Goal: Task Accomplishment & Management: Complete application form

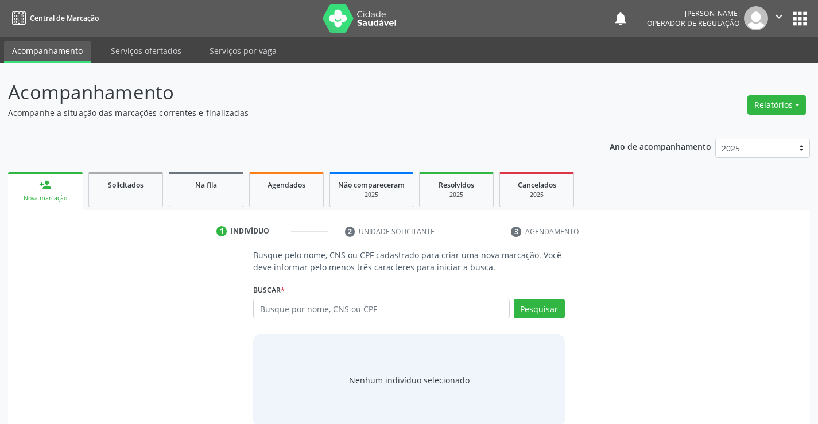
click at [353, 309] on input "text" at bounding box center [381, 309] width 256 height 20
type input "700902975682499"
click at [543, 302] on button "Pesquisar" at bounding box center [539, 309] width 51 height 20
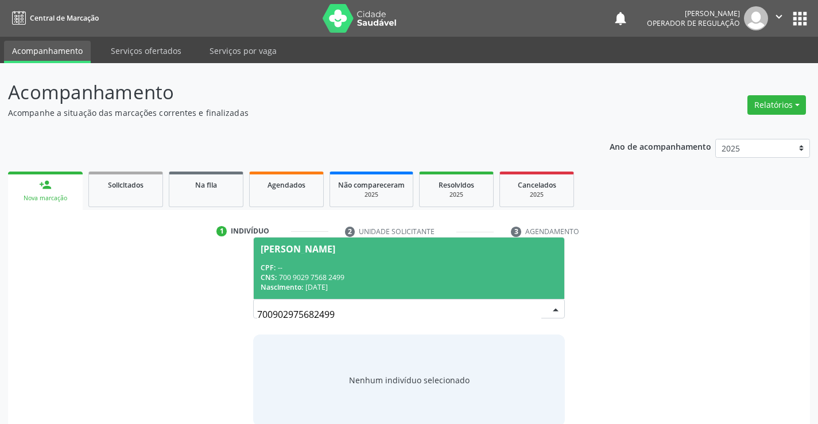
click at [363, 255] on span "Mariane da Silva CPF: -- CNS: 700 9029 7568 2499 Nascimento: 26/01/1992" at bounding box center [409, 268] width 310 height 61
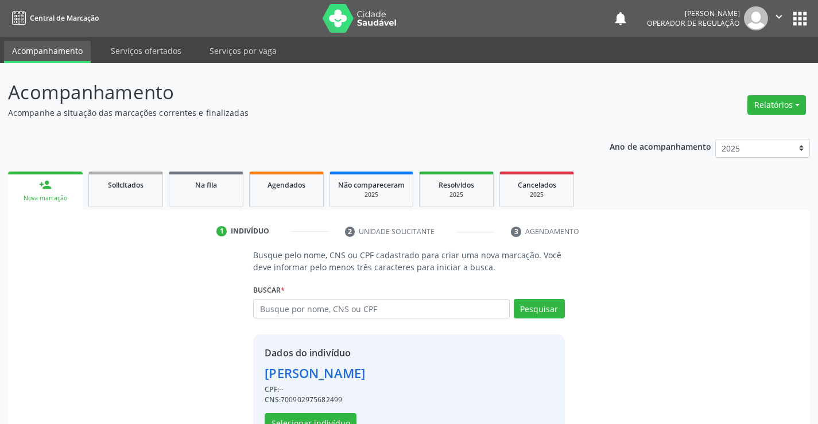
scroll to position [36, 0]
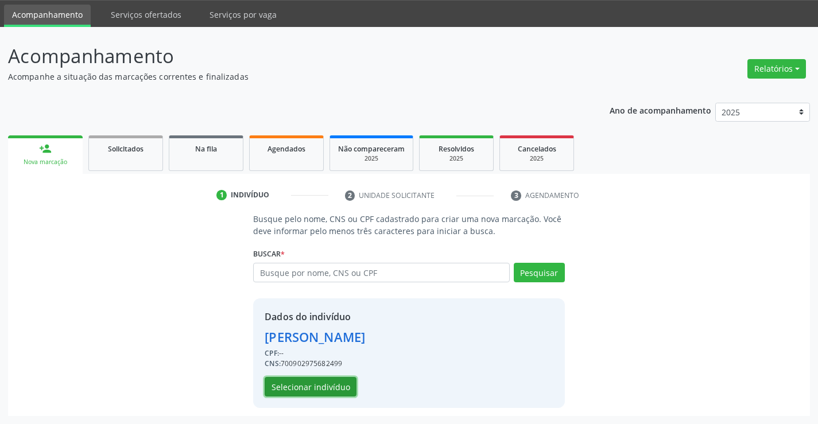
click at [306, 383] on button "Selecionar indivíduo" at bounding box center [311, 387] width 92 height 20
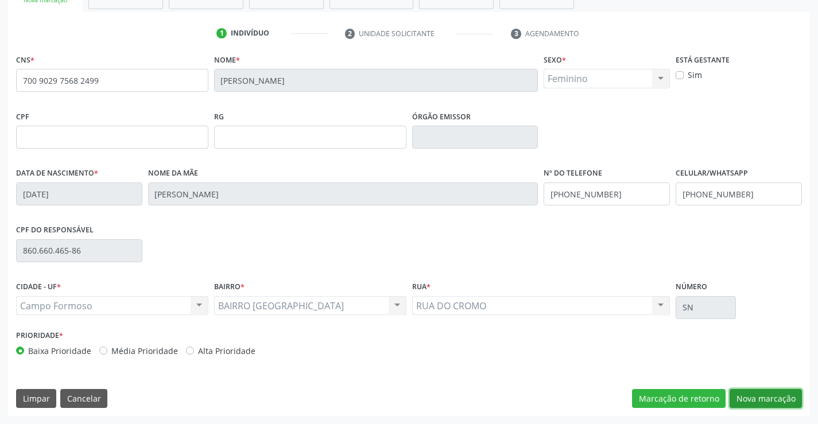
click at [757, 398] on button "Nova marcação" at bounding box center [765, 399] width 72 height 20
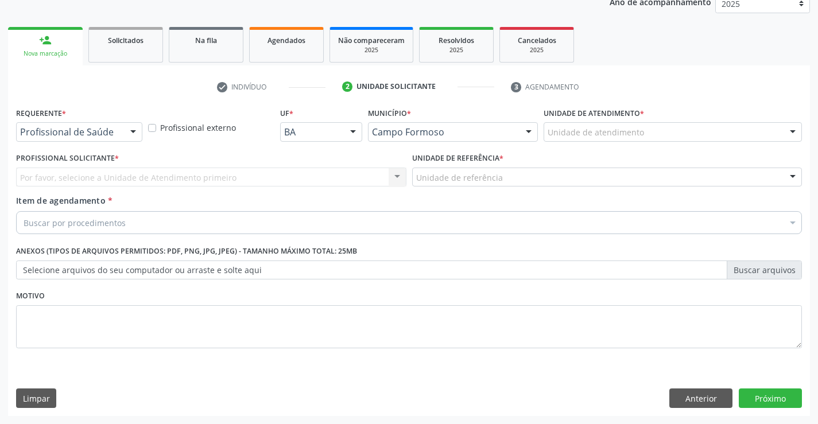
scroll to position [145, 0]
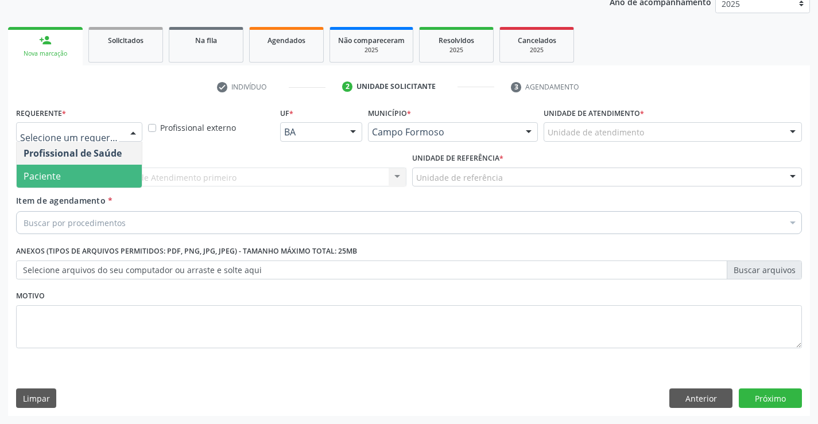
click at [83, 176] on span "Paciente" at bounding box center [79, 176] width 125 height 23
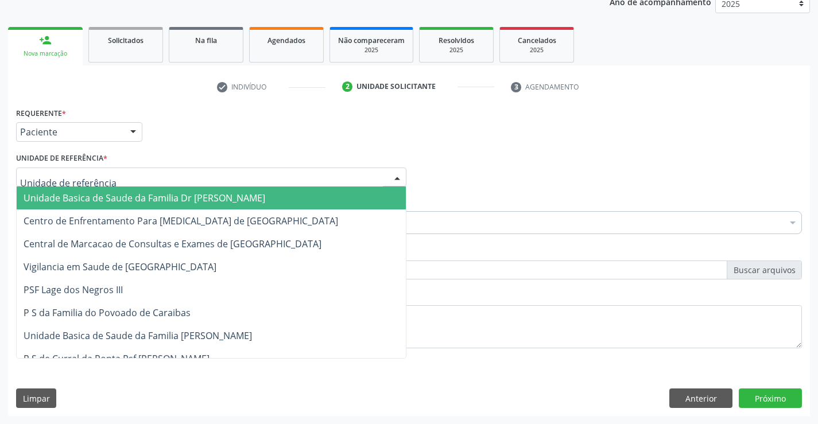
click at [108, 197] on span "Unidade Basica de Saude da Familia Dr [PERSON_NAME]" at bounding box center [145, 198] width 242 height 13
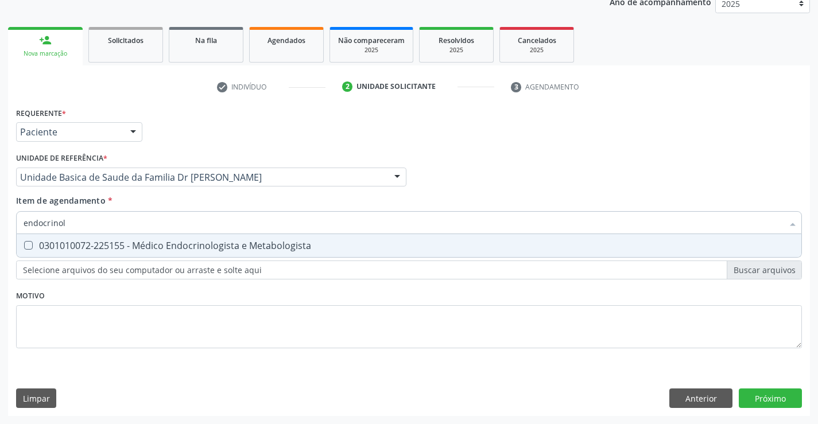
type input "endocrinolo"
click at [180, 243] on div "0301010072-225155 - Médico Endocrinologista e Metabologista" at bounding box center [409, 245] width 771 height 9
checkbox Metabologista "true"
click at [771, 393] on div "Requerente * Paciente Profissional de Saúde Paciente Nenhum resultado encontrad…" at bounding box center [409, 260] width 802 height 312
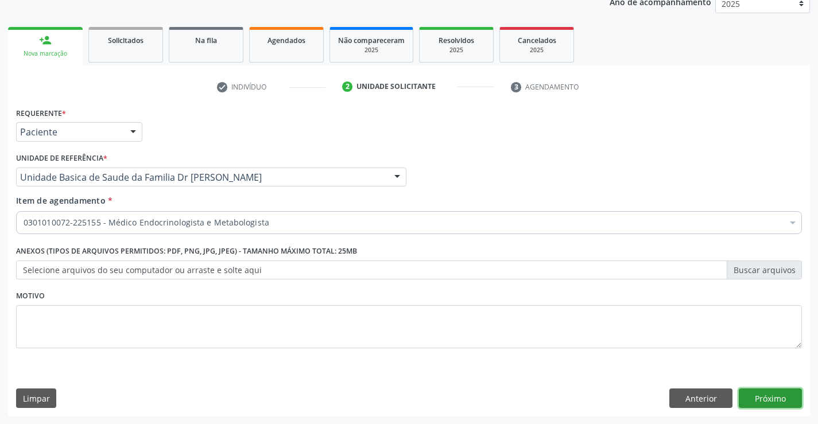
click at [771, 393] on button "Próximo" at bounding box center [770, 399] width 63 height 20
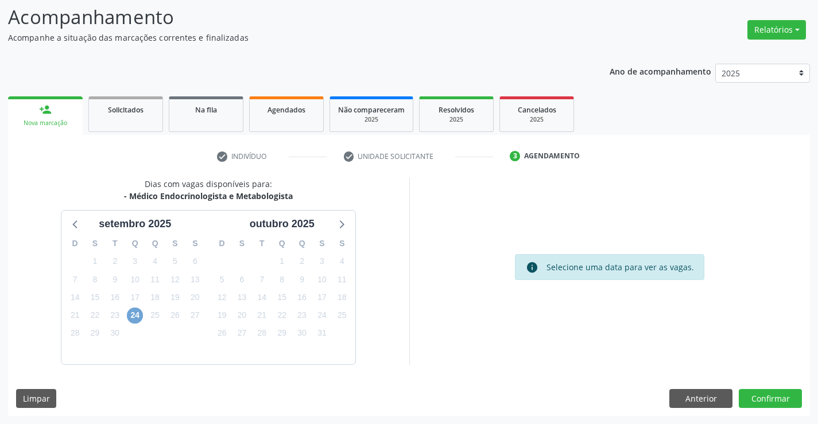
click at [136, 315] on span "24" at bounding box center [135, 316] width 16 height 16
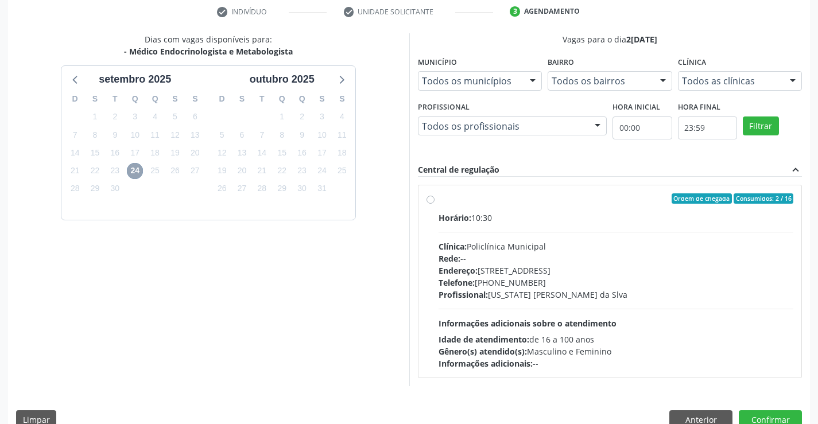
scroll to position [241, 0]
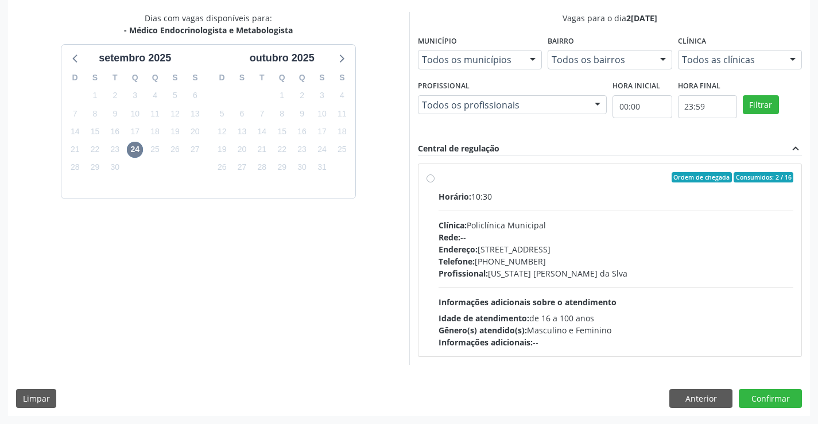
click at [546, 181] on div "Ordem de chegada Consumidos: 2 / 16" at bounding box center [616, 177] width 355 height 10
click at [434, 181] on input "Ordem de chegada Consumidos: 2 / 16 Horário: 10:30 Clínica: Policlínica Municip…" at bounding box center [430, 177] width 8 height 10
radio input "true"
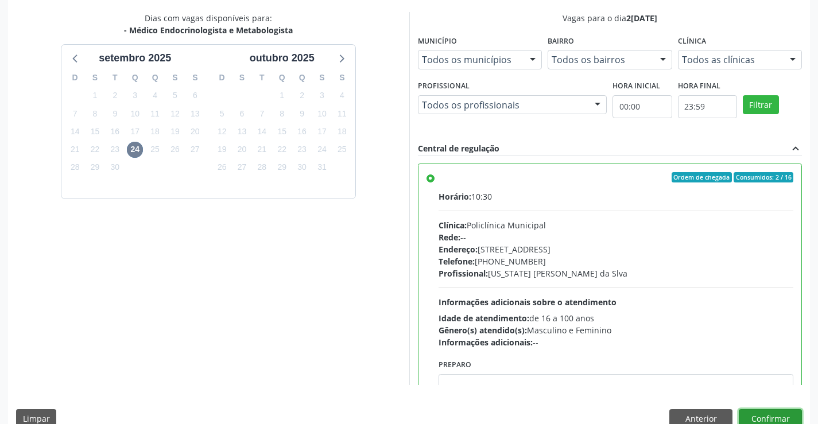
click at [764, 417] on button "Confirmar" at bounding box center [770, 419] width 63 height 20
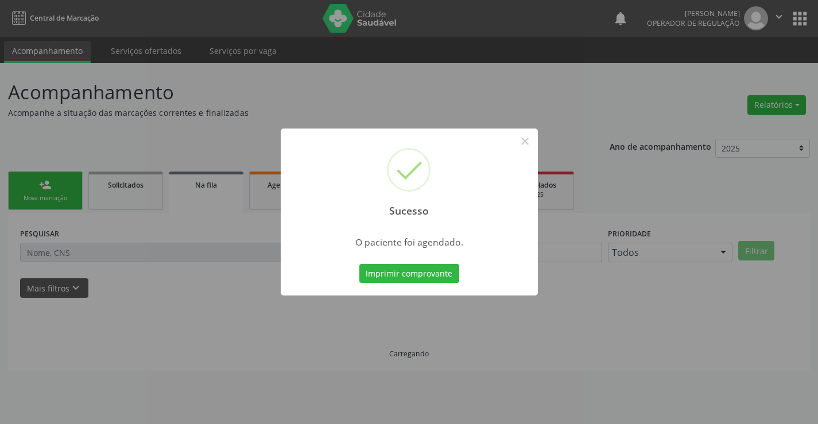
scroll to position [0, 0]
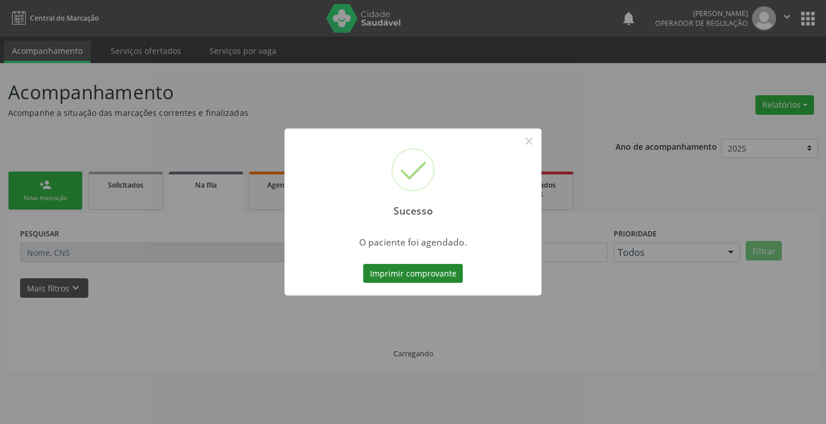
click at [408, 270] on button "Imprimir comprovante" at bounding box center [413, 274] width 100 height 20
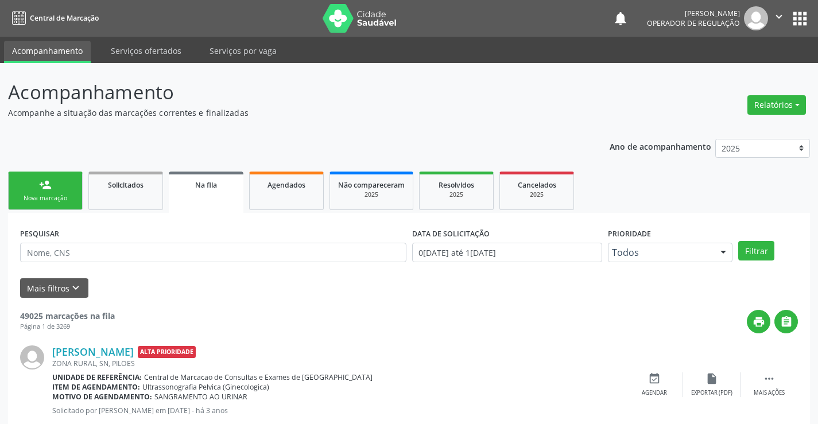
click at [52, 185] on link "person_add Nova marcação" at bounding box center [45, 191] width 75 height 38
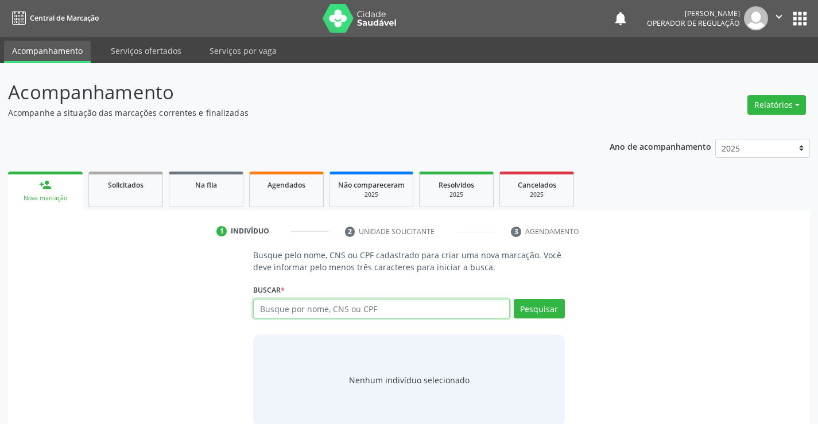
click at [412, 309] on input "text" at bounding box center [381, 309] width 256 height 20
type input "700209422241424"
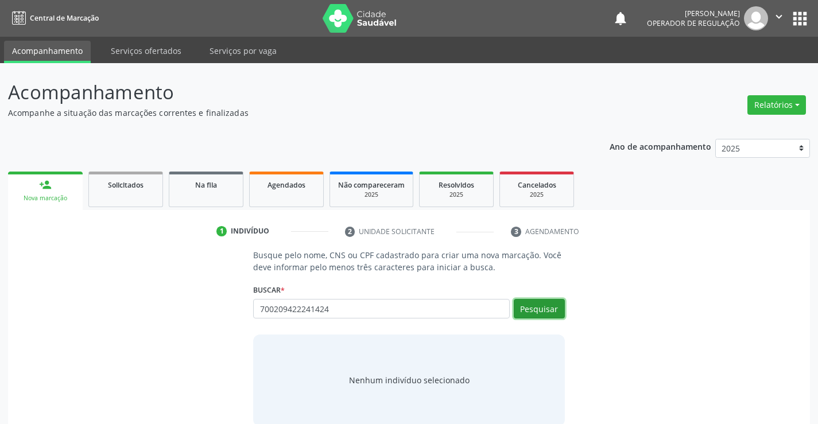
click at [545, 301] on button "Pesquisar" at bounding box center [539, 309] width 51 height 20
type input "700209422241424"
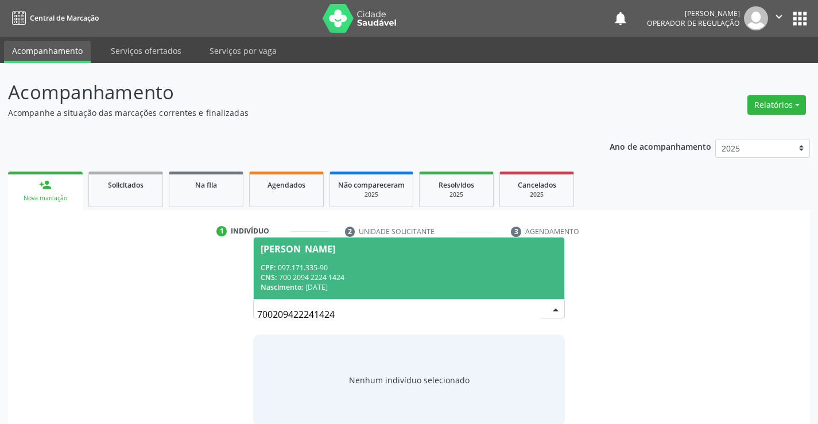
click at [360, 266] on div "CPF: 097.171.335-90" at bounding box center [409, 268] width 296 height 10
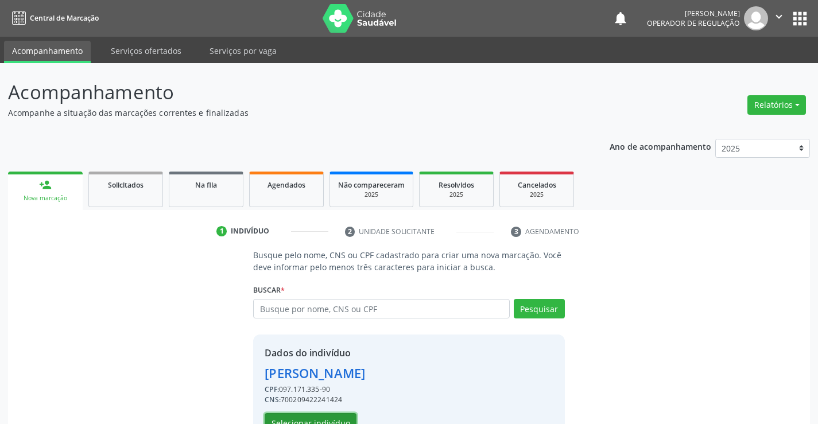
click at [317, 416] on button "Selecionar indivíduo" at bounding box center [311, 423] width 92 height 20
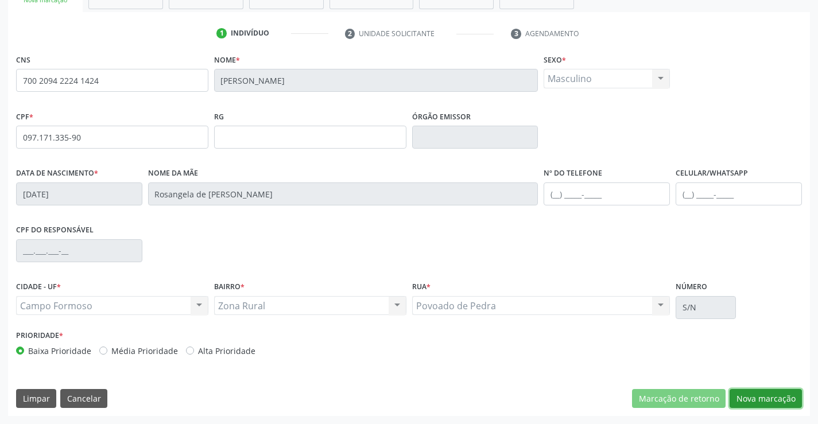
click at [760, 394] on button "Nova marcação" at bounding box center [765, 399] width 72 height 20
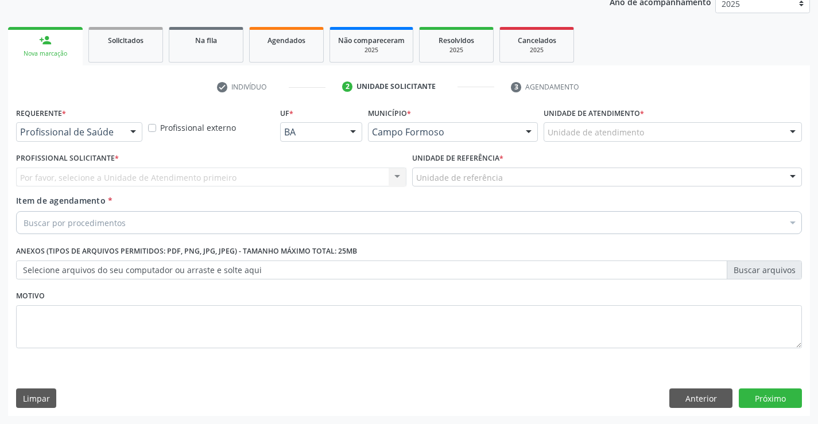
scroll to position [145, 0]
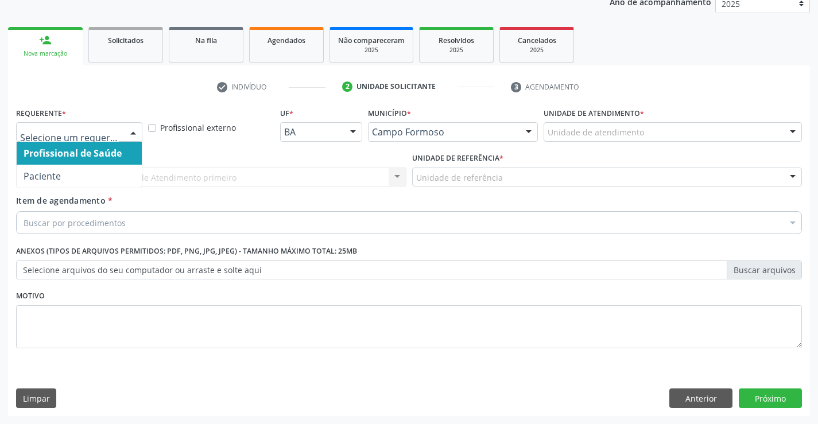
click at [85, 154] on span "Profissional de Saúde" at bounding box center [73, 153] width 98 height 13
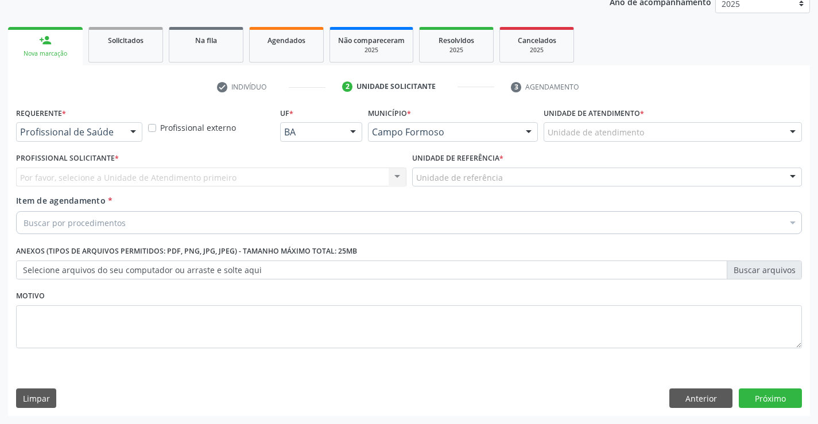
click at [95, 178] on div "Por favor, selecione a Unidade de Atendimento primeiro Nenhum resultado encontr…" at bounding box center [211, 178] width 390 height 20
click at [110, 168] on div "Por favor, selecione a Unidade de Atendimento primeiro Nenhum resultado encontr…" at bounding box center [211, 178] width 390 height 20
click at [110, 173] on div "Por favor, selecione a Unidade de Atendimento primeiro Nenhum resultado encontr…" at bounding box center [211, 178] width 390 height 20
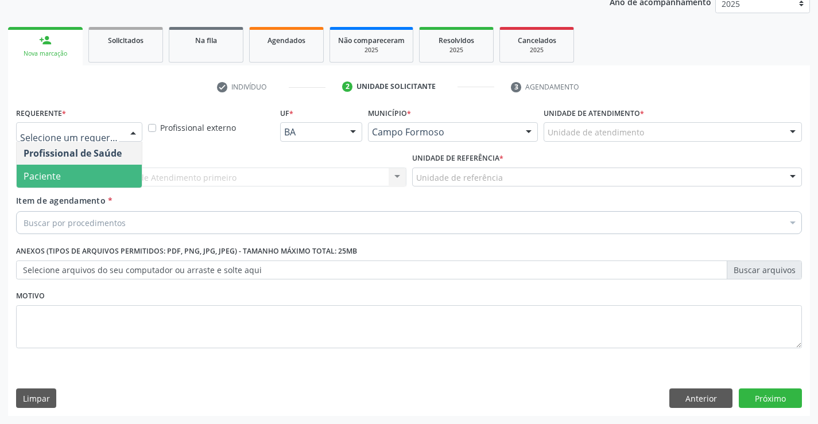
click at [87, 180] on span "Paciente" at bounding box center [79, 176] width 125 height 23
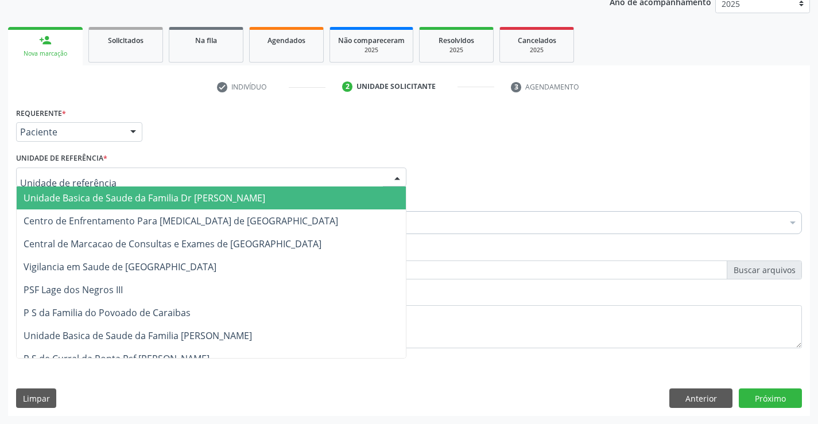
click at [107, 201] on span "Unidade Basica de Saude da Familia Dr [PERSON_NAME]" at bounding box center [145, 198] width 242 height 13
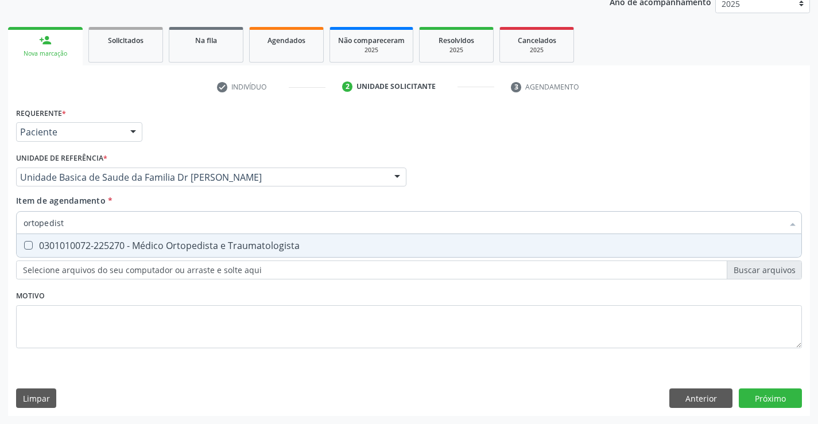
type input "ortopedista"
click at [149, 244] on div "0301010072-225270 - Médico Ortopedista e Traumatologista" at bounding box center [409, 245] width 771 height 9
checkbox Traumatologista "true"
click at [767, 393] on div "Requerente * Paciente Profissional de Saúde Paciente Nenhum resultado encontrad…" at bounding box center [409, 260] width 802 height 312
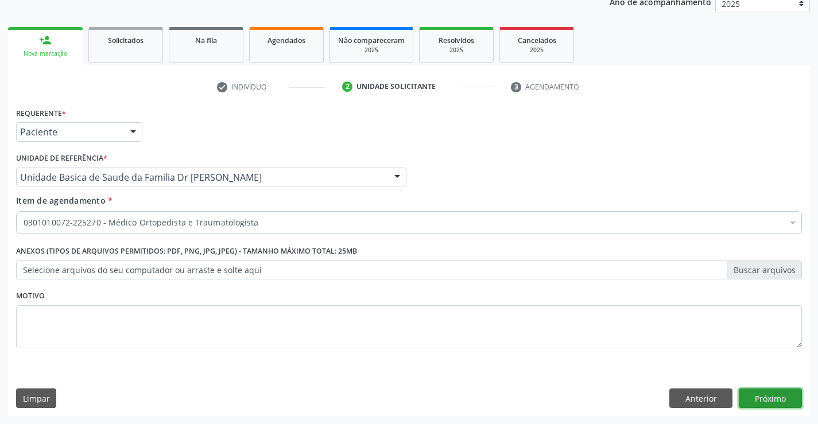
click at [766, 391] on button "Próximo" at bounding box center [770, 399] width 63 height 20
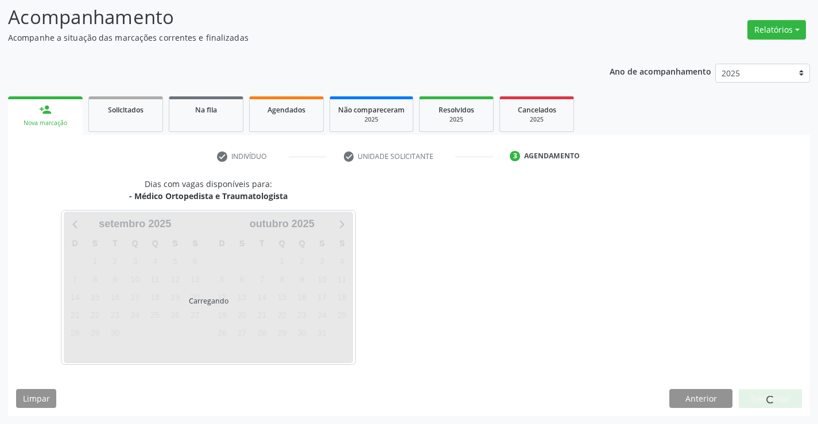
scroll to position [75, 0]
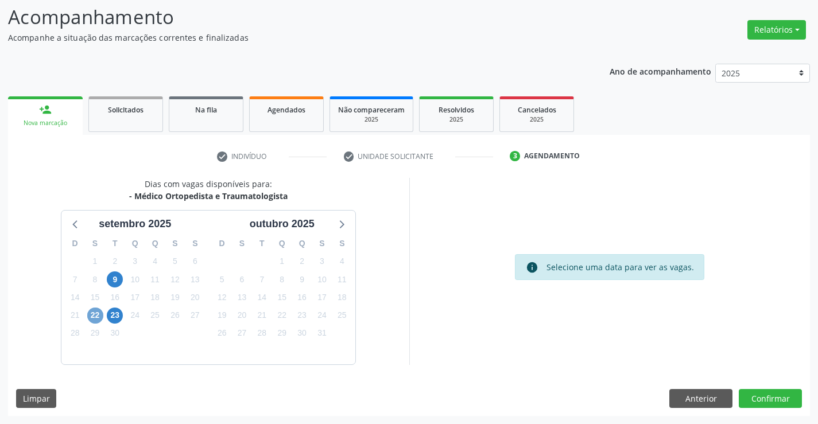
click at [98, 314] on span "22" at bounding box center [95, 316] width 16 height 16
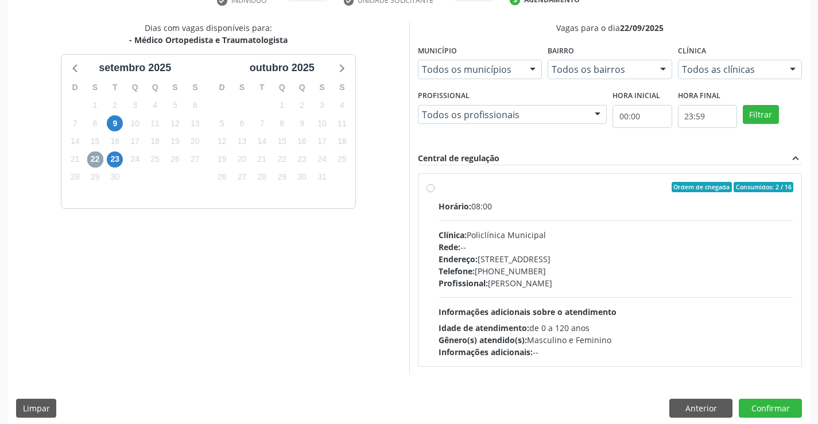
scroll to position [241, 0]
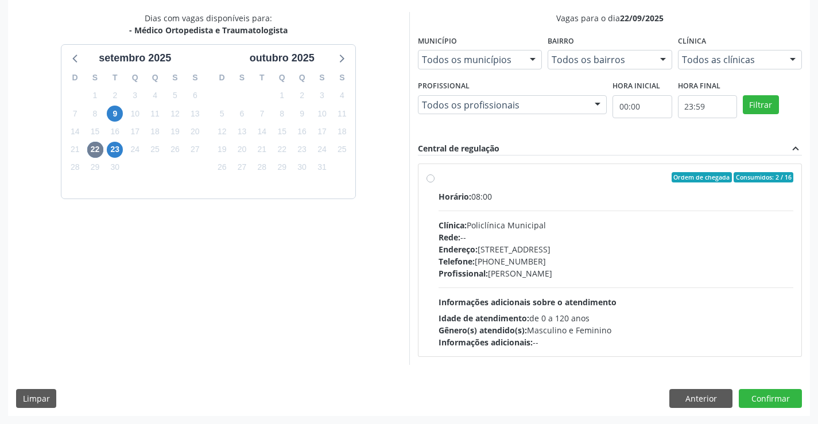
click at [547, 188] on label "Ordem de chegada Consumidos: 2 / 16 Horário: 08:00 Clínica: Policlínica Municip…" at bounding box center [616, 260] width 355 height 176
click at [434, 183] on input "Ordem de chegada Consumidos: 2 / 16 Horário: 08:00 Clínica: Policlínica Municip…" at bounding box center [430, 177] width 8 height 10
radio input "true"
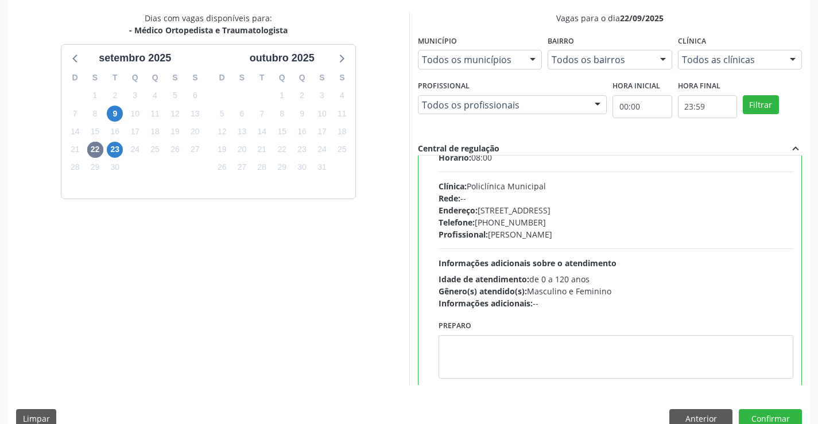
scroll to position [57, 0]
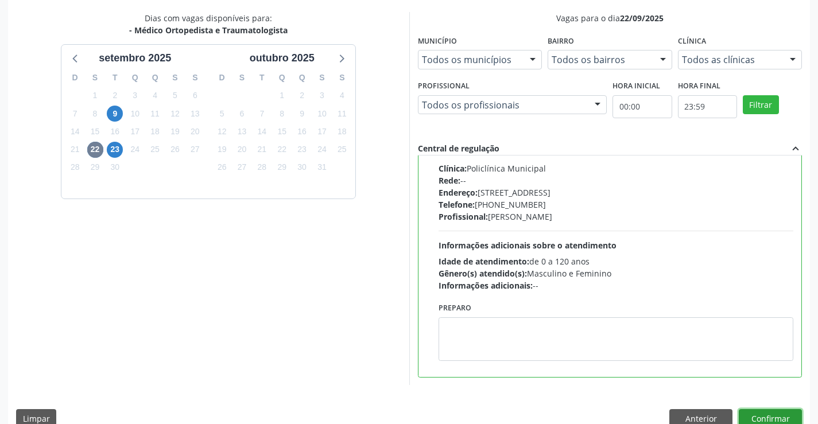
click at [757, 414] on button "Confirmar" at bounding box center [770, 419] width 63 height 20
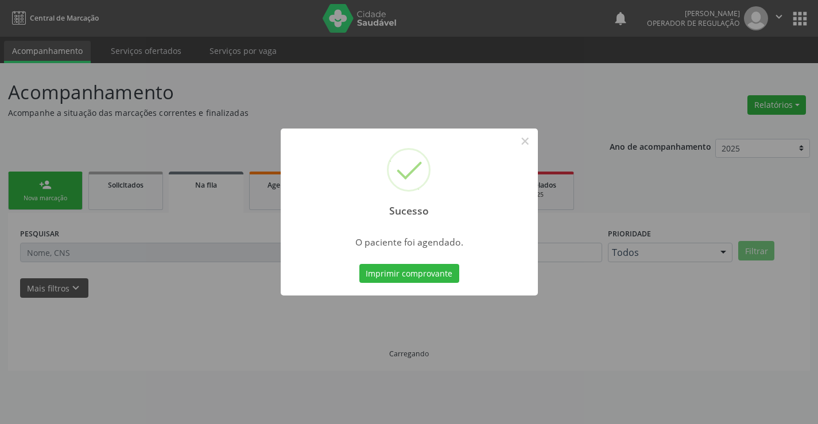
scroll to position [0, 0]
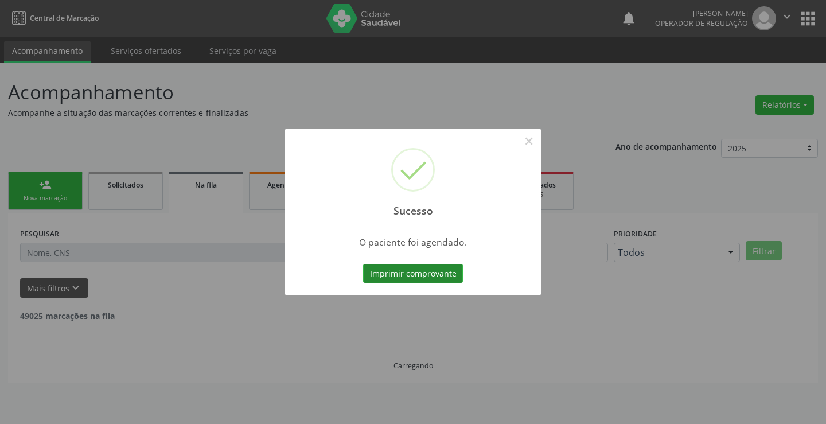
click at [414, 270] on button "Imprimir comprovante" at bounding box center [413, 274] width 100 height 20
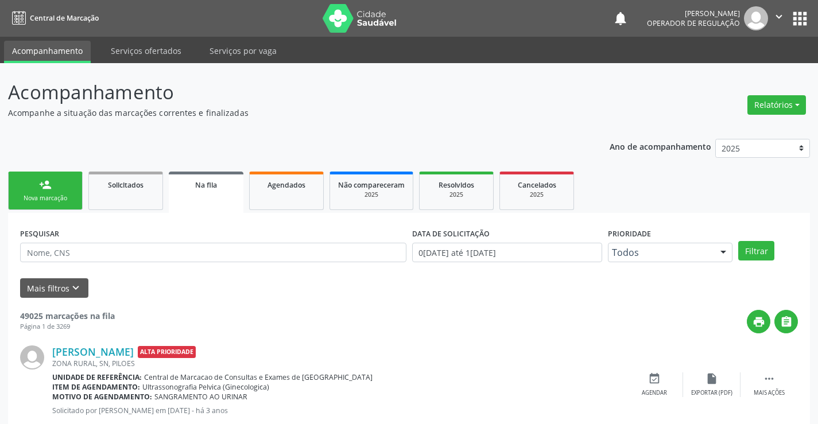
click at [51, 187] on div "person_add" at bounding box center [45, 185] width 13 height 13
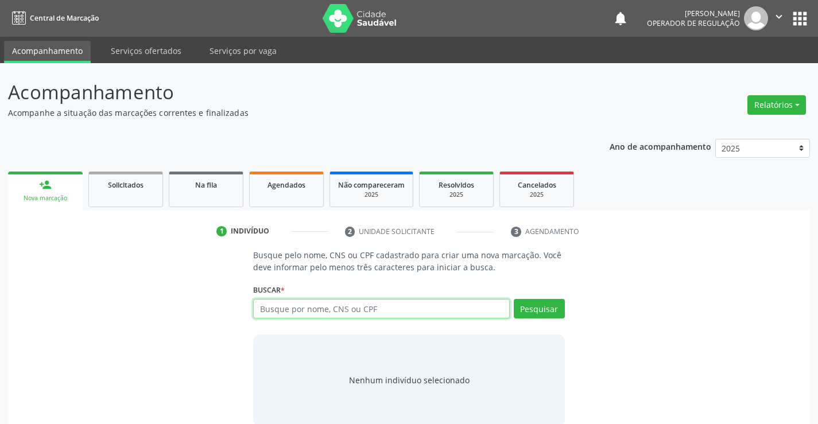
click at [327, 313] on input "text" at bounding box center [381, 309] width 256 height 20
type input "703400581738700"
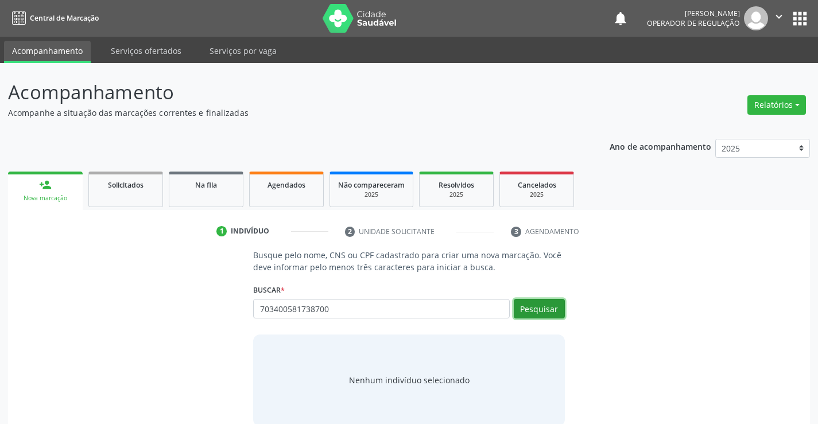
click at [546, 309] on button "Pesquisar" at bounding box center [539, 309] width 51 height 20
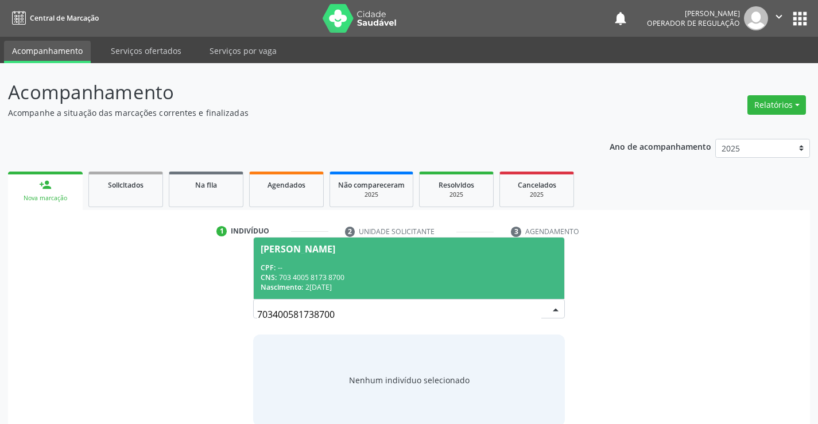
click at [345, 265] on div "CPF: --" at bounding box center [409, 268] width 296 height 10
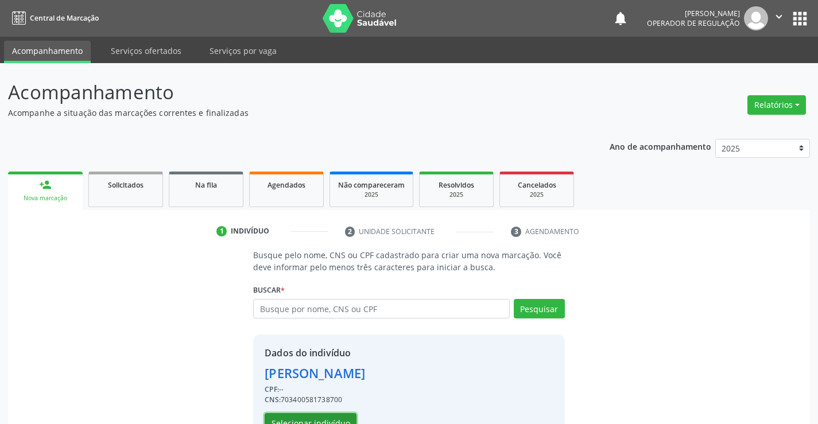
click at [307, 417] on button "Selecionar indivíduo" at bounding box center [311, 423] width 92 height 20
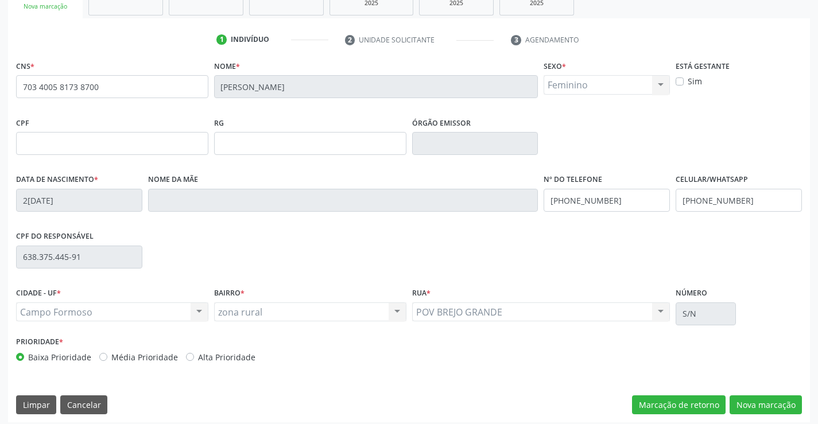
scroll to position [198, 0]
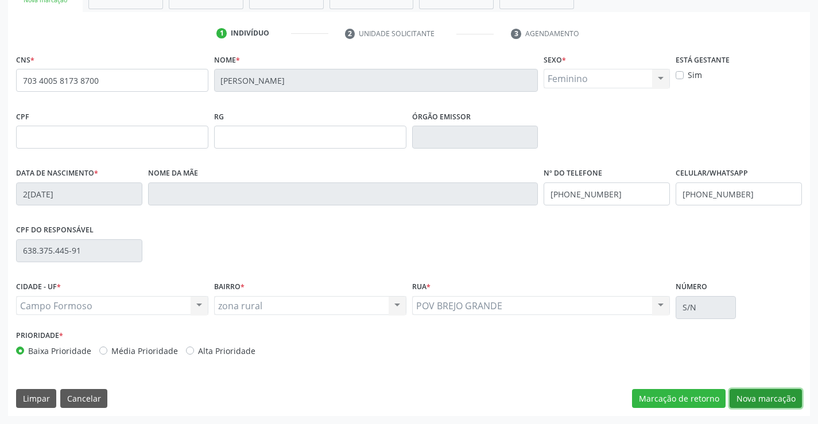
click at [765, 398] on button "Nova marcação" at bounding box center [765, 399] width 72 height 20
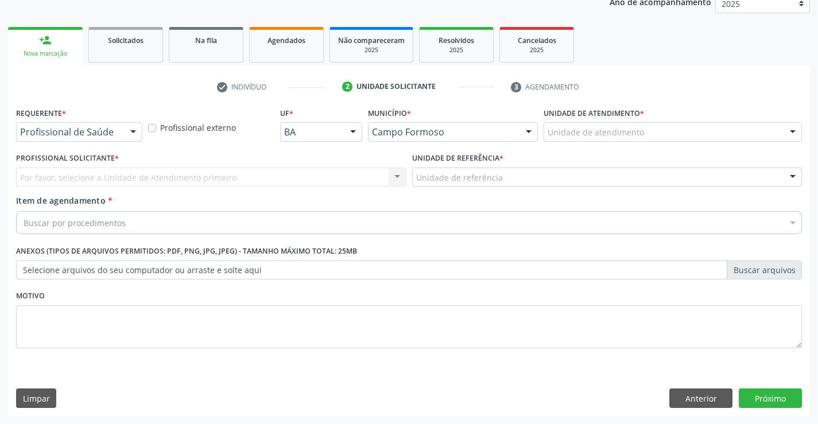
scroll to position [145, 0]
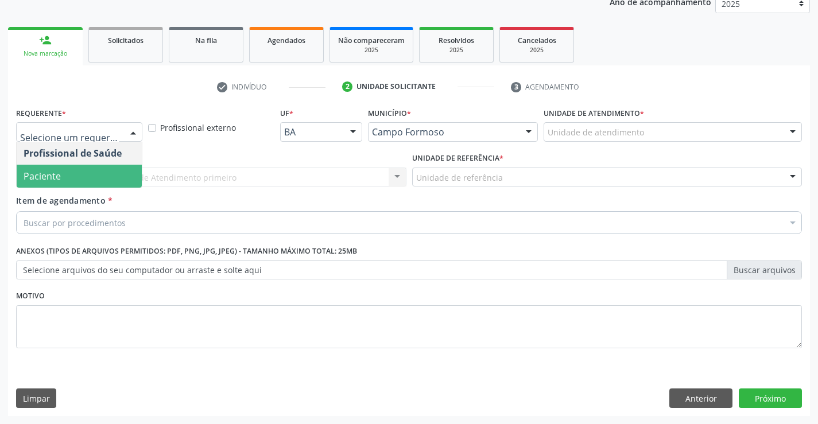
click at [67, 172] on span "Paciente" at bounding box center [79, 176] width 125 height 23
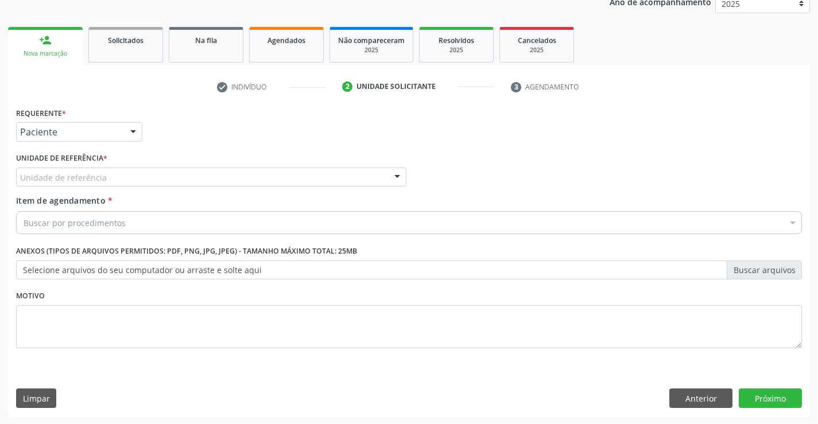
click at [69, 168] on div "Unidade de referência" at bounding box center [211, 178] width 390 height 20
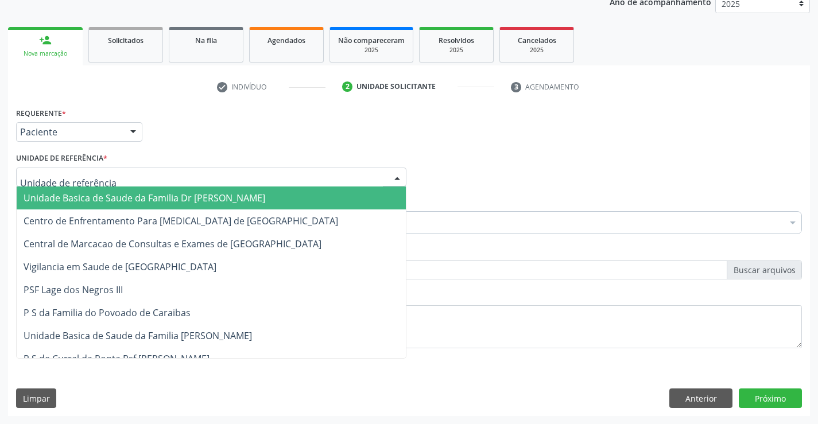
click at [91, 205] on span "Unidade Basica de Saude da Familia Dr [PERSON_NAME]" at bounding box center [211, 198] width 389 height 23
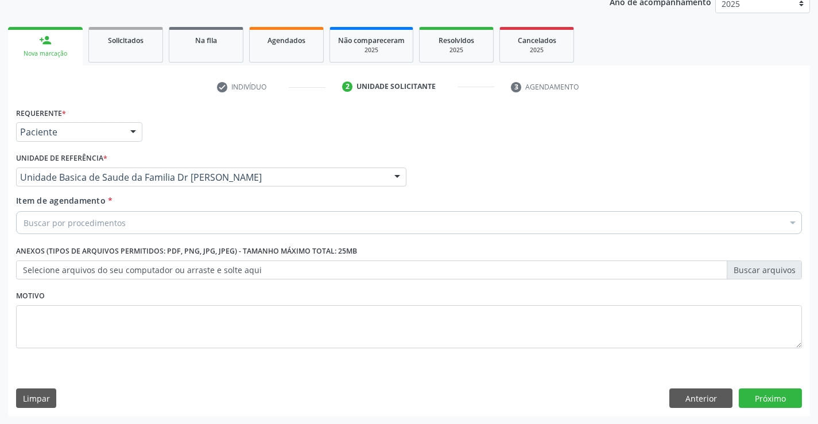
click at [125, 222] on div "Buscar por procedimentos" at bounding box center [409, 222] width 786 height 23
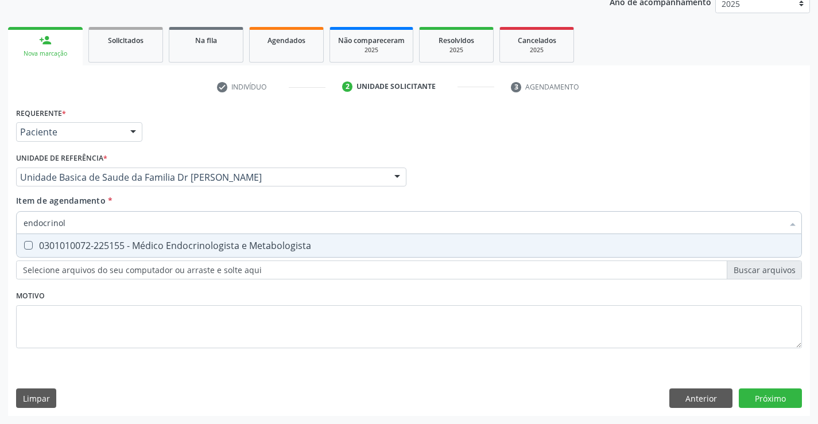
type input "endocrinolo"
click at [221, 245] on div "0301010072-225155 - Médico Endocrinologista e Metabologista" at bounding box center [409, 245] width 771 height 9
checkbox Metabologista "true"
click at [766, 395] on div "Requerente * Paciente Profissional de Saúde Paciente Nenhum resultado encontrad…" at bounding box center [409, 260] width 802 height 312
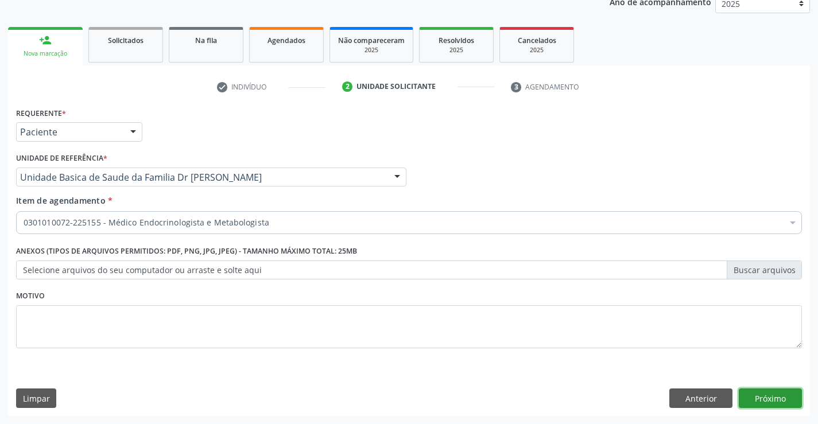
click at [766, 395] on button "Próximo" at bounding box center [770, 399] width 63 height 20
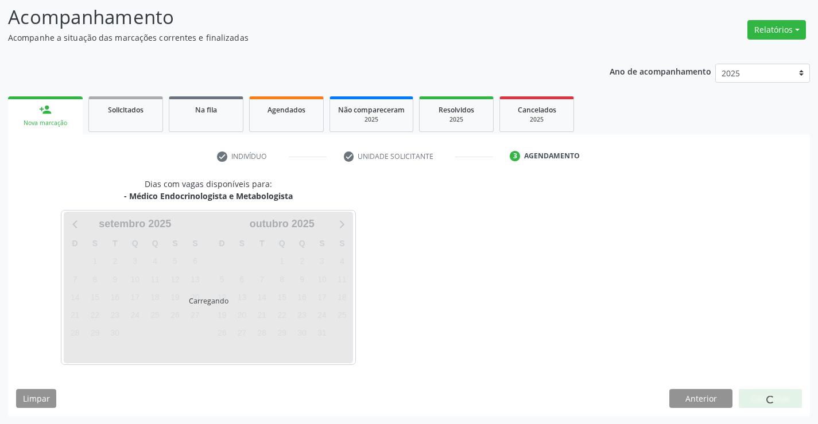
scroll to position [75, 0]
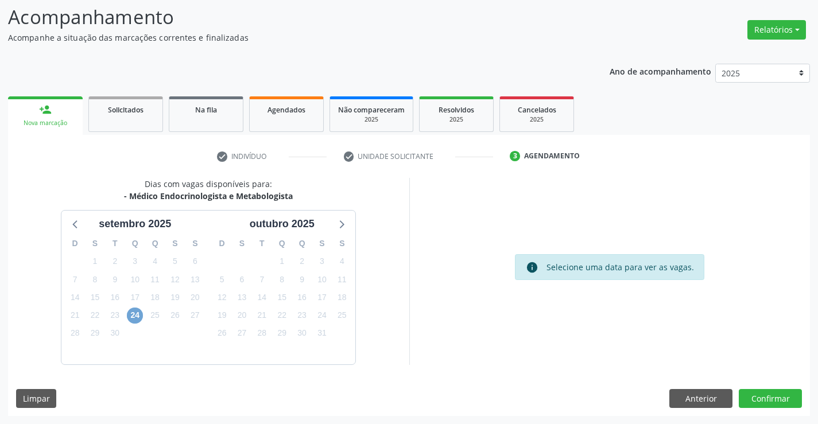
click at [133, 313] on span "24" at bounding box center [135, 316] width 16 height 16
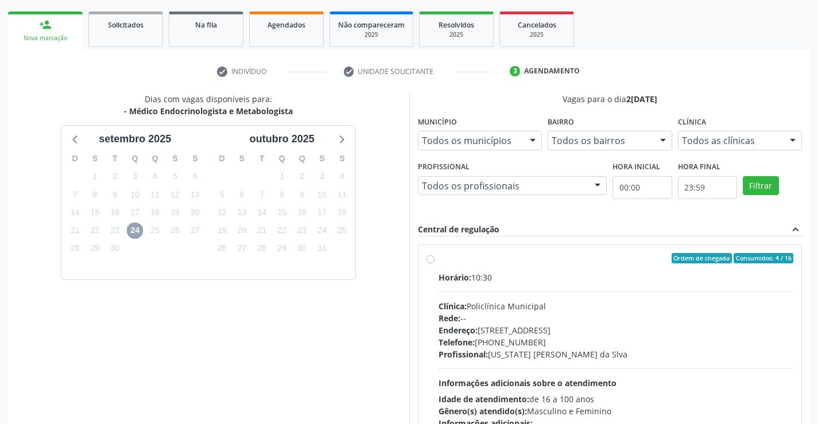
scroll to position [241, 0]
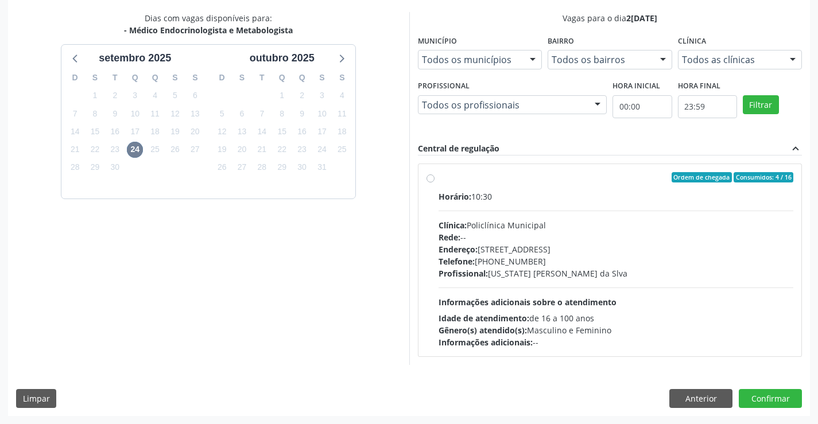
click at [535, 191] on div "Horário: 10:30" at bounding box center [616, 197] width 355 height 12
click at [434, 183] on input "Ordem de chegada Consumidos: 4 / 16 Horário: 10:30 Clínica: Policlínica Municip…" at bounding box center [430, 177] width 8 height 10
radio input "true"
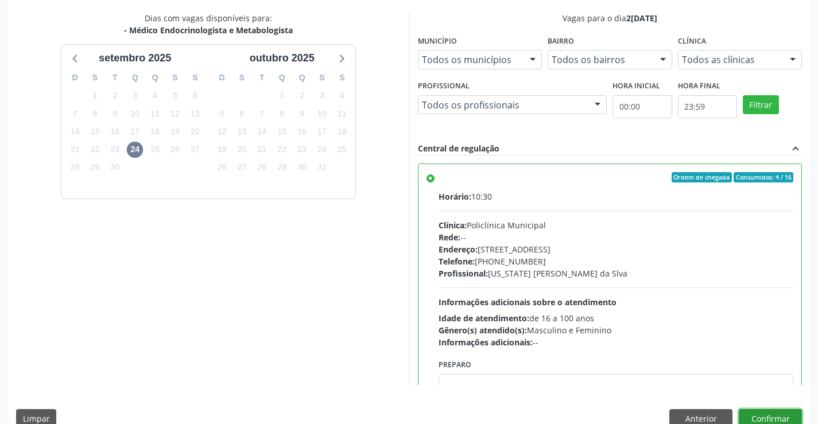
click at [774, 415] on button "Confirmar" at bounding box center [770, 419] width 63 height 20
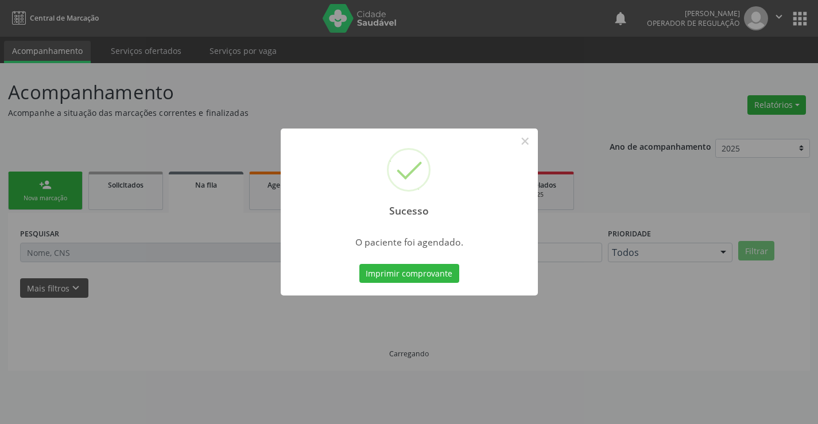
scroll to position [0, 0]
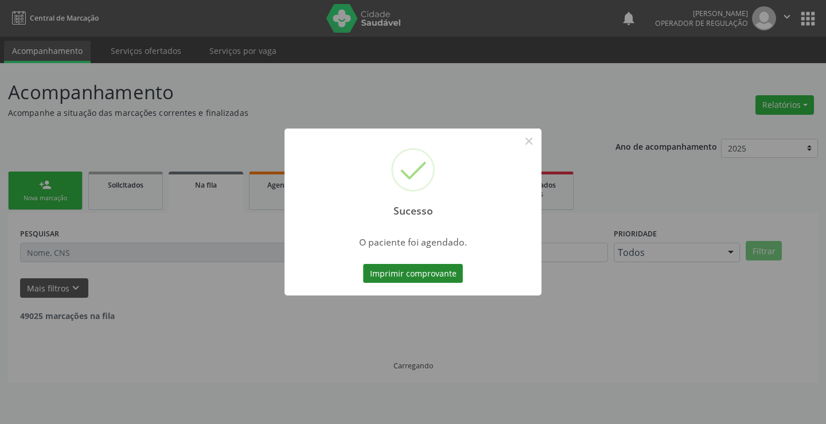
click at [410, 270] on button "Imprimir comprovante" at bounding box center [413, 274] width 100 height 20
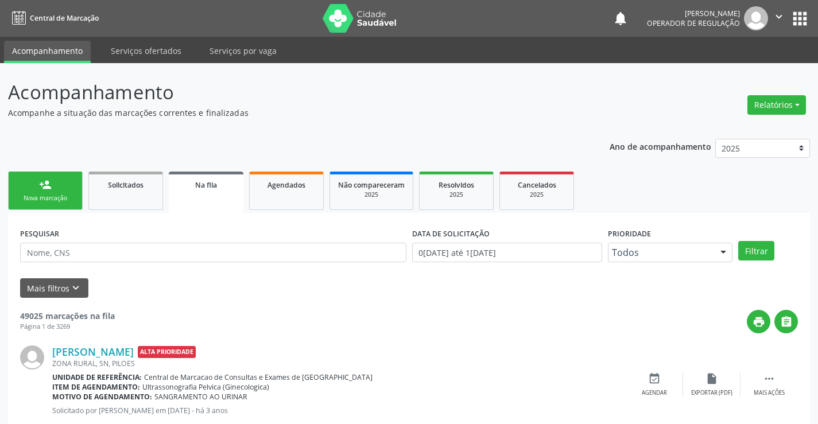
click at [51, 180] on div "person_add" at bounding box center [45, 185] width 13 height 13
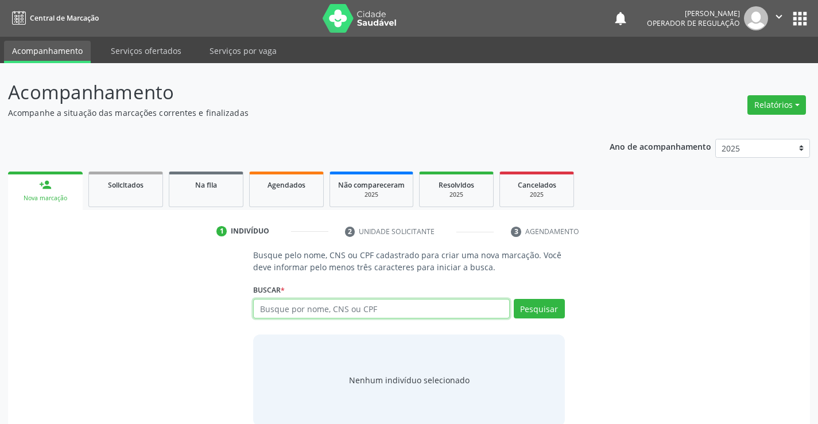
click at [336, 313] on input "text" at bounding box center [381, 309] width 256 height 20
type input "703400581738700"
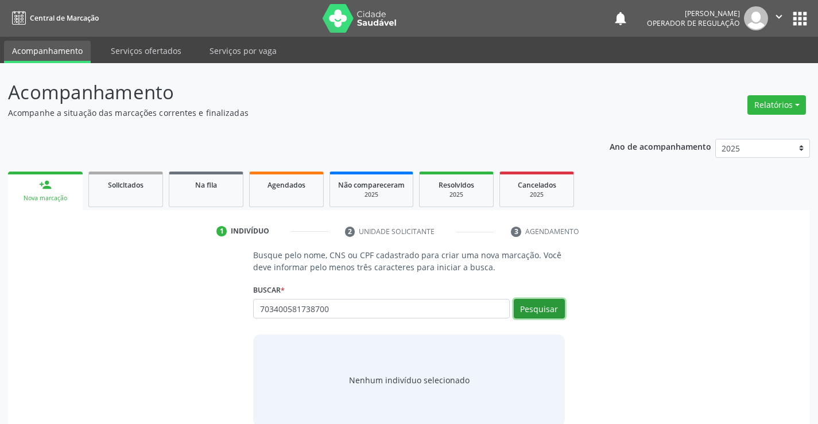
click at [544, 307] on button "Pesquisar" at bounding box center [539, 309] width 51 height 20
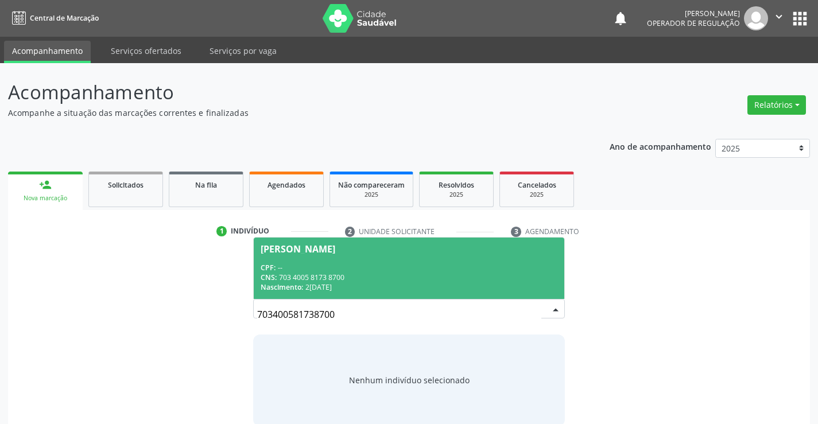
click at [362, 262] on span "Julia Joana da Silva Lima CPF: -- CNS: 703 4005 8173 8700 Nascimento: 29/05/1955" at bounding box center [409, 268] width 310 height 61
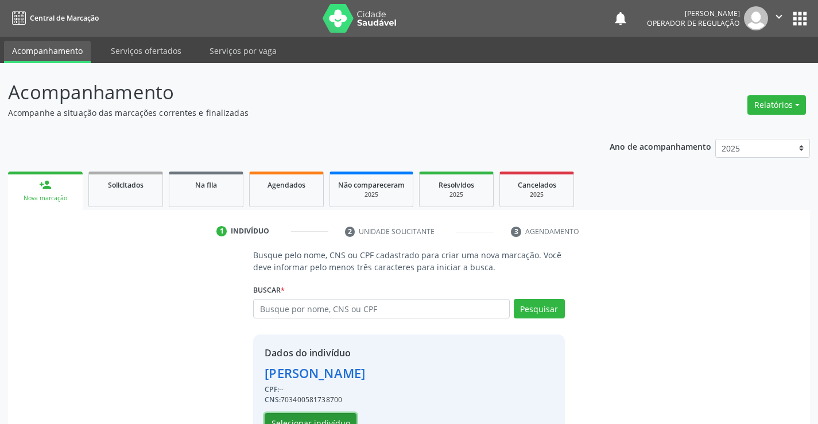
click at [305, 418] on button "Selecionar indivíduo" at bounding box center [311, 423] width 92 height 20
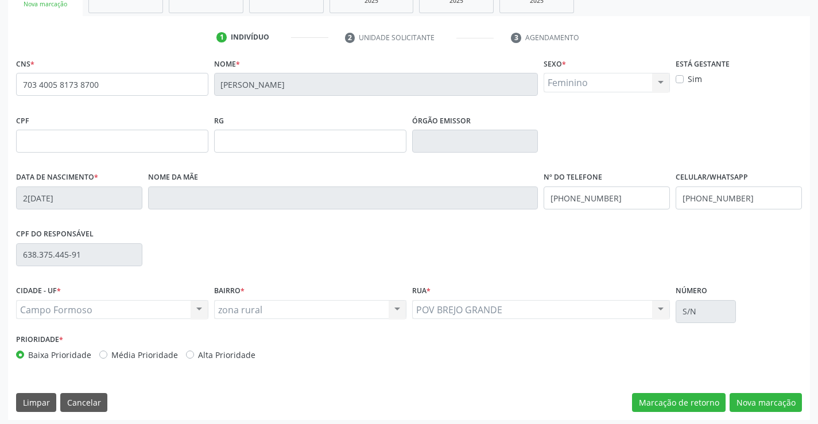
scroll to position [198, 0]
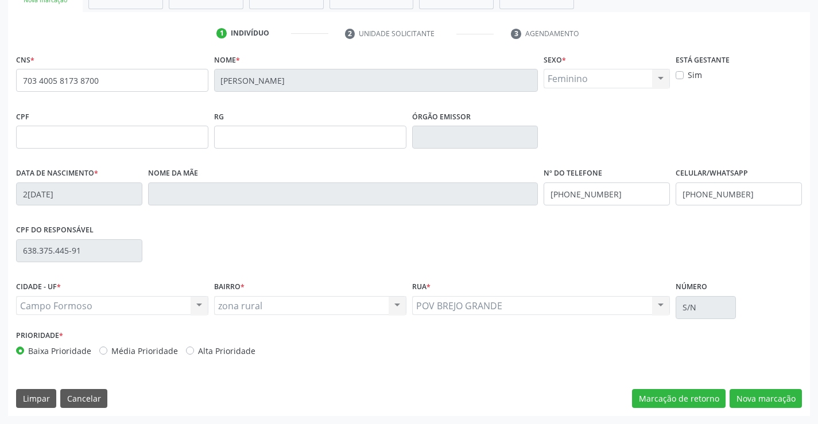
click at [750, 388] on div "CNS * 703 4005 8173 8700 Nome * Julia Joana da Silva Lima Sexo * Feminino Mascu…" at bounding box center [409, 233] width 802 height 365
click at [754, 393] on button "Nova marcação" at bounding box center [765, 399] width 72 height 20
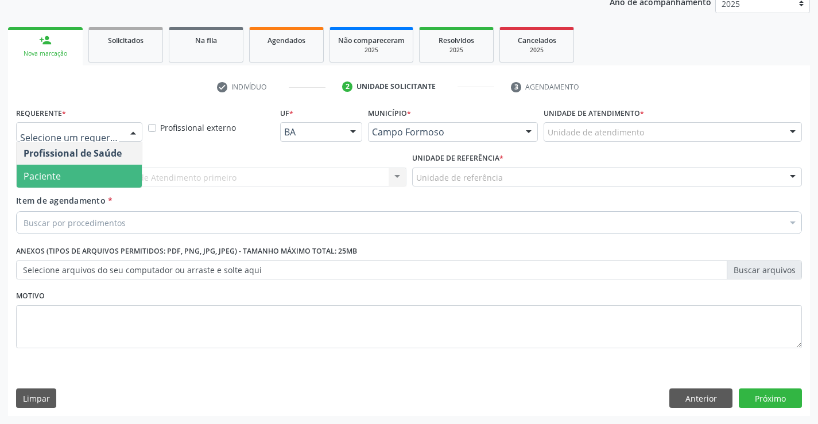
click at [72, 169] on span "Paciente" at bounding box center [79, 176] width 125 height 23
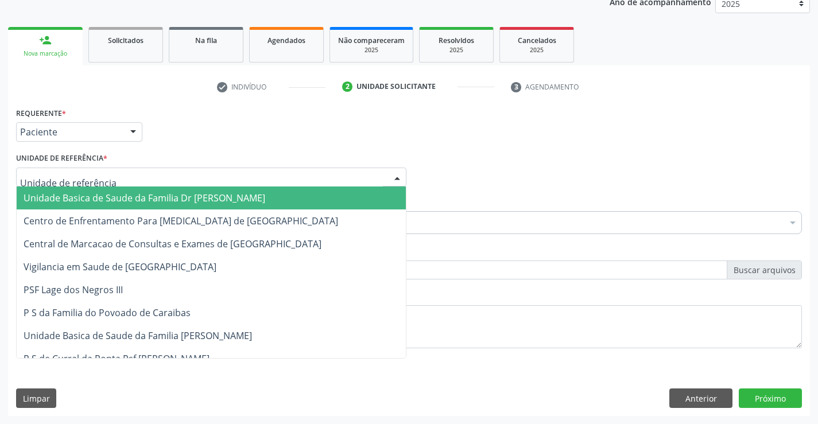
click at [93, 199] on span "Unidade Basica de Saude da Familia Dr [PERSON_NAME]" at bounding box center [145, 198] width 242 height 13
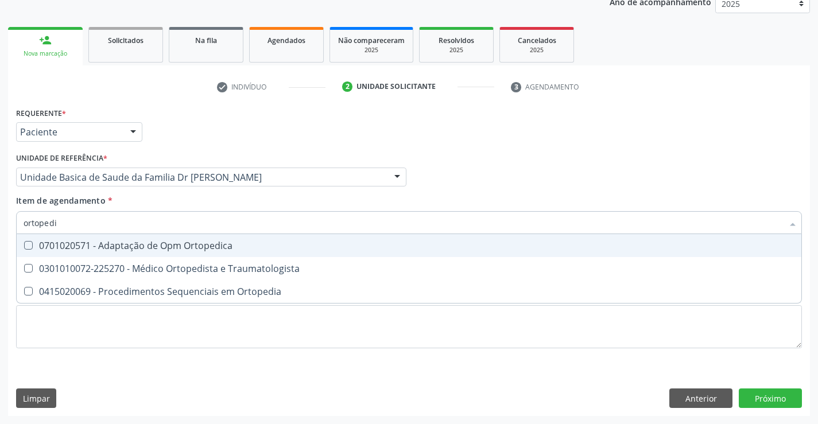
type input "ortopedia"
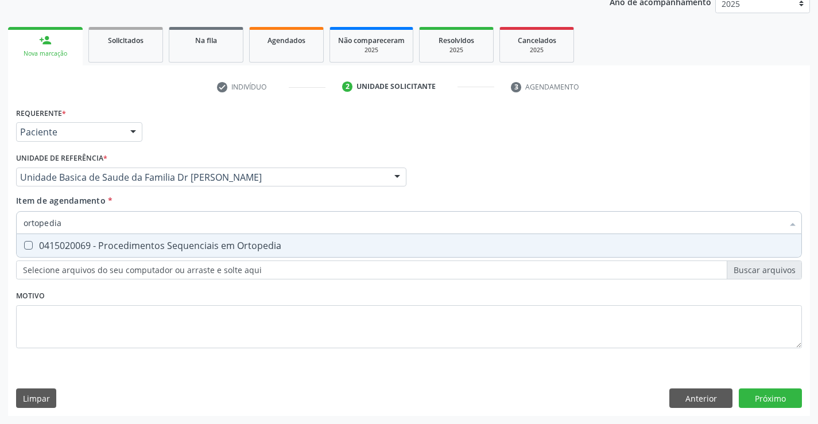
click at [135, 247] on div "0415020069 - Procedimentos Sequenciais em Ortopedia" at bounding box center [409, 245] width 771 height 9
checkbox Ortopedia "true"
type input "ortopedia"
click at [766, 395] on div "Requerente * Paciente Profissional de Saúde Paciente Nenhum resultado encontrad…" at bounding box center [409, 260] width 802 height 312
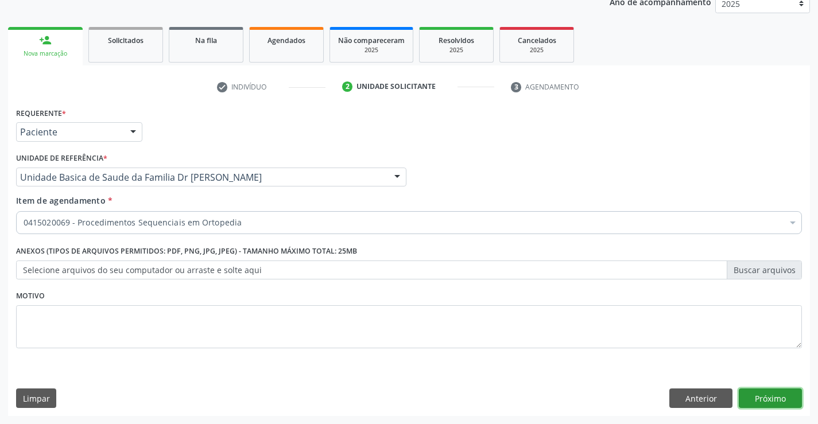
click at [766, 395] on button "Próximo" at bounding box center [770, 399] width 63 height 20
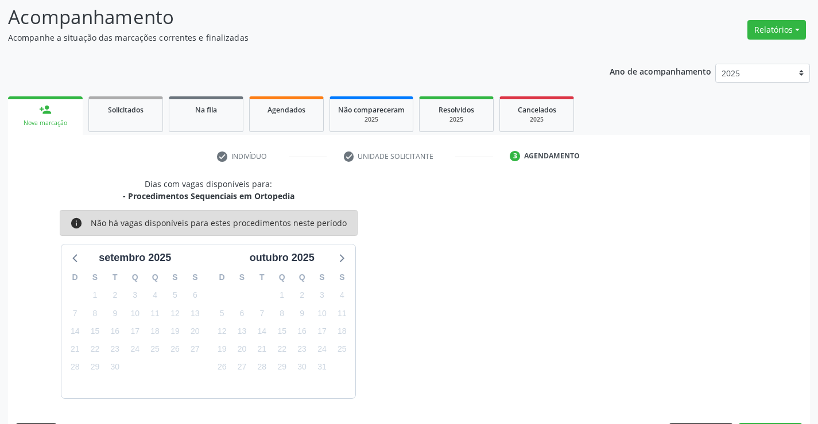
scroll to position [109, 0]
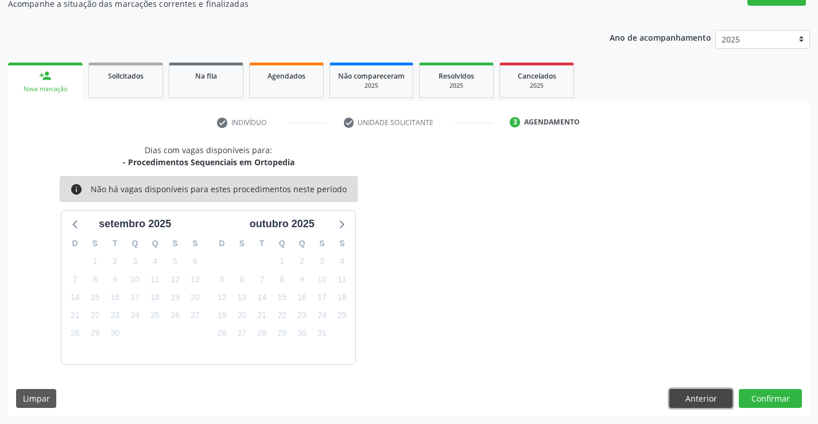
click at [685, 390] on button "Anterior" at bounding box center [700, 399] width 63 height 20
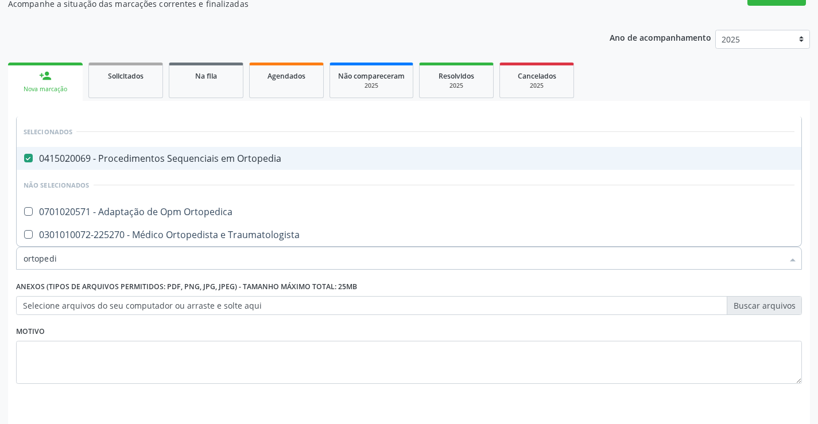
type input "ortopedis"
checkbox Ortopedia "false"
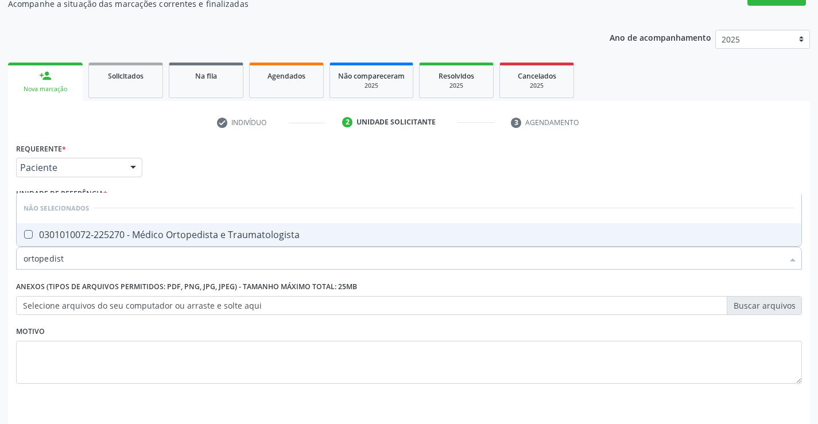
type input "ortopedista"
click at [168, 234] on div "0301010072-225270 - Médico Ortopedista e Traumatologista" at bounding box center [409, 234] width 771 height 9
click at [807, 383] on div "Requerente * Paciente Profissional de Saúde Paciente Nenhum resultado encontrad…" at bounding box center [409, 296] width 802 height 312
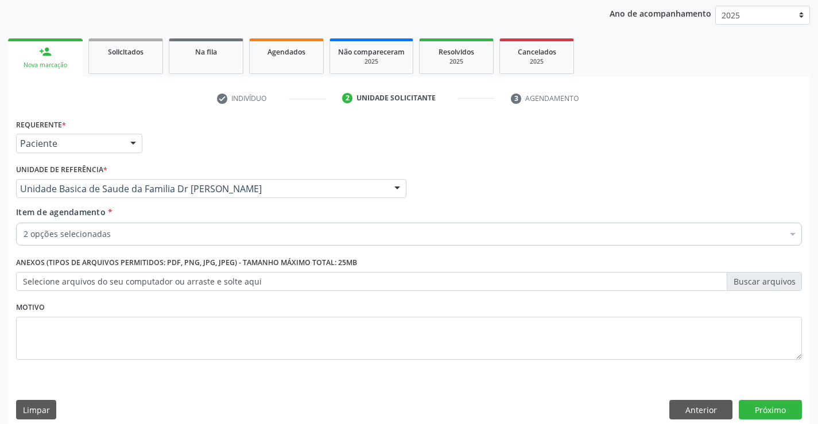
scroll to position [145, 0]
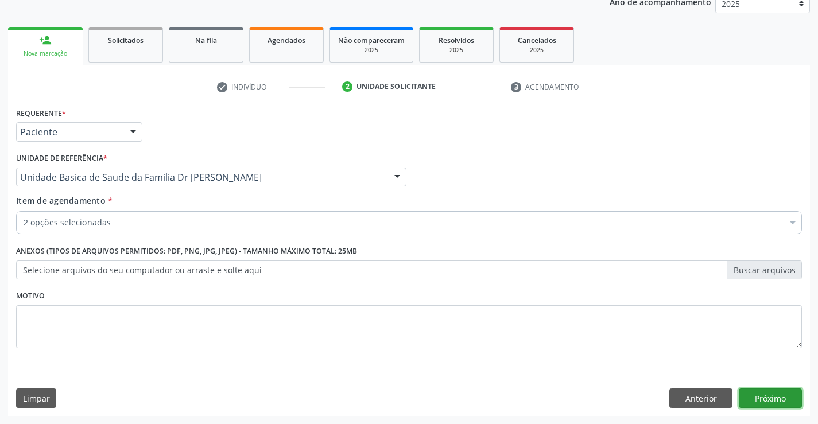
click at [764, 394] on button "Próximo" at bounding box center [770, 399] width 63 height 20
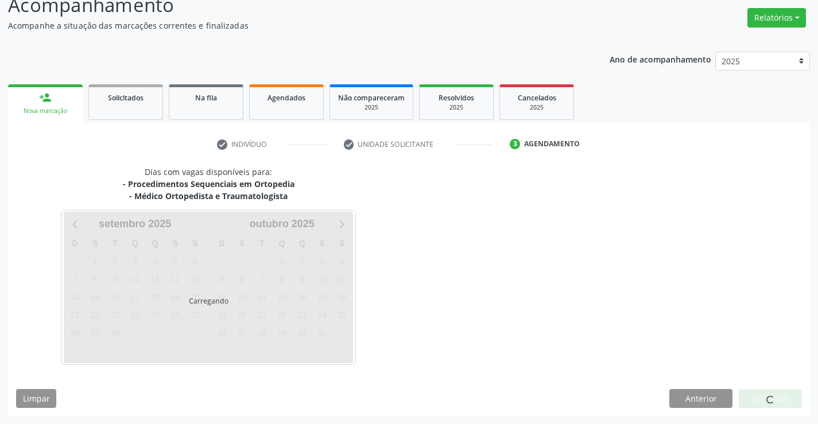
scroll to position [121, 0]
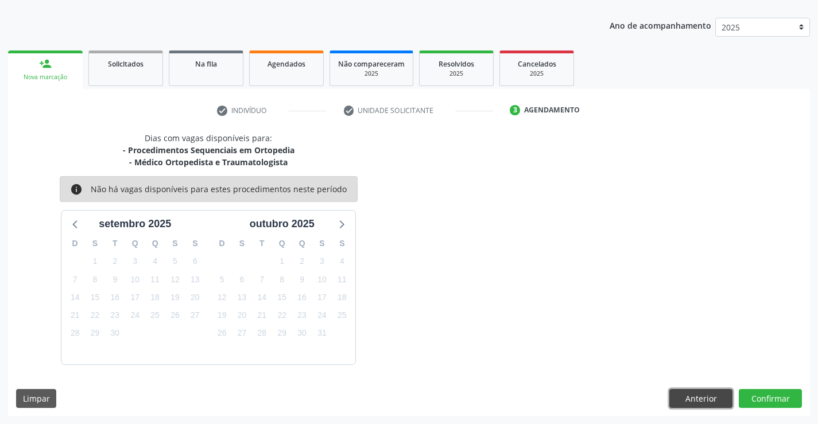
click at [703, 393] on button "Anterior" at bounding box center [700, 399] width 63 height 20
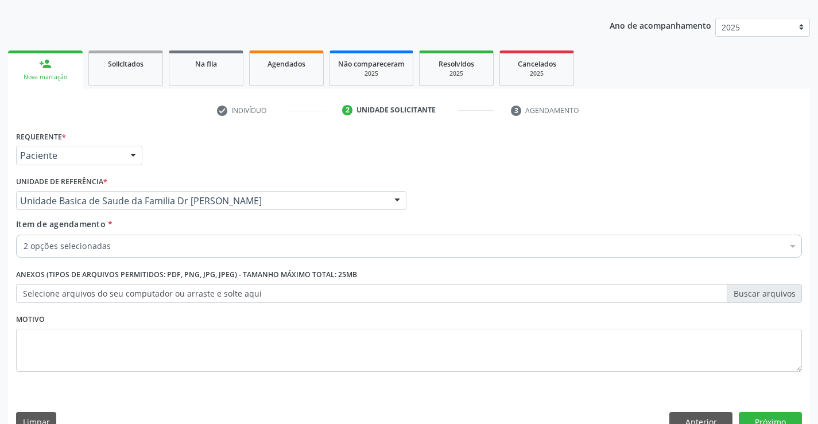
click at [130, 240] on div "2 opções selecionadas" at bounding box center [409, 246] width 786 height 23
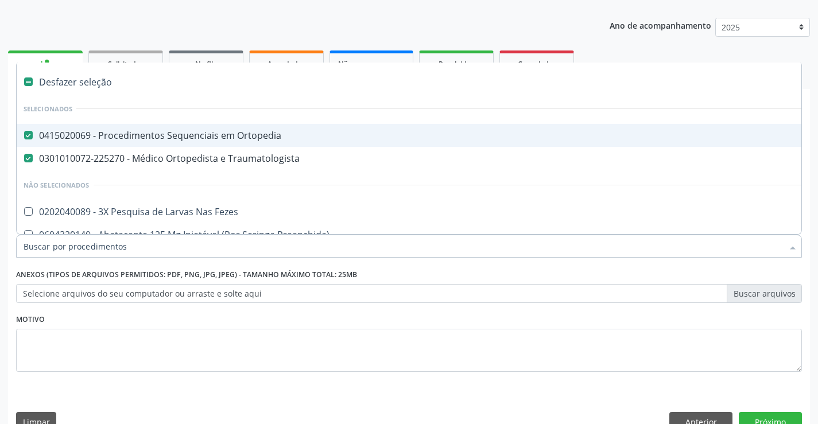
click at [166, 133] on div "0415020069 - Procedimentos Sequenciais em Ortopedia" at bounding box center [471, 135] width 894 height 9
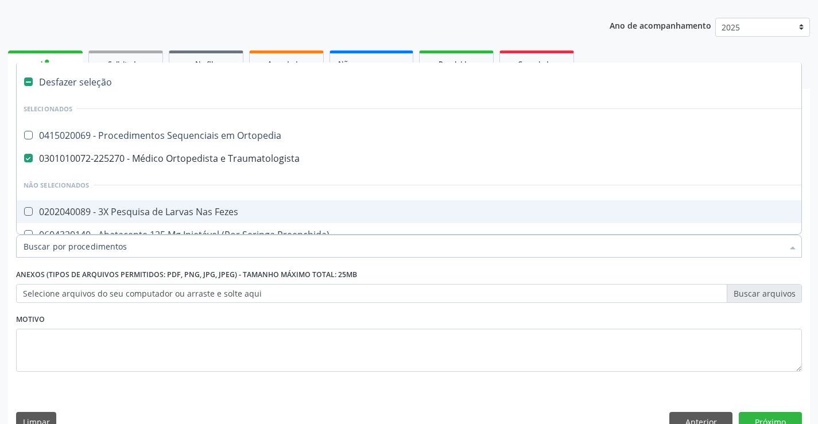
click at [809, 339] on div "Requerente * Paciente Profissional de Saúde Paciente Nenhum resultado encontrad…" at bounding box center [409, 284] width 802 height 312
checkbox Ortopedia "true"
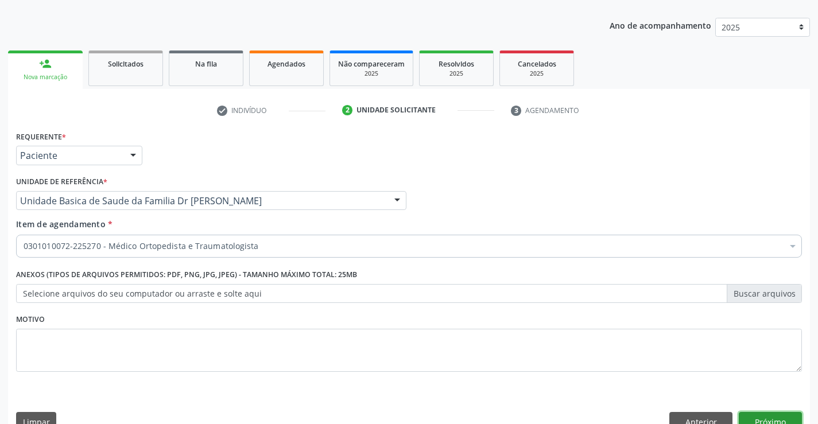
click at [770, 414] on button "Próximo" at bounding box center [770, 422] width 63 height 20
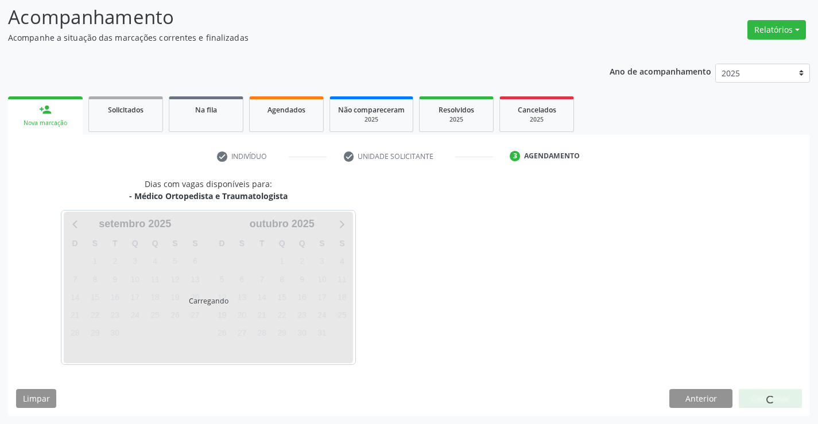
scroll to position [75, 0]
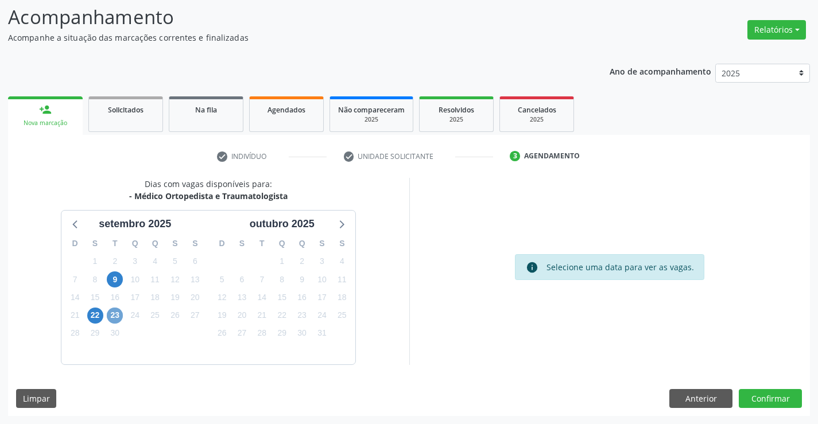
click at [115, 313] on span "23" at bounding box center [115, 316] width 16 height 16
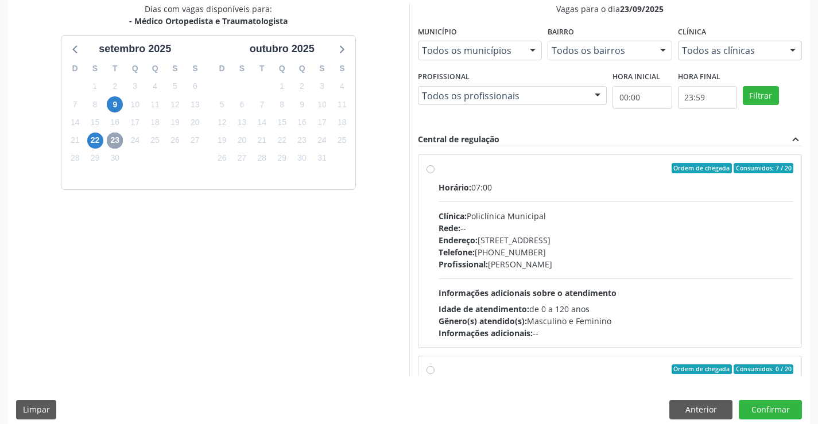
scroll to position [262, 0]
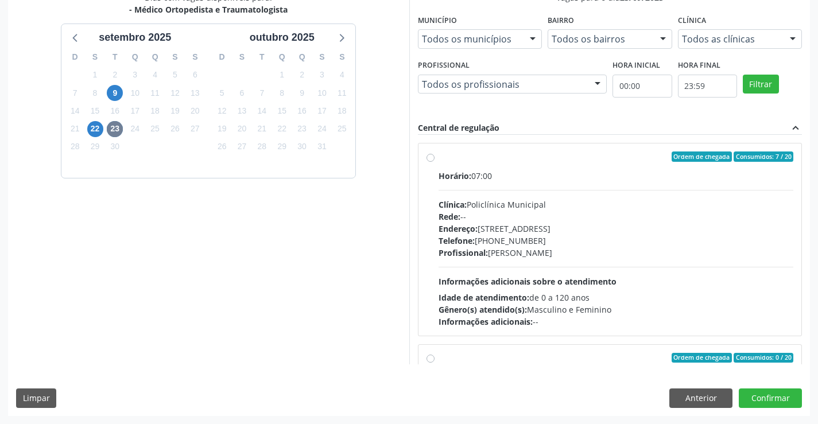
click at [564, 150] on div "Ordem de chegada Consumidos: 7 / 20 Horário: 07:00 Clínica: Policlínica Municip…" at bounding box center [609, 239] width 383 height 192
radio input "true"
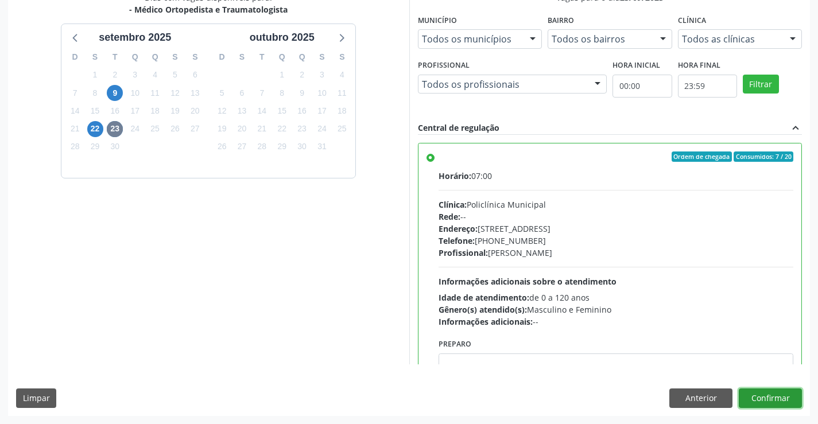
click at [773, 391] on button "Confirmar" at bounding box center [770, 399] width 63 height 20
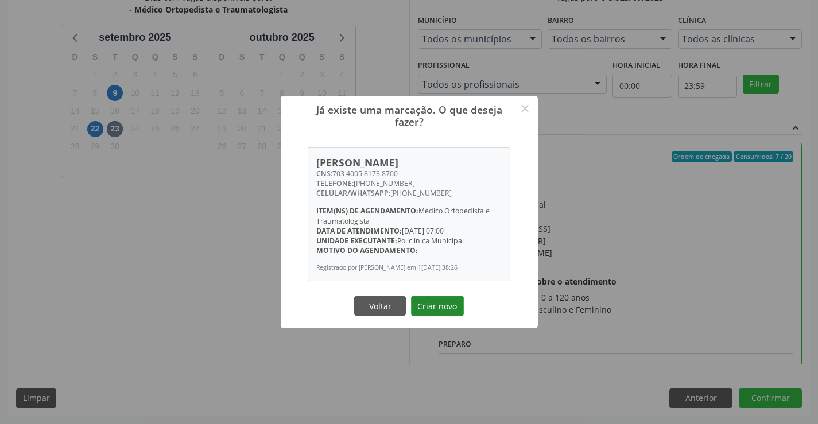
click at [435, 307] on button "Criar novo" at bounding box center [437, 306] width 53 height 20
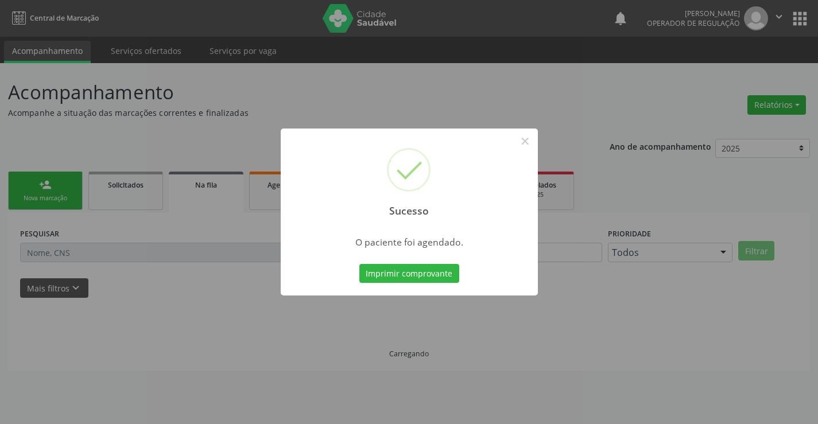
scroll to position [0, 0]
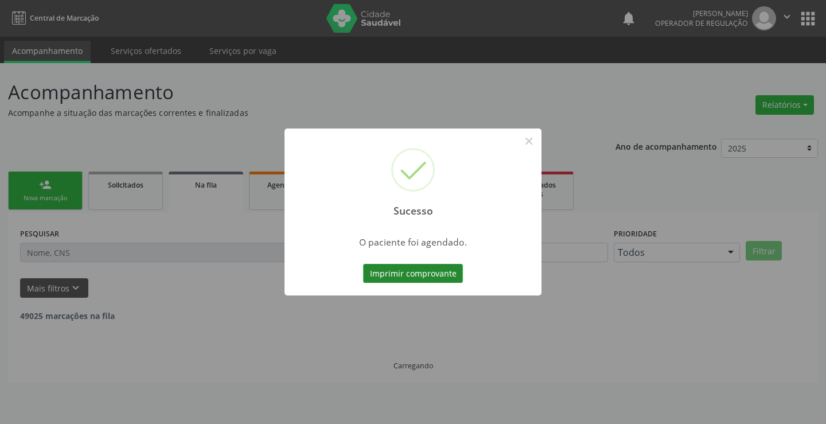
click at [418, 273] on button "Imprimir comprovante" at bounding box center [413, 274] width 100 height 20
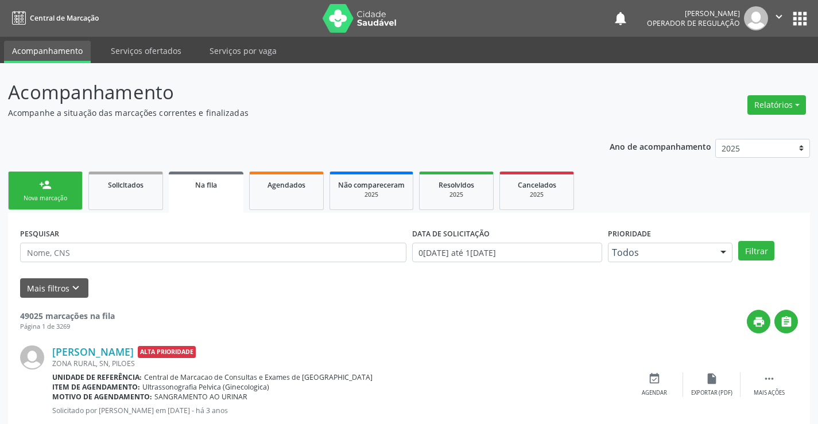
click at [67, 193] on link "person_add Nova marcação" at bounding box center [45, 191] width 75 height 38
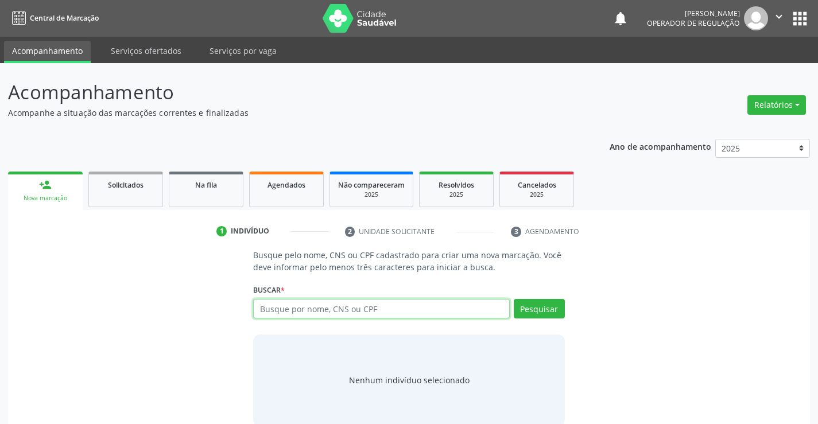
click at [347, 308] on input "text" at bounding box center [381, 309] width 256 height 20
type input "700908994361096"
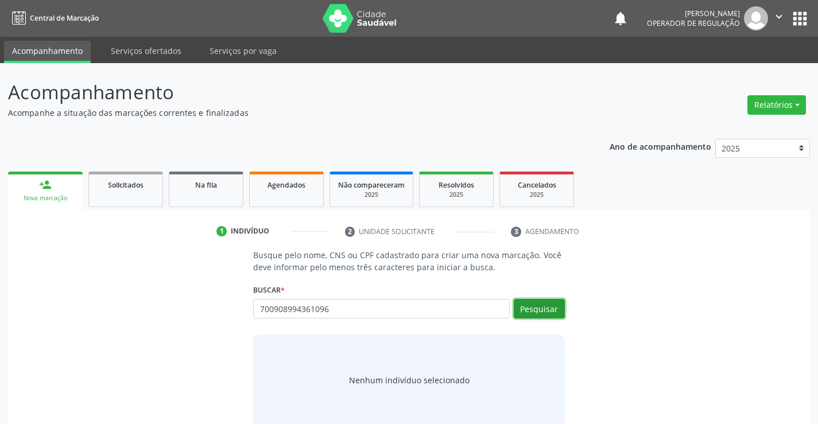
click at [546, 302] on button "Pesquisar" at bounding box center [539, 309] width 51 height 20
type input "700908994361096"
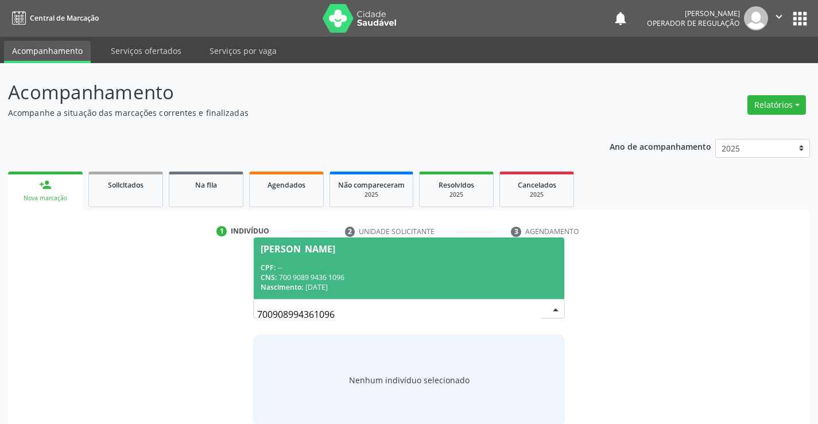
click at [327, 266] on div "CPF: --" at bounding box center [409, 268] width 296 height 10
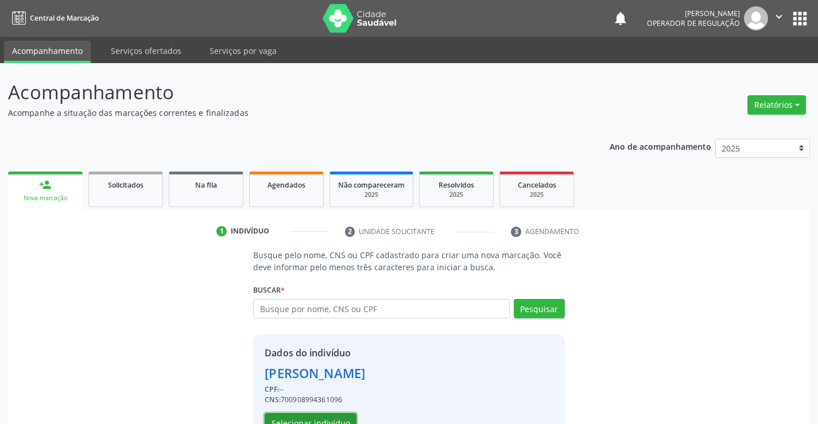
click at [317, 417] on button "Selecionar indivíduo" at bounding box center [311, 423] width 92 height 20
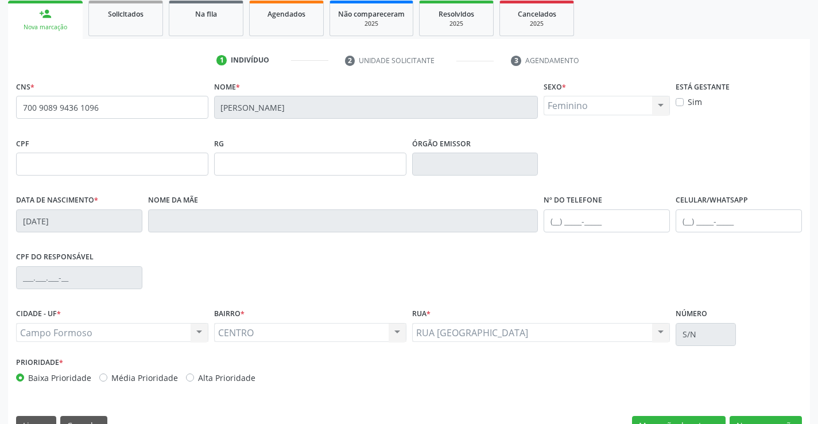
scroll to position [198, 0]
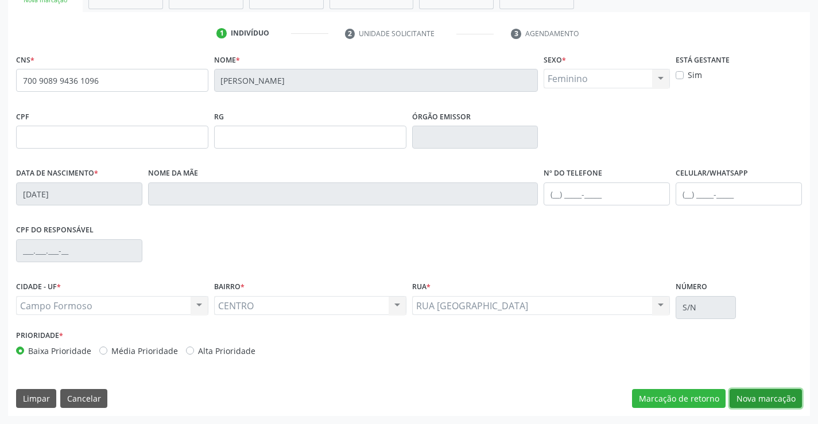
click at [767, 395] on button "Nova marcação" at bounding box center [765, 399] width 72 height 20
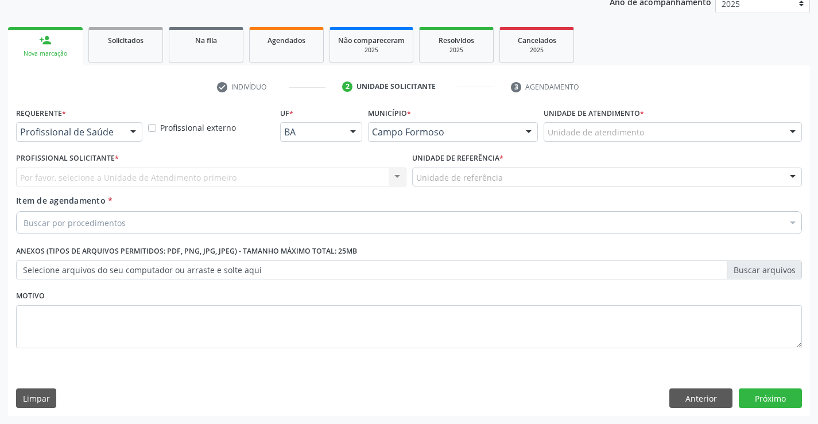
scroll to position [145, 0]
click at [36, 124] on div "Profissional de Saúde" at bounding box center [79, 132] width 126 height 20
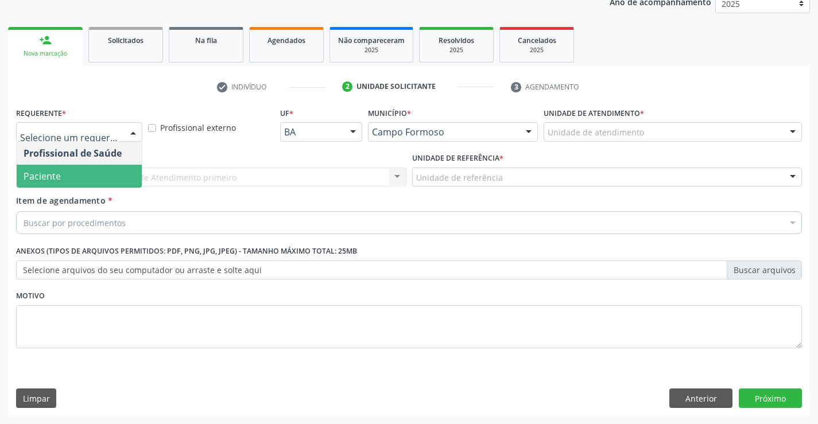
click at [46, 181] on span "Paciente" at bounding box center [42, 176] width 37 height 13
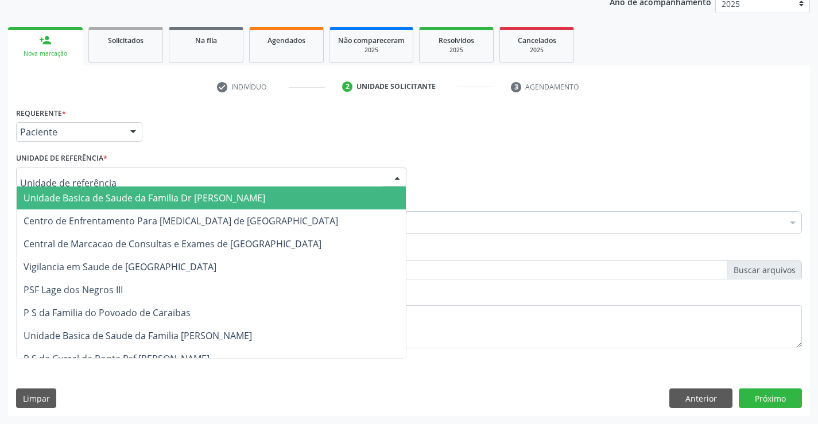
click at [132, 179] on div at bounding box center [211, 178] width 390 height 20
click at [137, 196] on span "Unidade Basica de Saude da Familia Dr [PERSON_NAME]" at bounding box center [145, 198] width 242 height 13
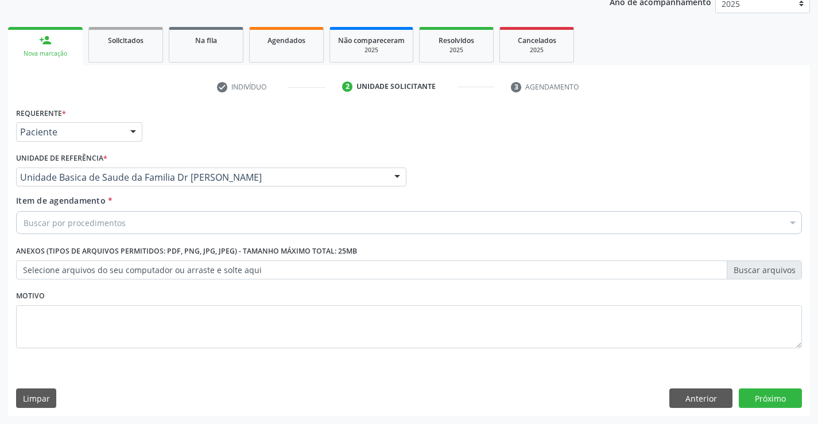
click at [138, 223] on div "Buscar por procedimentos" at bounding box center [409, 222] width 786 height 23
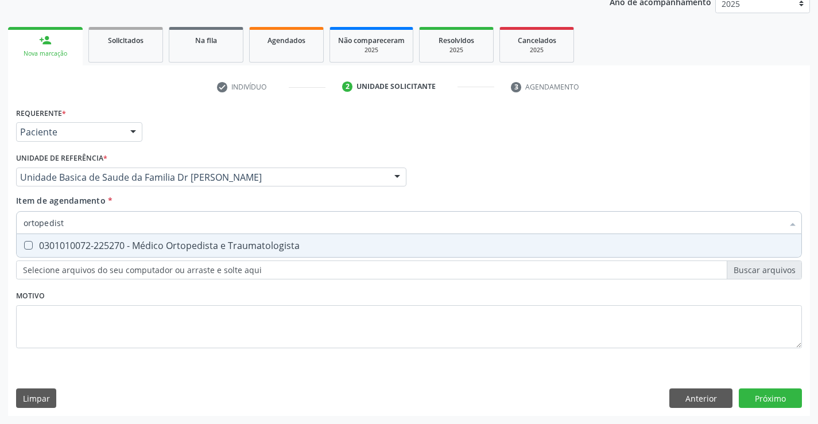
type input "ortopedista"
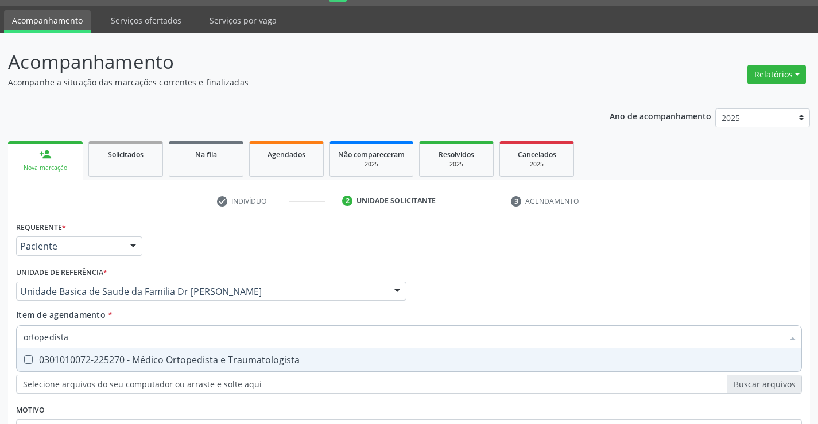
scroll to position [30, 0]
click at [185, 360] on div "0301010072-225270 - Médico Ortopedista e Traumatologista" at bounding box center [409, 360] width 771 height 9
checkbox Traumatologista "true"
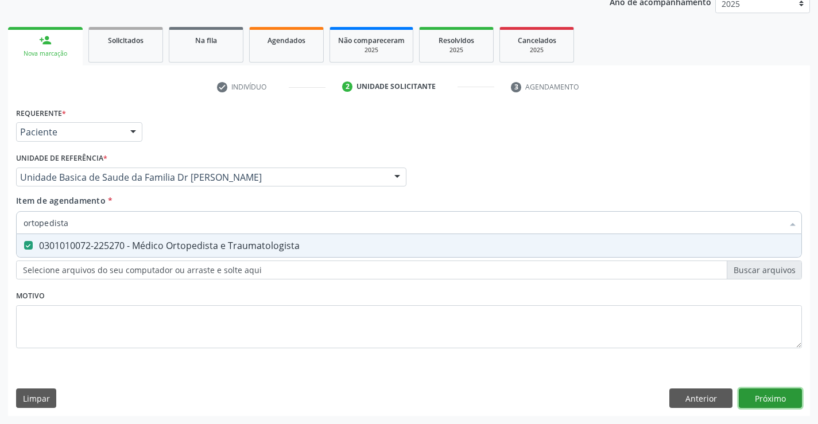
click at [770, 396] on div "Requerente * Paciente Profissional de Saúde Paciente Nenhum resultado encontrad…" at bounding box center [409, 260] width 802 height 312
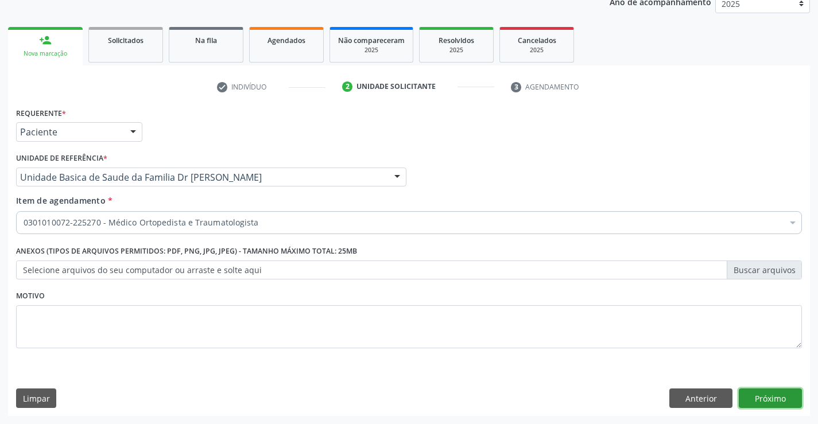
click at [770, 396] on button "Próximo" at bounding box center [770, 399] width 63 height 20
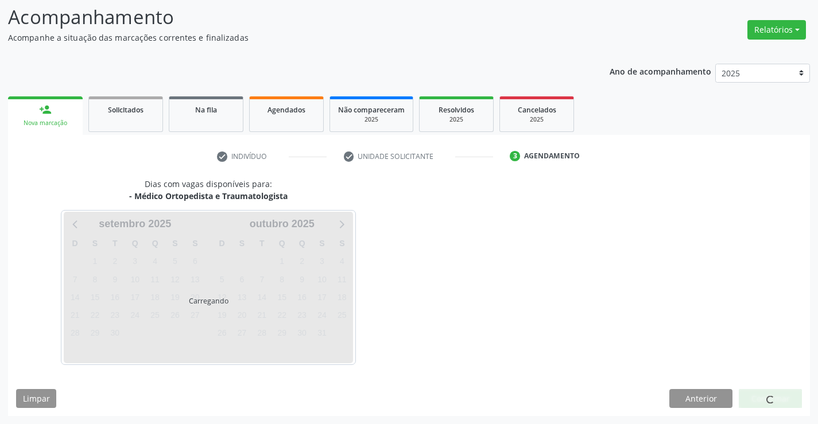
scroll to position [75, 0]
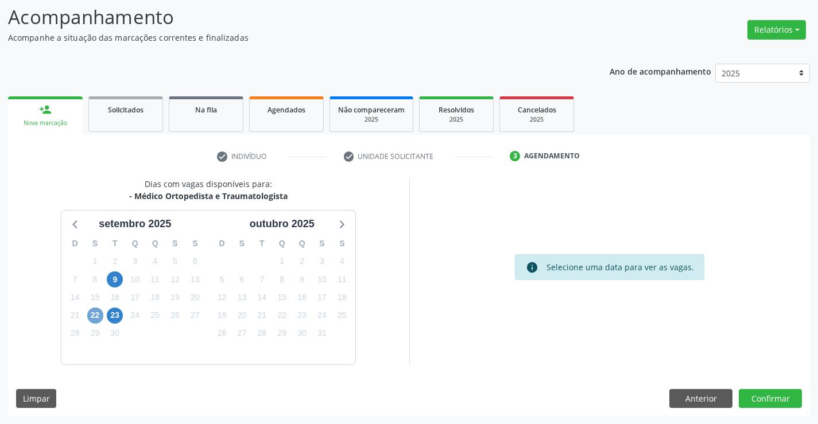
click at [95, 313] on span "22" at bounding box center [95, 316] width 16 height 16
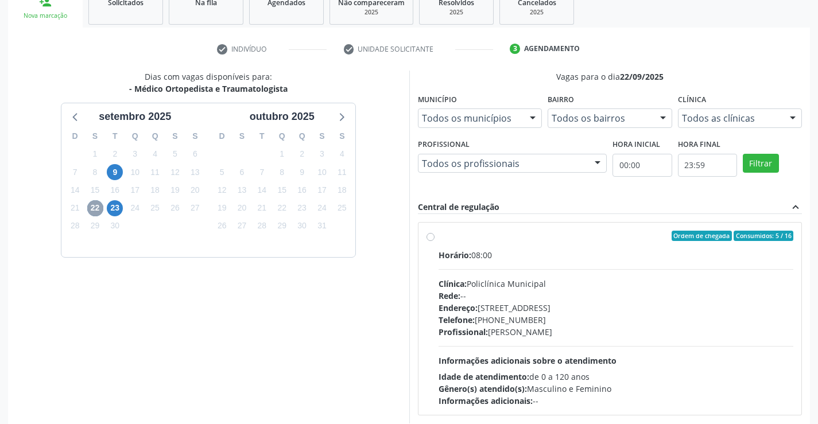
scroll to position [241, 0]
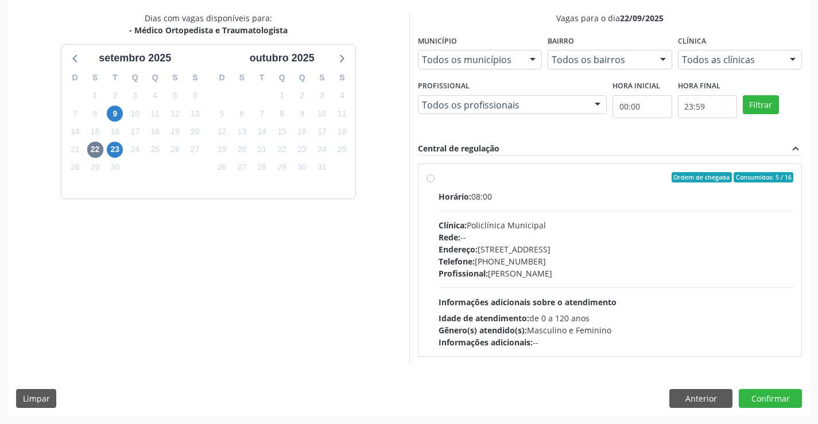
click at [522, 187] on label "Ordem de chegada Consumidos: 5 / 16 Horário: 08:00 Clínica: Policlínica Municip…" at bounding box center [616, 260] width 355 height 176
click at [434, 183] on input "Ordem de chegada Consumidos: 5 / 16 Horário: 08:00 Clínica: Policlínica Municip…" at bounding box center [430, 177] width 8 height 10
radio input "true"
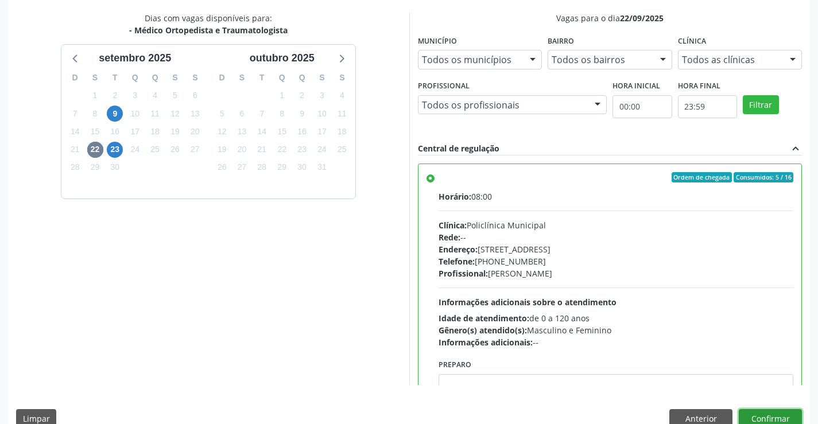
click at [769, 414] on button "Confirmar" at bounding box center [770, 419] width 63 height 20
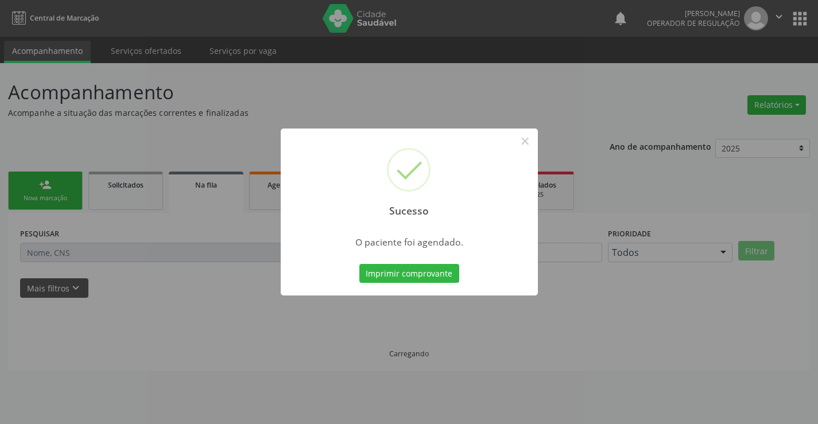
scroll to position [0, 0]
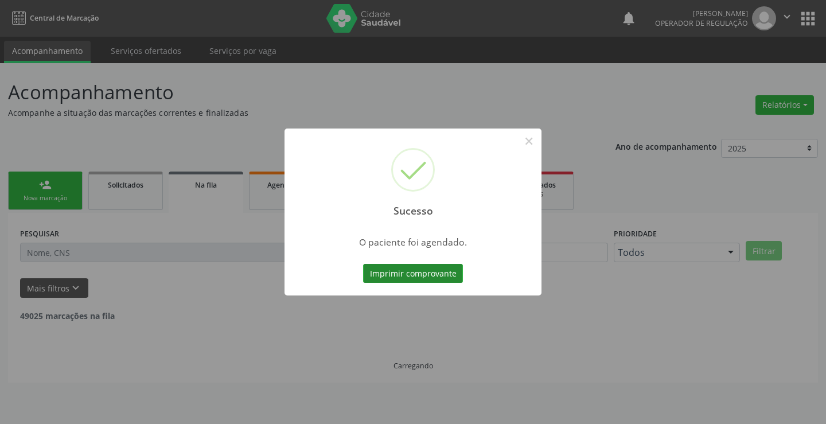
click at [388, 271] on button "Imprimir comprovante" at bounding box center [413, 274] width 100 height 20
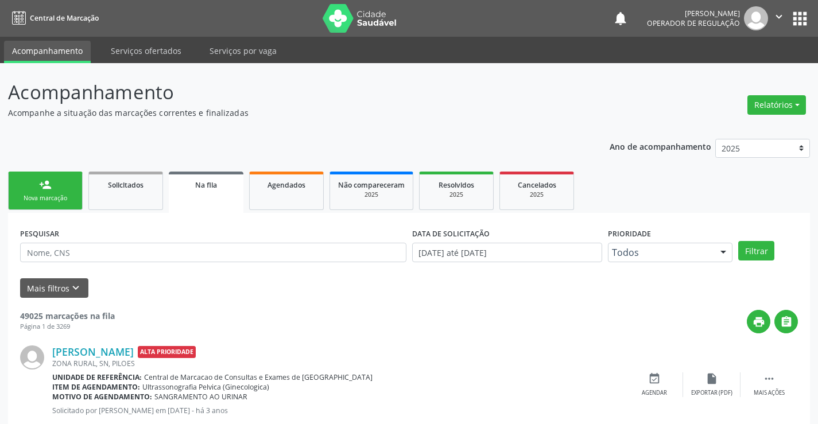
click at [46, 190] on div "person_add" at bounding box center [45, 185] width 13 height 13
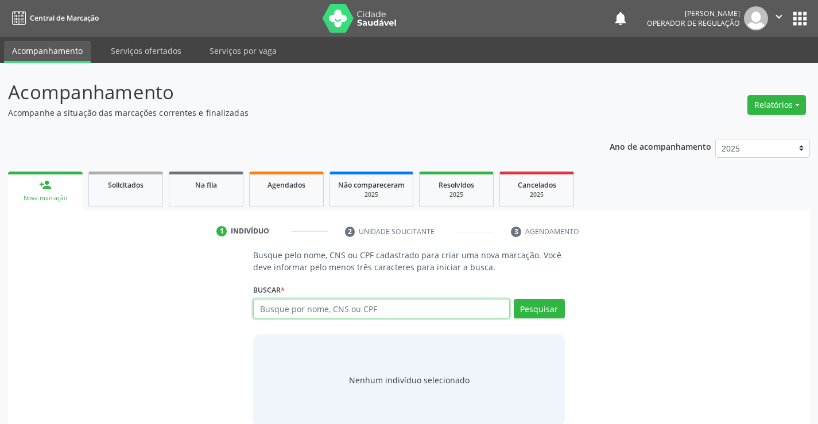
click at [324, 306] on input "text" at bounding box center [381, 309] width 256 height 20
type input "700004901955505"
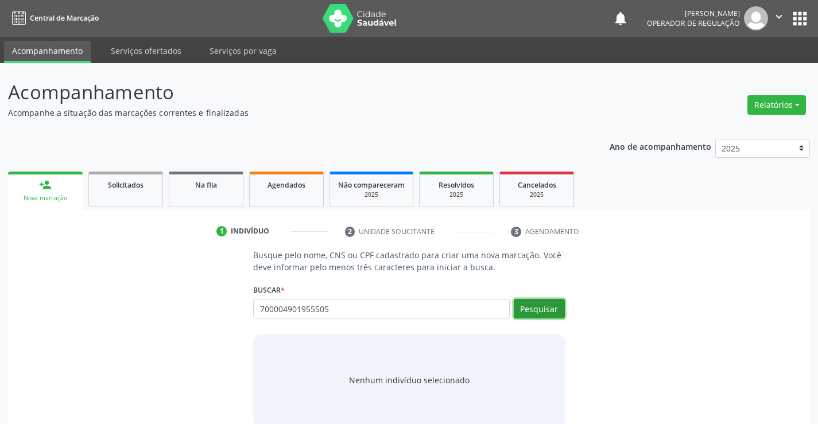
click at [548, 308] on button "Pesquisar" at bounding box center [539, 309] width 51 height 20
type input "700004901955505"
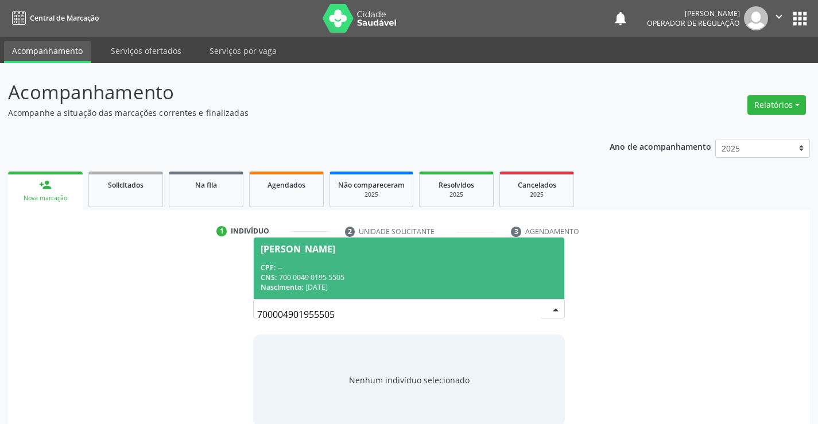
click at [371, 267] on div "CPF: --" at bounding box center [409, 268] width 296 height 10
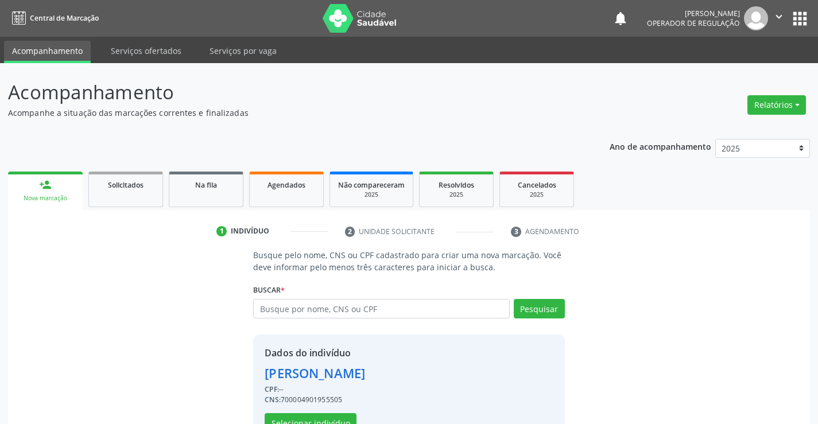
scroll to position [36, 0]
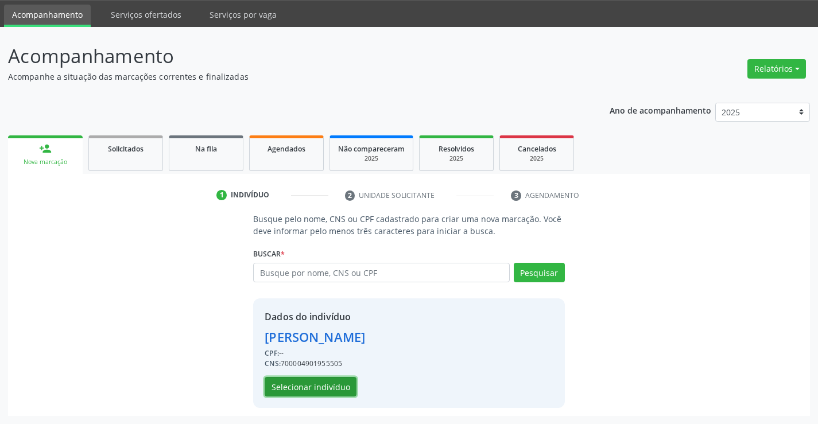
click at [306, 386] on button "Selecionar indivíduo" at bounding box center [311, 387] width 92 height 20
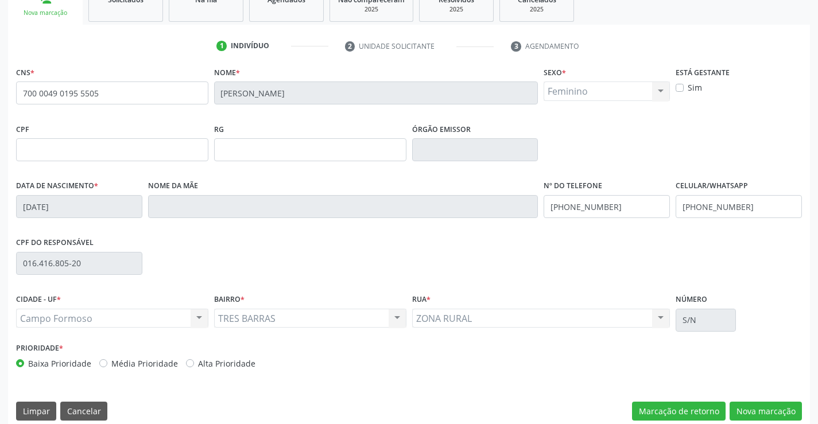
scroll to position [198, 0]
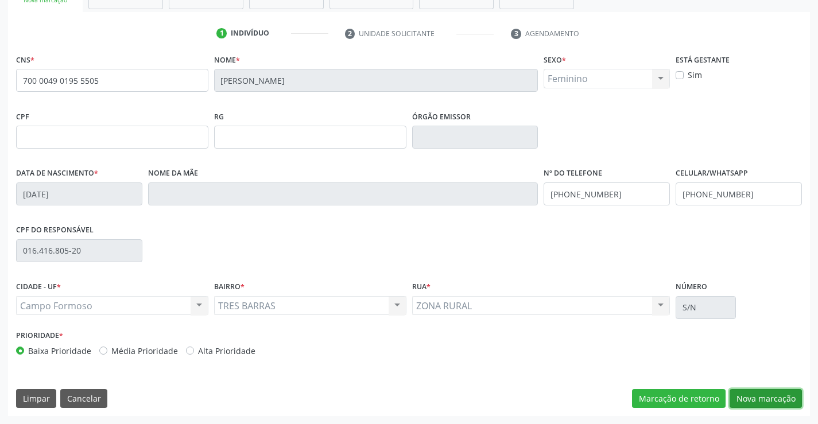
click at [752, 394] on button "Nova marcação" at bounding box center [765, 399] width 72 height 20
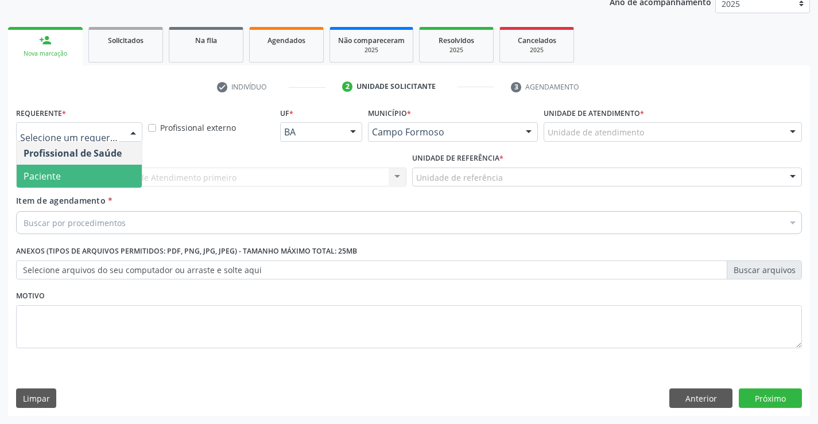
click at [88, 176] on span "Paciente" at bounding box center [79, 176] width 125 height 23
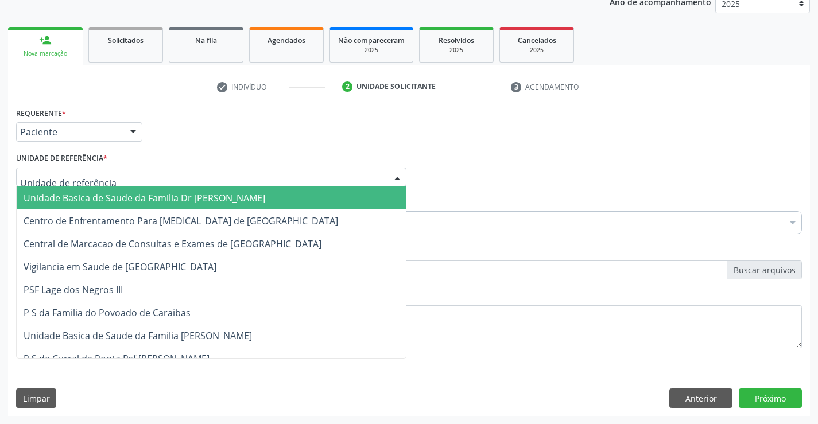
click at [122, 197] on span "Unidade Basica de Saude da Familia Dr [PERSON_NAME]" at bounding box center [145, 198] width 242 height 13
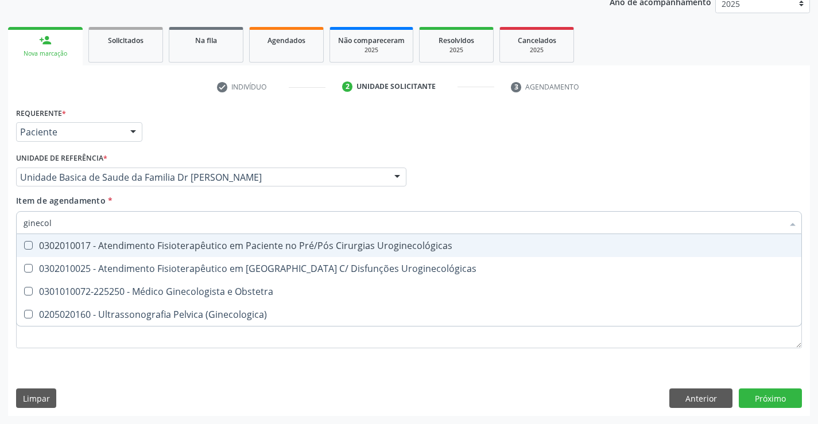
type input "ginecolo"
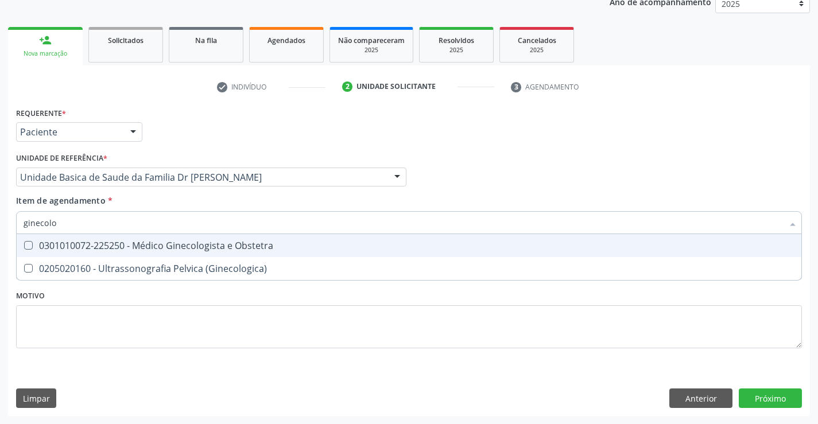
click at [168, 244] on div "0301010072-225250 - Médico Ginecologista e Obstetra" at bounding box center [409, 245] width 771 height 9
checkbox Obstetra "true"
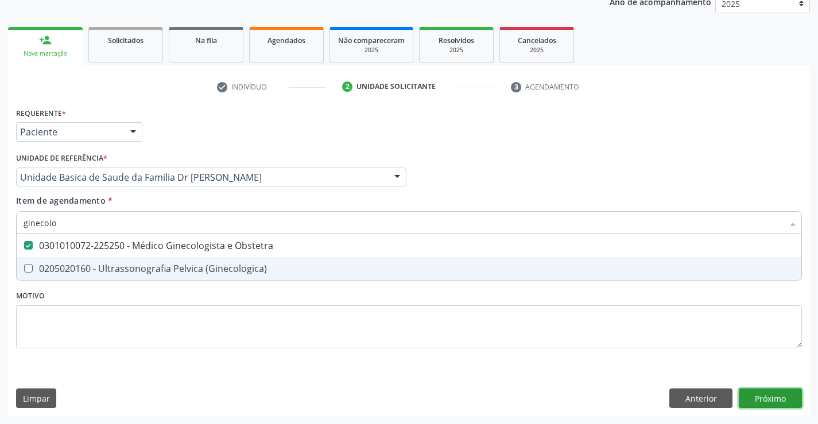
click at [771, 399] on div "Requerente * Paciente Profissional de Saúde Paciente Nenhum resultado encontrad…" at bounding box center [409, 260] width 802 height 312
checkbox \(Ginecologica\) "true"
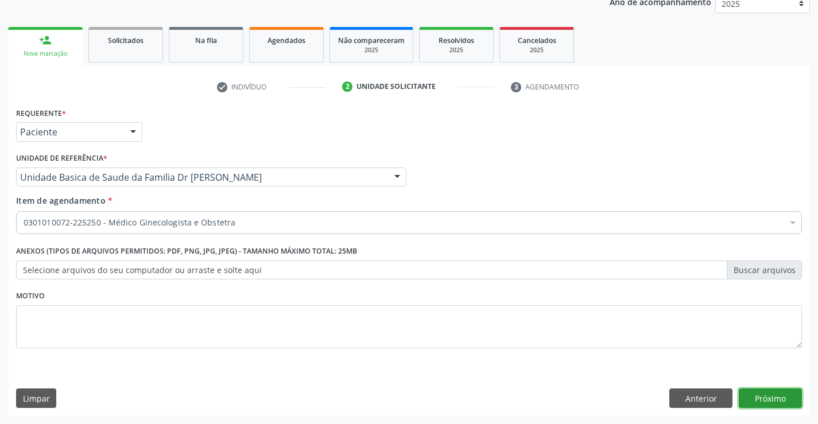
click at [771, 399] on button "Próximo" at bounding box center [770, 399] width 63 height 20
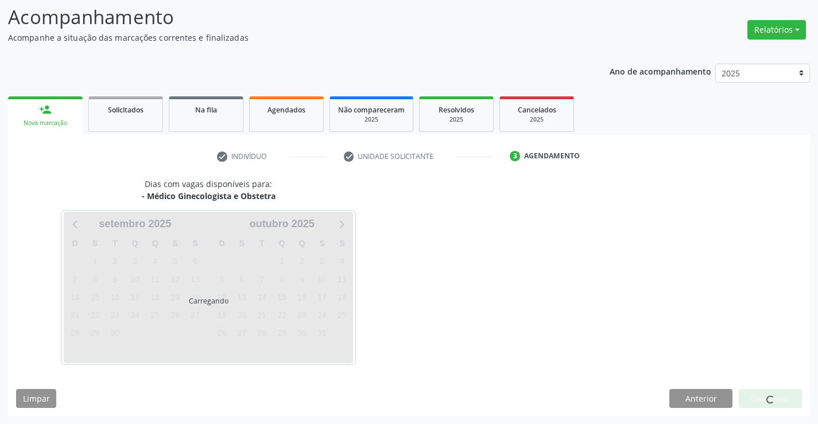
scroll to position [75, 0]
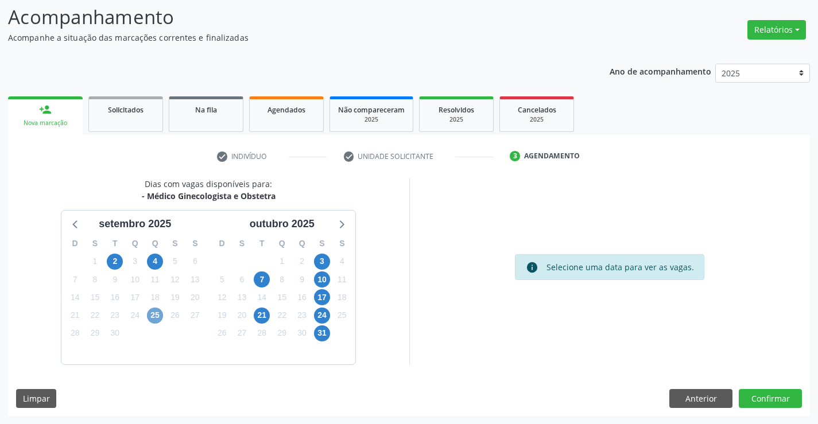
click at [154, 314] on span "25" at bounding box center [155, 316] width 16 height 16
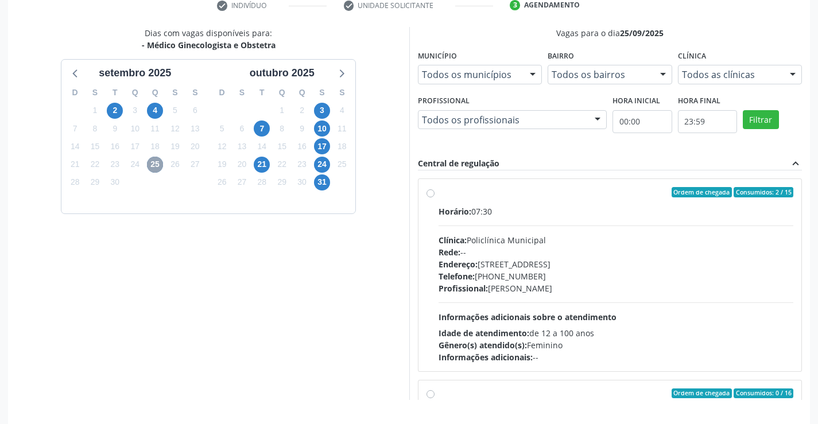
scroll to position [247, 0]
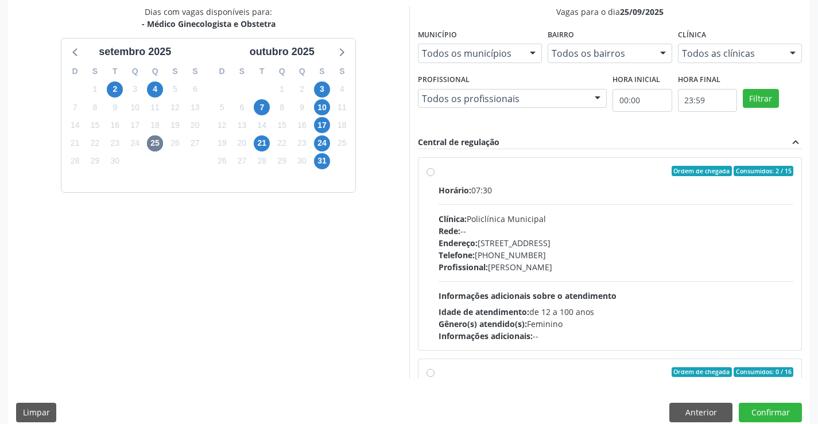
click at [525, 166] on div "Ordem de chegada Consumidos: 2 / 15" at bounding box center [616, 171] width 355 height 10
click at [434, 166] on input "Ordem de chegada Consumidos: 2 / 15 Horário: 07:30 Clínica: Policlínica Municip…" at bounding box center [430, 171] width 8 height 10
radio input "true"
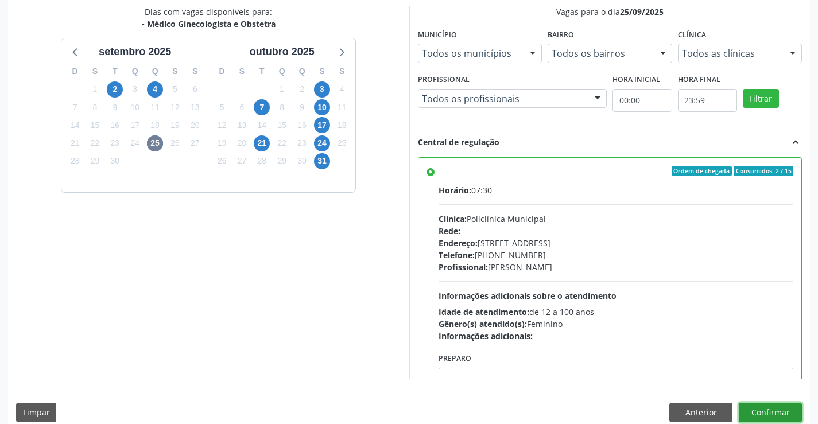
click at [768, 413] on button "Confirmar" at bounding box center [770, 413] width 63 height 20
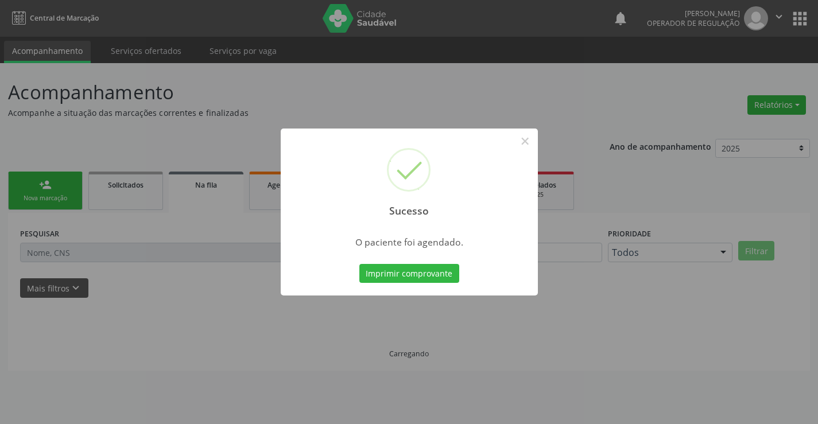
scroll to position [0, 0]
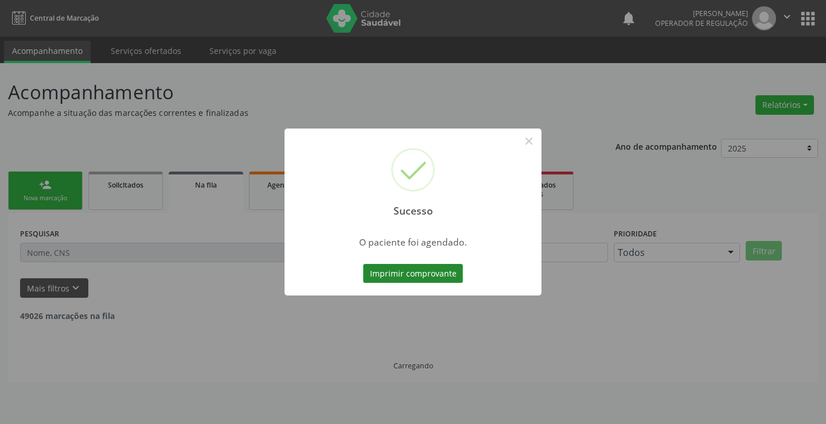
click at [413, 269] on button "Imprimir comprovante" at bounding box center [413, 274] width 100 height 20
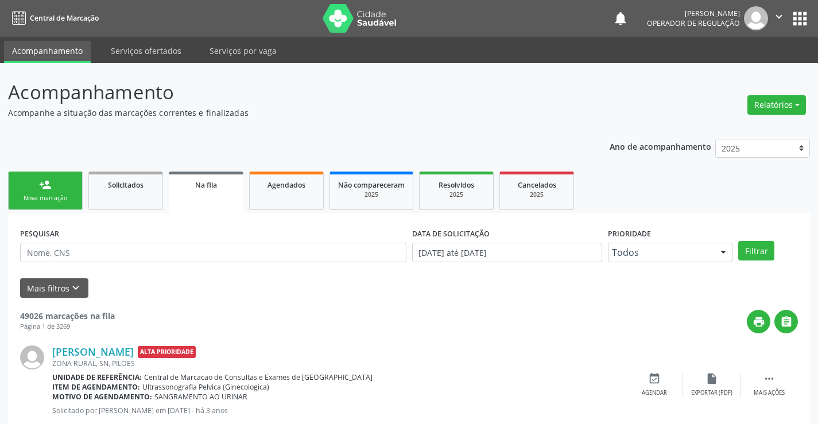
click at [67, 189] on link "person_add Nova marcação" at bounding box center [45, 191] width 75 height 38
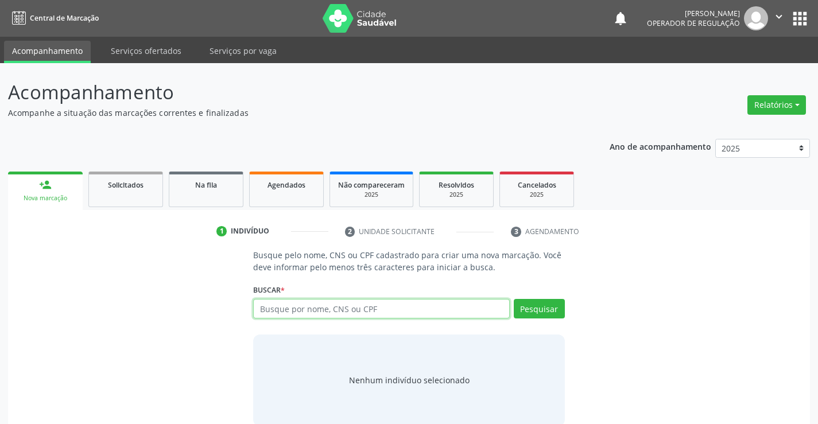
click at [358, 311] on input "text" at bounding box center [381, 309] width 256 height 20
type input "705002691743557"
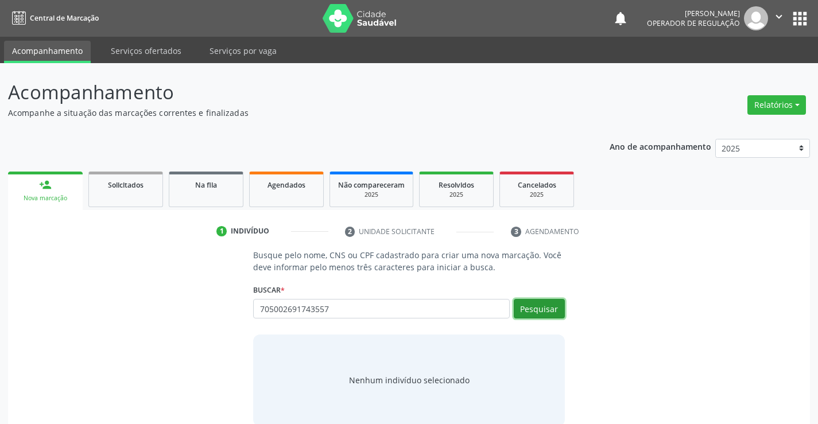
click at [541, 302] on button "Pesquisar" at bounding box center [539, 309] width 51 height 20
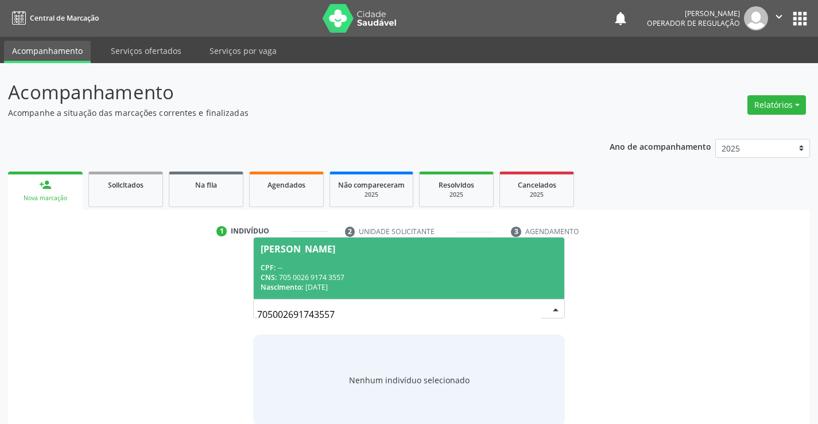
click at [309, 254] on span "Antonio dos Santos Batista CPF: -- CNS: 705 0026 9174 3557 Nascimento: 20/07/19…" at bounding box center [409, 268] width 310 height 61
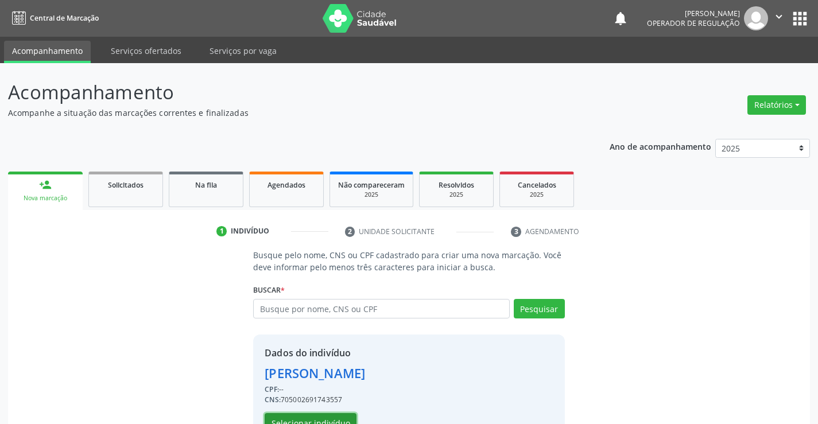
click at [305, 416] on button "Selecionar indivíduo" at bounding box center [311, 423] width 92 height 20
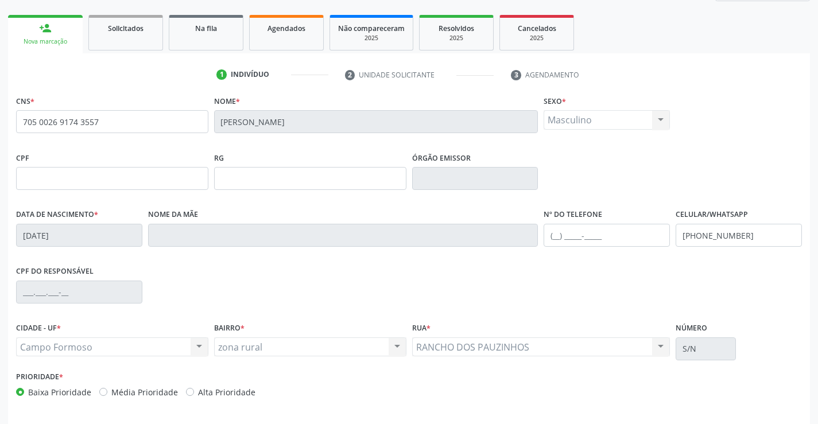
scroll to position [198, 0]
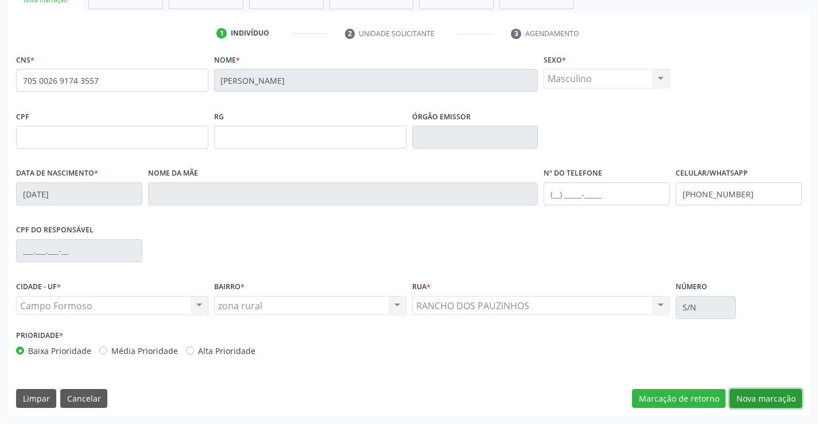
click at [760, 394] on button "Nova marcação" at bounding box center [765, 399] width 72 height 20
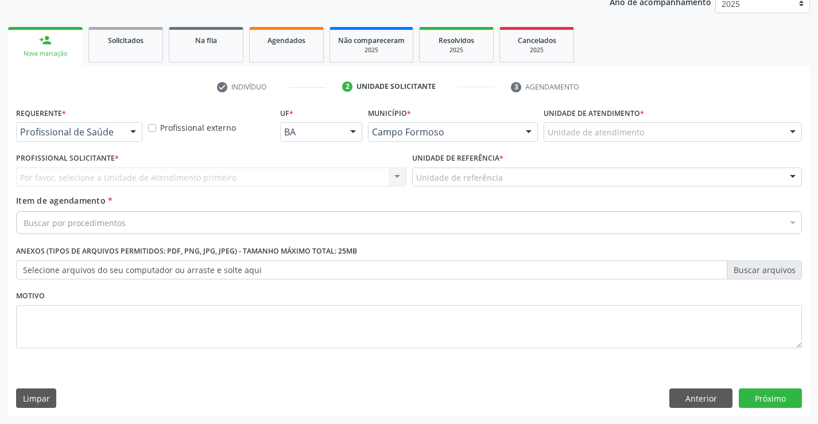
scroll to position [145, 0]
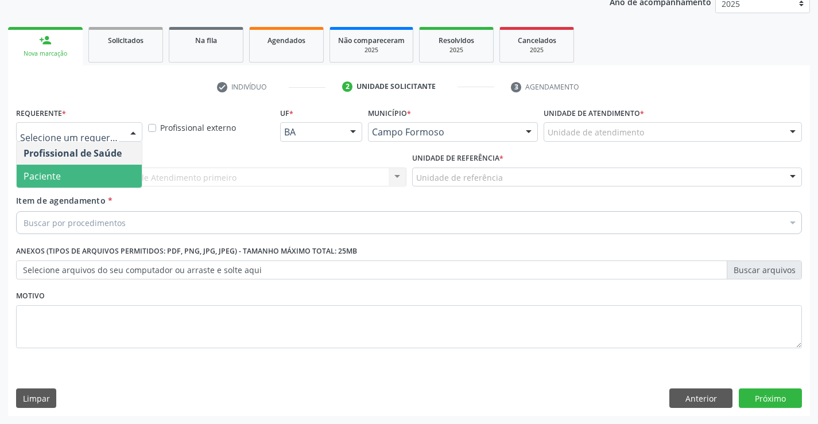
click at [65, 168] on span "Paciente" at bounding box center [79, 176] width 125 height 23
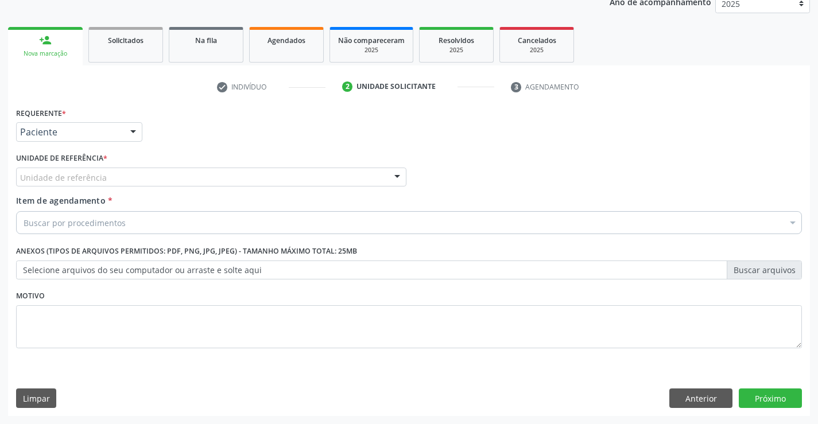
click at [65, 168] on div "Unidade de referência" at bounding box center [211, 178] width 390 height 20
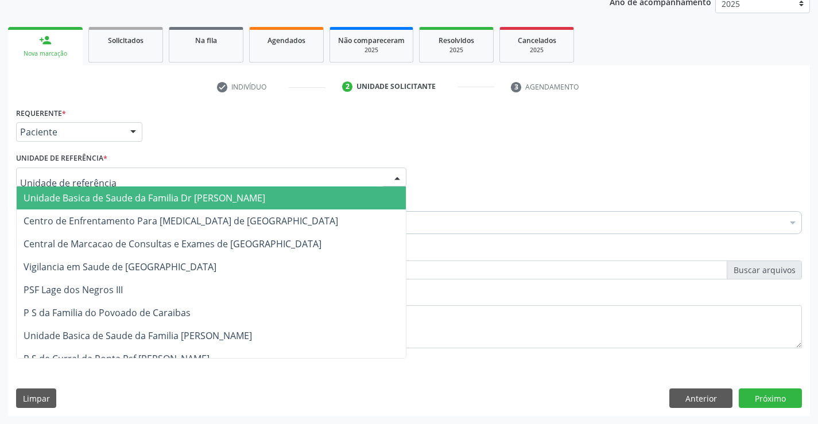
click at [92, 199] on span "Unidade Basica de Saude da Familia Dr [PERSON_NAME]" at bounding box center [145, 198] width 242 height 13
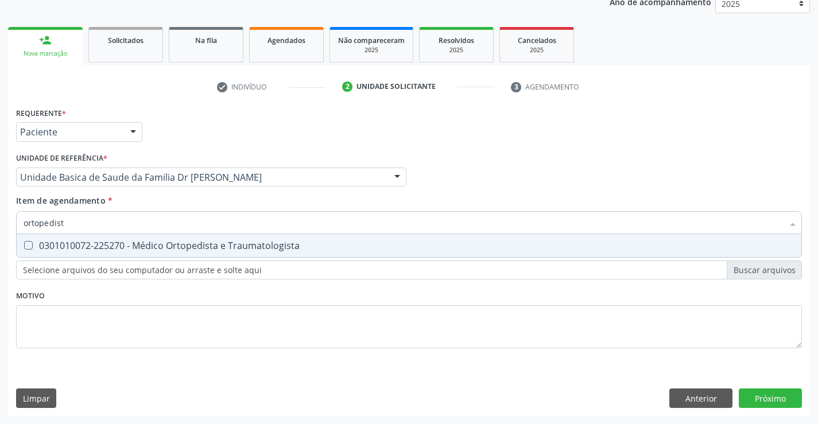
type input "ortopedista"
click at [154, 238] on span "0301010072-225270 - Médico Ortopedista e Traumatologista" at bounding box center [409, 245] width 785 height 23
checkbox Traumatologista "true"
click at [759, 394] on div "Requerente * Paciente Profissional de Saúde Paciente Nenhum resultado encontrad…" at bounding box center [409, 260] width 802 height 312
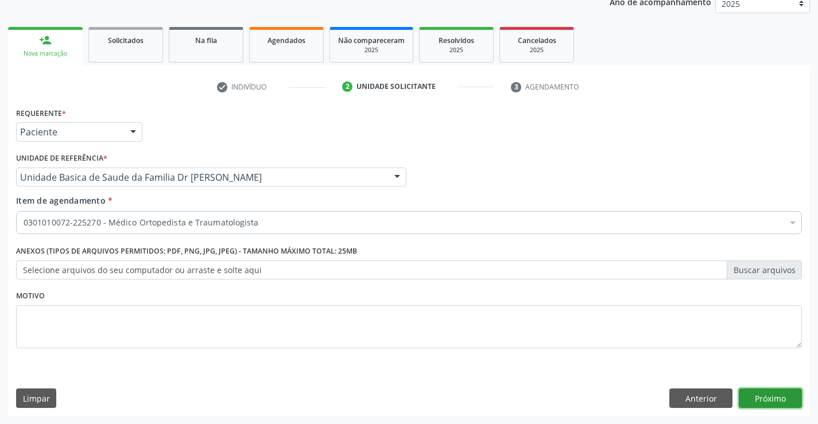
click at [759, 394] on button "Próximo" at bounding box center [770, 399] width 63 height 20
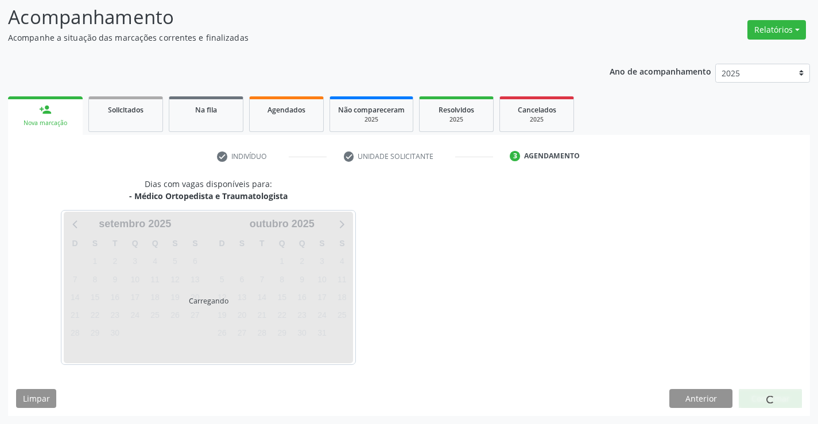
scroll to position [75, 0]
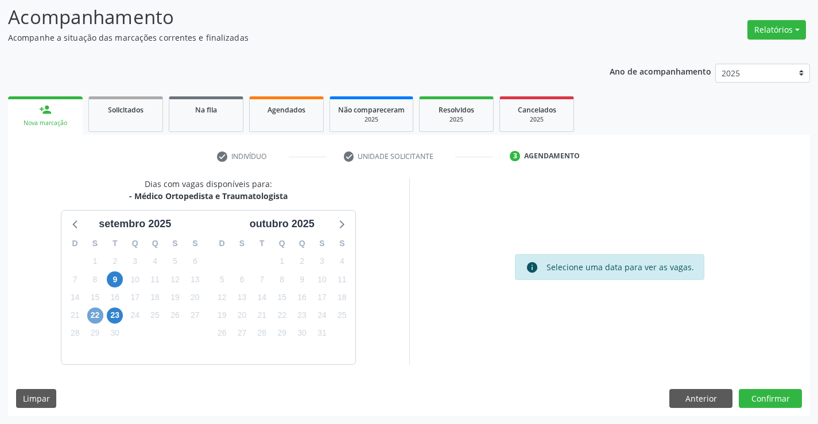
click at [93, 313] on span "22" at bounding box center [95, 316] width 16 height 16
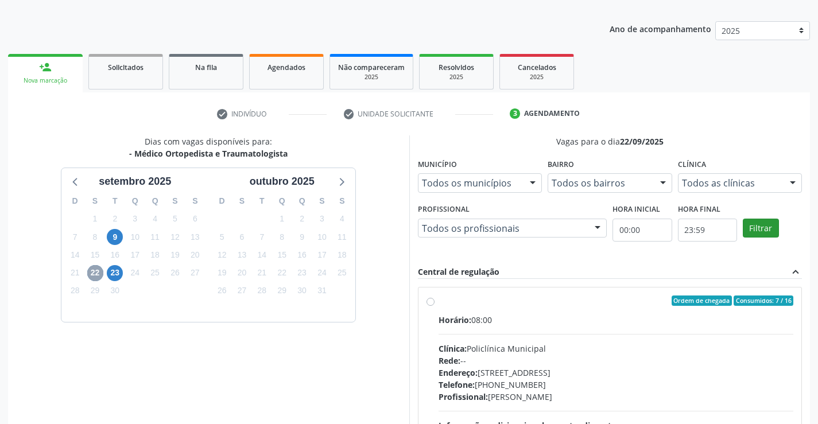
scroll to position [241, 0]
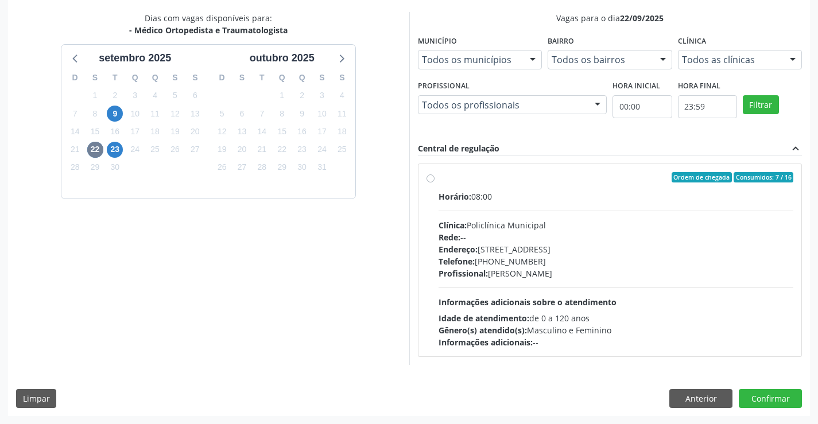
click at [553, 181] on div "Ordem de chegada Consumidos: 7 / 16" at bounding box center [616, 177] width 355 height 10
click at [434, 181] on input "Ordem de chegada Consumidos: 7 / 16 Horário: 08:00 Clínica: Policlínica Municip…" at bounding box center [430, 177] width 8 height 10
radio input "true"
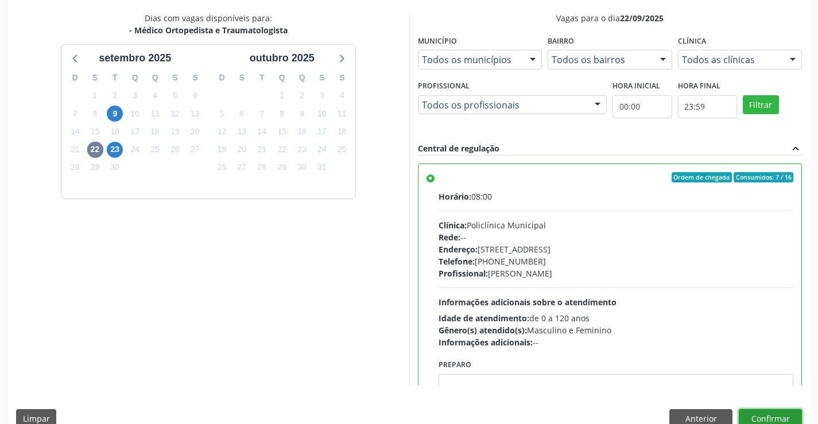
click at [764, 413] on button "Confirmar" at bounding box center [770, 419] width 63 height 20
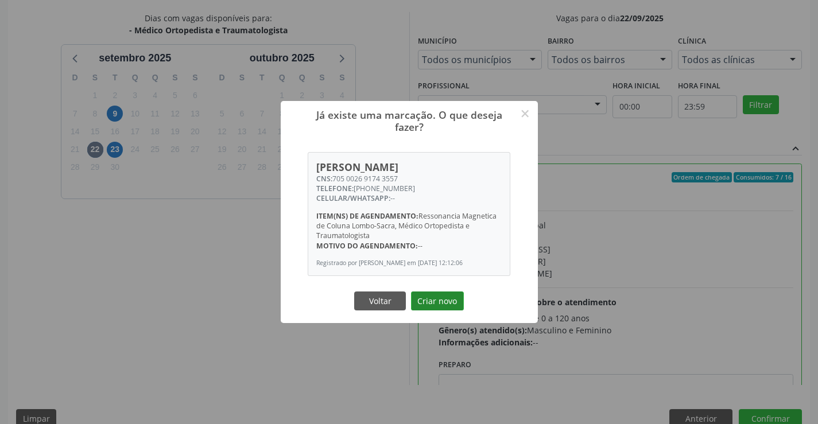
click at [436, 300] on button "Criar novo" at bounding box center [437, 302] width 53 height 20
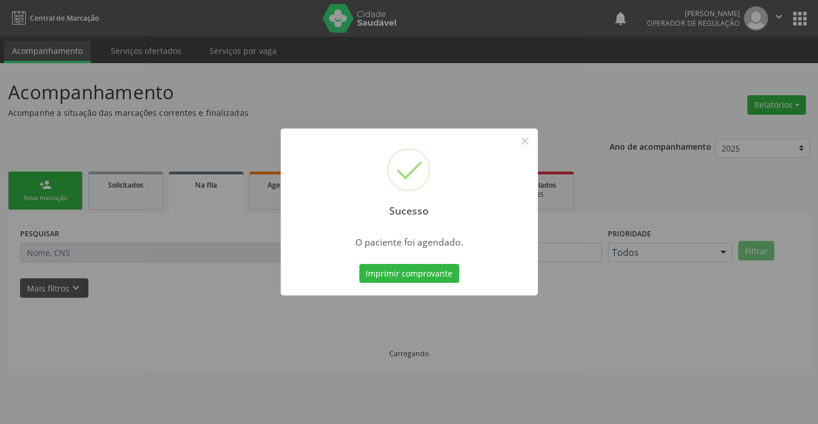
scroll to position [0, 0]
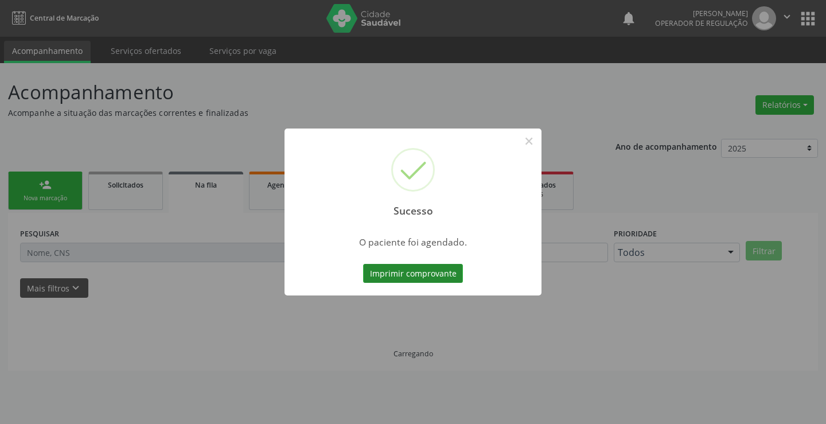
click at [402, 266] on button "Imprimir comprovante" at bounding box center [413, 274] width 100 height 20
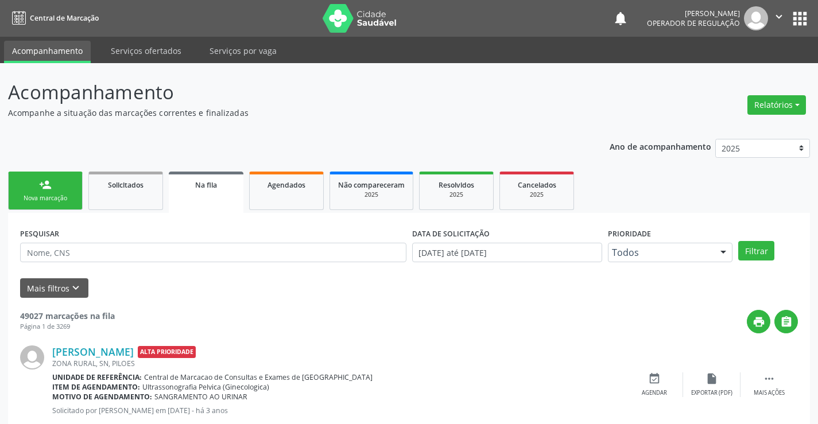
click at [61, 182] on link "person_add Nova marcação" at bounding box center [45, 191] width 75 height 38
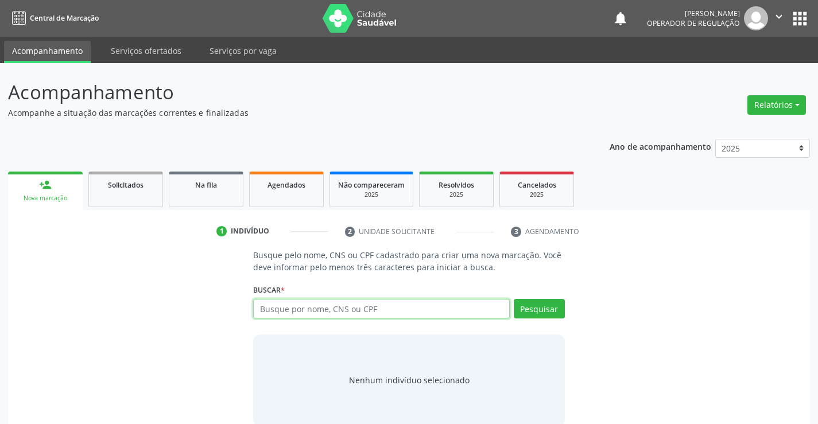
click at [351, 311] on input "text" at bounding box center [381, 309] width 256 height 20
type input "702307128644111"
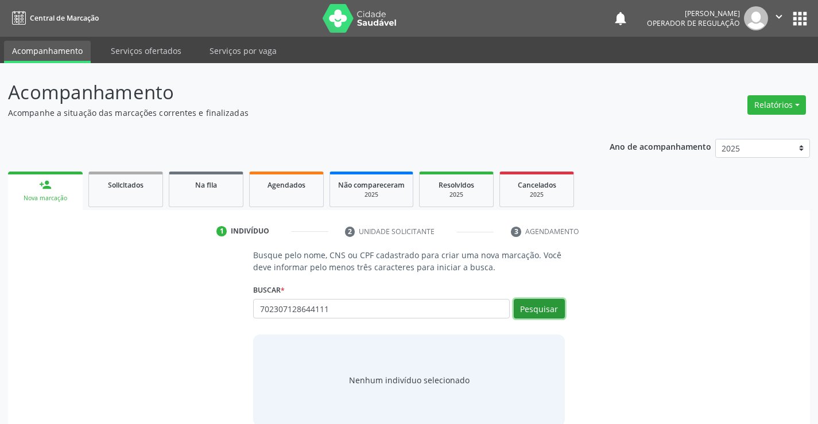
click at [537, 306] on button "Pesquisar" at bounding box center [539, 309] width 51 height 20
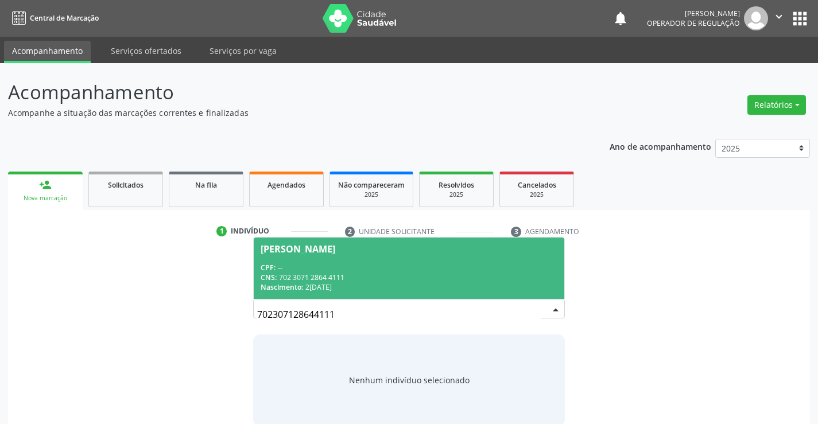
click at [387, 270] on div "CPF: --" at bounding box center [409, 268] width 296 height 10
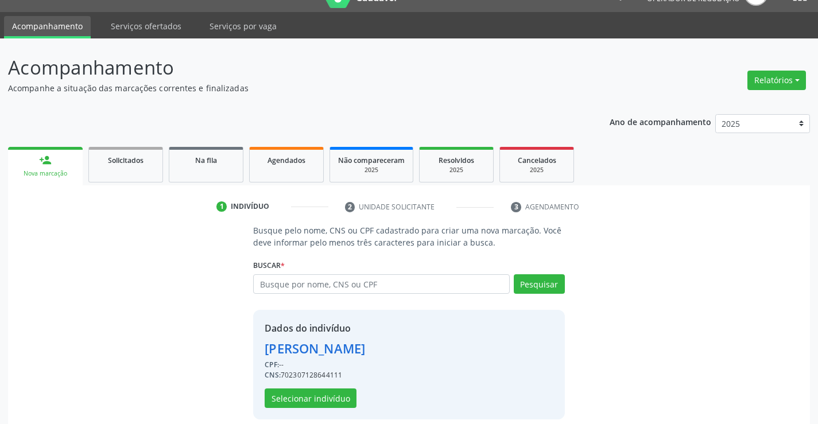
scroll to position [36, 0]
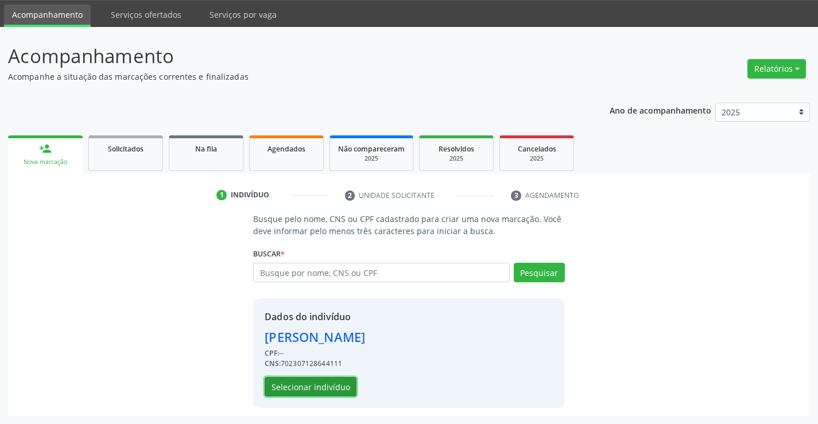
click at [289, 385] on button "Selecionar indivíduo" at bounding box center [311, 387] width 92 height 20
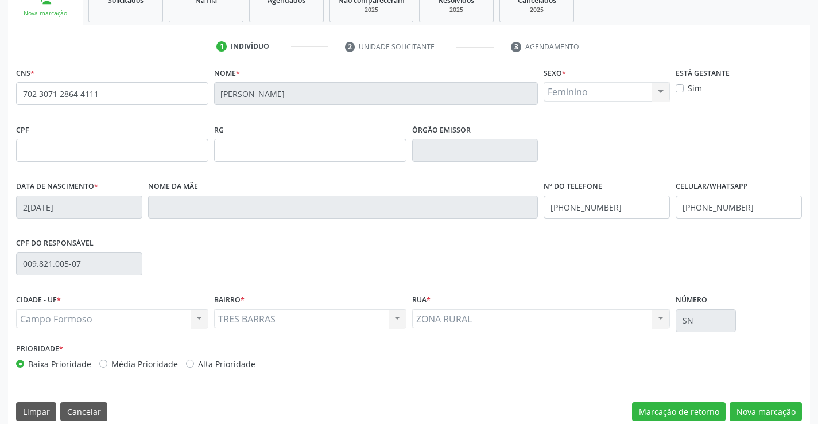
scroll to position [198, 0]
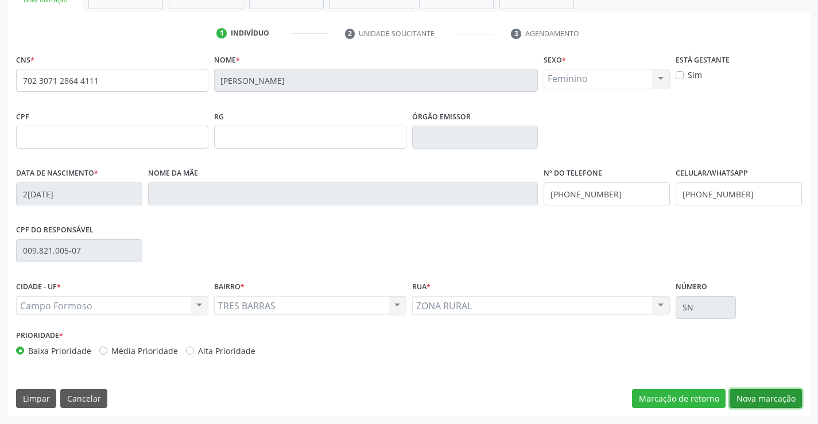
click at [761, 395] on button "Nova marcação" at bounding box center [765, 399] width 72 height 20
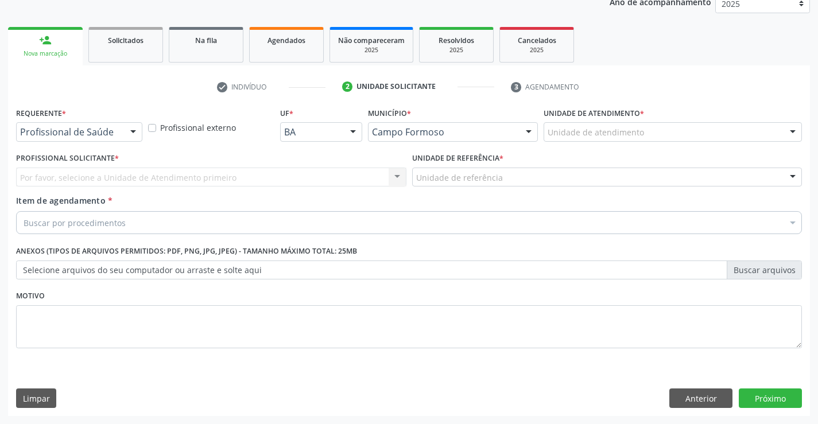
scroll to position [145, 0]
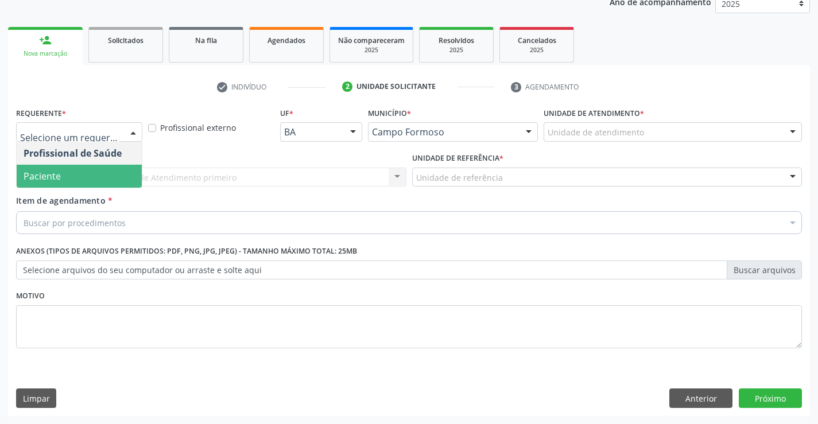
click at [62, 174] on span "Paciente" at bounding box center [79, 176] width 125 height 23
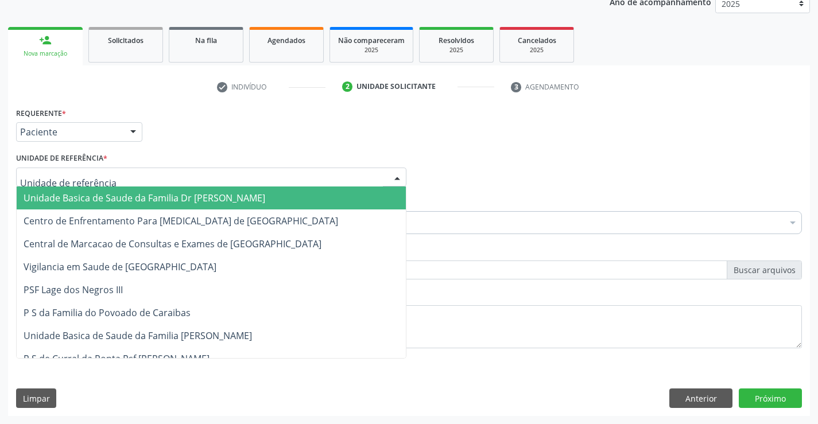
click at [80, 193] on span "Unidade Basica de Saude da Familia Dr [PERSON_NAME]" at bounding box center [145, 198] width 242 height 13
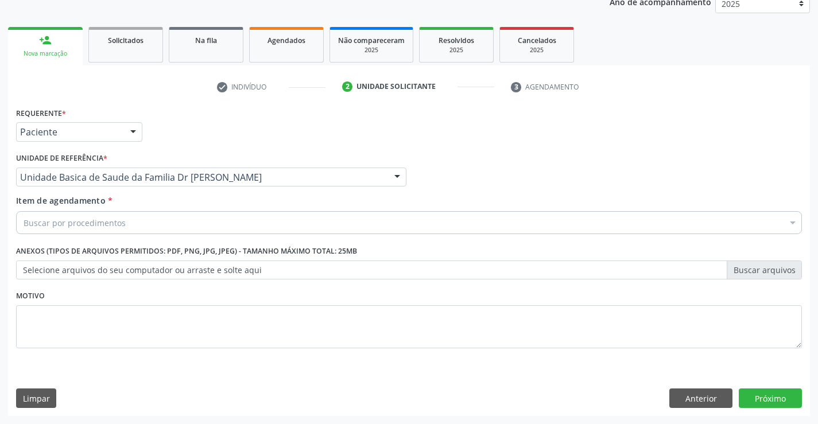
click at [136, 226] on div "Buscar por procedimentos" at bounding box center [409, 222] width 786 height 23
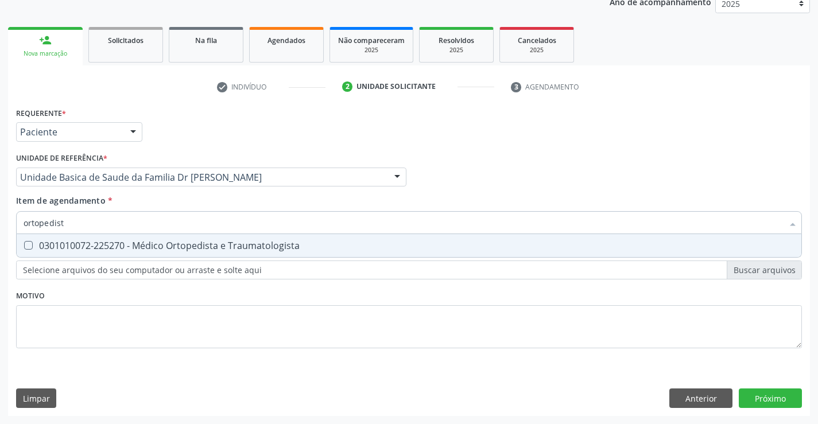
type input "ortopedista"
click at [172, 242] on div "0301010072-225270 - Médico Ortopedista e Traumatologista" at bounding box center [409, 245] width 771 height 9
checkbox Traumatologista "true"
click at [786, 399] on div "Requerente * Paciente Profissional de Saúde Paciente Nenhum resultado encontrad…" at bounding box center [409, 260] width 802 height 312
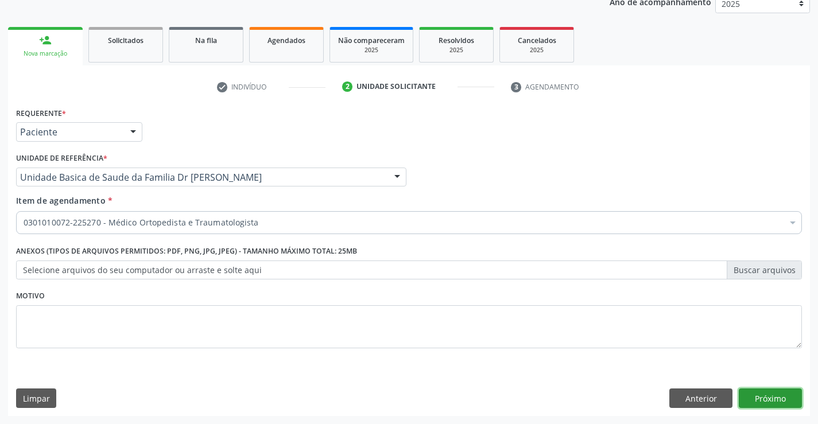
click at [769, 389] on button "Próximo" at bounding box center [770, 399] width 63 height 20
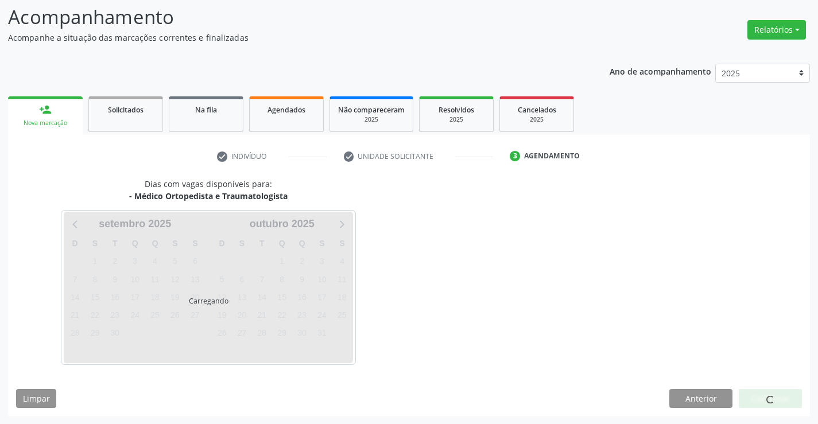
scroll to position [75, 0]
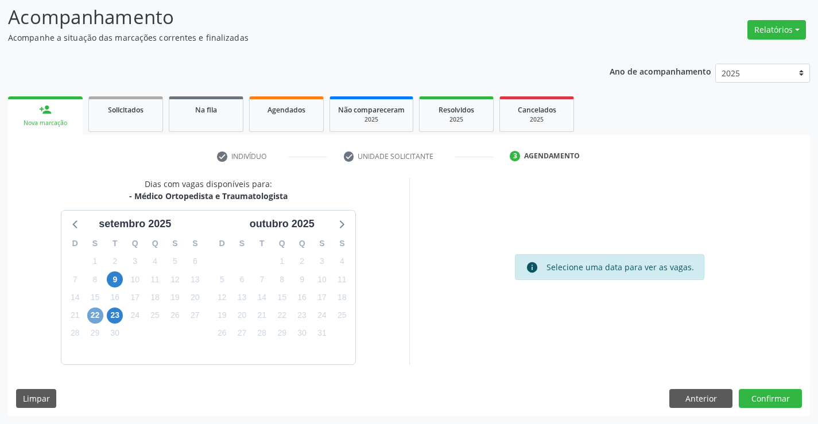
click at [94, 314] on span "22" at bounding box center [95, 316] width 16 height 16
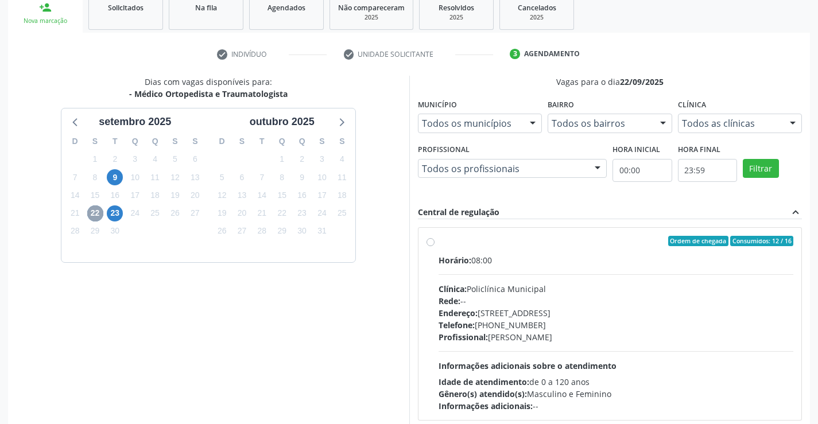
scroll to position [241, 0]
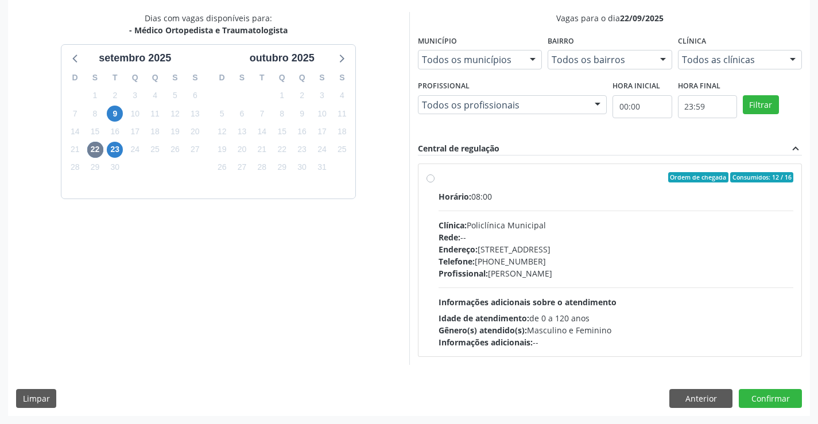
click at [530, 191] on div "Horário: 08:00" at bounding box center [616, 197] width 355 height 12
click at [434, 183] on input "Ordem de chegada Consumidos: 12 / 16 Horário: 08:00 Clínica: Policlínica Munici…" at bounding box center [430, 177] width 8 height 10
radio input "true"
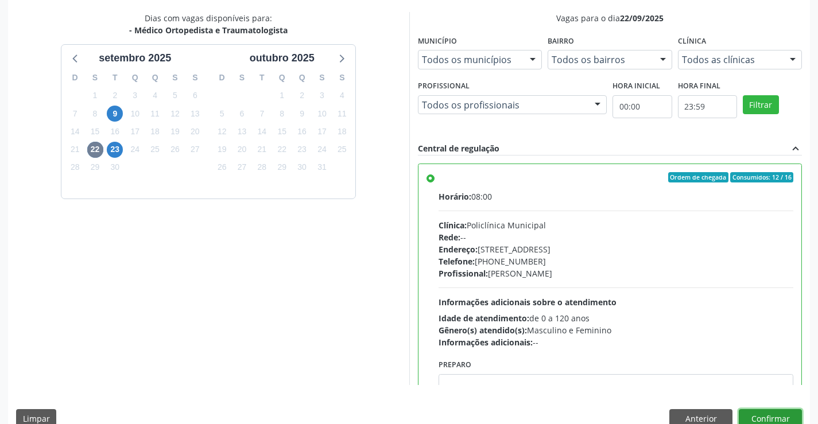
click at [763, 414] on button "Confirmar" at bounding box center [770, 419] width 63 height 20
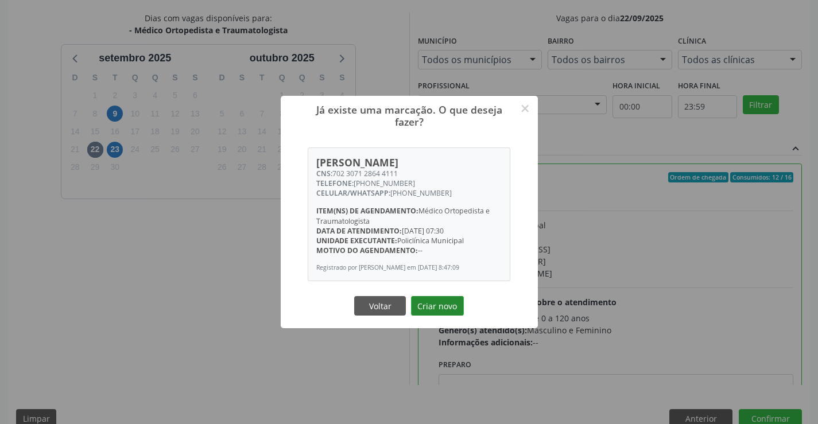
click at [425, 305] on button "Criar novo" at bounding box center [437, 306] width 53 height 20
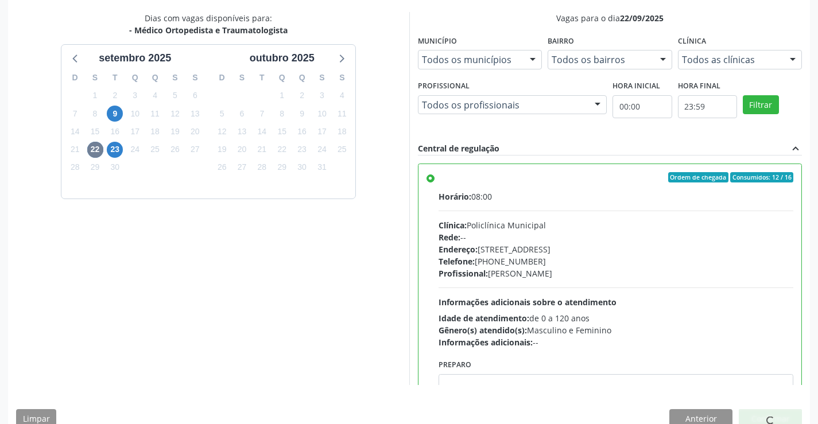
scroll to position [0, 0]
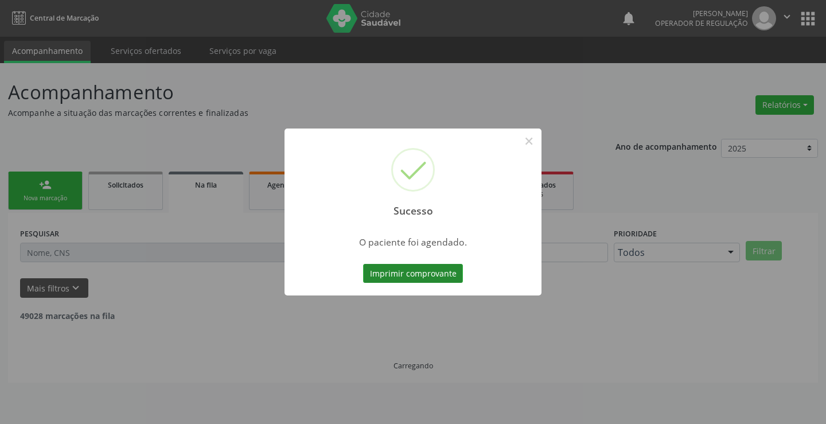
click at [429, 273] on button "Imprimir comprovante" at bounding box center [413, 274] width 100 height 20
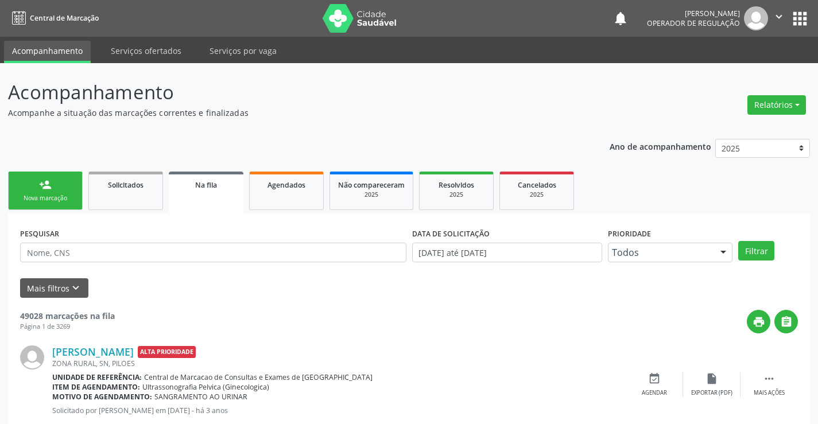
click at [48, 197] on div "Nova marcação" at bounding box center [45, 198] width 57 height 9
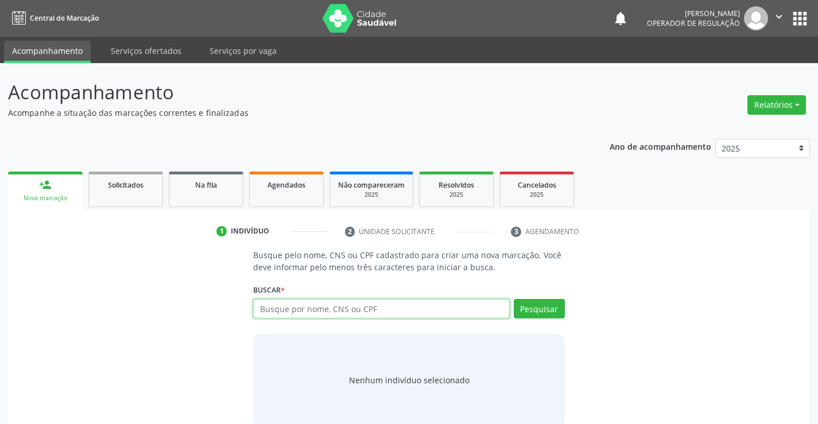
click at [398, 308] on input "text" at bounding box center [381, 309] width 256 height 20
type input "702307128644111"
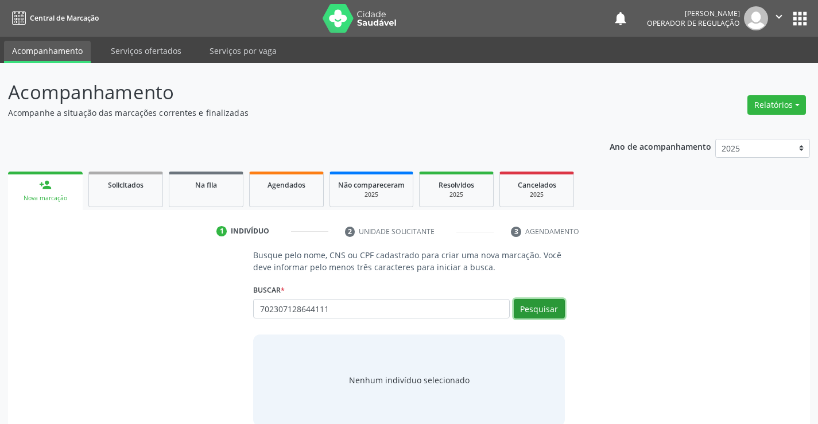
click at [540, 306] on button "Pesquisar" at bounding box center [539, 309] width 51 height 20
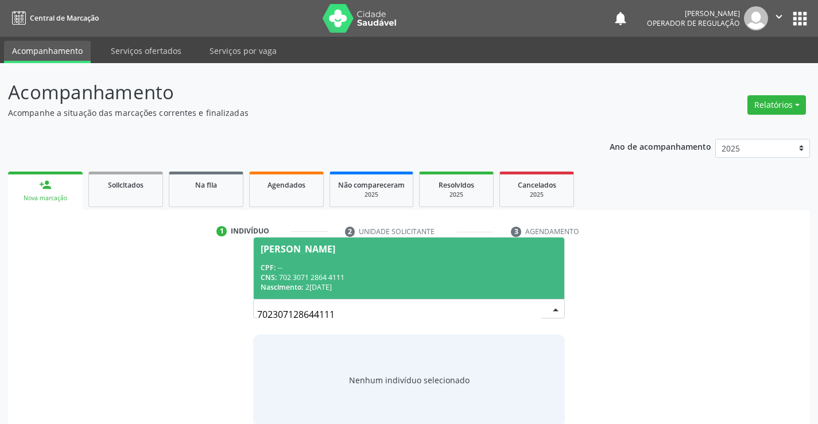
click at [451, 254] on span "Maria Heloina de Araujo Silva CPF: -- CNS: 702 3071 2864 4111 Nascimento: 21/08…" at bounding box center [409, 268] width 310 height 61
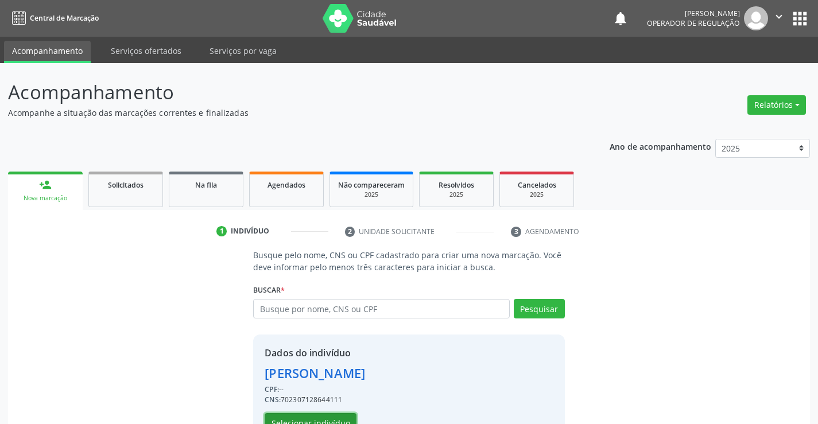
click at [298, 414] on button "Selecionar indivíduo" at bounding box center [311, 423] width 92 height 20
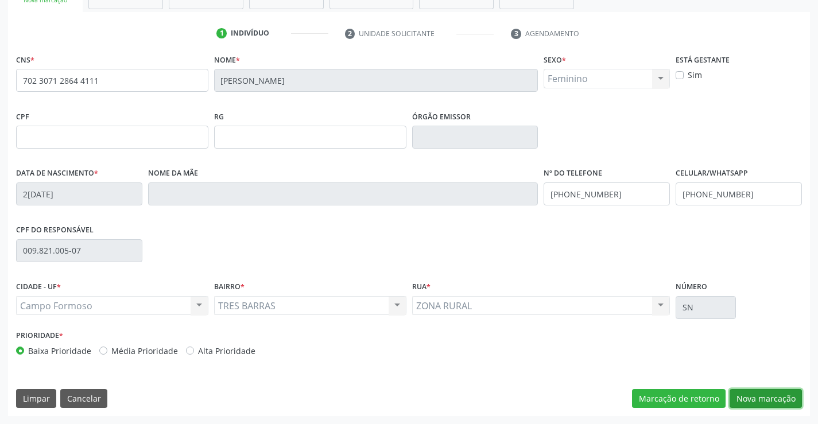
click at [764, 394] on button "Nova marcação" at bounding box center [765, 399] width 72 height 20
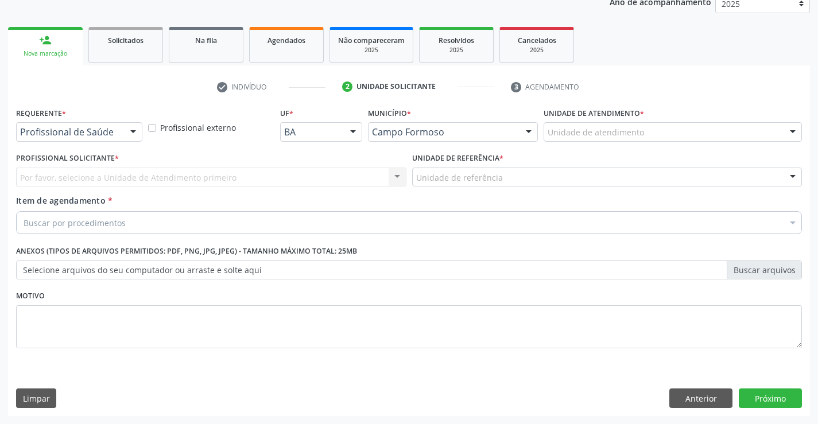
scroll to position [145, 0]
click at [72, 121] on div "Requerente * Profissional de Saúde Profissional de Saúde Paciente Nenhum result…" at bounding box center [79, 122] width 126 height 37
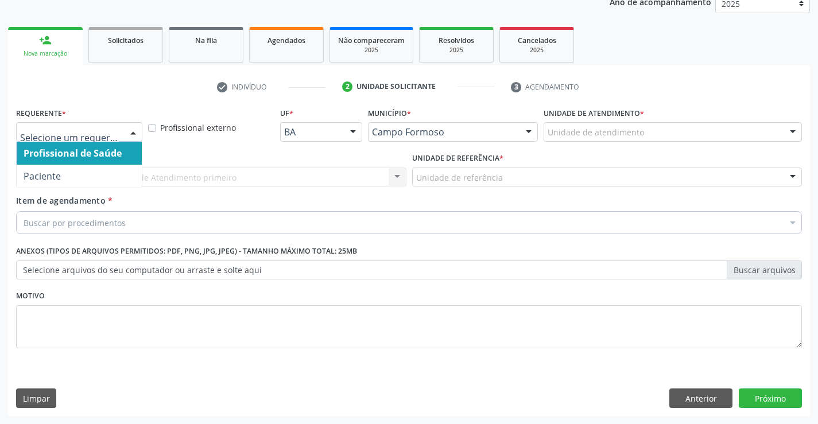
click at [72, 154] on span "Profissional de Saúde" at bounding box center [73, 153] width 98 height 13
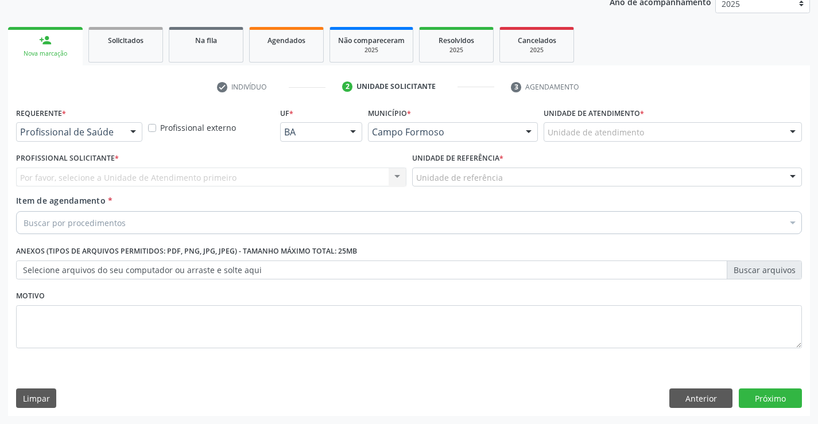
click at [74, 174] on div "Por favor, selecione a Unidade de Atendimento primeiro Nenhum resultado encontr…" at bounding box center [211, 178] width 390 height 20
click at [75, 177] on div "Por favor, selecione a Unidade de Atendimento primeiro Nenhum resultado encontr…" at bounding box center [211, 178] width 390 height 20
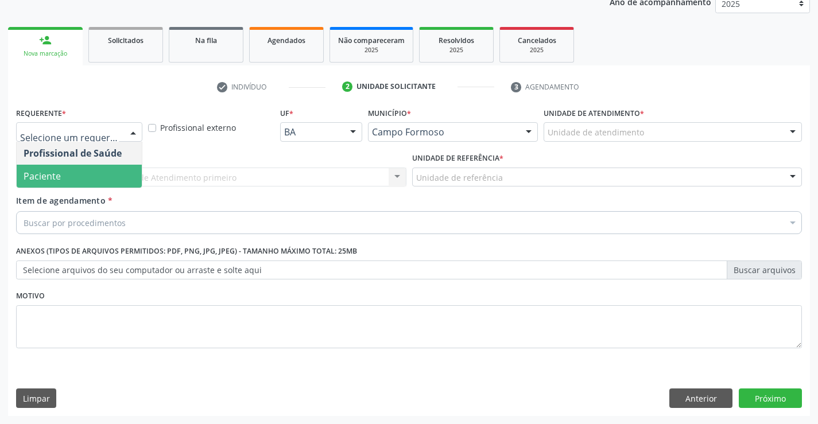
click at [83, 177] on span "Paciente" at bounding box center [79, 176] width 125 height 23
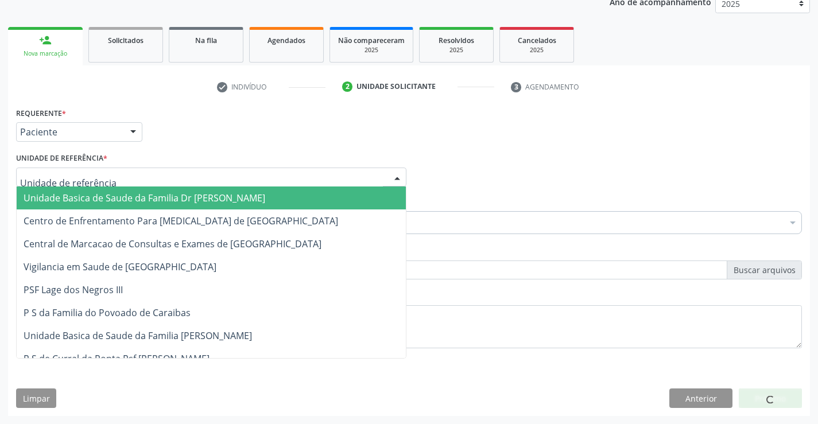
click at [83, 169] on div at bounding box center [211, 178] width 390 height 20
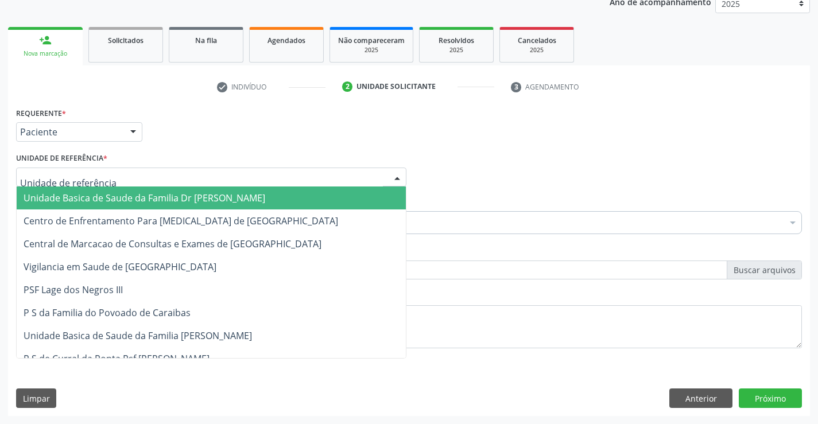
click at [97, 193] on span "Unidade Basica de Saude da Familia Dr [PERSON_NAME]" at bounding box center [145, 198] width 242 height 13
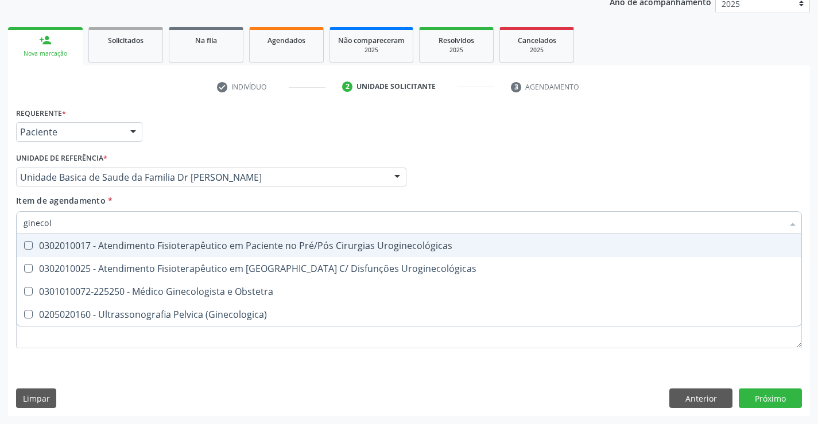
type input "ginecolo"
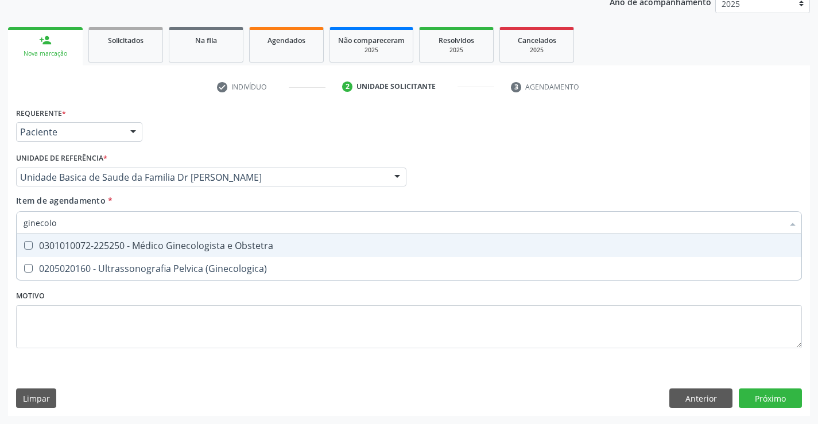
click at [199, 241] on div "0301010072-225250 - Médico Ginecologista e Obstetra" at bounding box center [409, 245] width 771 height 9
checkbox Obstetra "true"
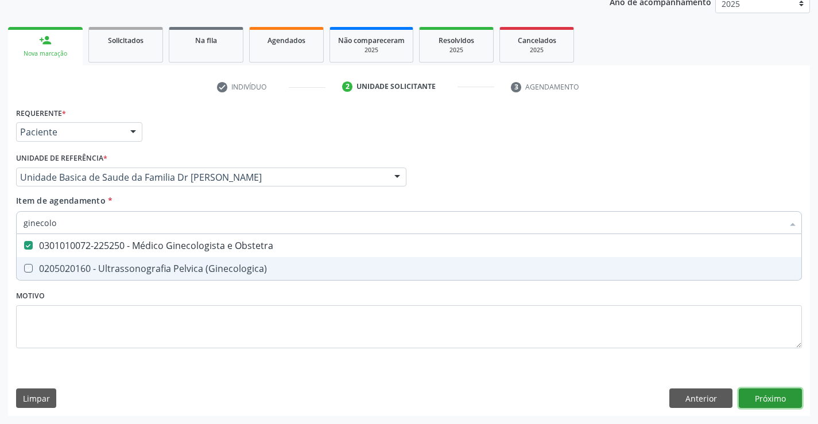
click at [773, 397] on div "Requerente * Paciente Profissional de Saúde Paciente Nenhum resultado encontrad…" at bounding box center [409, 260] width 802 height 312
checkbox \(Ginecologica\) "true"
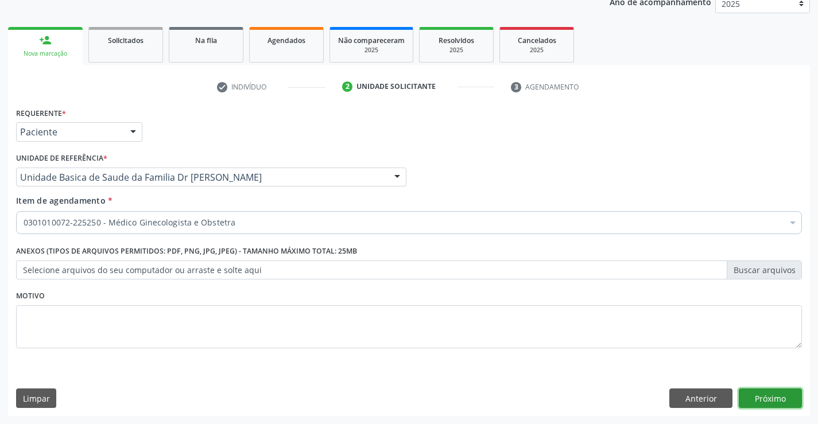
click at [773, 397] on button "Próximo" at bounding box center [770, 399] width 63 height 20
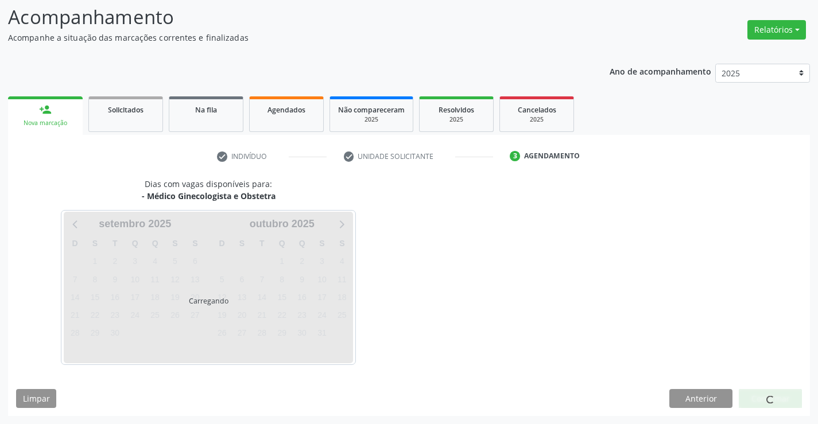
scroll to position [75, 0]
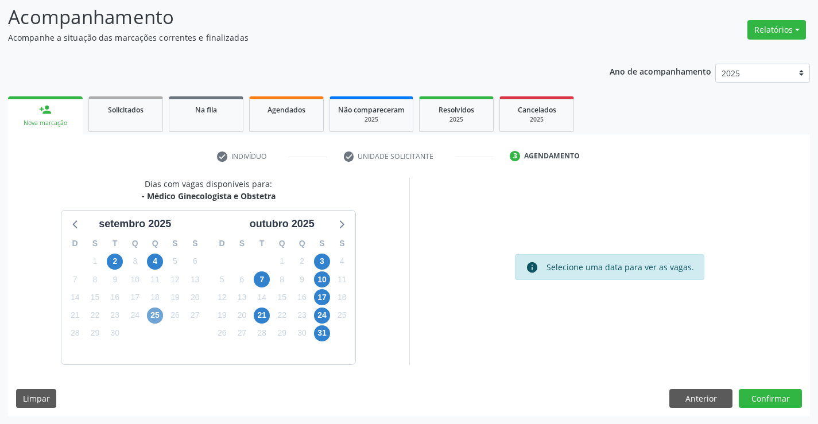
click at [157, 313] on span "25" at bounding box center [155, 316] width 16 height 16
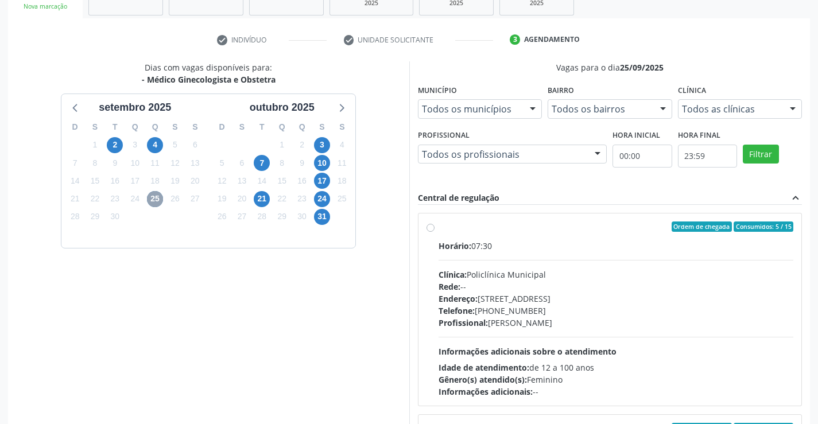
scroll to position [262, 0]
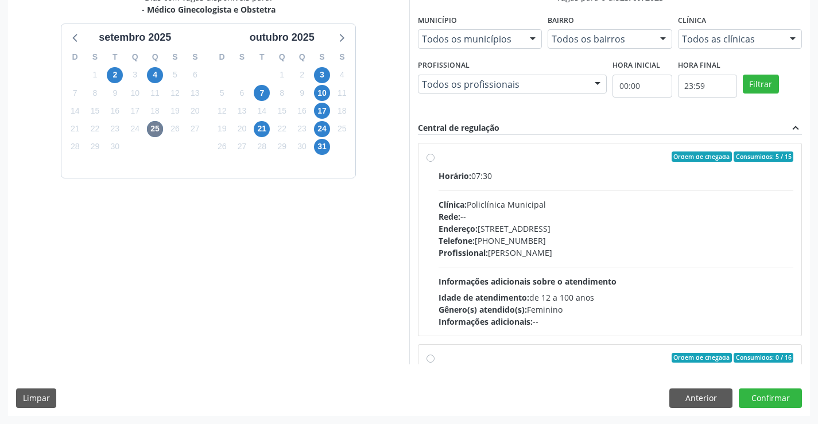
click at [542, 170] on div "Horário: 07:30" at bounding box center [616, 176] width 355 height 12
click at [434, 162] on input "Ordem de chegada Consumidos: 5 / 15 Horário: 07:30 Clínica: Policlínica Municip…" at bounding box center [430, 157] width 8 height 10
radio input "true"
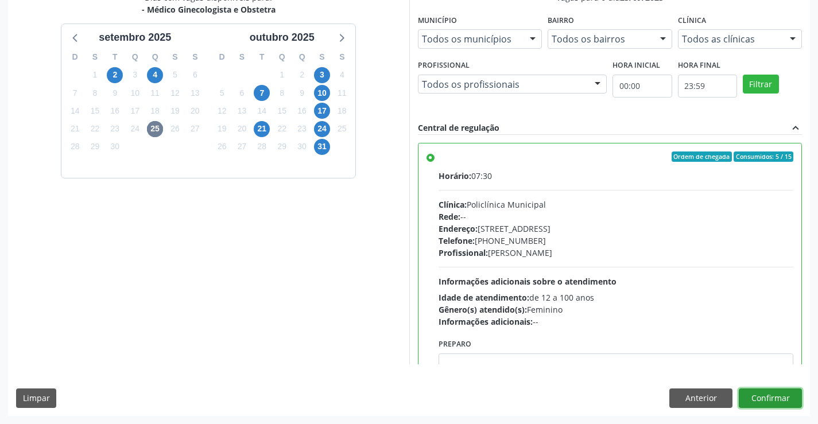
click at [771, 396] on button "Confirmar" at bounding box center [770, 399] width 63 height 20
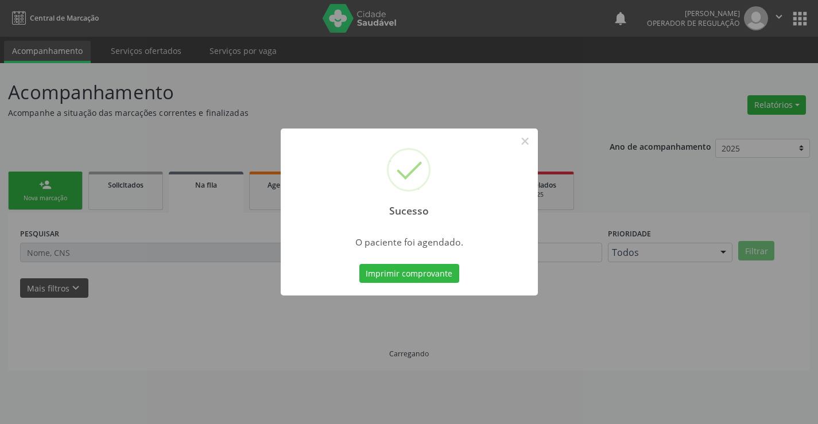
scroll to position [0, 0]
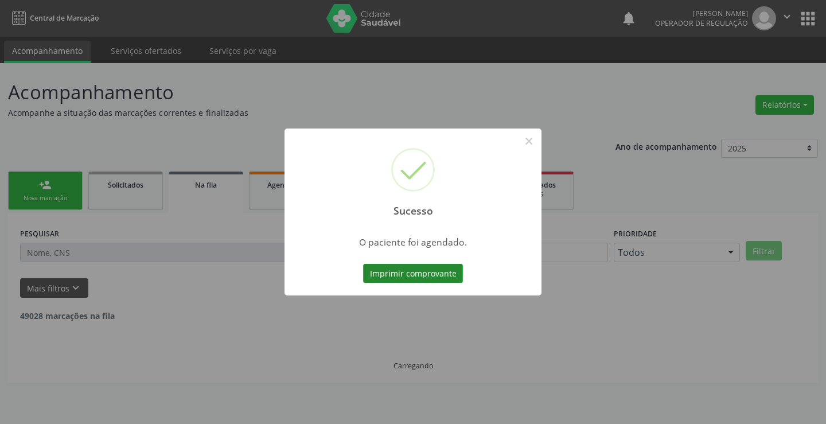
click at [399, 270] on button "Imprimir comprovante" at bounding box center [413, 274] width 100 height 20
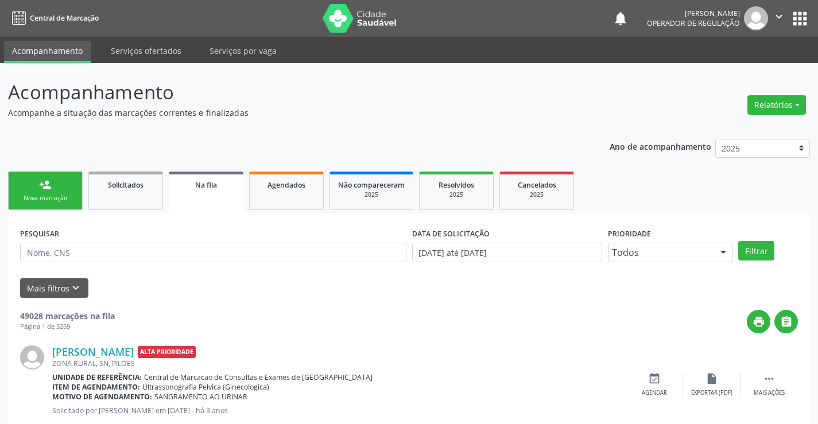
click at [52, 196] on div "Nova marcação" at bounding box center [45, 198] width 57 height 9
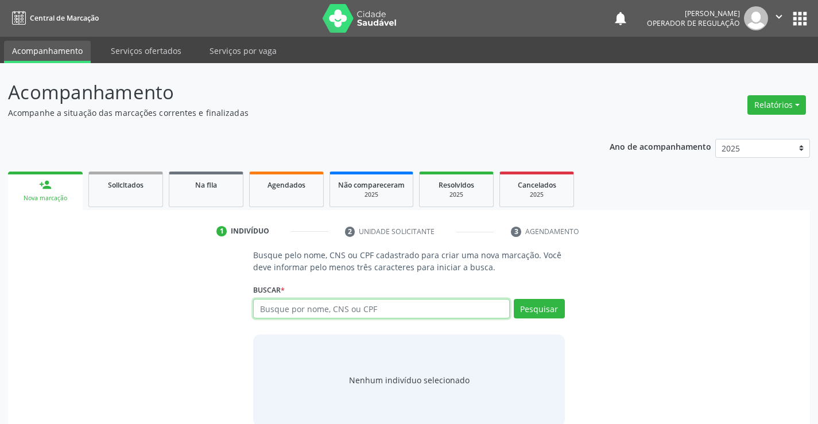
click at [346, 311] on input "text" at bounding box center [381, 309] width 256 height 20
type input "708402747974967"
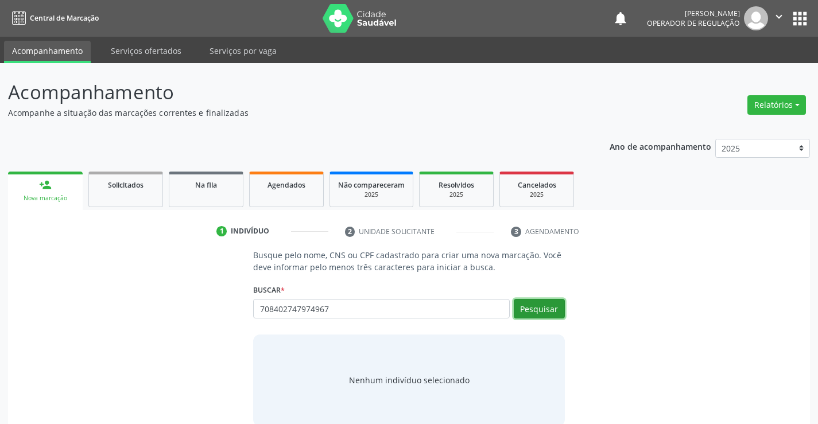
click at [545, 307] on button "Pesquisar" at bounding box center [539, 309] width 51 height 20
type input "708402747974967"
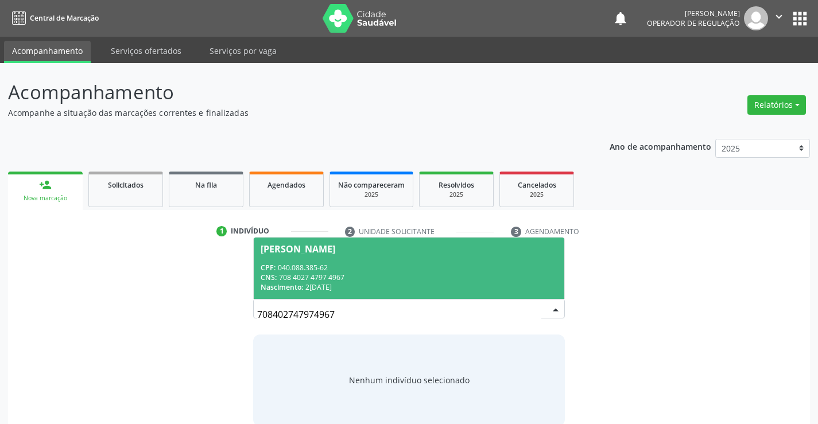
click at [352, 252] on div "[PERSON_NAME]" at bounding box center [409, 249] width 296 height 9
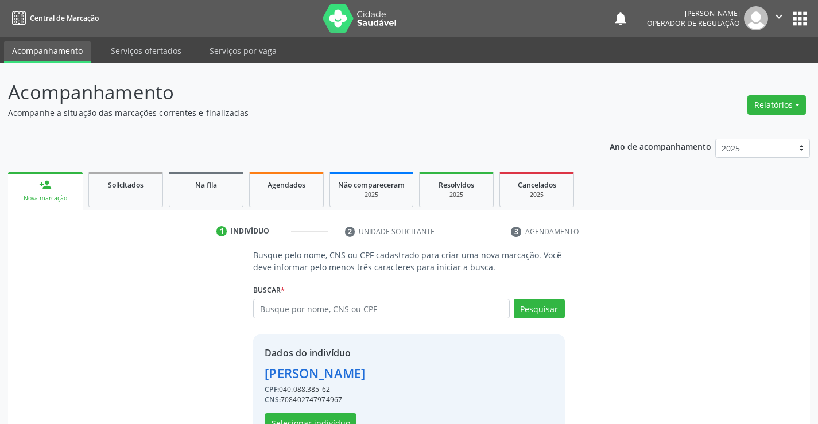
scroll to position [36, 0]
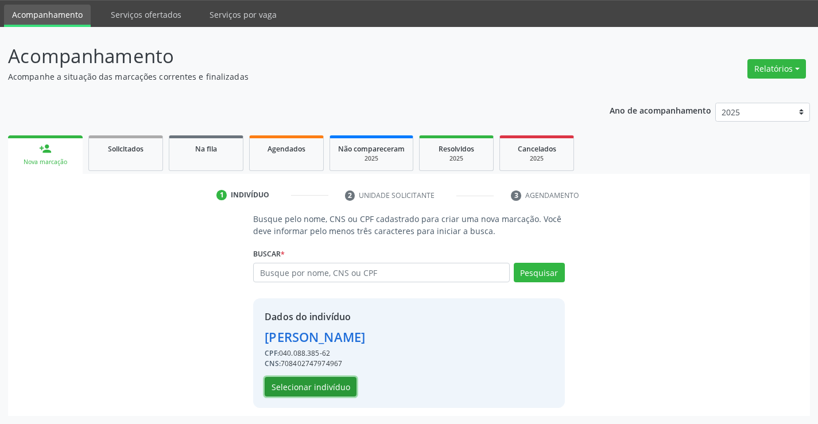
click at [312, 386] on button "Selecionar indivíduo" at bounding box center [311, 387] width 92 height 20
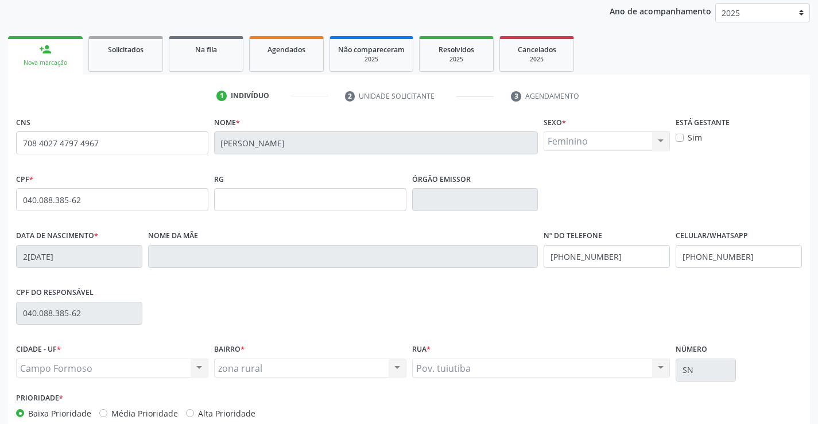
scroll to position [198, 0]
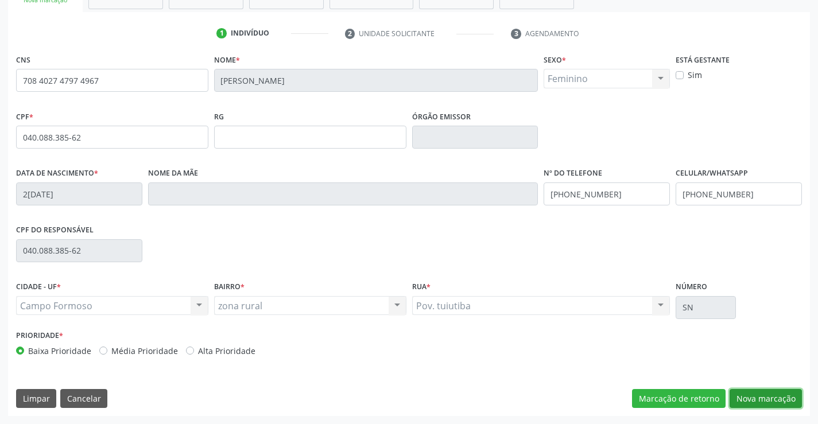
click at [759, 401] on button "Nova marcação" at bounding box center [765, 399] width 72 height 20
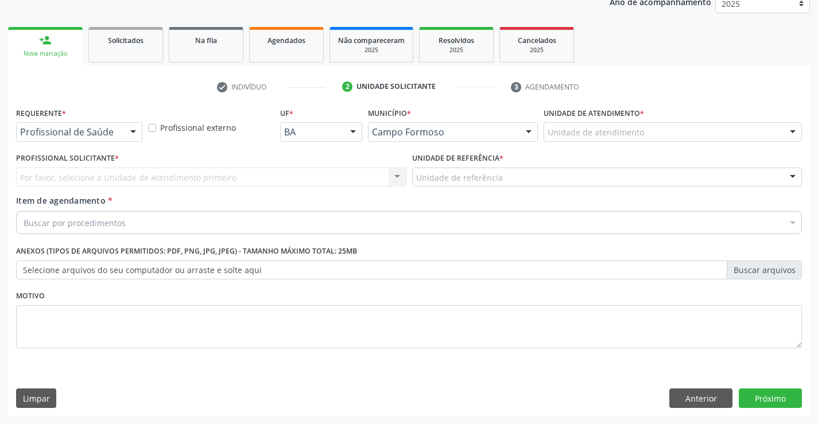
scroll to position [145, 0]
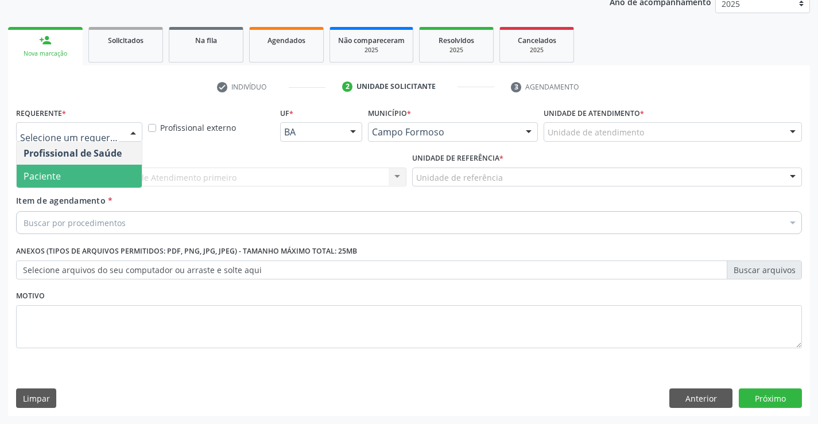
click at [72, 174] on span "Paciente" at bounding box center [79, 176] width 125 height 23
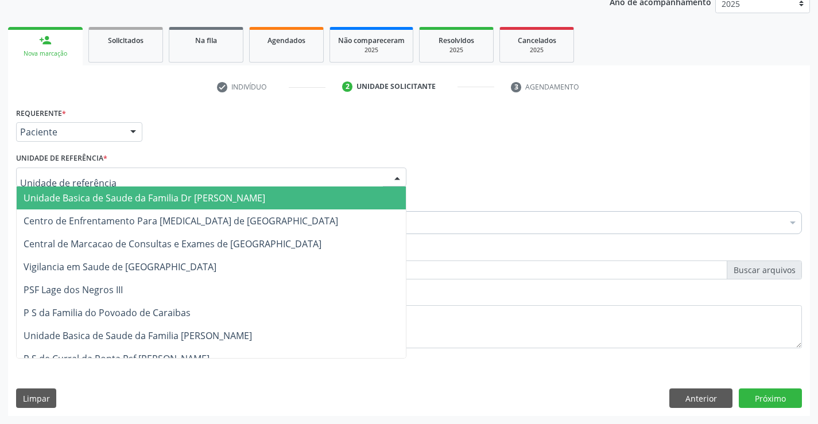
click at [87, 193] on span "Unidade Basica de Saude da Familia Dr [PERSON_NAME]" at bounding box center [145, 198] width 242 height 13
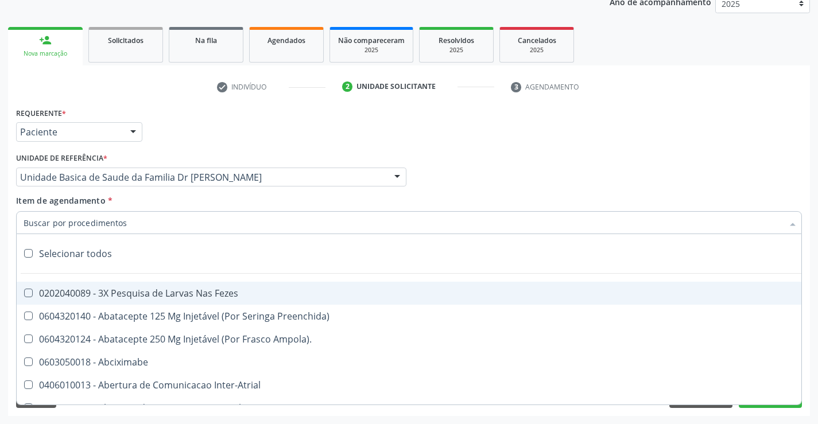
click at [103, 232] on div at bounding box center [409, 222] width 786 height 23
type input "g"
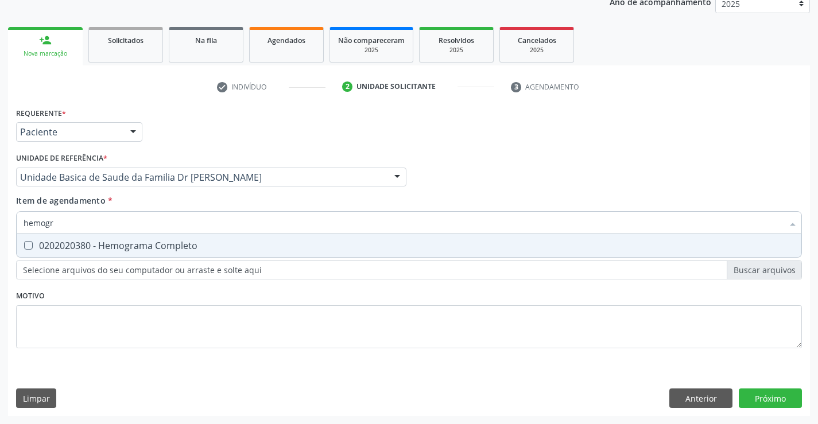
type input "hemogra"
click at [149, 247] on div "0202020380 - Hemograma Completo" at bounding box center [409, 245] width 771 height 9
checkbox Completo "true"
type input "hemogra"
click at [197, 203] on div "Item de agendamento * hemogra Desfazer seleção 0202020380 - Hemograma Completo …" at bounding box center [409, 213] width 786 height 36
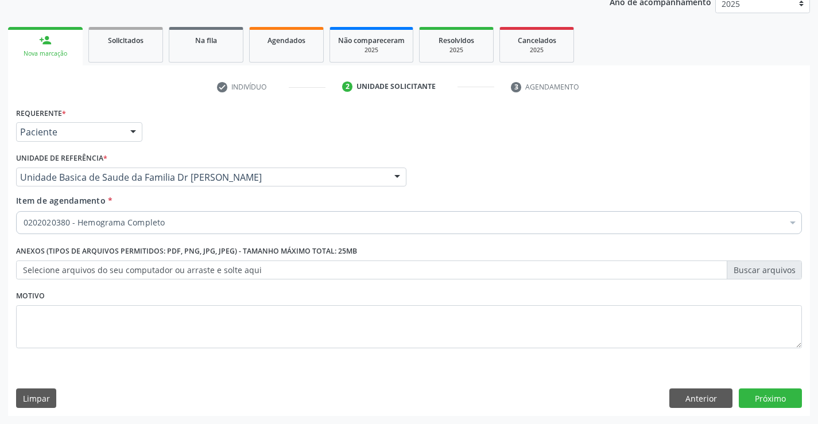
click at [191, 244] on label "Anexos (Tipos de arquivos permitidos: PDF, PNG, JPG, JPEG) - Tamanho máximo tot…" at bounding box center [186, 252] width 341 height 18
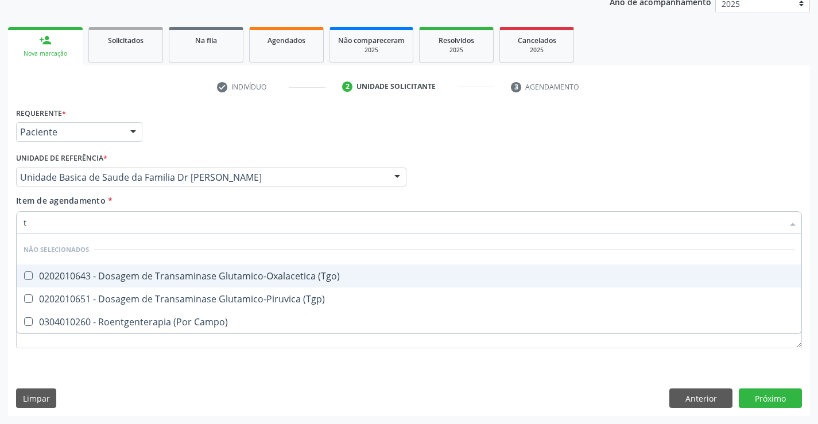
type input "tg"
checkbox \(Tgo\) "false"
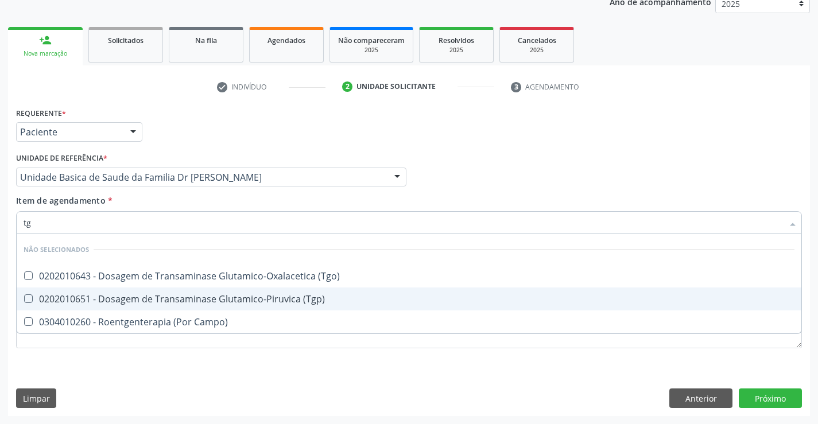
click at [256, 301] on div "0202010651 - Dosagem de Transaminase Glutamico-Piruvica (Tgp)" at bounding box center [409, 298] width 771 height 9
checkbox \(Tgp\) "true"
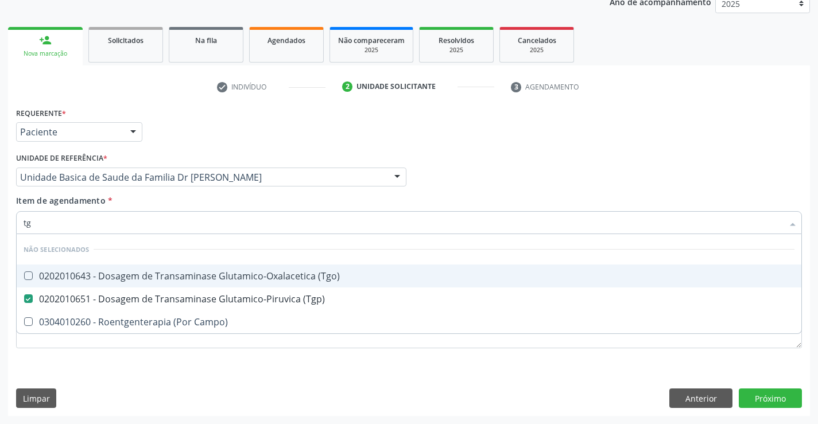
click at [260, 279] on div "0202010643 - Dosagem de Transaminase Glutamico-Oxalacetica (Tgo)" at bounding box center [409, 275] width 771 height 9
checkbox \(Tgo\) "true"
type input "tg"
click at [247, 201] on div "Item de agendamento * tg Desfazer seleção Não selecionados 0202010643 - Dosagem…" at bounding box center [409, 213] width 786 height 36
checkbox Campo\) "true"
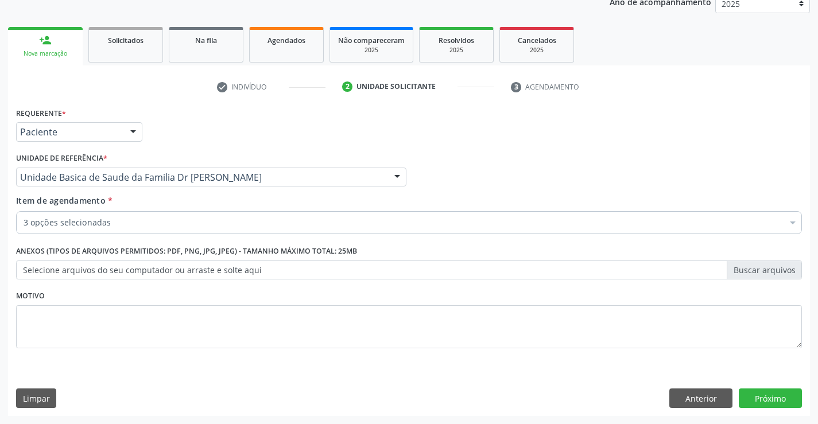
click at [199, 229] on div "3 opções selecionadas" at bounding box center [409, 222] width 786 height 23
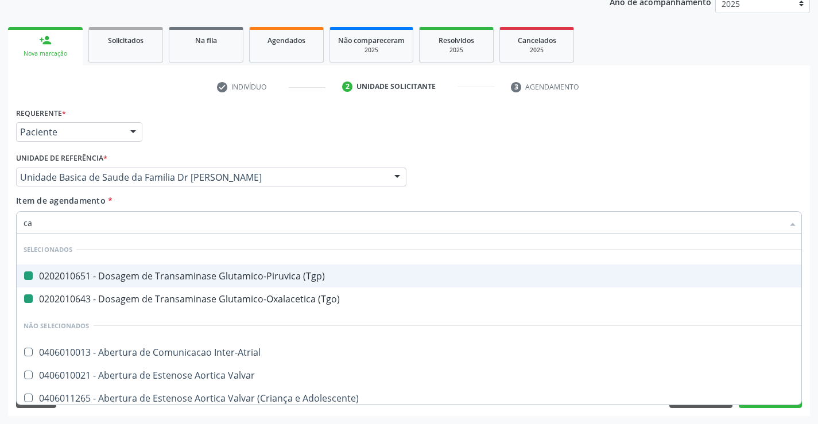
type input "cal"
checkbox \(Tgp\) "false"
checkbox \(Tgo\) "false"
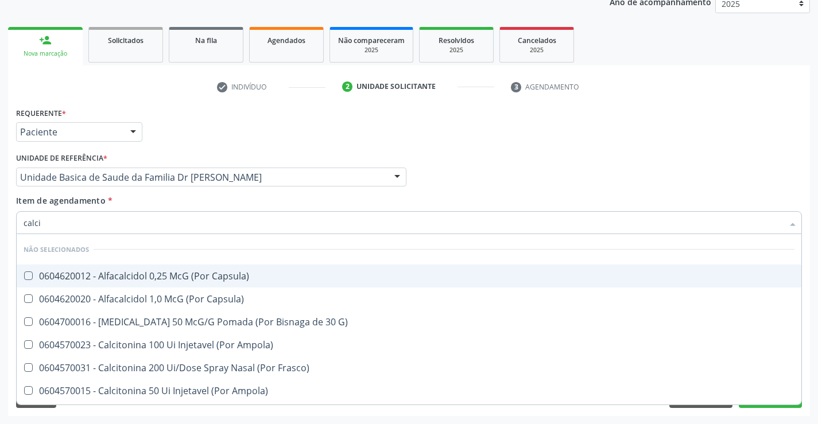
type input "calcio"
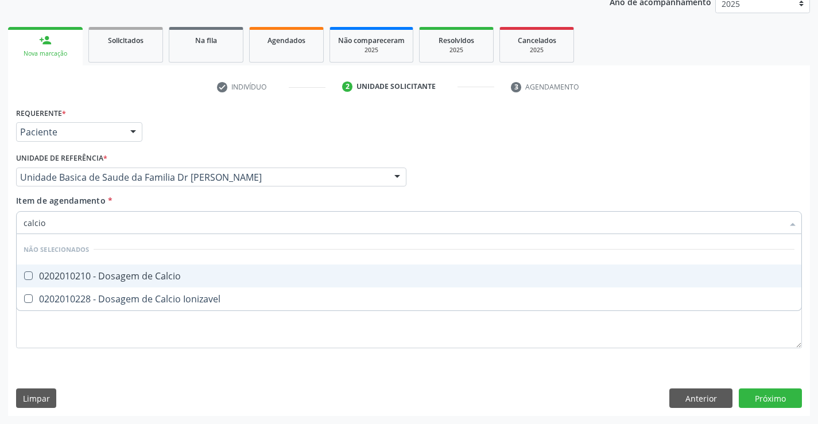
click at [212, 271] on div "0202010210 - Dosagem de Calcio" at bounding box center [409, 275] width 771 height 9
checkbox Calcio "true"
type input "calcio"
click at [225, 197] on div "Item de agendamento * calcio Desfazer seleção Não selecionados 0202010210 - Dos…" at bounding box center [409, 213] width 786 height 36
checkbox Ionizavel "true"
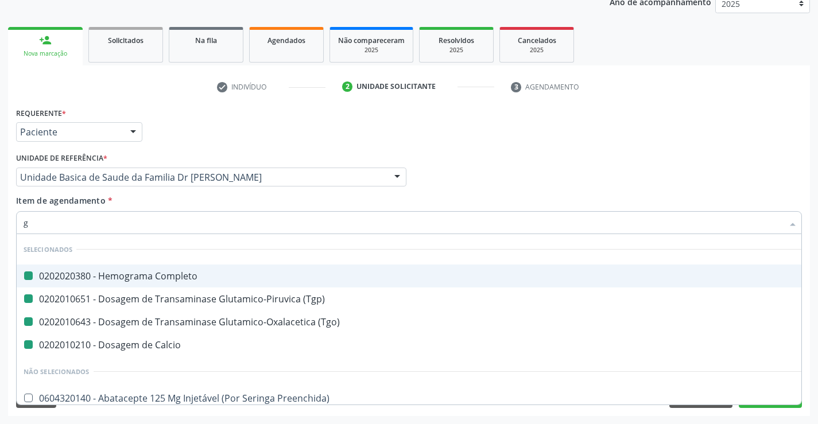
type input "ga"
checkbox Completo "false"
checkbox \(Tgp\) "false"
checkbox \(Tgo\) "false"
checkbox Calcio "false"
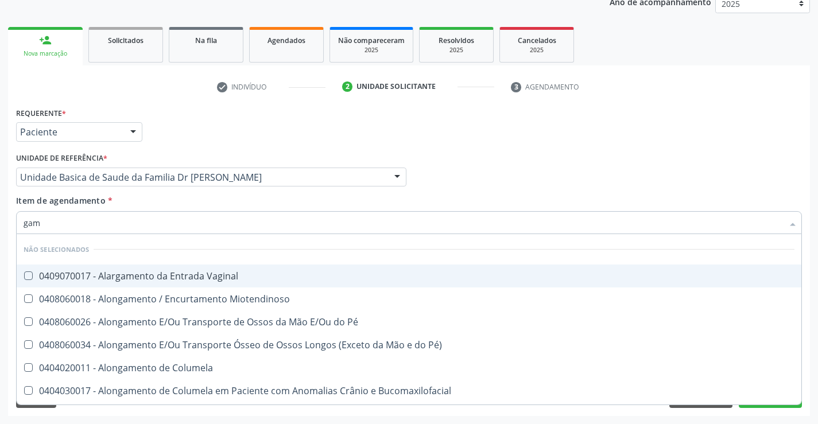
type input "gama"
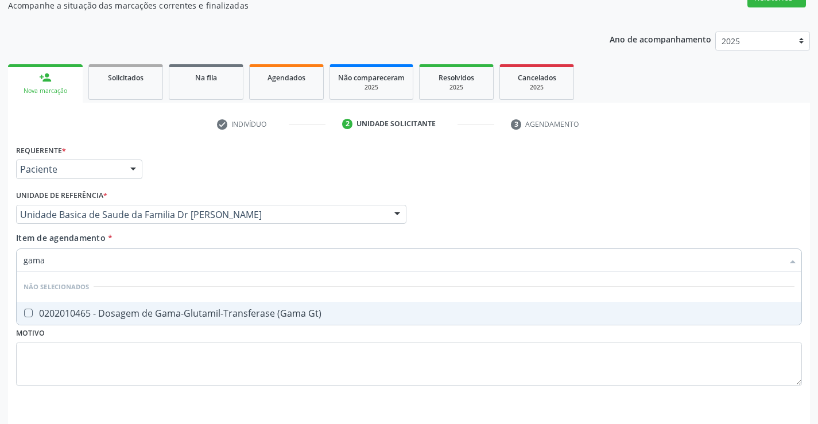
scroll to position [87, 0]
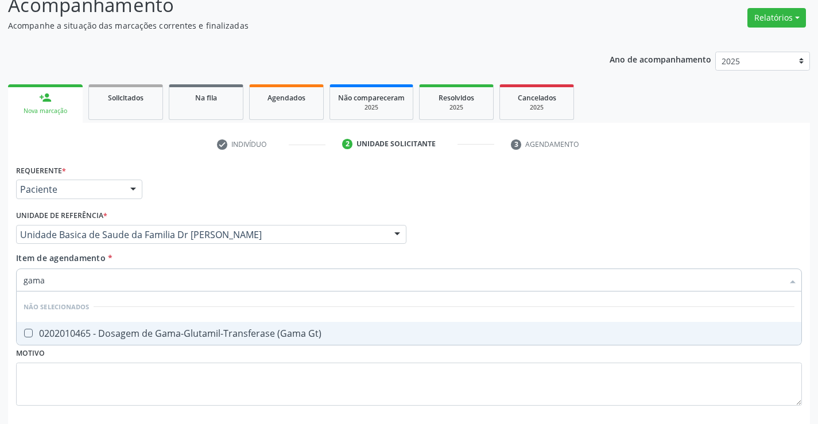
click at [203, 334] on div "0202010465 - Dosagem de Gama-Glutamil-Transferase (Gama Gt)" at bounding box center [409, 333] width 771 height 9
checkbox Gt\) "true"
type input "gama"
click at [222, 264] on div "Item de agendamento * gama Desfazer seleção Não selecionados 0202010465 - Dosag…" at bounding box center [409, 270] width 786 height 36
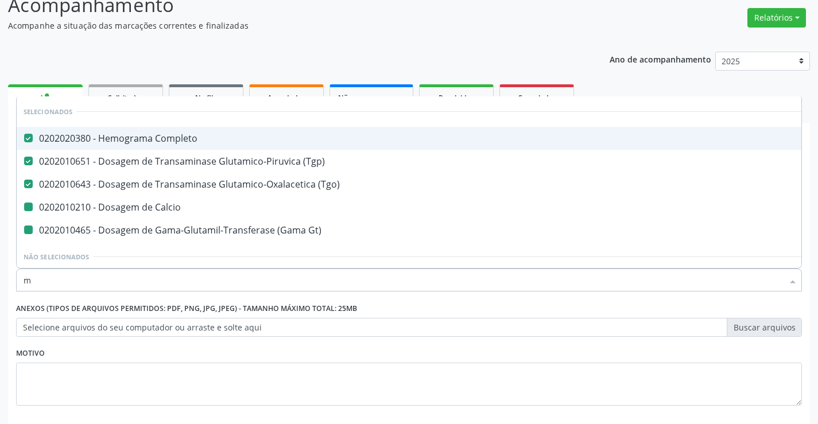
type input "ma"
checkbox Calcio "false"
checkbox Gt\) "false"
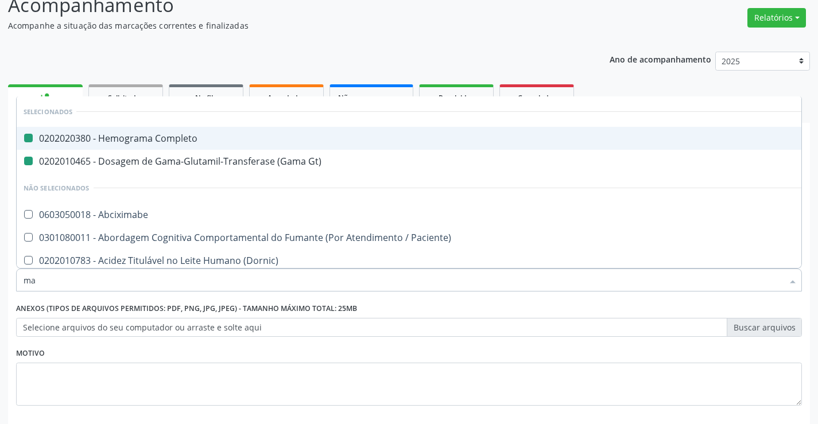
type input "mag"
checkbox Completo "false"
checkbox Gt\) "false"
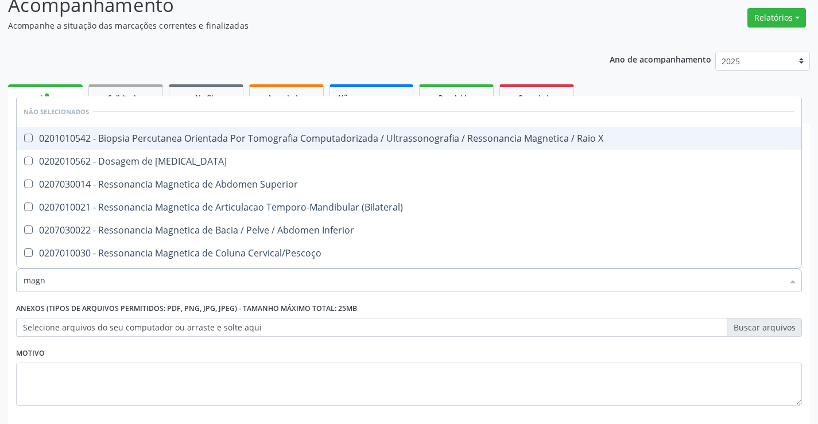
type input "magne"
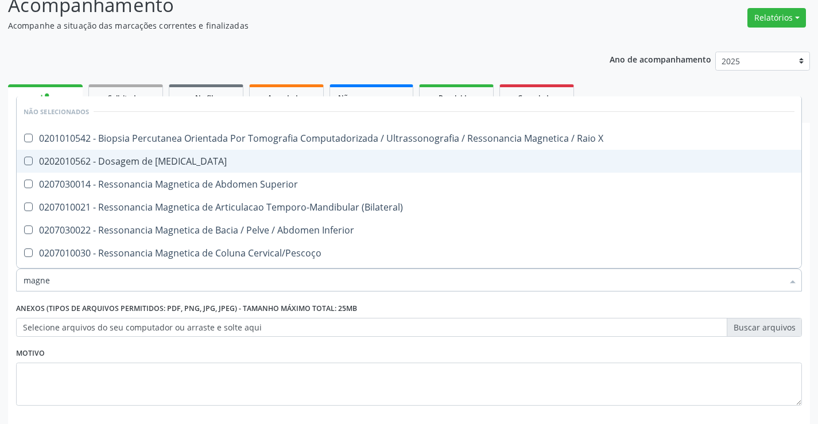
click at [203, 160] on div "0202010562 - Dosagem de [MEDICAL_DATA]" at bounding box center [409, 161] width 771 height 9
checkbox Magnesio "true"
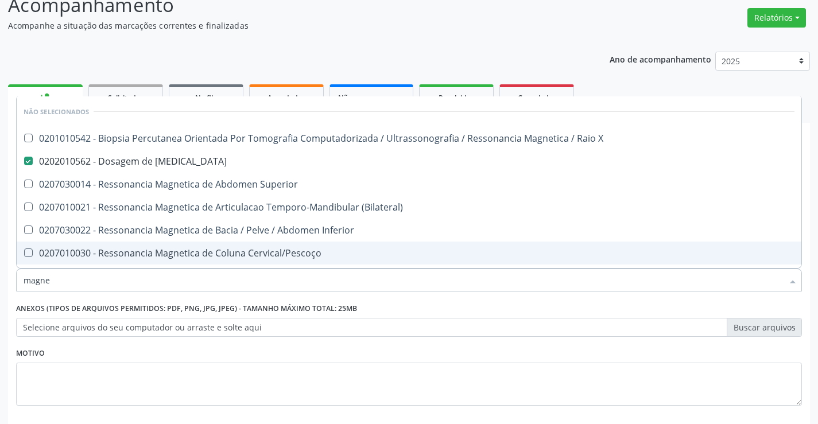
type input "magne"
click at [207, 298] on div "Requerente * Paciente Profissional de Saúde Paciente Nenhum resultado encontrad…" at bounding box center [409, 292] width 786 height 260
checkbox X "true"
checkbox \(Bilateral\) "true"
checkbox Inferior "true"
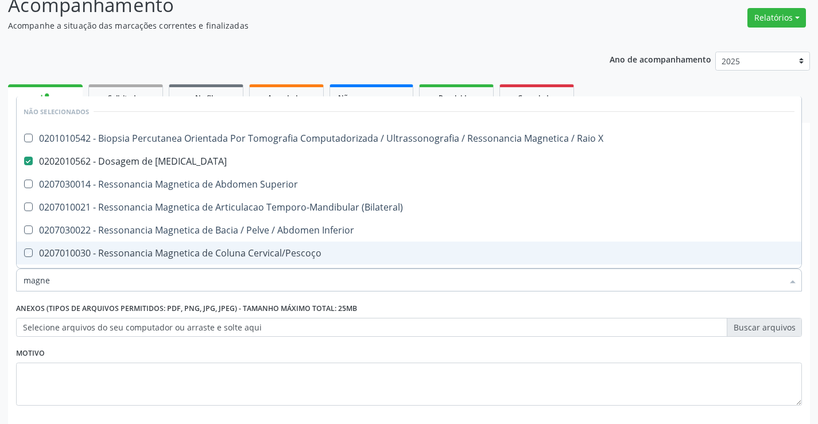
checkbox Cervical\/Pescoço "true"
checkbox Superior "true"
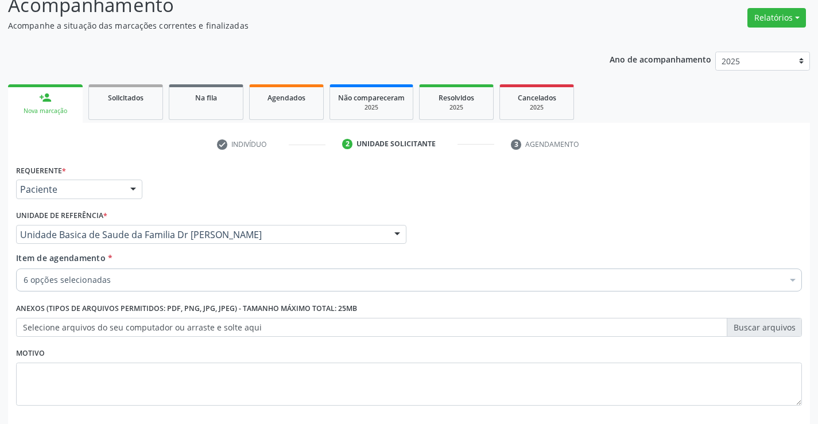
click at [179, 286] on div "6 opções selecionadas" at bounding box center [409, 280] width 786 height 23
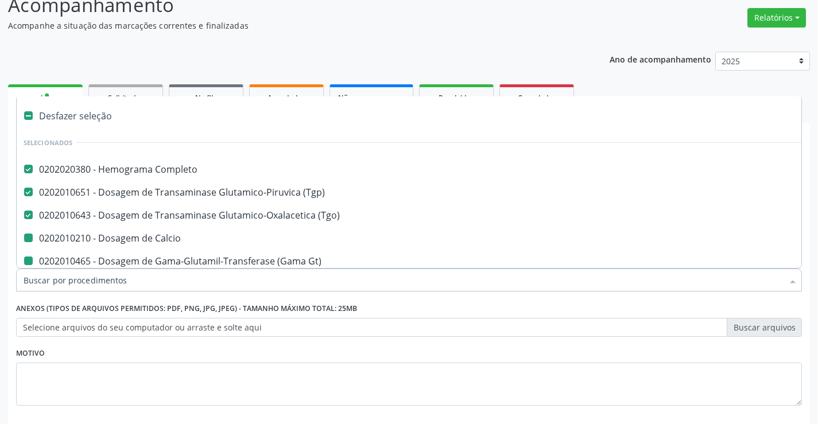
type input "p"
checkbox Calcio "false"
checkbox Gt\) "false"
checkbox Magnesio "false"
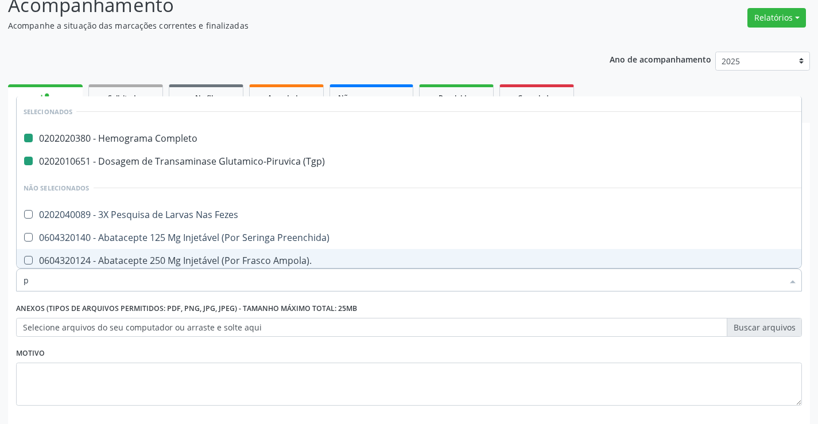
type input "pr"
checkbox Completo "false"
checkbox \(Tgp\) "false"
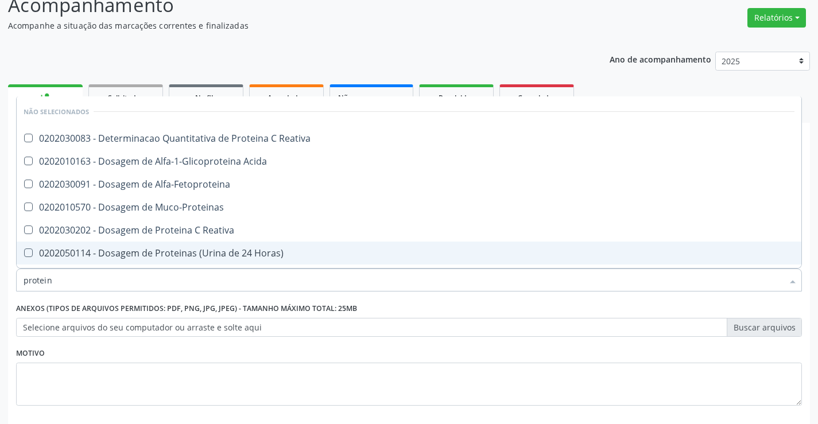
type input "proteina"
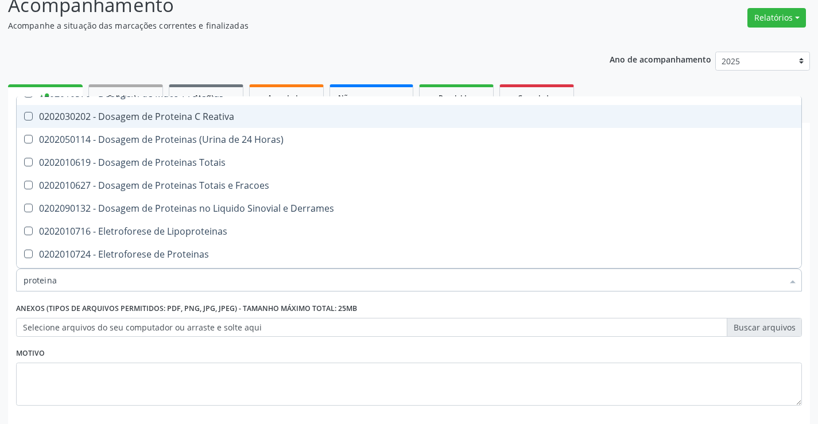
scroll to position [115, 0]
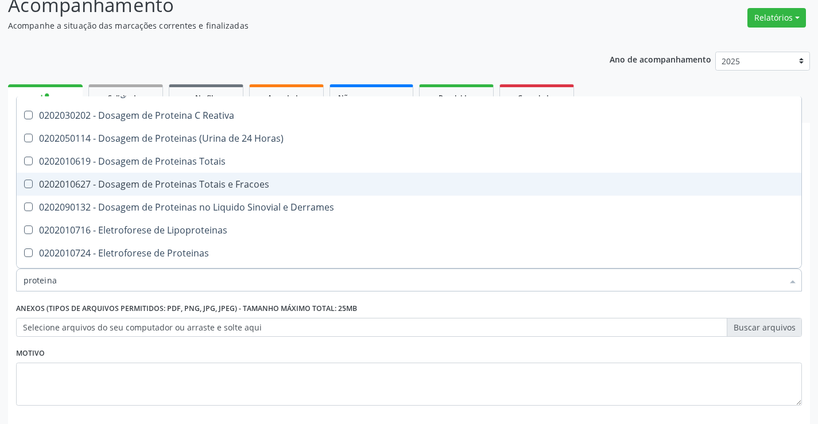
click at [196, 184] on div "0202010627 - Dosagem de Proteinas Totais e Fracoes" at bounding box center [409, 184] width 771 height 9
checkbox Fracoes "true"
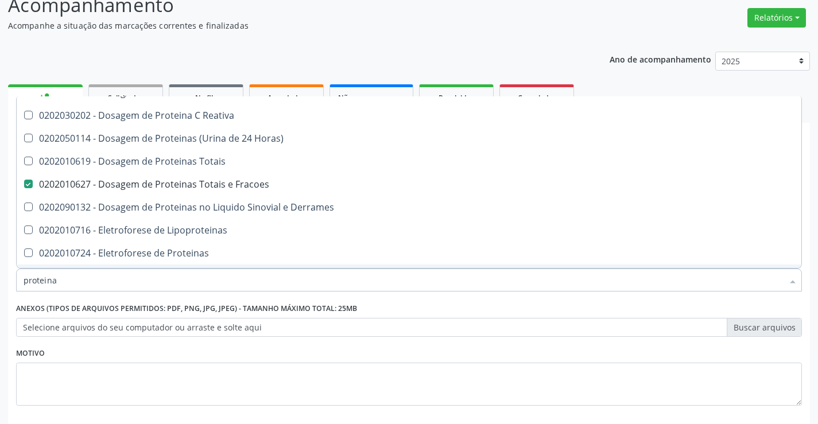
type input "proteina"
click at [166, 350] on div "Motivo" at bounding box center [409, 375] width 786 height 61
checkbox Reativa "true"
checkbox Acida "true"
checkbox Muco-Proteinas "true"
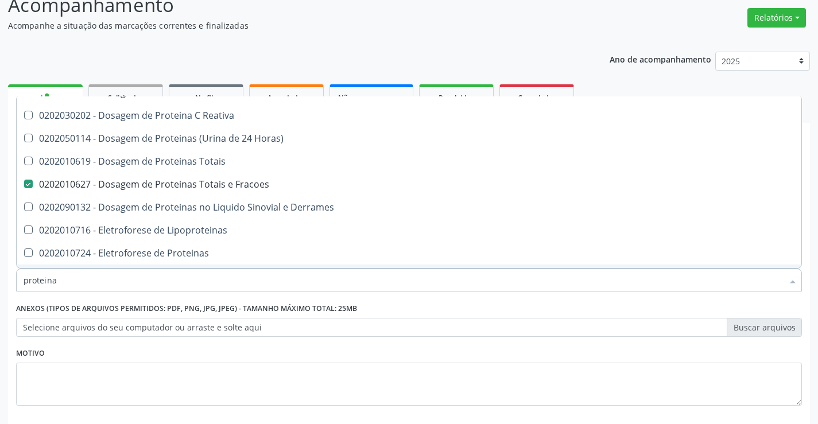
checkbox Reativa "true"
checkbox Horas\) "true"
checkbox Totais "true"
checkbox Alfa-Fetoproteina "true"
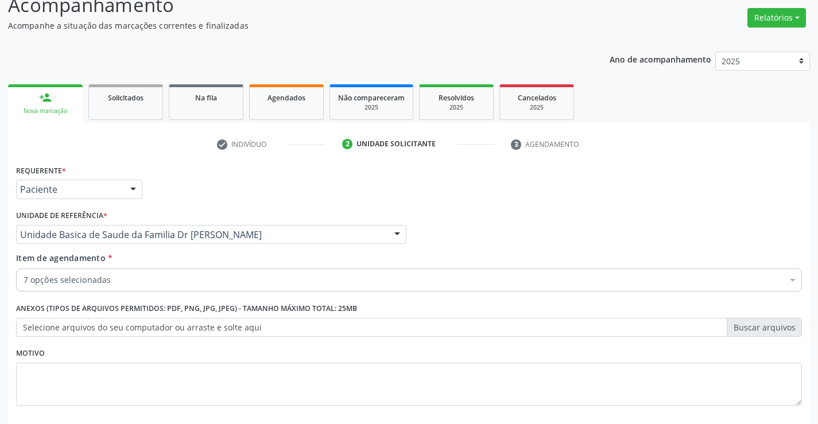
scroll to position [0, 0]
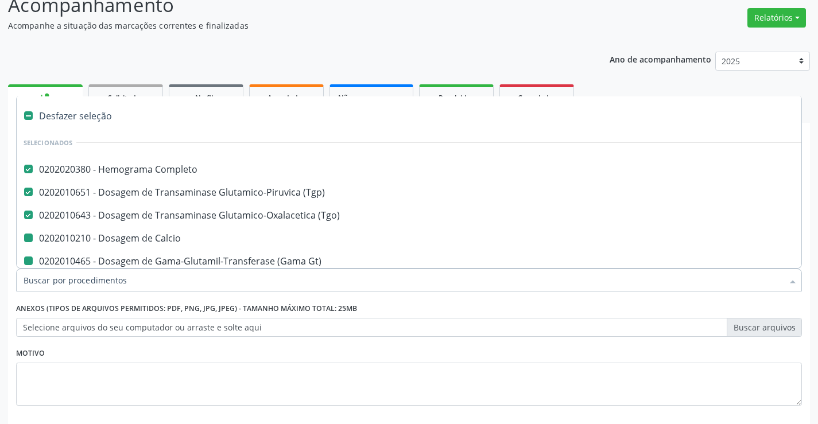
type input "f"
checkbox Calcio "false"
checkbox Gt\) "false"
checkbox Magnesio "false"
checkbox Fracoes "false"
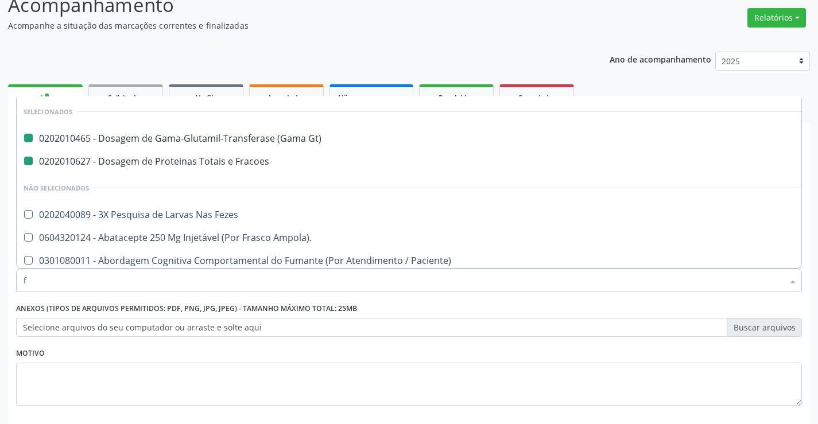
type input "fo"
checkbox Gt\) "false"
checkbox Fracoes "false"
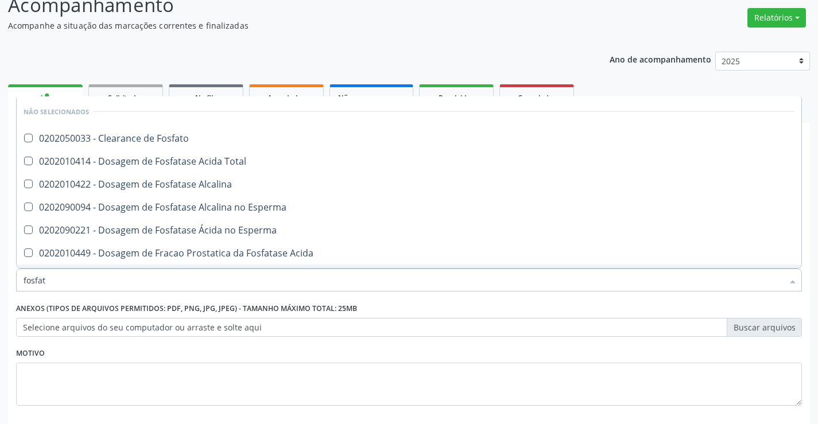
type input "fosfata"
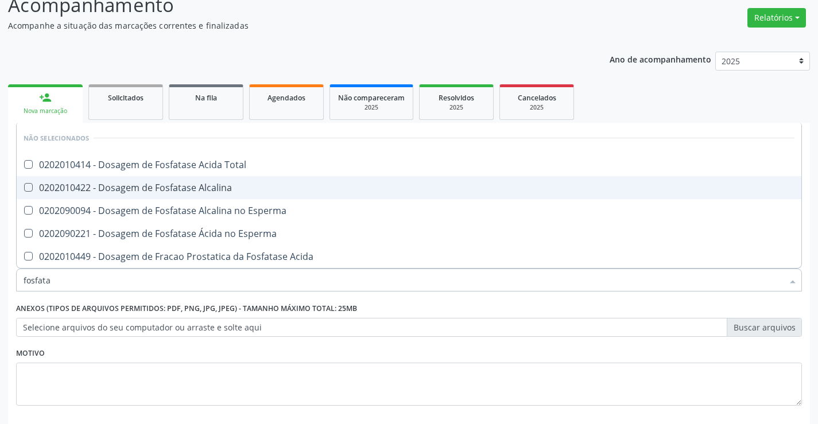
click at [225, 188] on div "0202010422 - Dosagem de Fosfatase Alcalina" at bounding box center [409, 187] width 771 height 9
checkbox Alcalina "true"
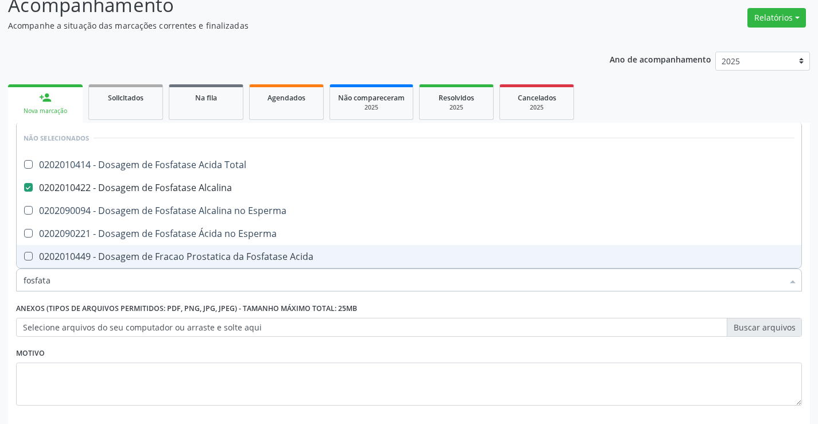
type input "fosfata"
click at [160, 304] on label "Anexos (Tipos de arquivos permitidos: PDF, PNG, JPG, JPEG) - Tamanho máximo tot…" at bounding box center [186, 309] width 341 height 18
checkbox Total "true"
checkbox Esperma "true"
checkbox Acida "true"
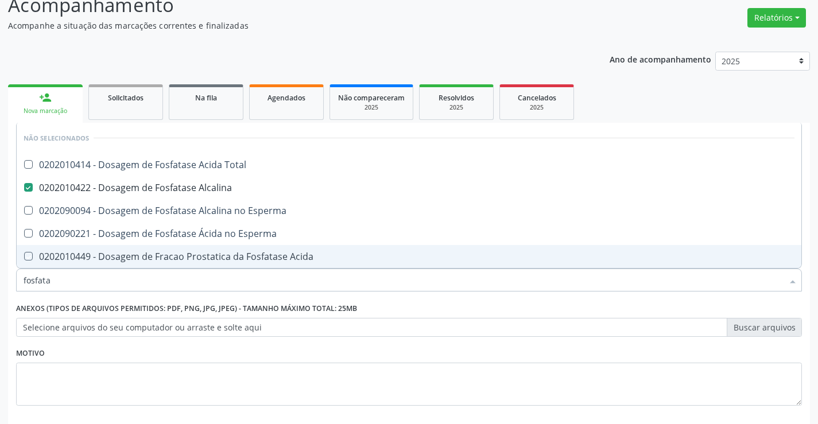
checkbox Esperma "true"
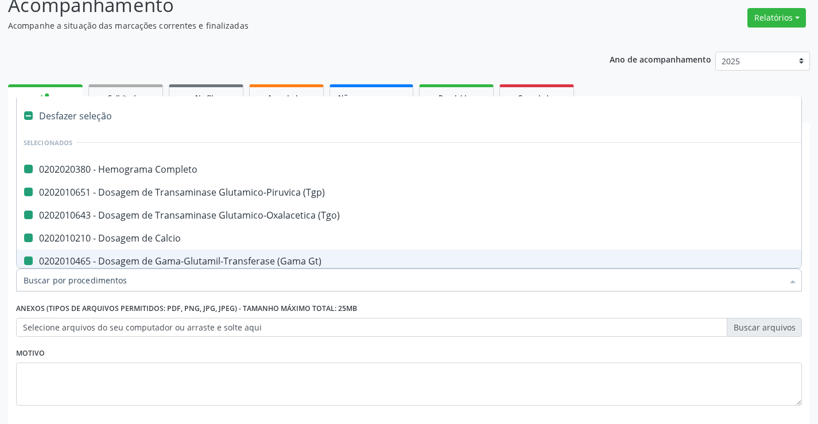
type input "b"
checkbox Completo "false"
checkbox \(Tgp\) "false"
checkbox Calcio "false"
checkbox Gt\) "false"
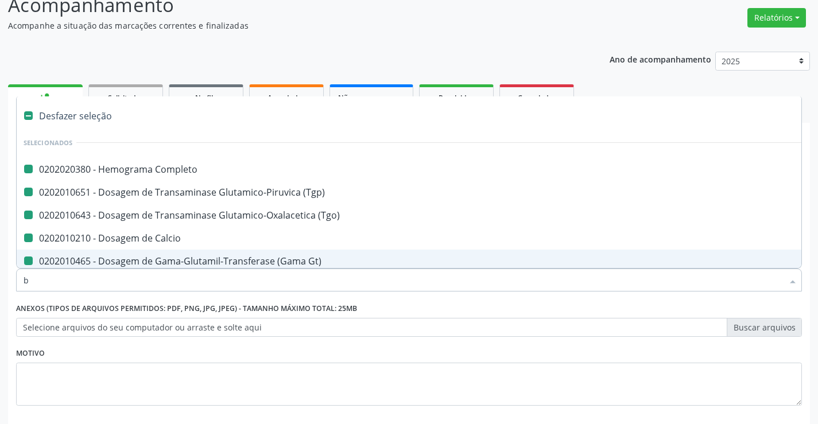
checkbox \(Tgo\) "false"
checkbox Magnesio "false"
checkbox Fracoes "false"
checkbox Alcalina "false"
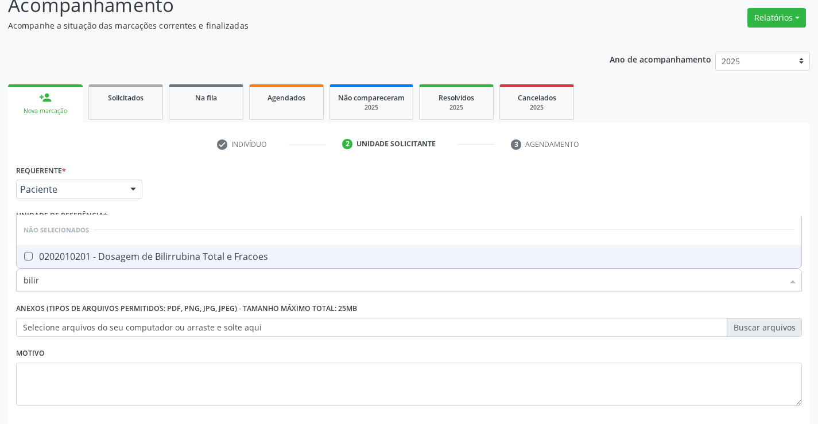
type input "bilirr"
click at [193, 255] on div "0202010201 - Dosagem de Bilirrubina Total e Fracoes" at bounding box center [409, 256] width 771 height 9
checkbox Fracoes "true"
type input "bilirr"
click at [191, 212] on div "Requerente * Paciente Profissional de Saúde Paciente Nenhum resultado encontrad…" at bounding box center [409, 292] width 786 height 260
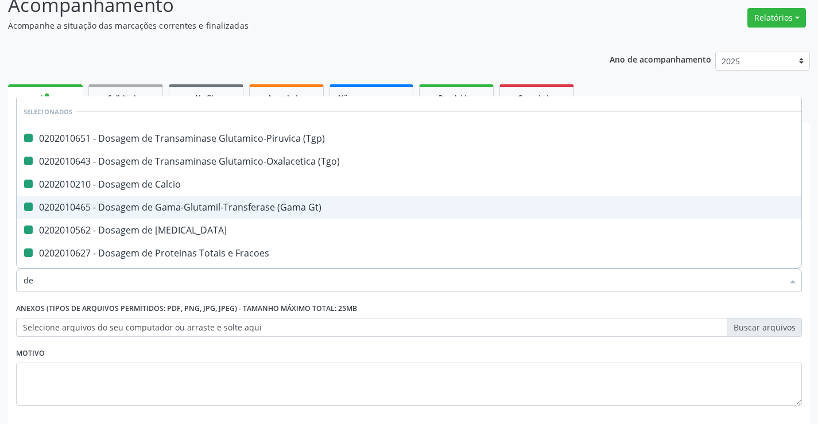
type input "des"
checkbox \(Tgp\) "false"
checkbox \(Tgo\) "false"
checkbox Calcio "false"
checkbox Gt\) "false"
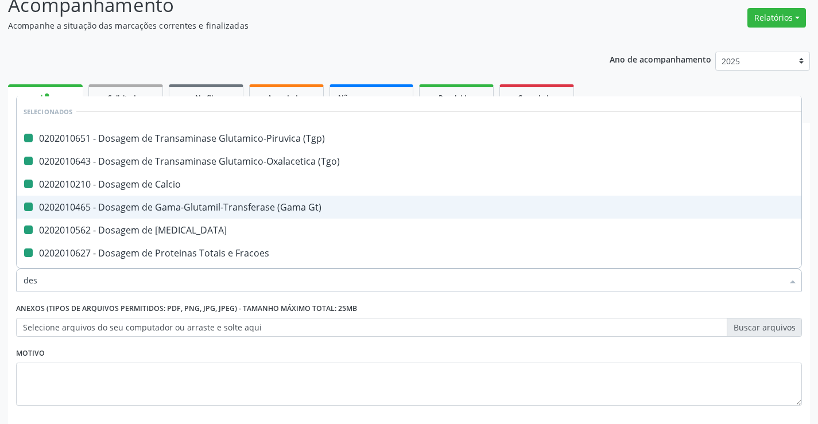
checkbox Magnesio "false"
checkbox Fracoes "false"
checkbox Alcalina "false"
checkbox Fracoes "false"
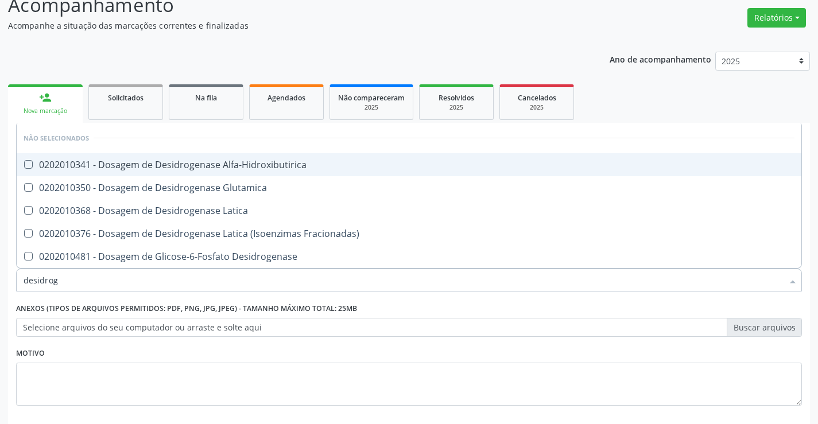
type input "desidroge"
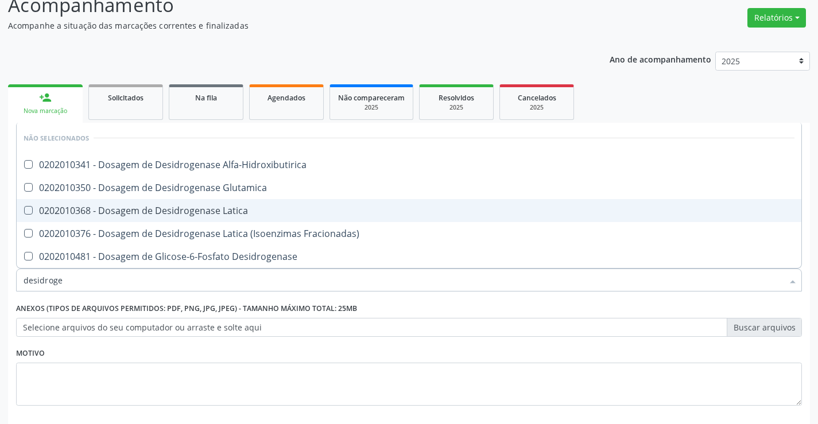
click at [184, 211] on div "0202010368 - Dosagem de Desidrogenase Latica" at bounding box center [409, 210] width 771 height 9
checkbox Latica "true"
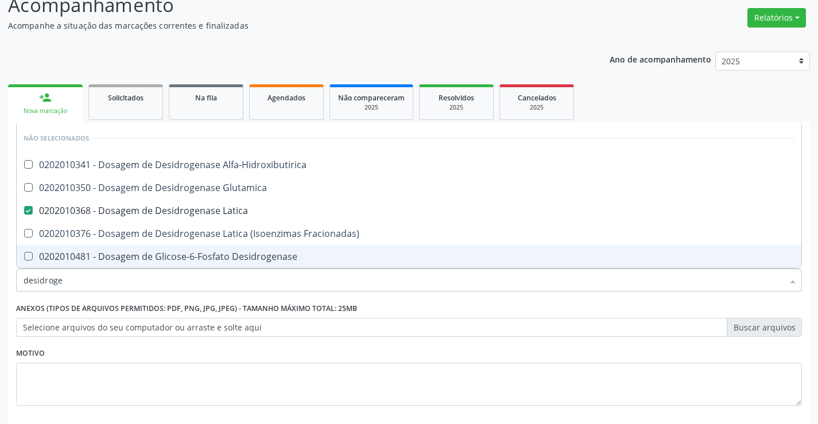
type input "desidroge"
click at [157, 298] on div "Requerente * Paciente Profissional de Saúde Paciente Nenhum resultado encontrad…" at bounding box center [409, 292] width 786 height 260
checkbox Alfa-Hidroxibutirica "true"
checkbox Glutamica "true"
checkbox Fracionadas\) "true"
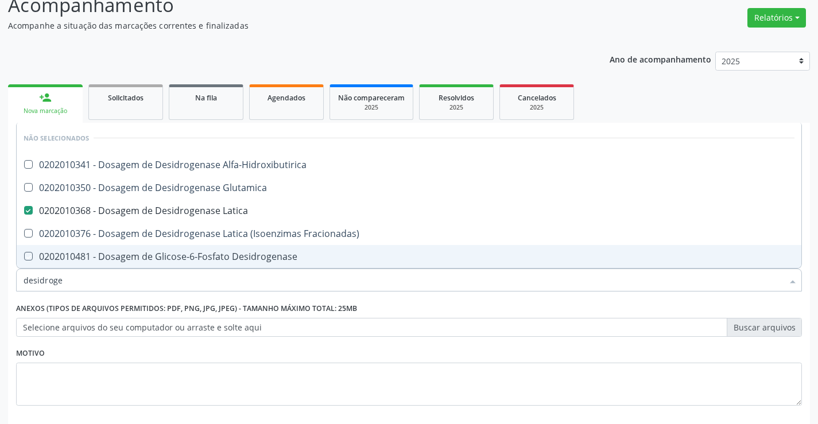
checkbox Desidrogenase "true"
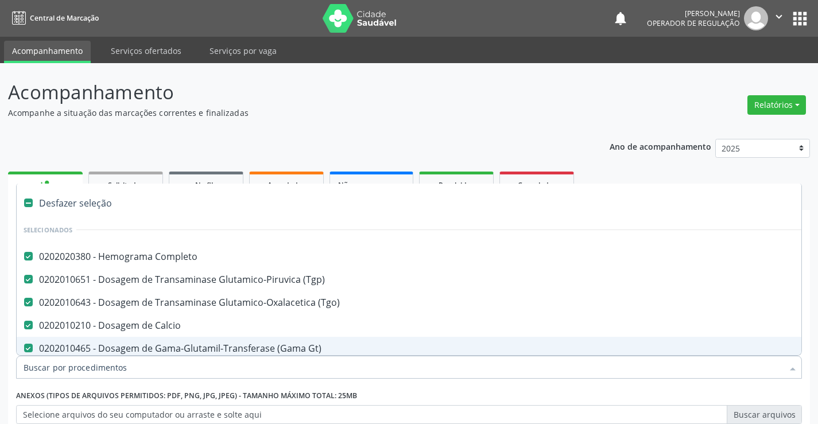
scroll to position [87, 0]
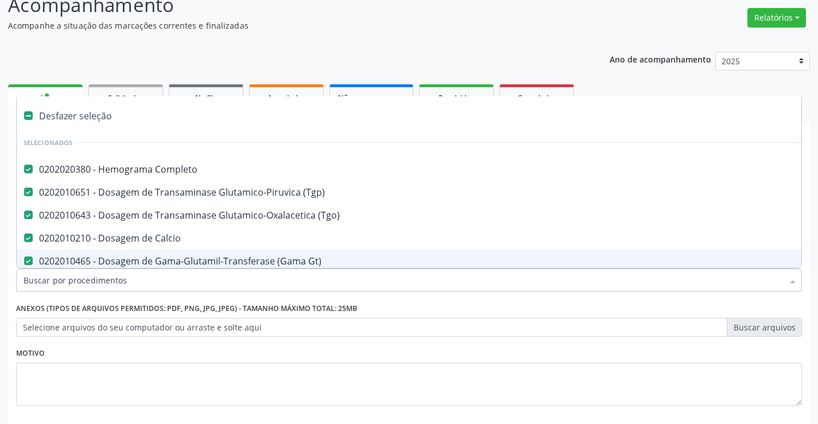
type input "u"
checkbox Magnesio "false"
checkbox Fracoes "false"
checkbox Alcalina "false"
checkbox Fracoes "false"
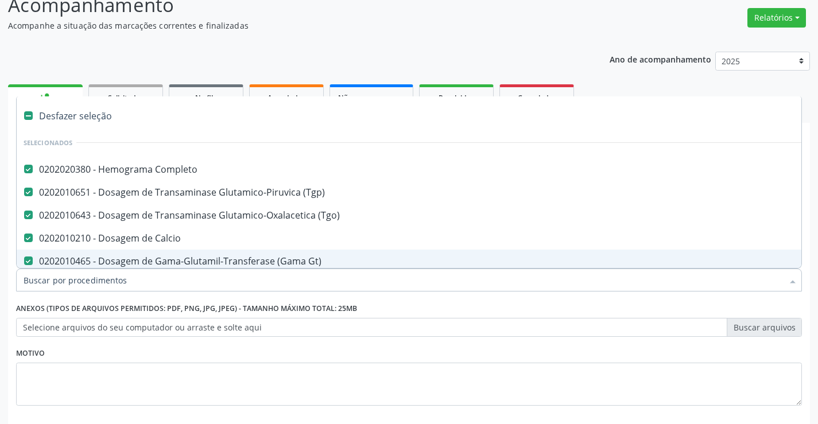
checkbox Latica "false"
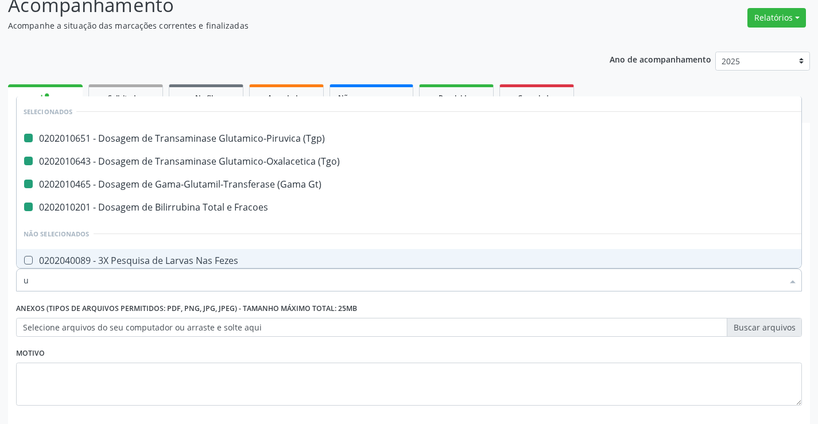
type input "ur"
checkbox \(Tgp\) "false"
checkbox \(Tgo\) "false"
checkbox Gt\) "false"
checkbox Fracoes "false"
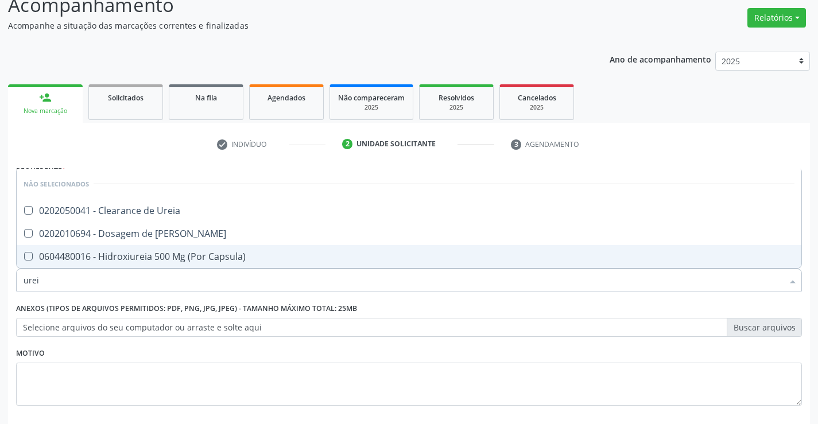
type input "ureia"
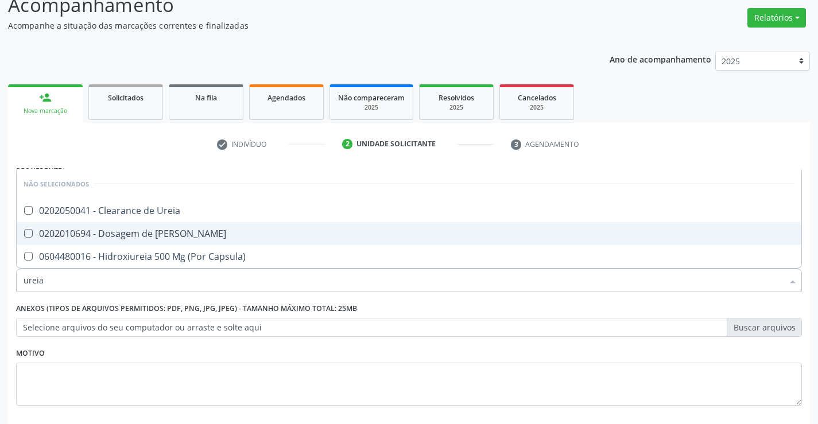
click at [177, 232] on div "0202010694 - Dosagem de [PERSON_NAME]" at bounding box center [409, 233] width 771 height 9
checkbox Ureia "true"
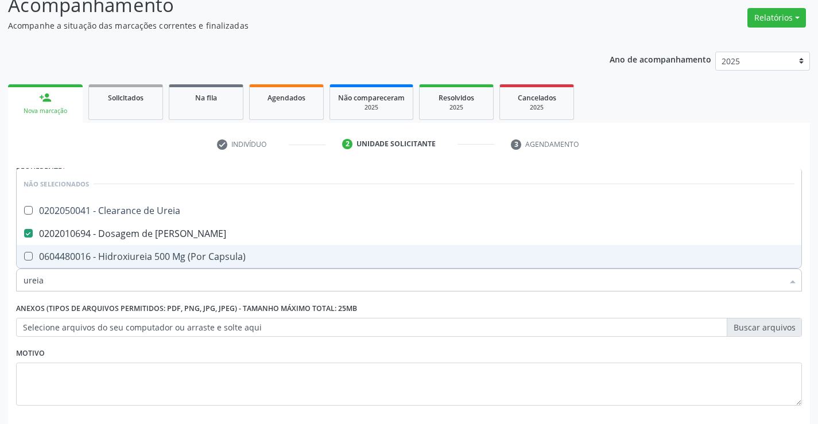
type input "ureia"
click at [123, 297] on div "Requerente * Paciente Profissional de Saúde Paciente Nenhum resultado encontrad…" at bounding box center [409, 292] width 786 height 260
checkbox Ureia "true"
checkbox Capsula\) "true"
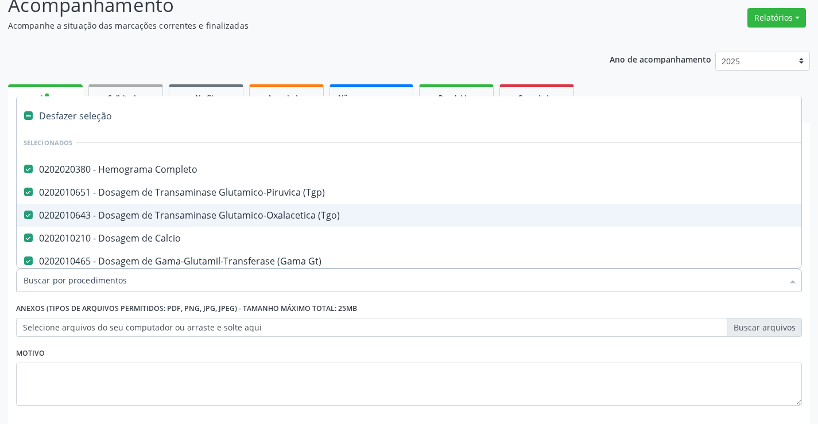
click at [131, 283] on input "Item de agendamento *" at bounding box center [403, 280] width 759 height 23
type input "c"
checkbox Latica "false"
checkbox Ureia "false"
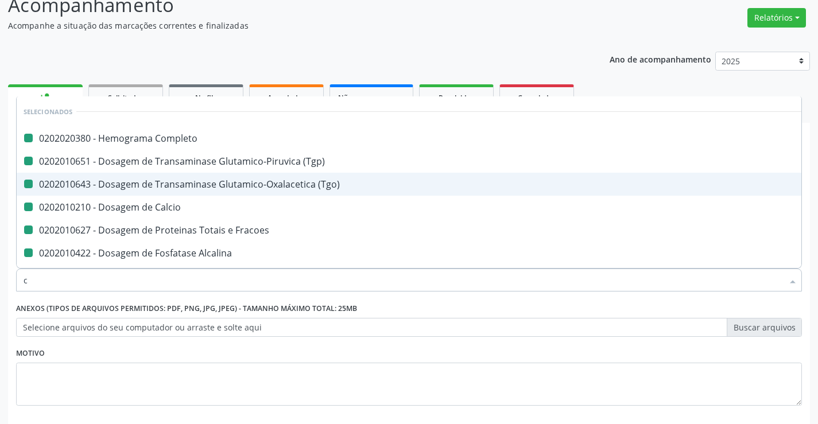
type input "cr"
checkbox Completo "false"
checkbox \(Tgp\) "false"
checkbox \(Tgo\) "false"
checkbox Calcio "false"
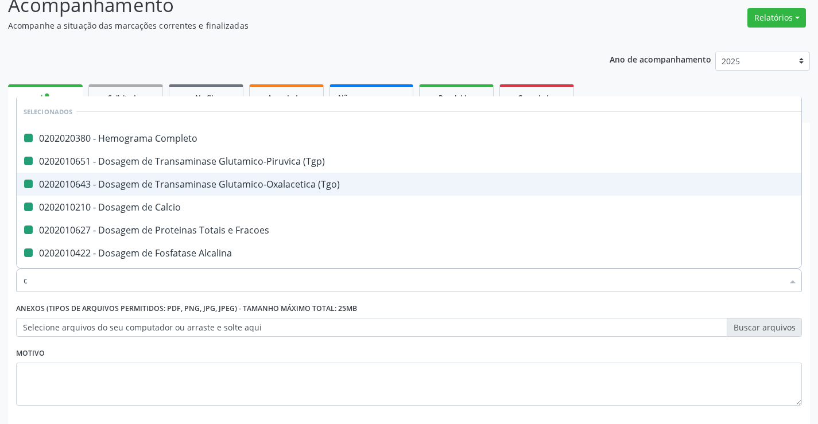
checkbox Fracoes "false"
checkbox Alcalina "false"
checkbox Fracoes "false"
checkbox Latica "false"
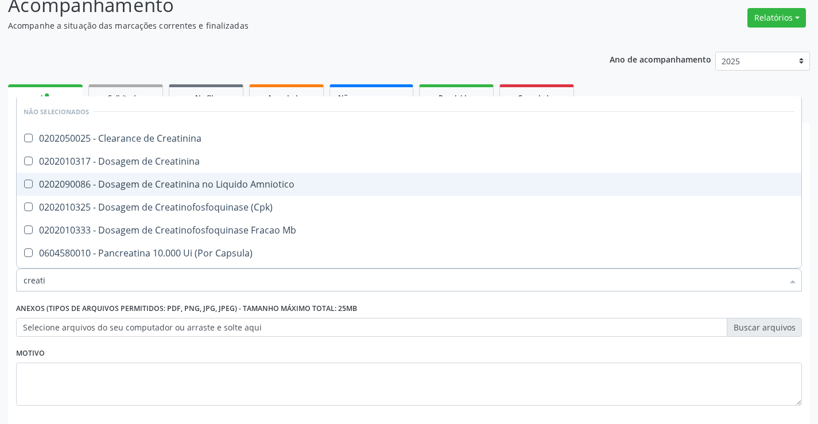
type input "creatin"
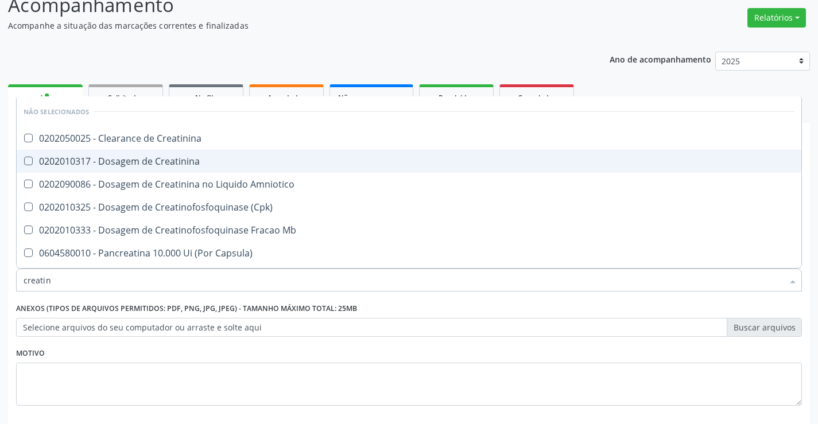
click at [208, 161] on div "0202010317 - Dosagem de Creatinina" at bounding box center [409, 161] width 771 height 9
checkbox Creatinina "true"
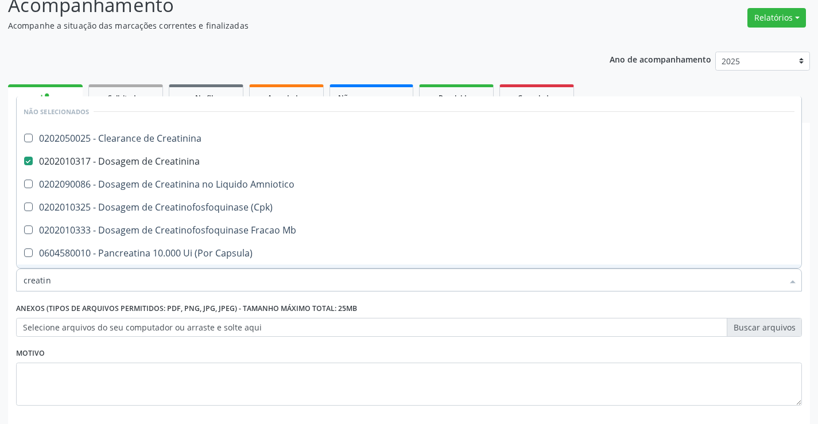
type input "creatin"
click at [167, 293] on div "Item de agendamento * creatin Desfazer seleção Não selecionados 0202050025 - Cl…" at bounding box center [408, 274] width 791 height 44
checkbox Creatinina "true"
checkbox Amniotico "true"
checkbox \(Cpk\) "true"
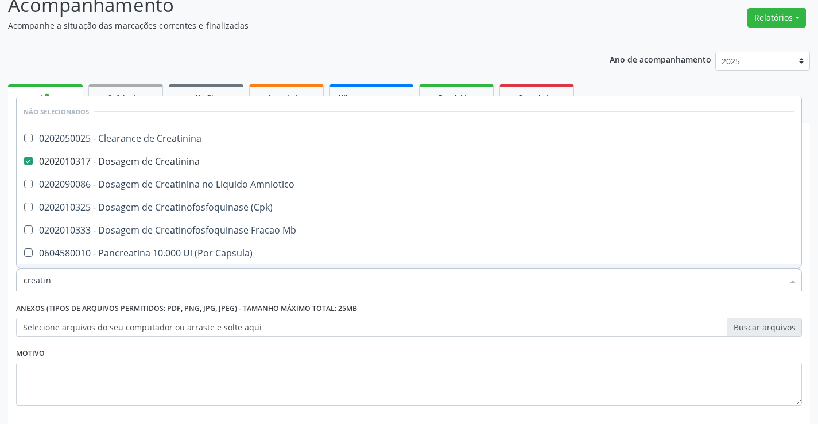
checkbox Mb "true"
checkbox Capsula\) "true"
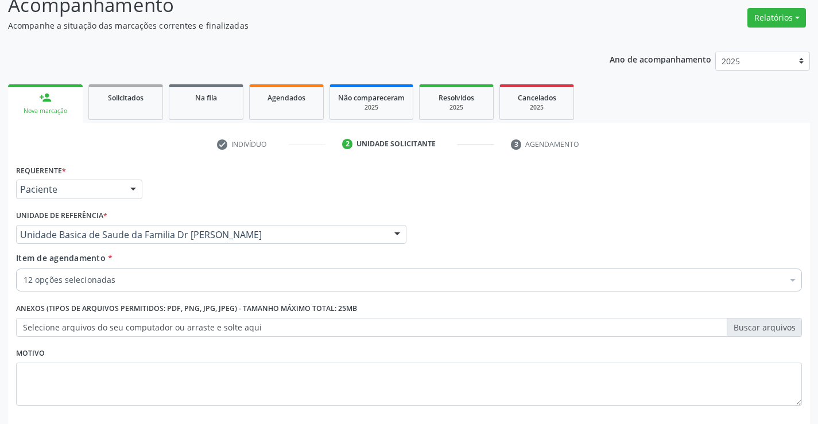
click at [169, 287] on div "12 opções selecionadas" at bounding box center [409, 280] width 786 height 23
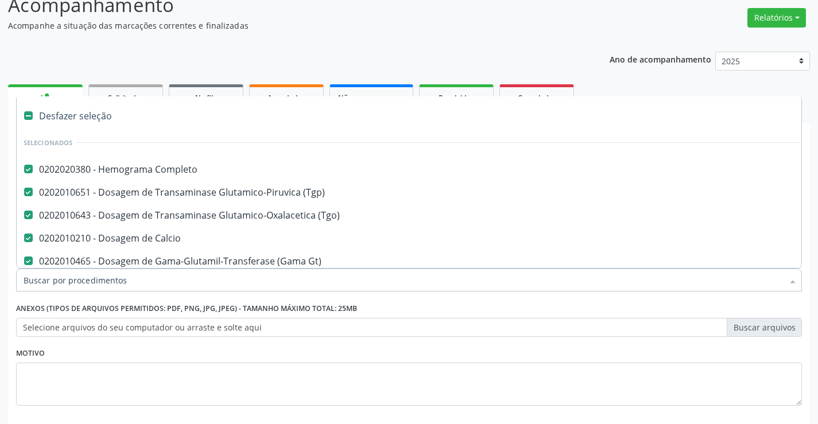
type input "t"
checkbox Ureia "false"
checkbox Creatinina "false"
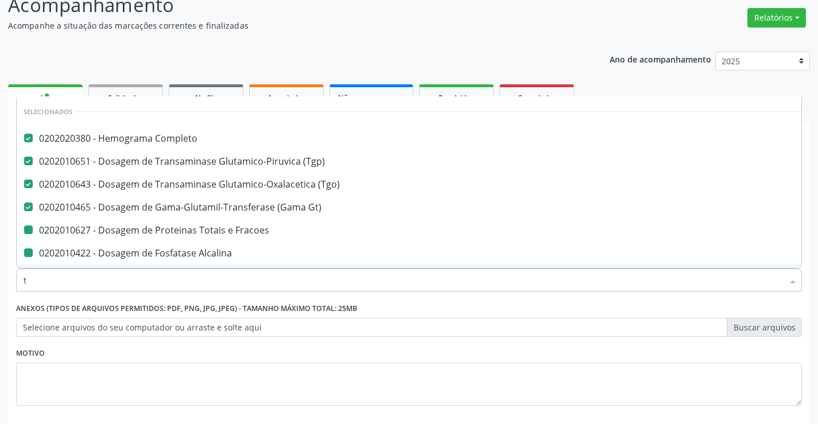
type input "tr"
checkbox Fracoes "false"
checkbox Alcalina "false"
checkbox Fracoes "false"
checkbox Latica "false"
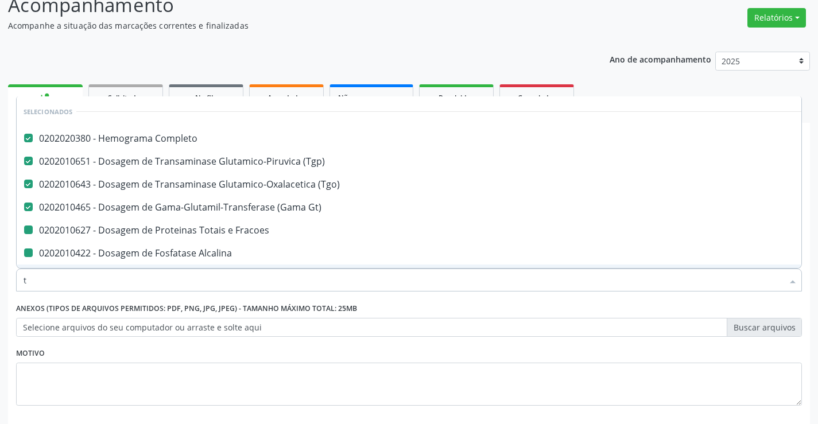
checkbox Creatinina "false"
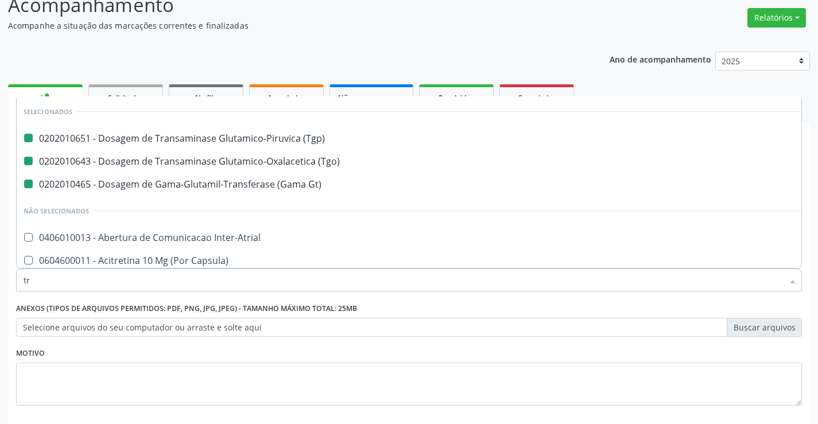
type input "tri"
checkbox \(Tgp\) "false"
checkbox \(Tgo\) "false"
checkbox Gt\) "false"
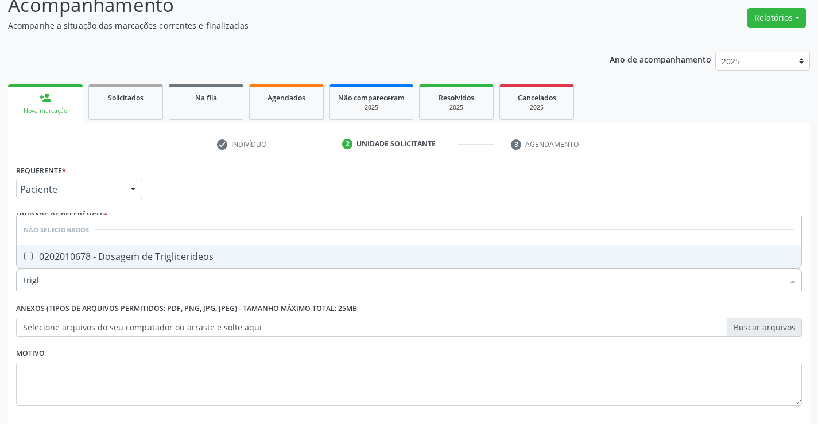
type input "trigli"
click at [209, 252] on div "0202010678 - Dosagem de Triglicerideos" at bounding box center [409, 256] width 771 height 9
checkbox Triglicerideos "true"
type input "trigli"
click at [208, 301] on label "Anexos (Tipos de arquivos permitidos: PDF, PNG, JPG, JPEG) - Tamanho máximo tot…" at bounding box center [186, 309] width 341 height 18
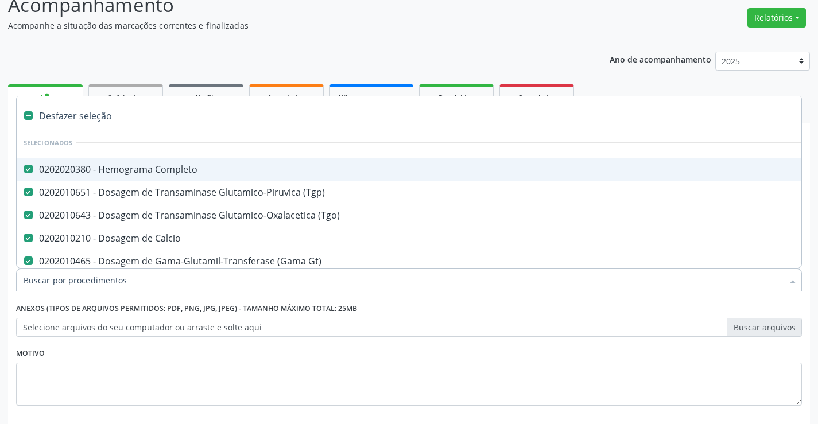
type input "u"
checkbox Fracoes "false"
checkbox Alcalina "false"
checkbox Fracoes "false"
checkbox Latica "false"
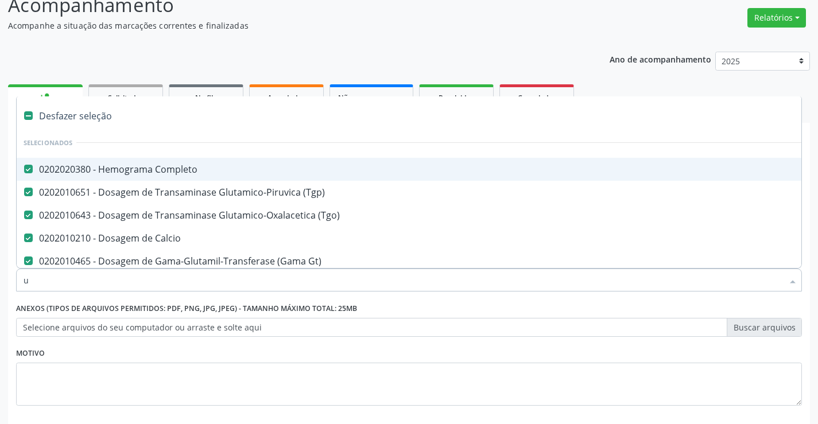
checkbox Ureia "false"
checkbox Creatinina "false"
checkbox Triglicerideos "false"
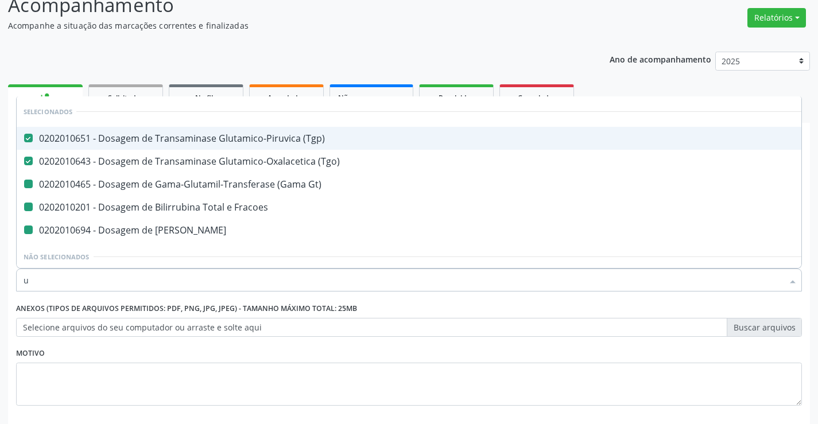
type input "ur"
checkbox Gt\) "false"
checkbox Fracoes "false"
checkbox Ureia "false"
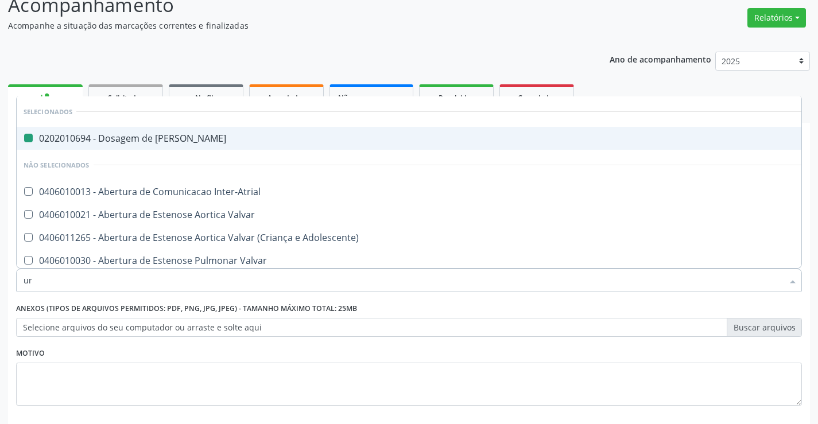
type input "uri"
checkbox Ureia "false"
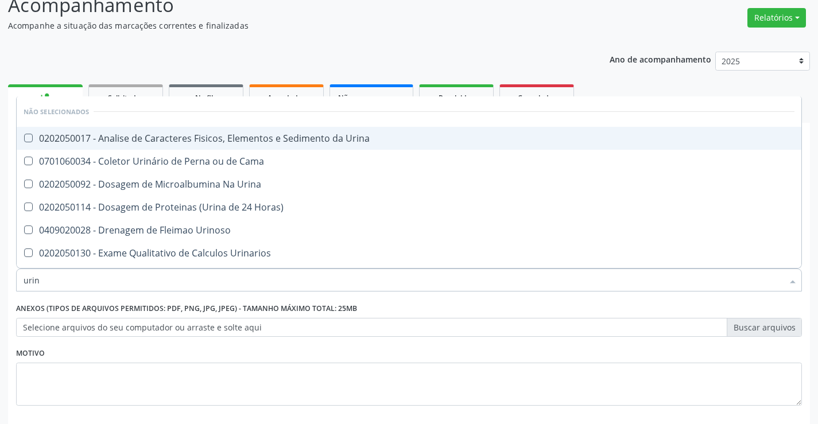
type input "urina"
click at [235, 142] on div "0202050017 - Analise de Caracteres Fisicos, Elementos e Sedimento da Urina" at bounding box center [409, 138] width 771 height 9
checkbox Urina "true"
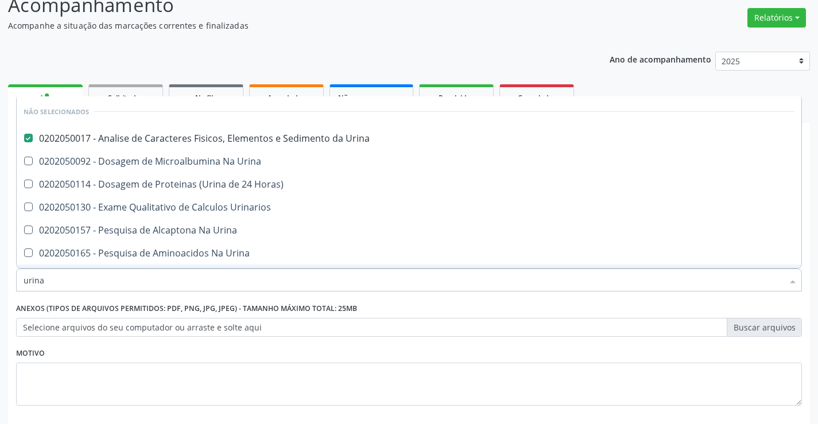
type input "urina"
click at [203, 299] on div "Requerente * Paciente Profissional de Saúde Paciente Nenhum resultado encontrad…" at bounding box center [409, 292] width 786 height 260
checkbox Horas\) "true"
checkbox Urinarios "true"
checkbox Urina "true"
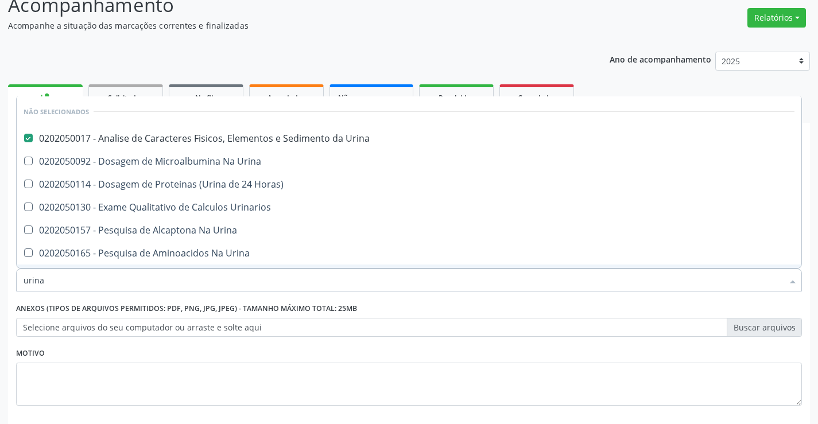
checkbox Urina "true"
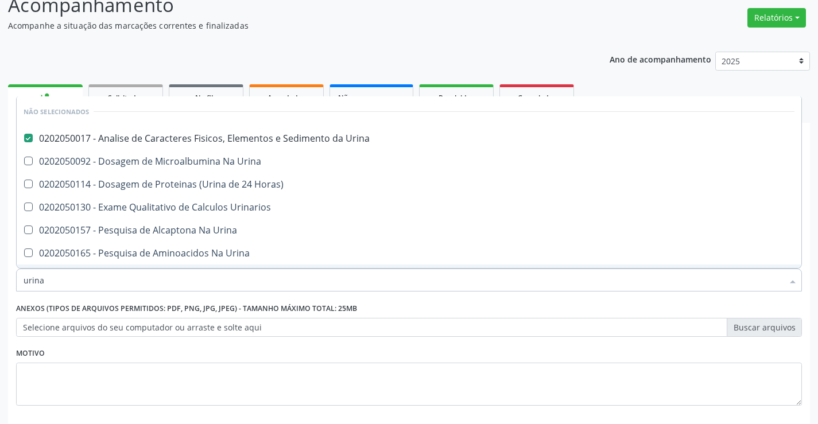
checkbox Urina "true"
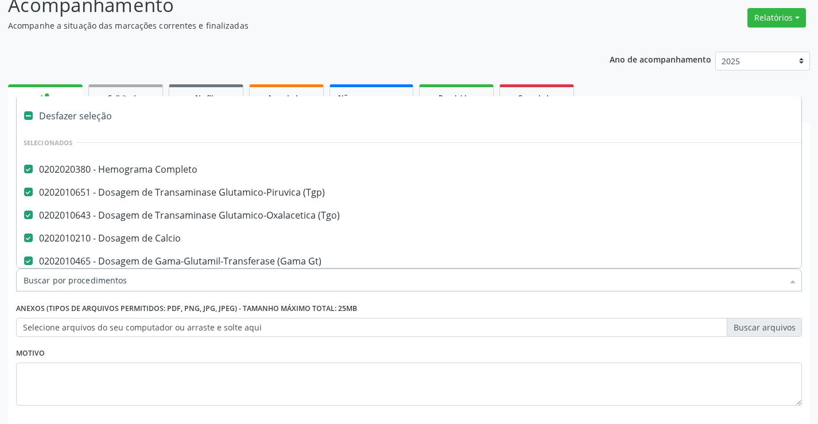
type input "c"
checkbox Triglicerideos "false"
checkbox Urina "false"
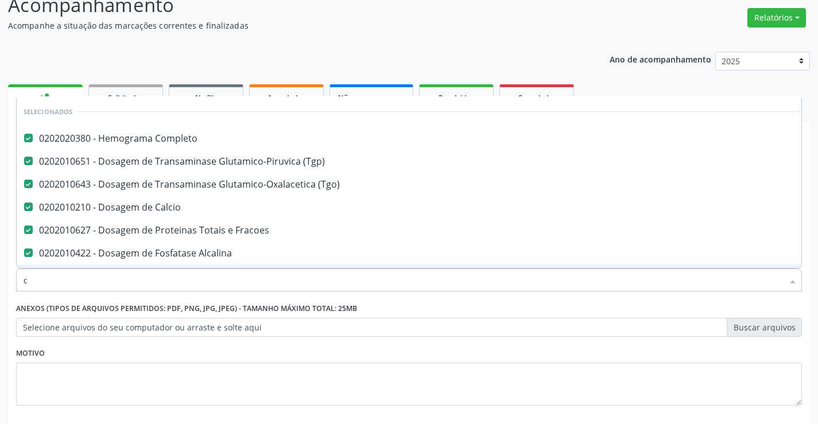
type input "co"
checkbox Latica "false"
checkbox Creatinina "false"
checkbox Triglicerideos "false"
checkbox Urina "false"
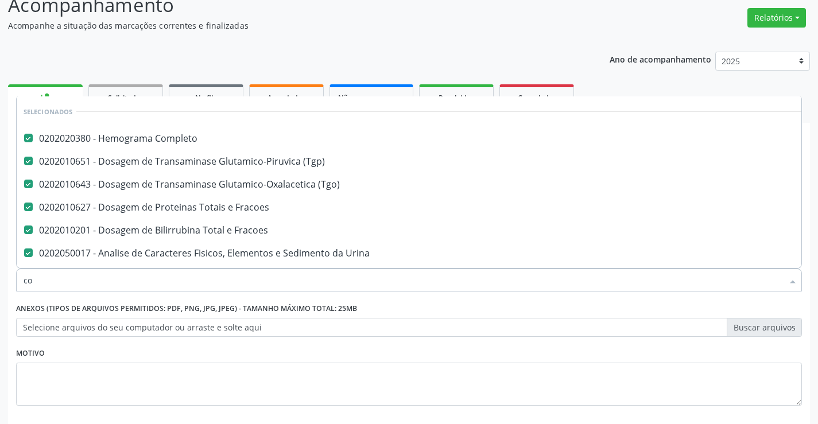
scroll to position [34, 0]
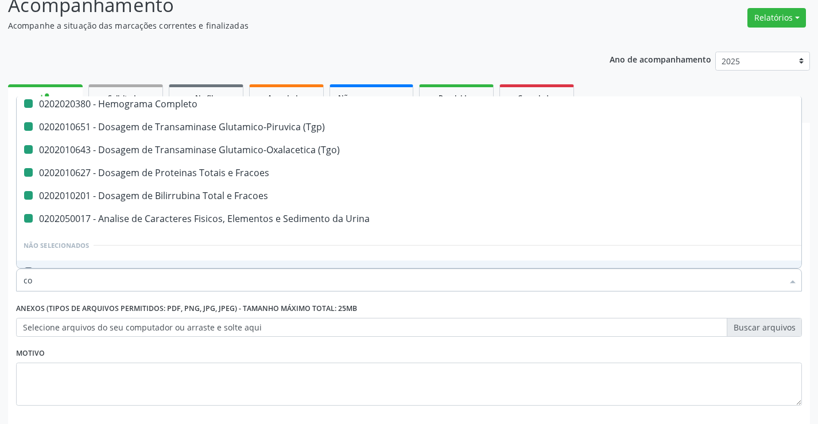
type input "col"
checkbox Completo "false"
checkbox \(Tgo\) "false"
checkbox Fracoes "false"
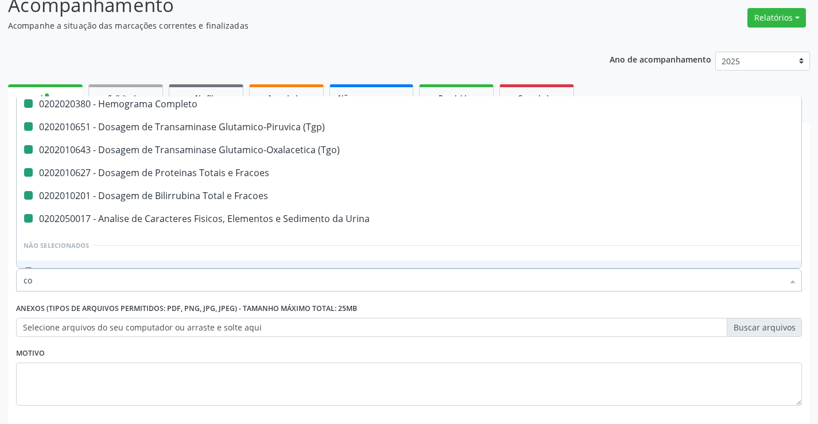
checkbox Urina "false"
checkbox \(Tgp\) "false"
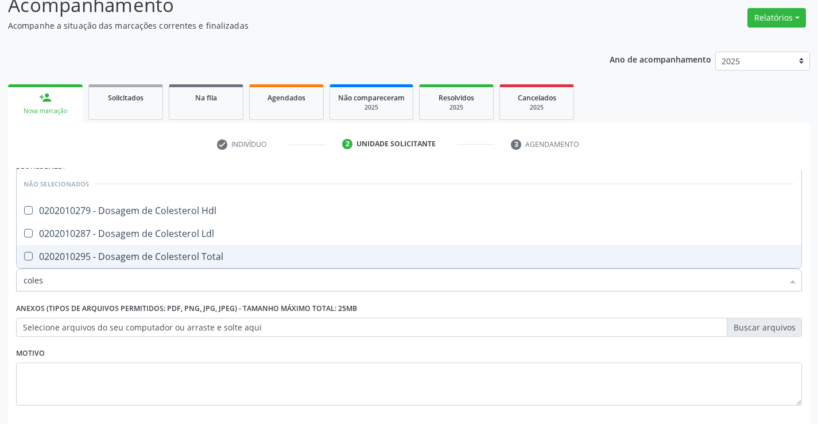
scroll to position [0, 0]
type input "colest"
click at [211, 254] on div "0202010295 - Dosagem de Colesterol Total" at bounding box center [409, 256] width 771 height 9
checkbox Total "true"
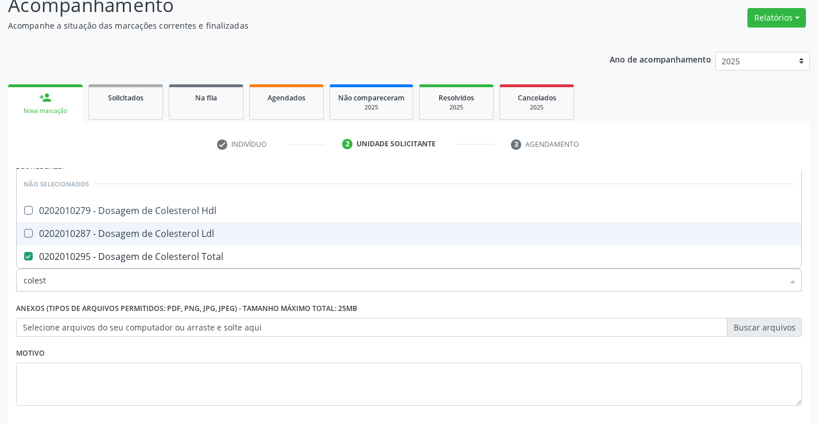
click at [210, 230] on div "0202010287 - Dosagem de Colesterol Ldl" at bounding box center [409, 233] width 771 height 9
checkbox Ldl "true"
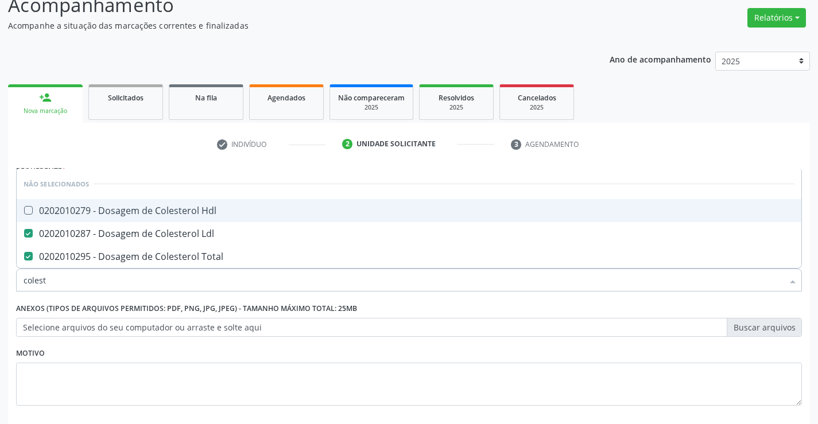
click at [210, 208] on div "0202010279 - Dosagem de Colesterol Hdl" at bounding box center [409, 210] width 771 height 9
checkbox Hdl "true"
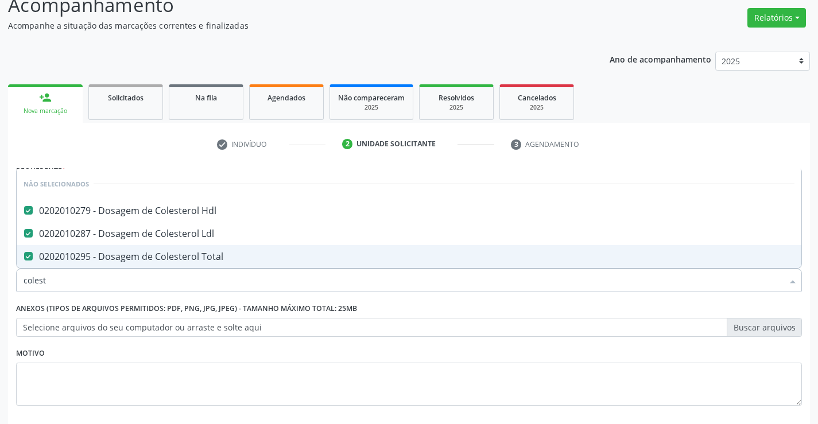
click at [172, 297] on div "Requerente * Paciente Profissional de Saúde Paciente Nenhum resultado encontrad…" at bounding box center [409, 292] width 786 height 260
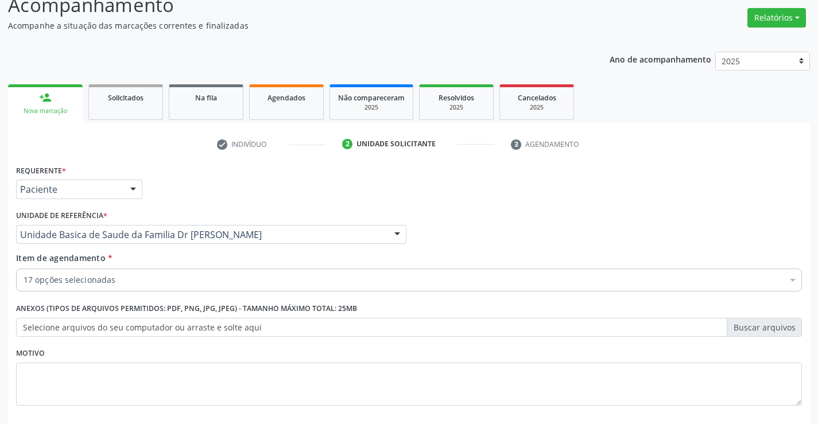
click at [817, 350] on div "Acompanhamento Acompanhe a situação das marcações correntes e finalizadas Relat…" at bounding box center [409, 229] width 818 height 506
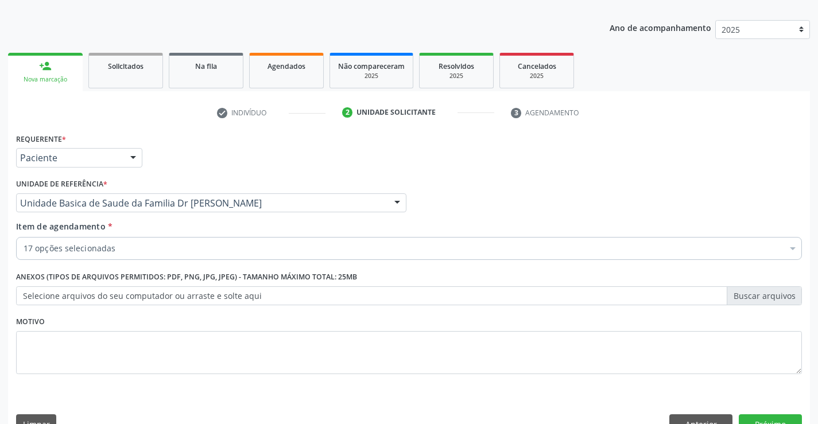
scroll to position [145, 0]
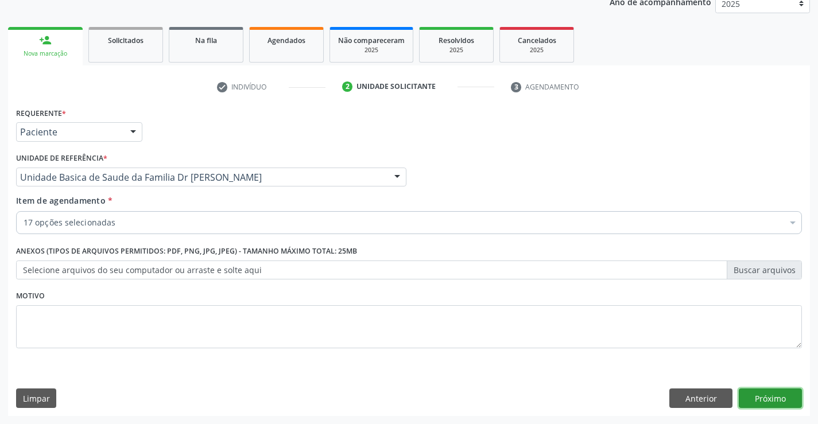
click at [770, 398] on button "Próximo" at bounding box center [770, 399] width 63 height 20
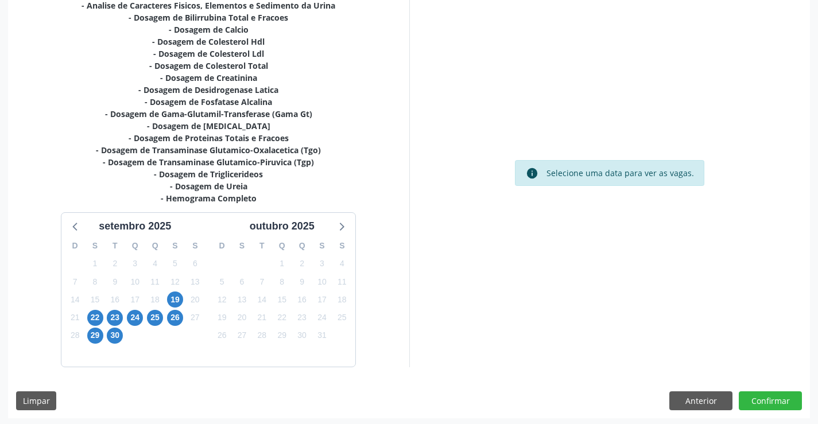
scroll to position [268, 0]
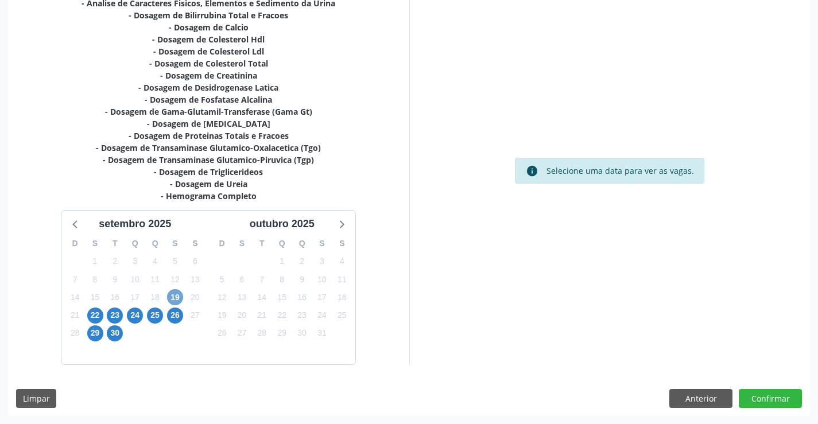
click at [174, 295] on span "19" at bounding box center [175, 297] width 16 height 16
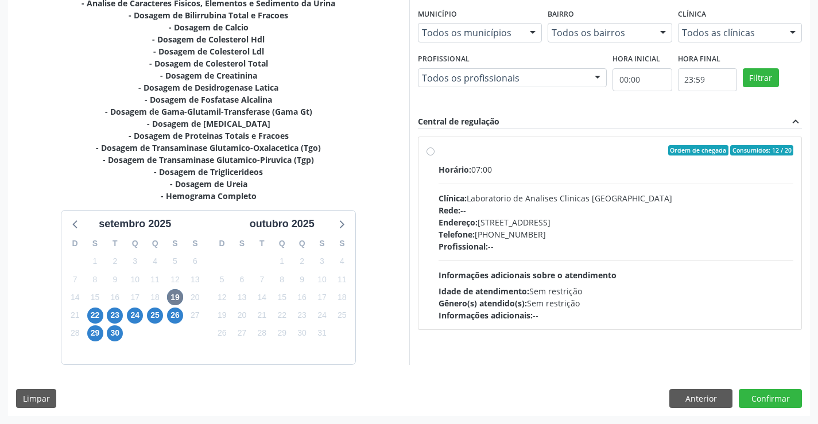
click at [532, 154] on div "Ordem de chegada Consumidos: 12 / 20" at bounding box center [616, 150] width 355 height 10
click at [434, 154] on input "Ordem de chegada Consumidos: 12 / 20 Horário: 07:00 Clínica: Laboratorio de Ana…" at bounding box center [430, 150] width 8 height 10
radio input "true"
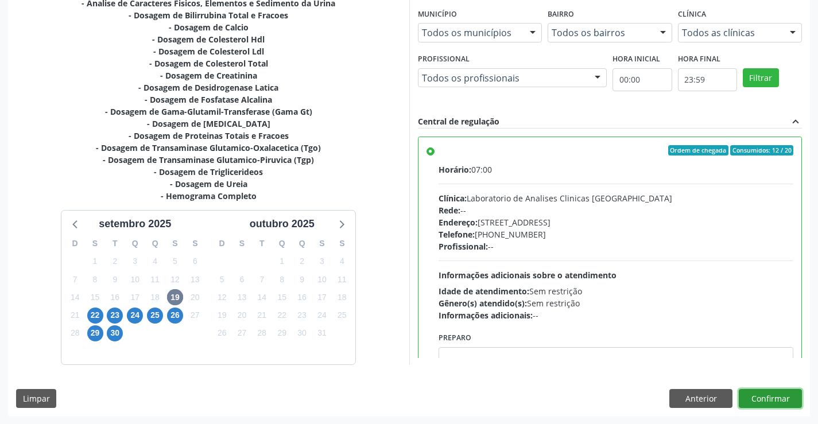
click at [761, 390] on button "Confirmar" at bounding box center [770, 399] width 63 height 20
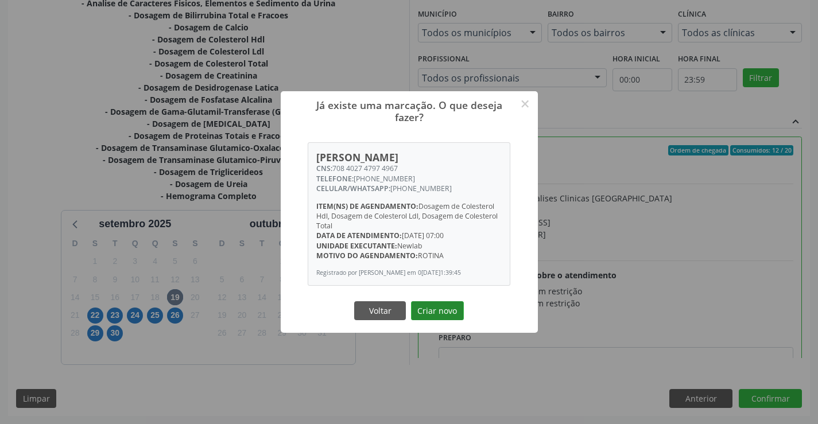
click at [436, 315] on button "Criar novo" at bounding box center [437, 311] width 53 height 20
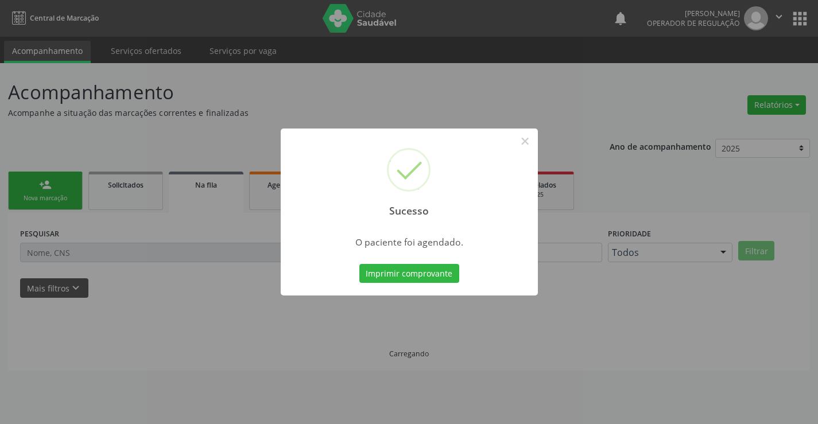
scroll to position [0, 0]
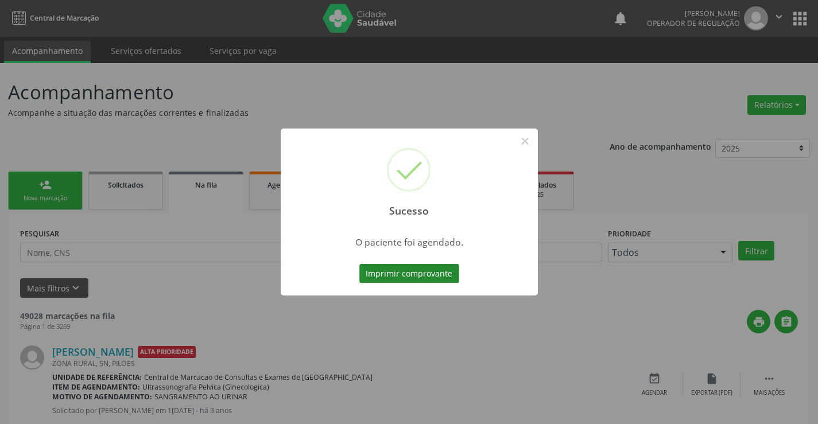
click at [412, 272] on button "Imprimir comprovante" at bounding box center [409, 274] width 100 height 20
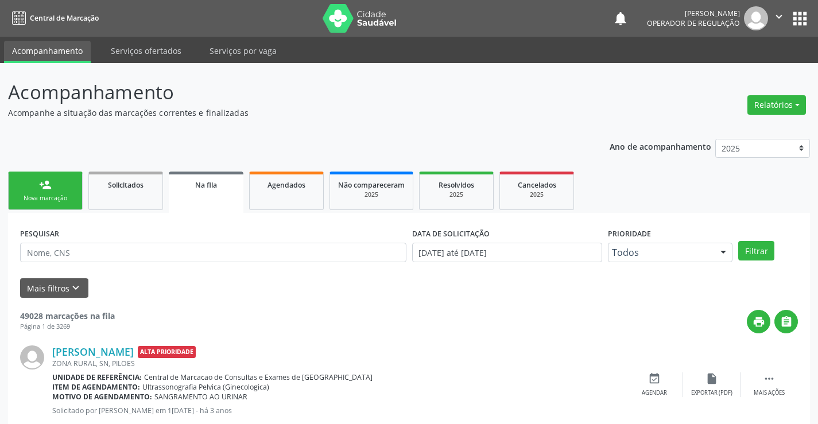
click at [51, 185] on div "person_add" at bounding box center [45, 185] width 13 height 13
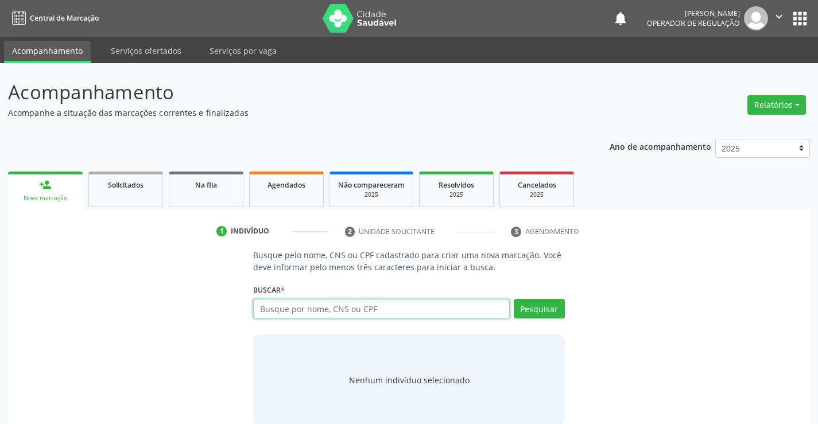
click at [339, 311] on input "text" at bounding box center [381, 309] width 256 height 20
type input "705002809230957"
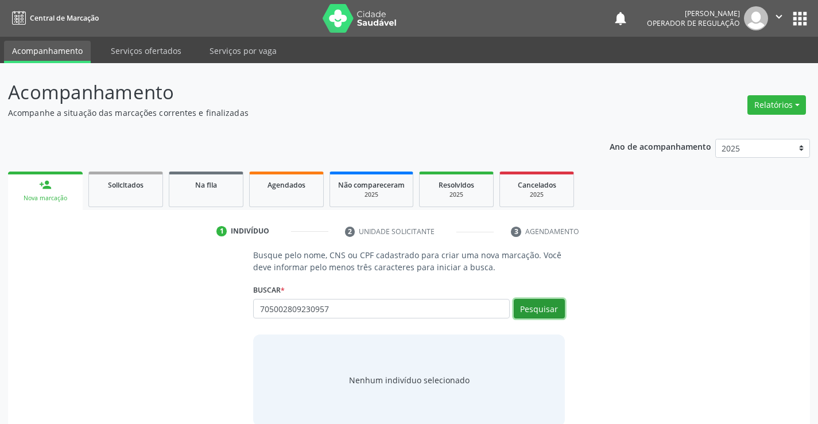
click at [543, 303] on button "Pesquisar" at bounding box center [539, 309] width 51 height 20
type input "705002809230957"
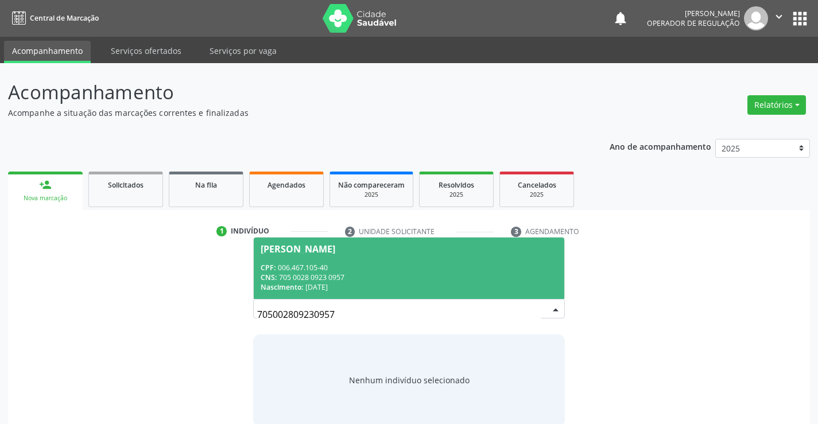
click at [364, 255] on span "Eva Maria de Jesus Silva CPF: 006.467.105-40 CNS: 705 0028 0923 0957 Nascimento…" at bounding box center [409, 268] width 310 height 61
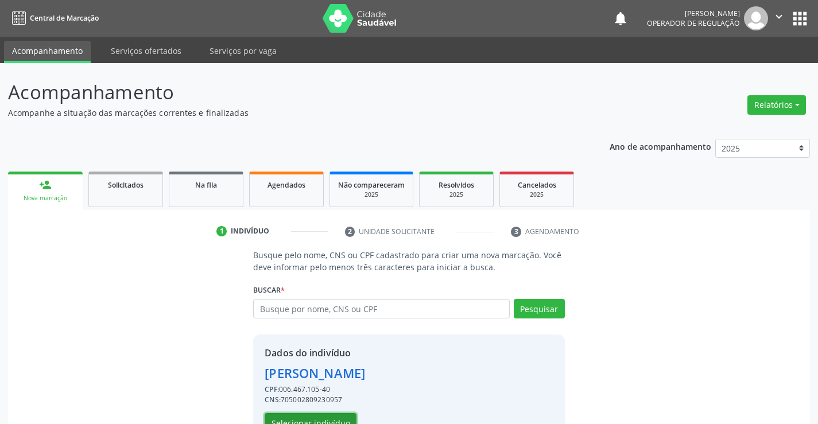
click at [317, 416] on button "Selecionar indivíduo" at bounding box center [311, 423] width 92 height 20
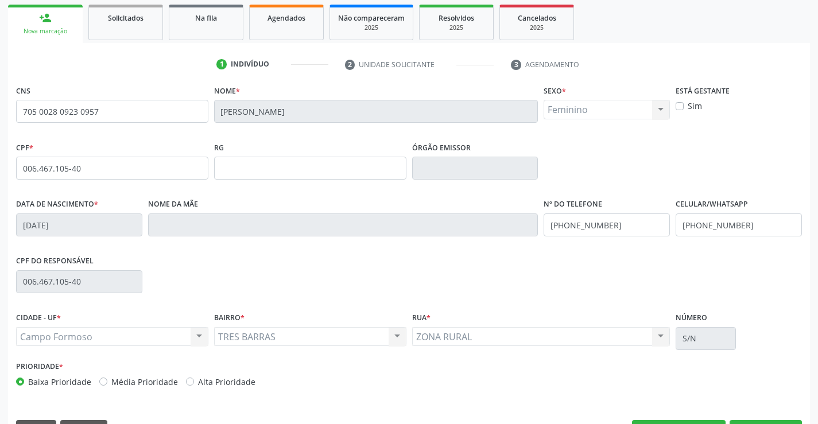
scroll to position [172, 0]
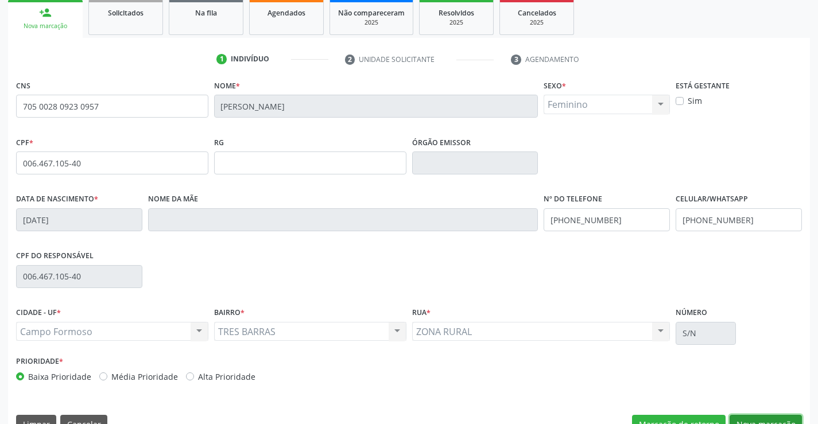
click at [755, 416] on button "Nova marcação" at bounding box center [765, 425] width 72 height 20
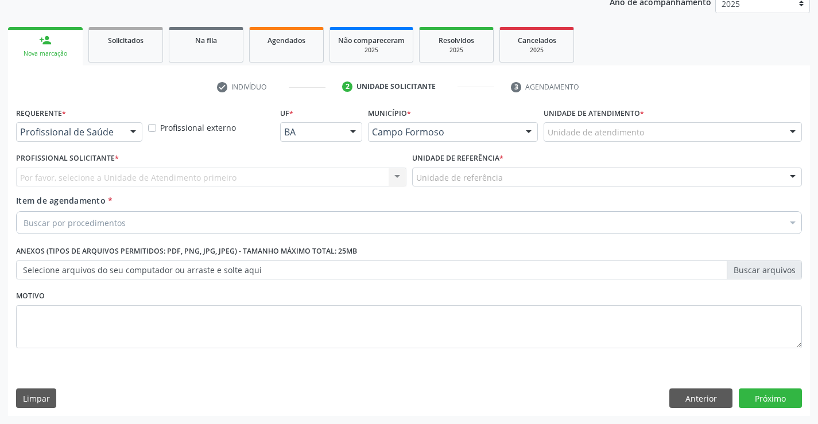
scroll to position [145, 0]
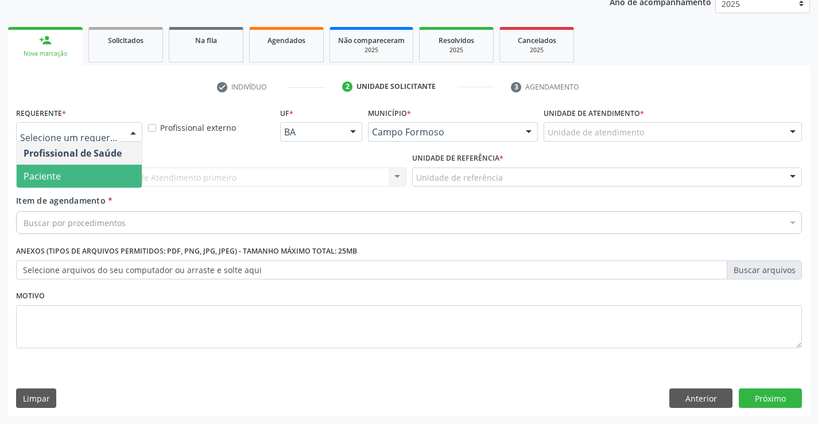
click at [53, 180] on span "Paciente" at bounding box center [42, 176] width 37 height 13
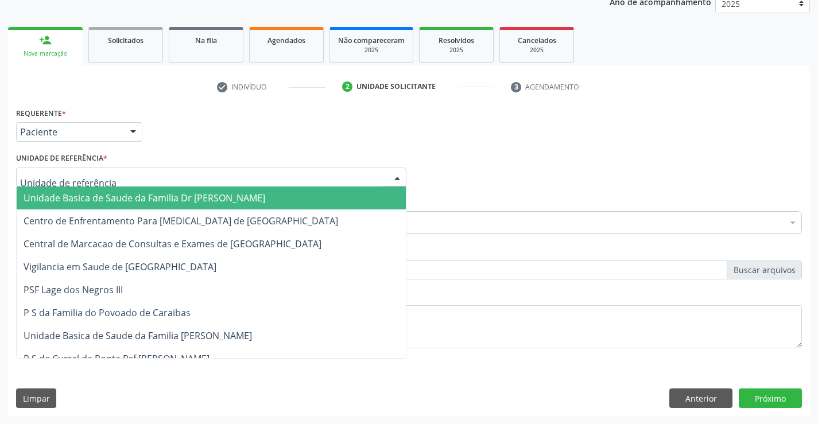
click at [64, 192] on span "Unidade Basica de Saude da Familia Dr [PERSON_NAME]" at bounding box center [145, 198] width 242 height 13
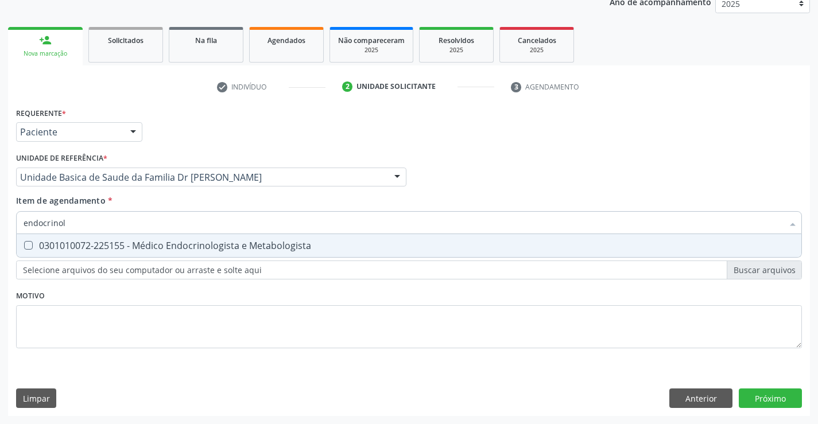
type input "endocrinolo"
click at [174, 246] on div "0301010072-225155 - Médico Endocrinologista e Metabologista" at bounding box center [409, 245] width 771 height 9
checkbox Metabologista "true"
click at [775, 397] on div "Requerente * Paciente Profissional de Saúde Paciente Nenhum resultado encontrad…" at bounding box center [409, 260] width 802 height 312
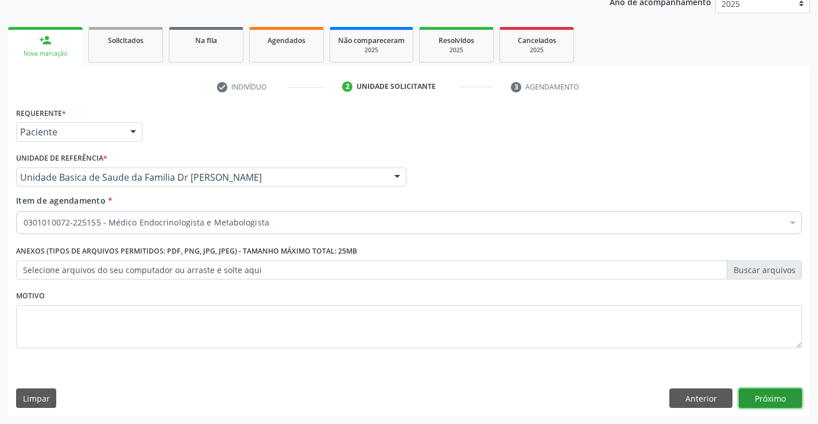
click at [775, 397] on button "Próximo" at bounding box center [770, 399] width 63 height 20
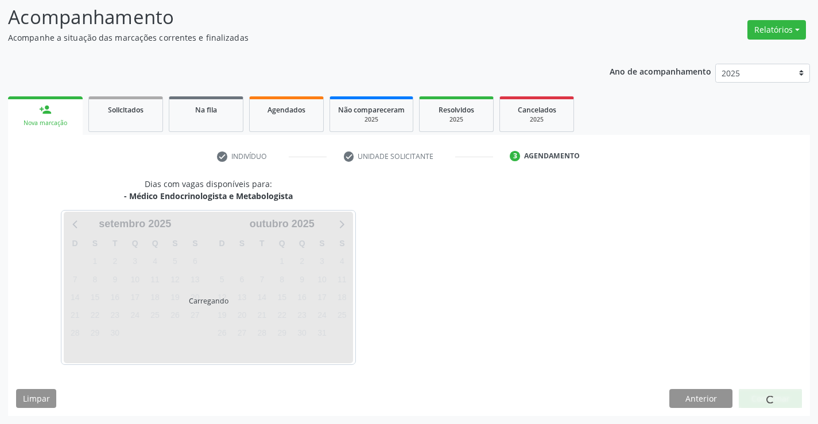
scroll to position [75, 0]
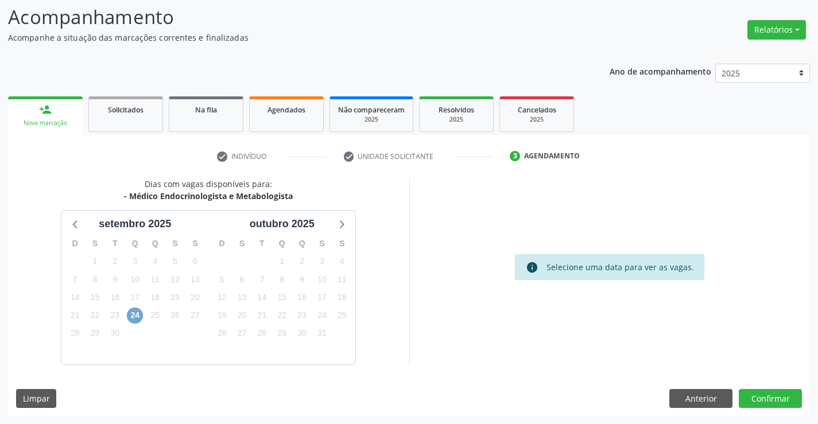
click at [136, 315] on span "24" at bounding box center [135, 316] width 16 height 16
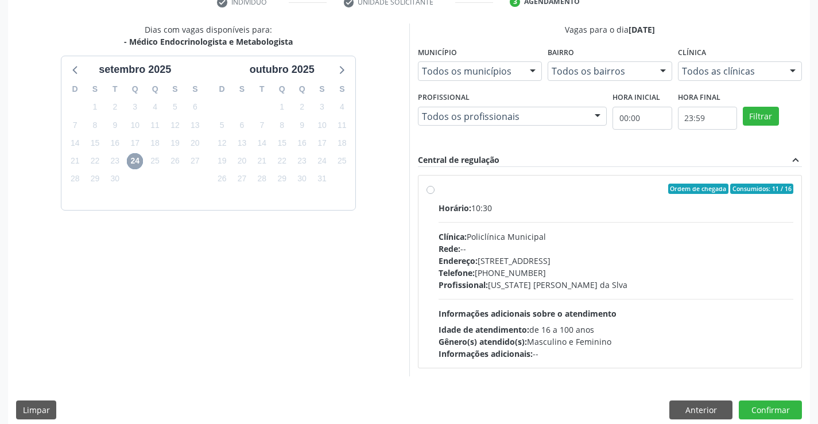
scroll to position [241, 0]
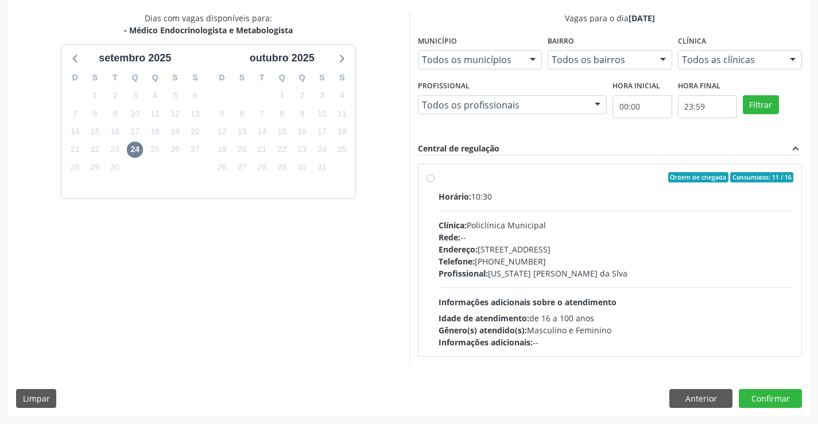
click at [525, 180] on div "Ordem de chegada Consumidos: 11 / 16" at bounding box center [616, 177] width 355 height 10
click at [434, 180] on input "Ordem de chegada Consumidos: 11 / 16 Horário: 10:30 Clínica: Policlínica Munici…" at bounding box center [430, 177] width 8 height 10
radio input "true"
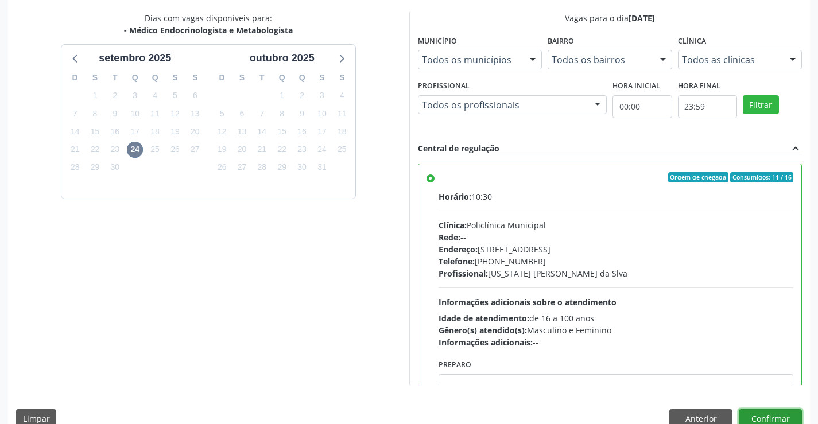
click at [766, 412] on button "Confirmar" at bounding box center [770, 419] width 63 height 20
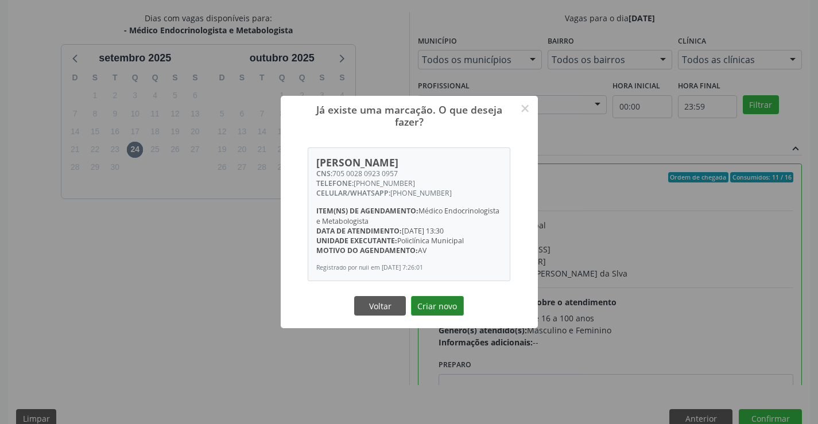
click at [433, 305] on button "Criar novo" at bounding box center [437, 306] width 53 height 20
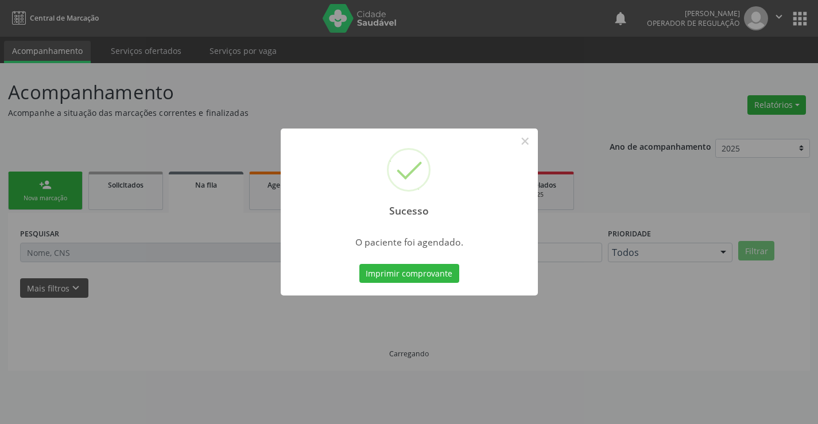
scroll to position [0, 0]
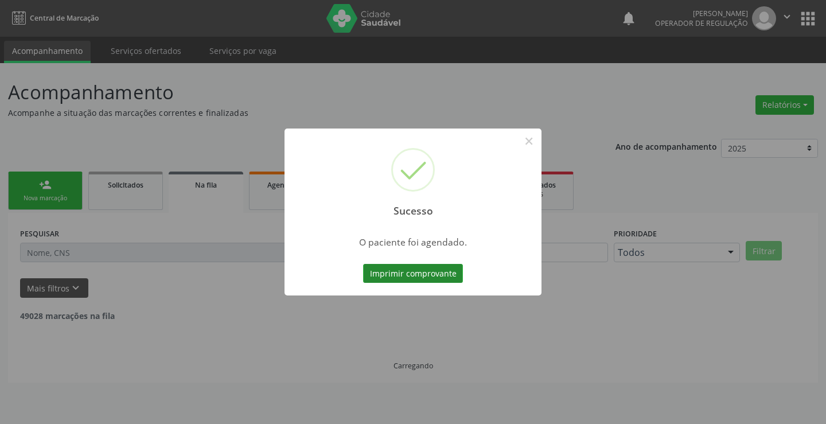
click at [421, 272] on button "Imprimir comprovante" at bounding box center [413, 274] width 100 height 20
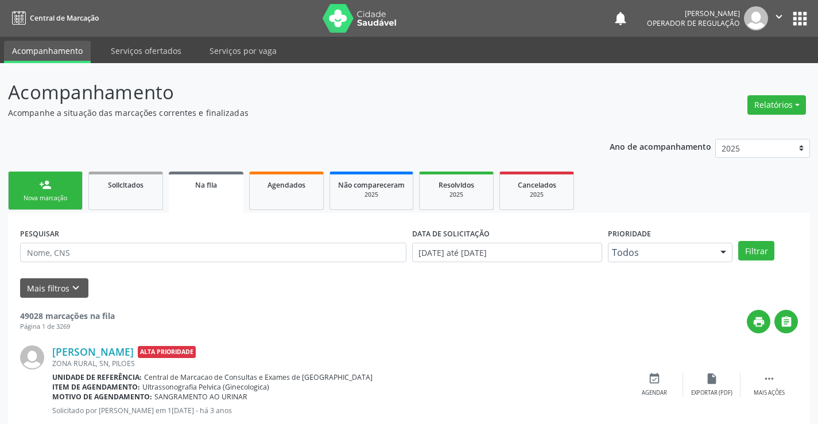
click at [57, 187] on link "person_add Nova marcação" at bounding box center [45, 191] width 75 height 38
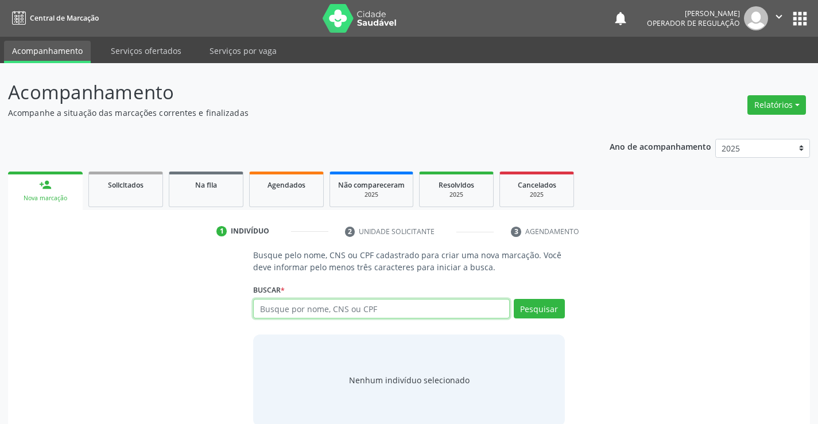
click at [354, 311] on input "text" at bounding box center [381, 309] width 256 height 20
type input "701406635638333"
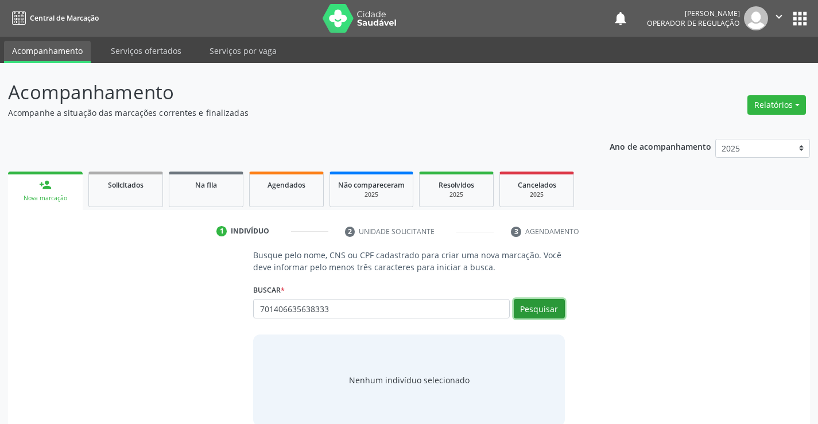
click at [550, 310] on button "Pesquisar" at bounding box center [539, 309] width 51 height 20
type input "701406635638333"
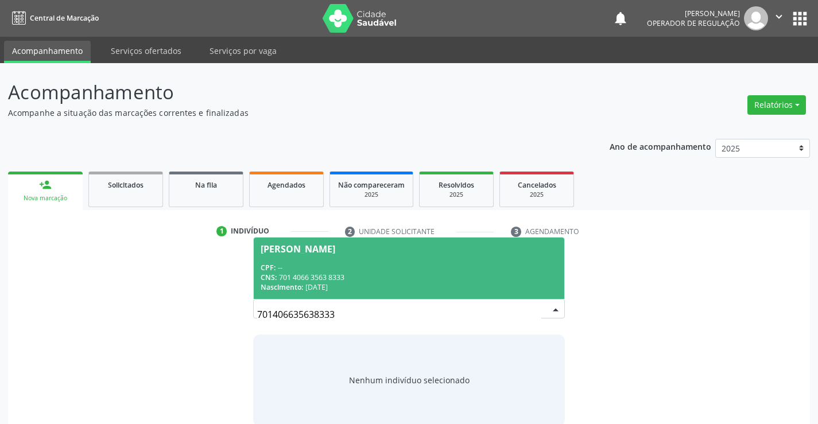
click at [328, 271] on div "CPF: --" at bounding box center [409, 268] width 296 height 10
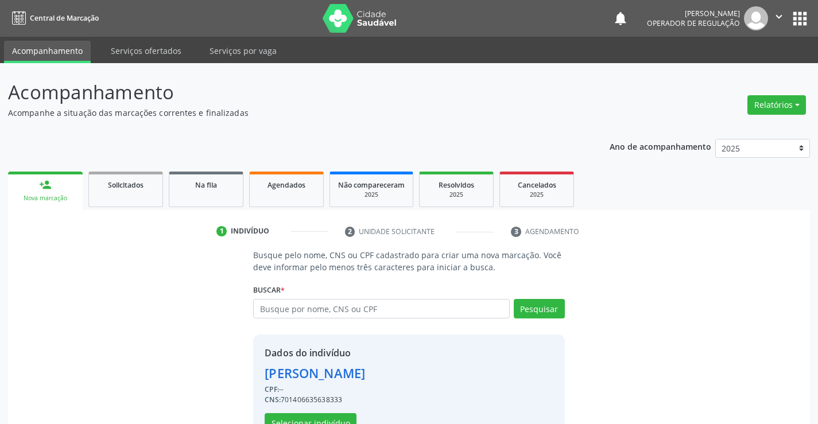
scroll to position [36, 0]
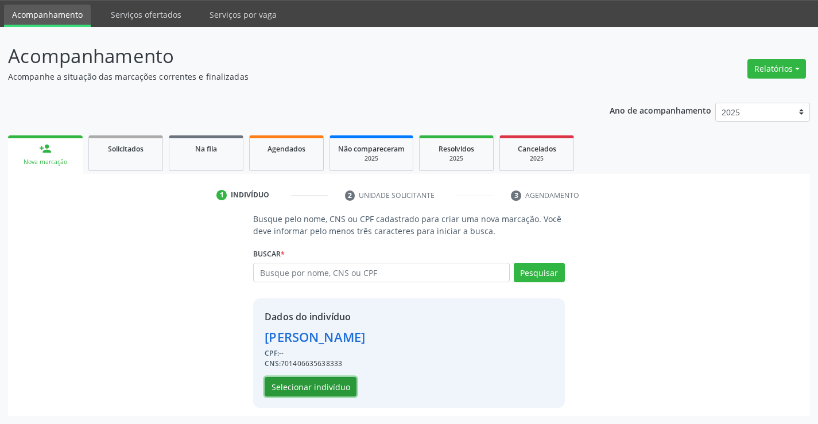
click at [301, 382] on button "Selecionar indivíduo" at bounding box center [311, 387] width 92 height 20
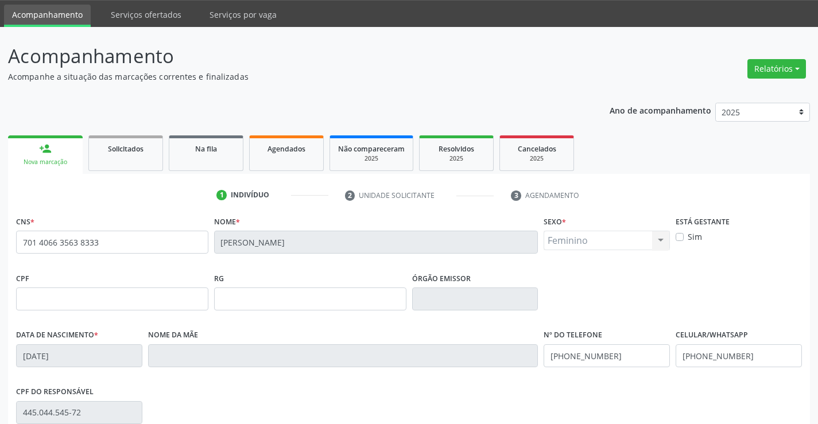
scroll to position [198, 0]
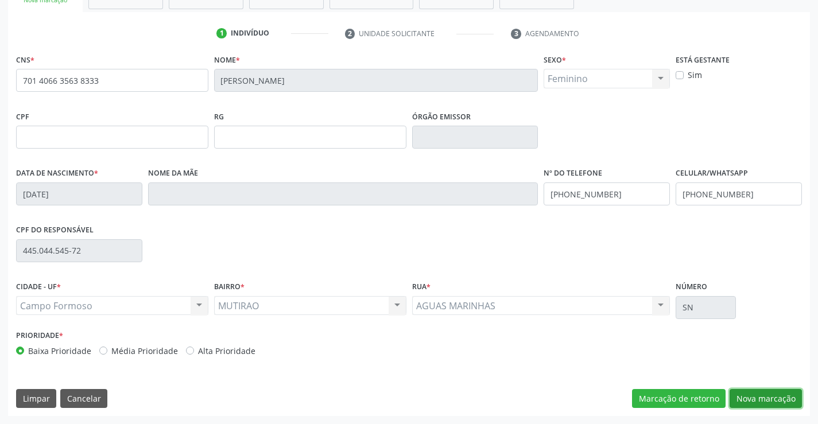
click at [771, 395] on button "Nova marcação" at bounding box center [765, 399] width 72 height 20
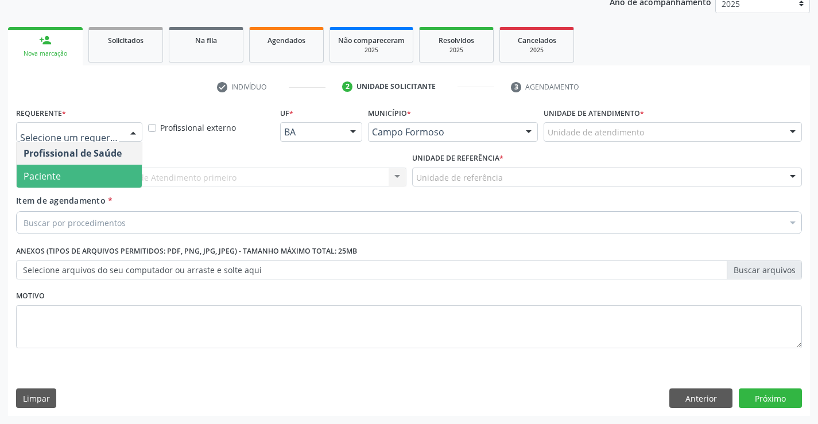
click at [63, 179] on span "Paciente" at bounding box center [79, 176] width 125 height 23
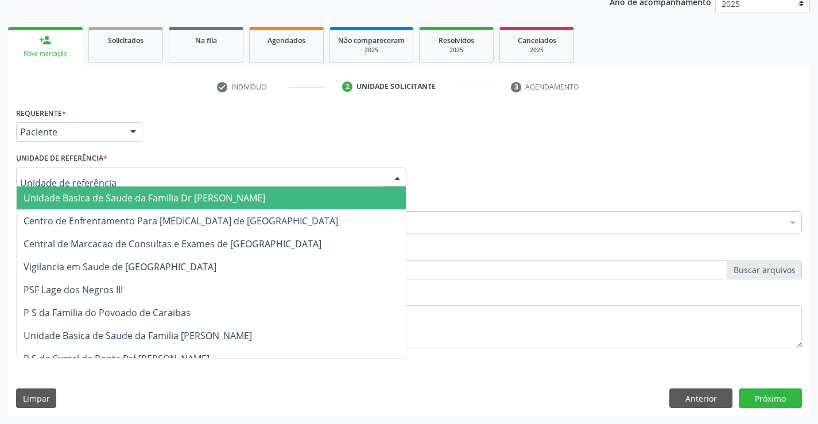
click at [92, 197] on span "Unidade Basica de Saude da Familia Dr [PERSON_NAME]" at bounding box center [145, 198] width 242 height 13
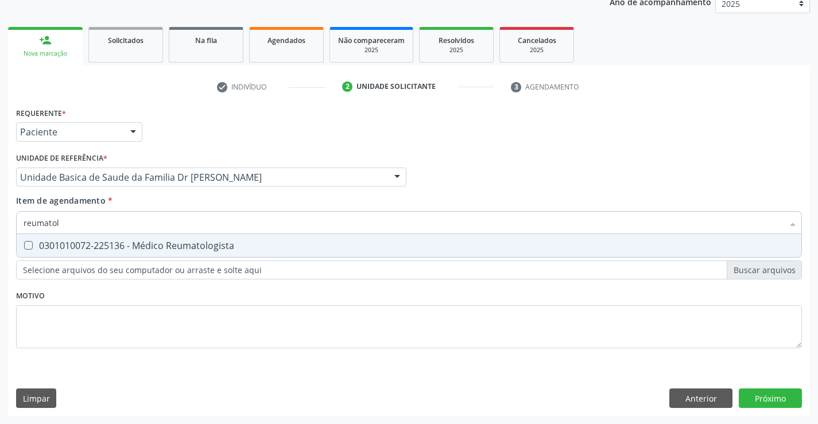
type input "reumatolo"
click at [170, 243] on div "0301010072-225136 - Médico Reumatologista" at bounding box center [409, 245] width 771 height 9
checkbox Reumatologista "true"
click at [207, 200] on div "Item de agendamento * reumatolo Desfazer seleção 0301010072-225136 - Médico Reu…" at bounding box center [409, 213] width 786 height 36
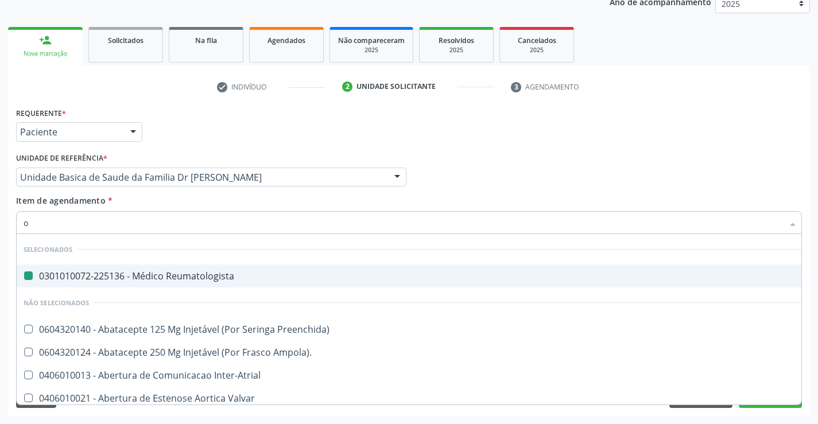
type input "of"
checkbox Reumatologista "false"
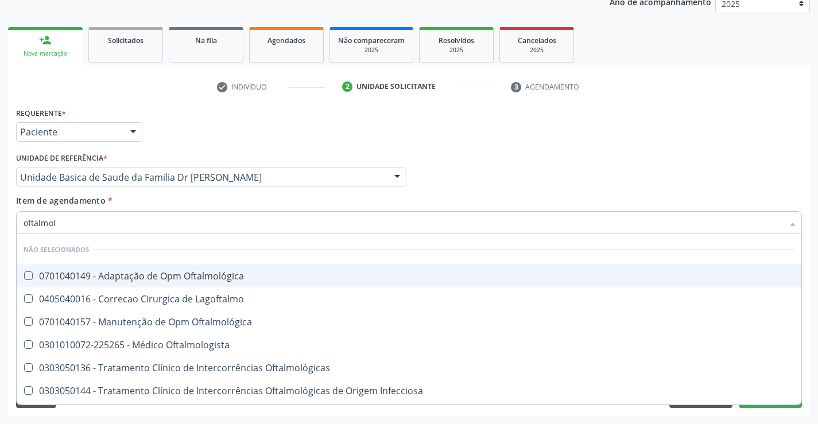
type input "oftalmolo"
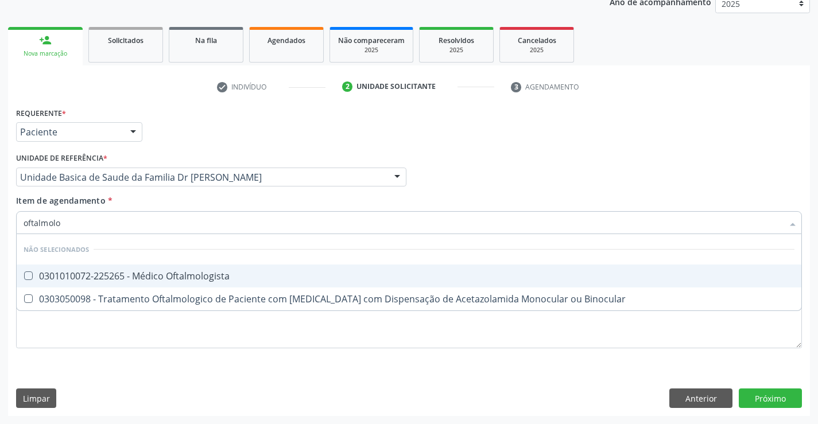
click at [227, 272] on div "0301010072-225265 - Médico Oftalmologista" at bounding box center [409, 275] width 771 height 9
checkbox Oftalmologista "true"
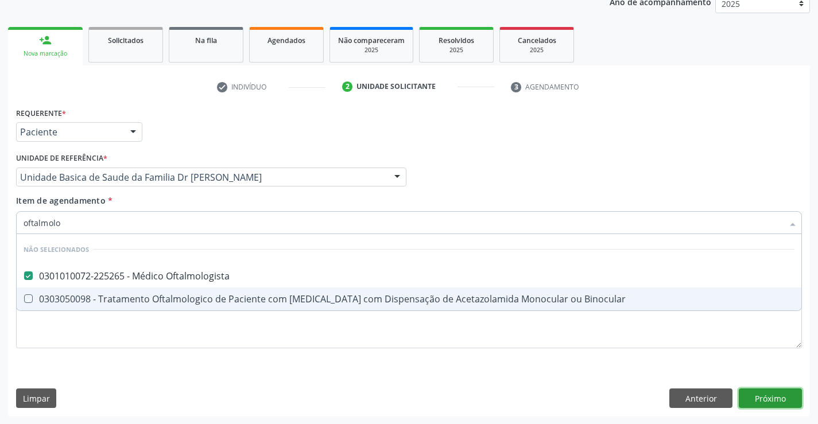
click at [778, 399] on div "Requerente * Paciente Profissional de Saúde Paciente Nenhum resultado encontrad…" at bounding box center [409, 260] width 802 height 312
checkbox Binocular "true"
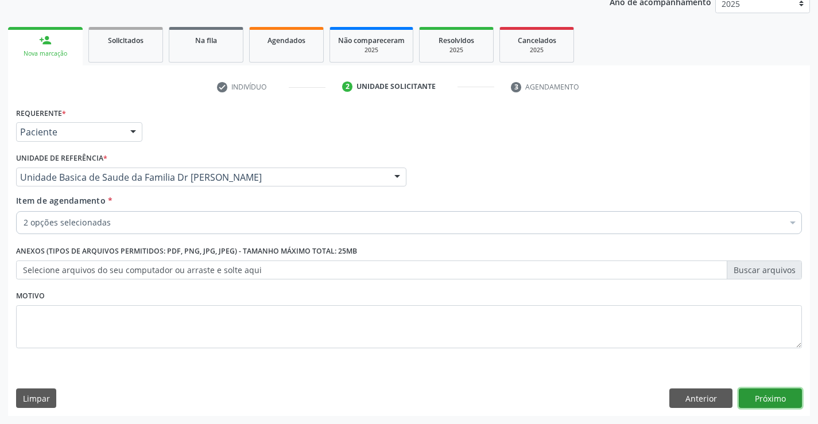
click at [778, 399] on button "Próximo" at bounding box center [770, 399] width 63 height 20
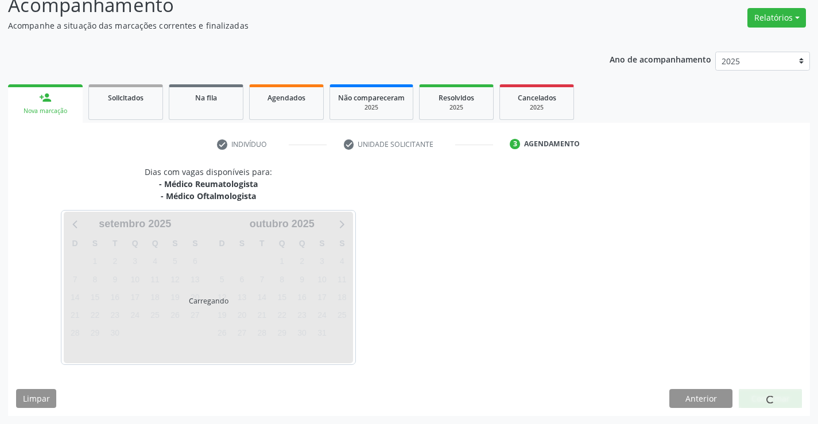
scroll to position [121, 0]
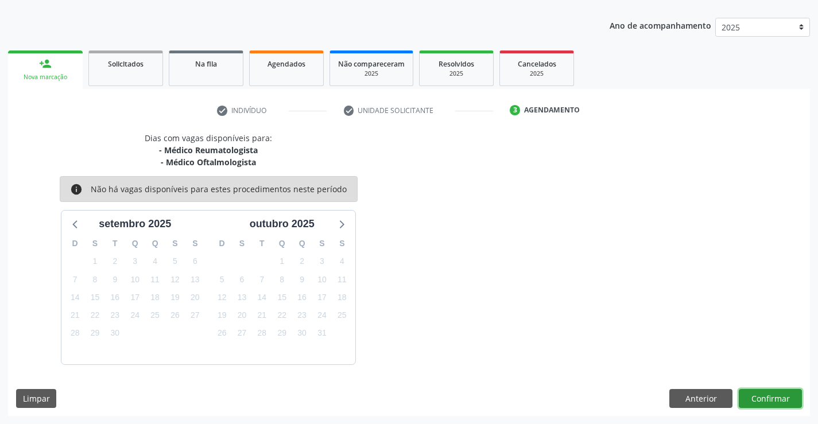
click at [778, 399] on button "Confirmar" at bounding box center [770, 399] width 63 height 20
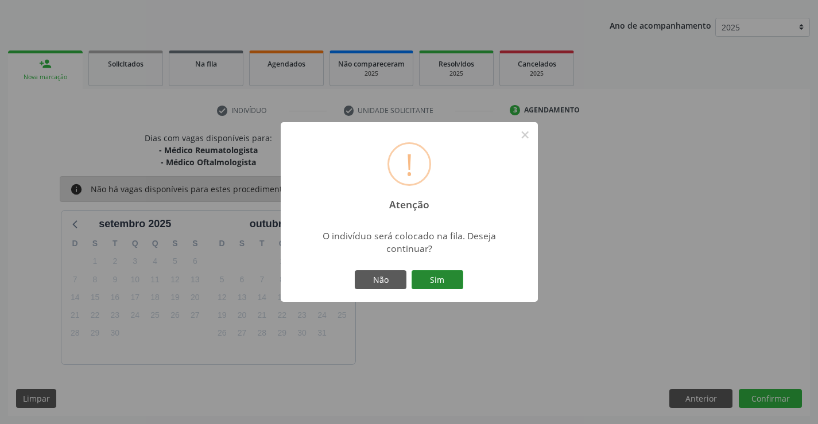
click at [429, 275] on button "Sim" at bounding box center [438, 280] width 52 height 20
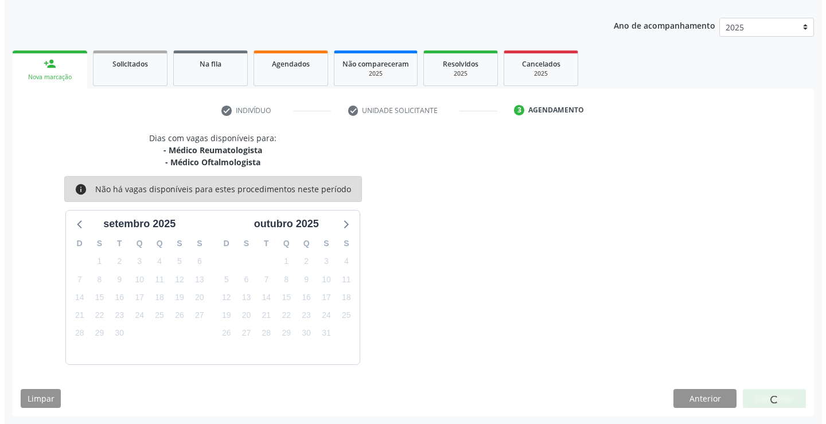
scroll to position [0, 0]
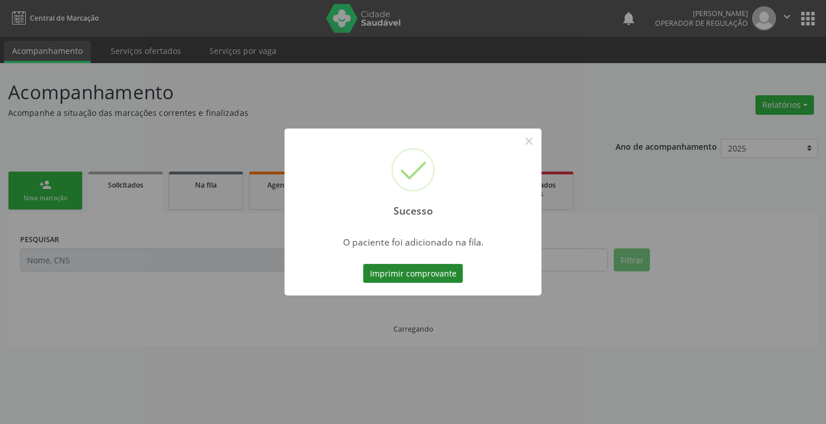
click at [397, 273] on button "Imprimir comprovante" at bounding box center [413, 274] width 100 height 20
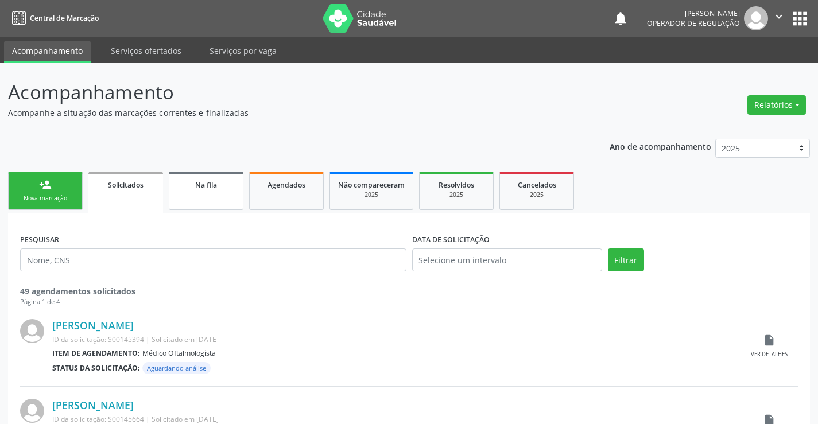
click at [211, 191] on link "Na fila" at bounding box center [206, 191] width 75 height 38
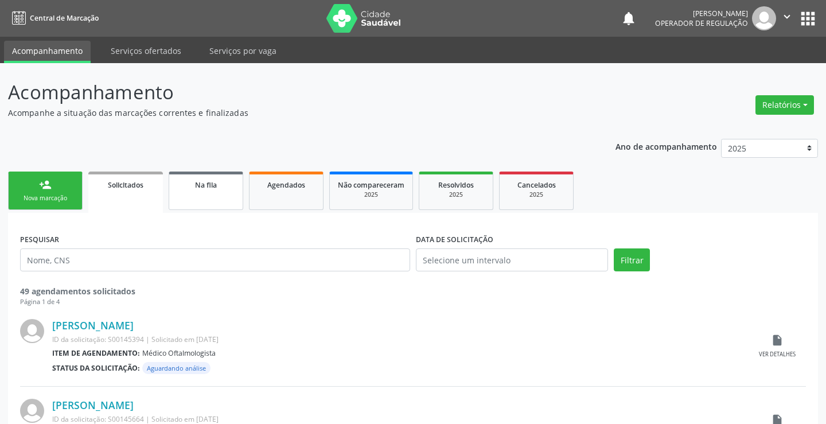
select select "8"
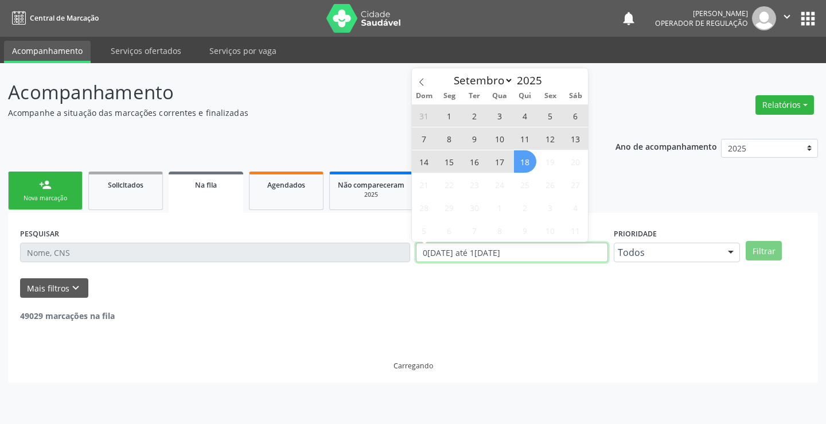
click at [395, 258] on div "PESQUISAR DATA DE SOLICITAÇÃO 01/01/2023 até 18/09/2025 Prioridade Todos Todos …" at bounding box center [413, 247] width 792 height 45
type input "2023"
select select "0"
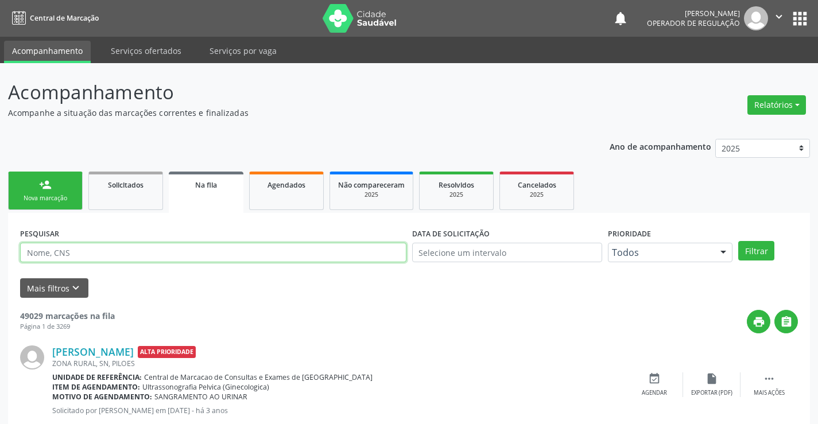
click at [128, 256] on input "text" at bounding box center [213, 253] width 386 height 20
type input "701406635638333"
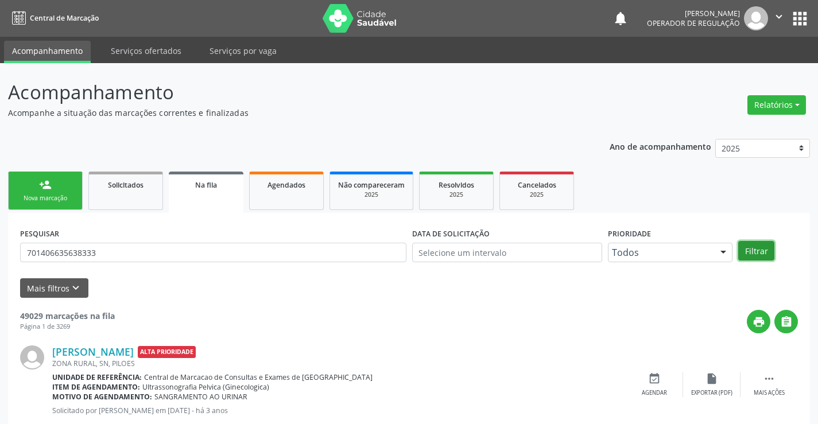
click at [755, 249] on button "Filtrar" at bounding box center [756, 251] width 36 height 20
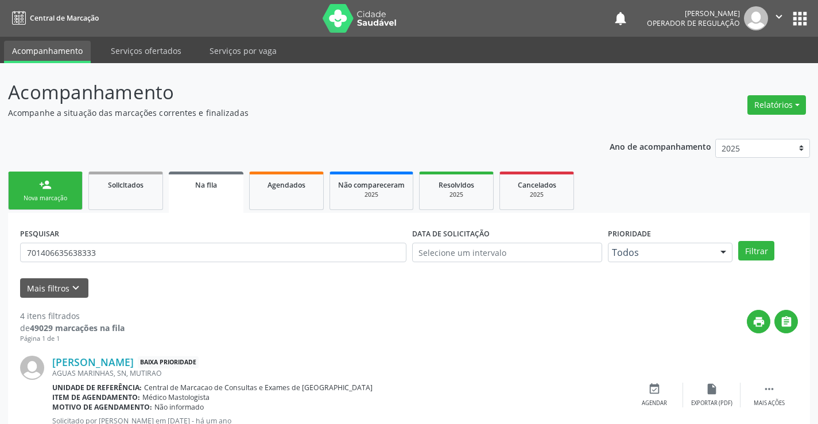
click at [37, 189] on link "person_add Nova marcação" at bounding box center [45, 191] width 75 height 38
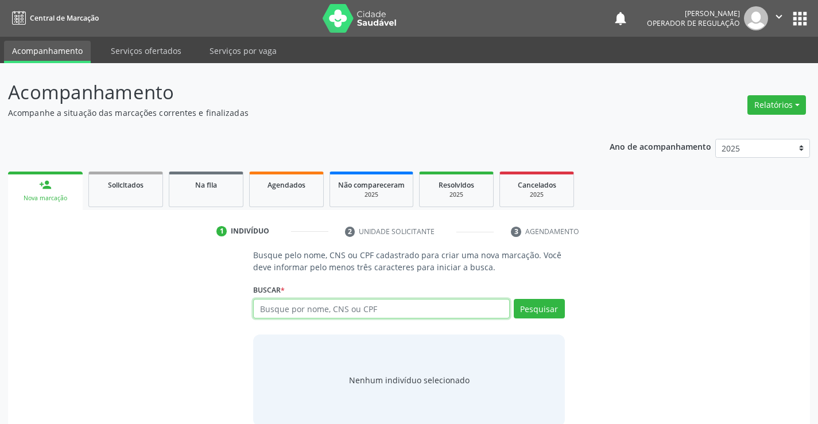
click at [362, 310] on input "text" at bounding box center [381, 309] width 256 height 20
type input "700506963821550"
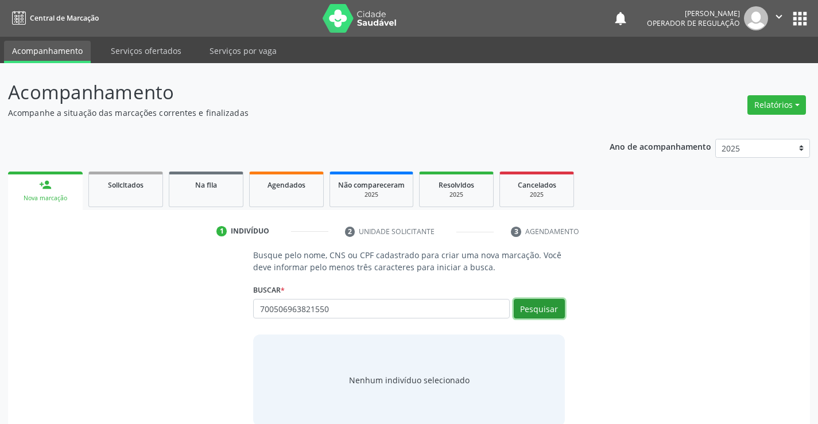
click at [548, 302] on button "Pesquisar" at bounding box center [539, 309] width 51 height 20
type input "700506963821550"
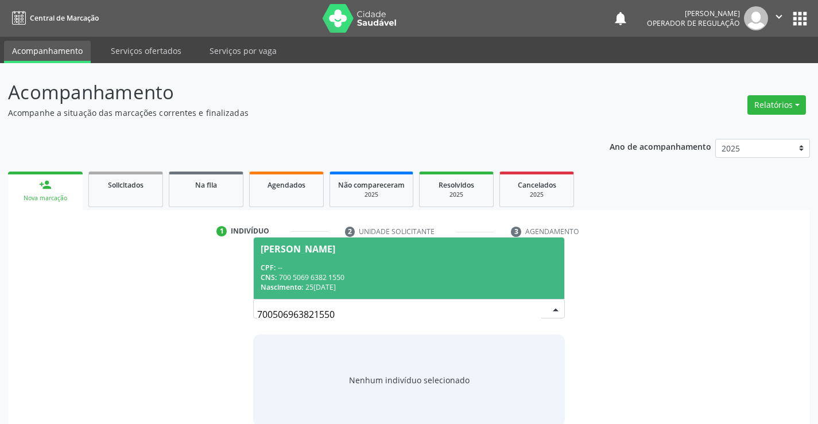
click at [359, 261] on span "Ana Laura da Silva Nascimento CPF: -- CNS: 700 5069 6382 1550 Nascimento: 25/06…" at bounding box center [409, 268] width 310 height 61
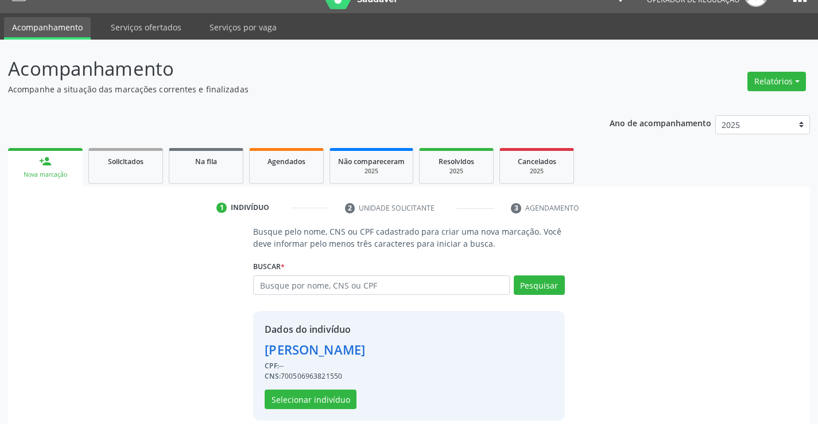
scroll to position [36, 0]
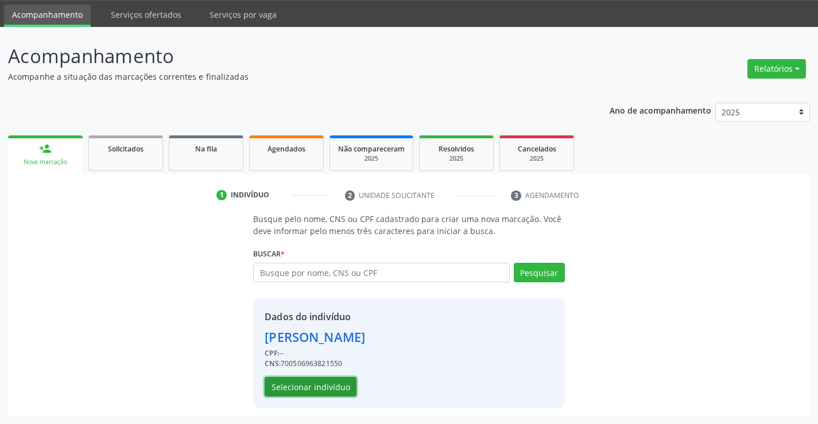
click at [309, 385] on button "Selecionar indivíduo" at bounding box center [311, 387] width 92 height 20
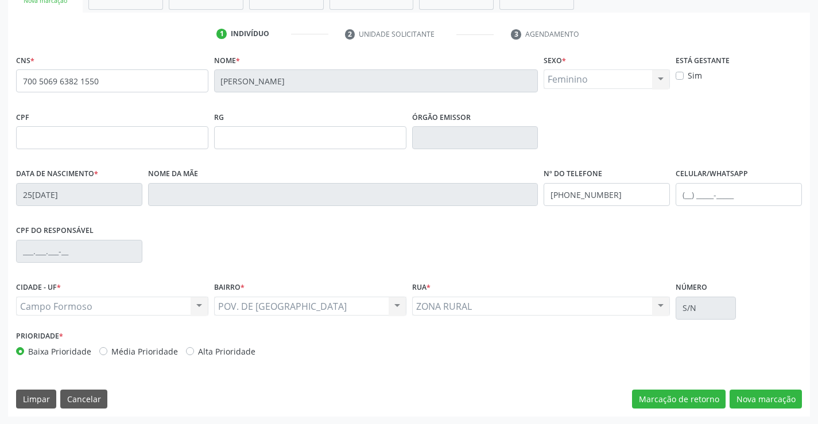
scroll to position [198, 0]
click at [778, 391] on button "Nova marcação" at bounding box center [765, 399] width 72 height 20
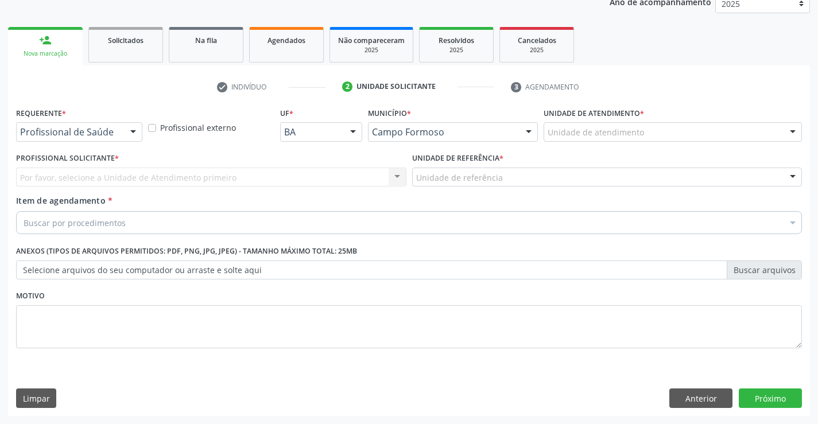
scroll to position [145, 0]
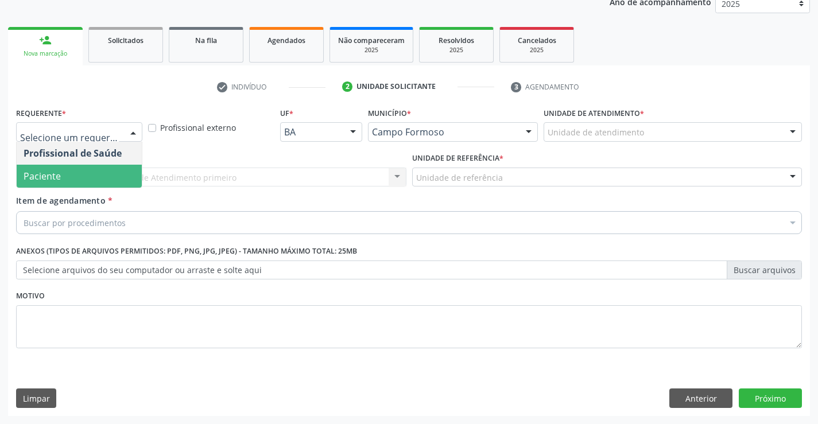
click at [65, 178] on span "Paciente" at bounding box center [79, 176] width 125 height 23
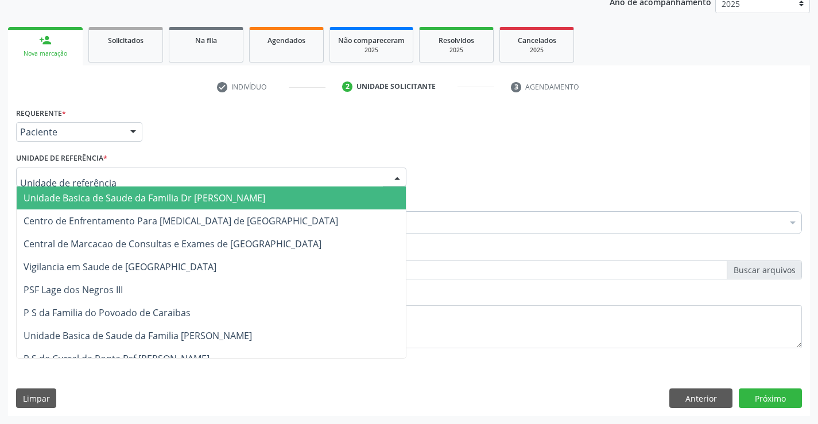
click at [86, 192] on span "Unidade Basica de Saude da Familia Dr [PERSON_NAME]" at bounding box center [145, 198] width 242 height 13
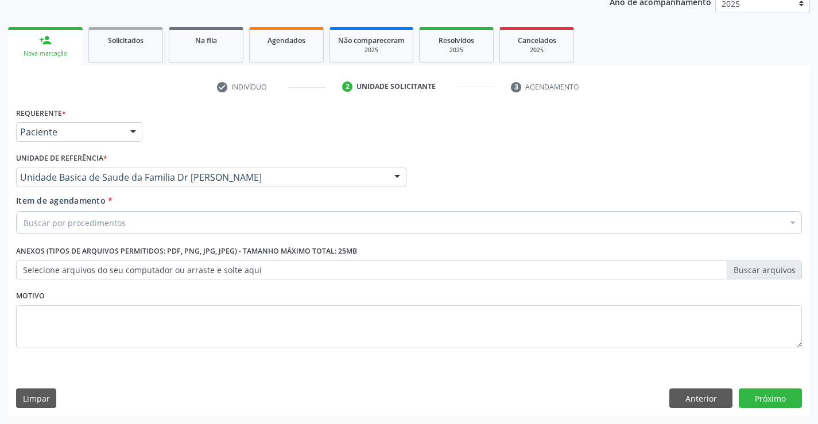
click at [129, 228] on div "Buscar por procedimentos" at bounding box center [409, 222] width 786 height 23
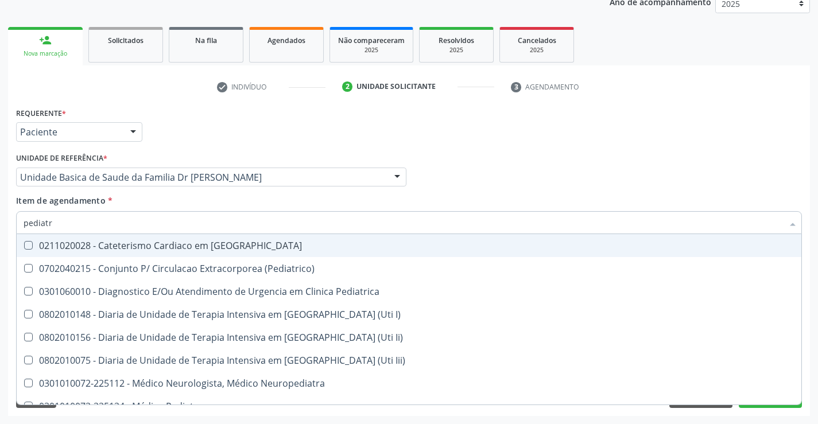
type input "pediatra"
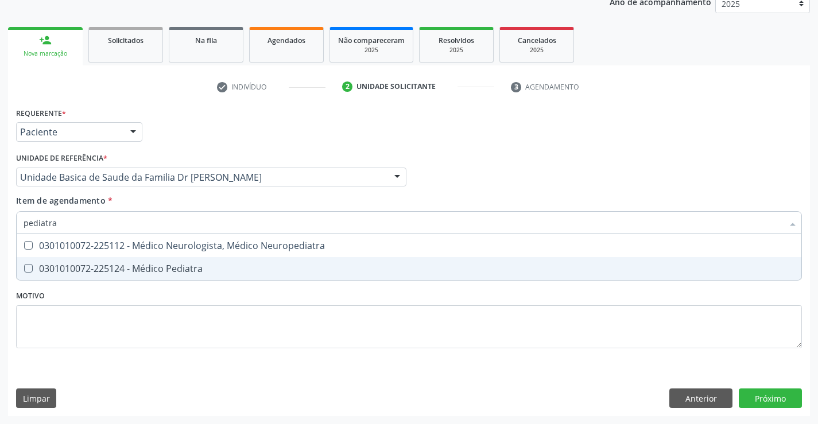
click at [172, 265] on div "0301010072-225124 - Médico Pediatra" at bounding box center [409, 268] width 771 height 9
checkbox Pediatra "true"
click at [763, 397] on div "Requerente * Paciente Profissional de Saúde Paciente Nenhum resultado encontrad…" at bounding box center [409, 260] width 802 height 312
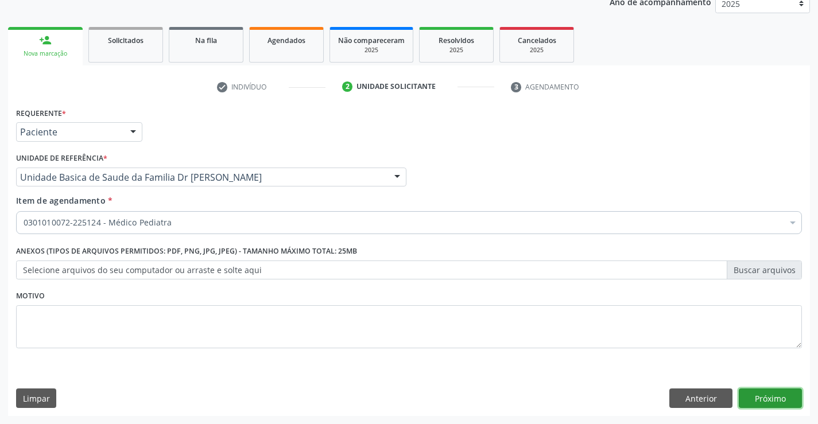
click at [763, 397] on button "Próximo" at bounding box center [770, 399] width 63 height 20
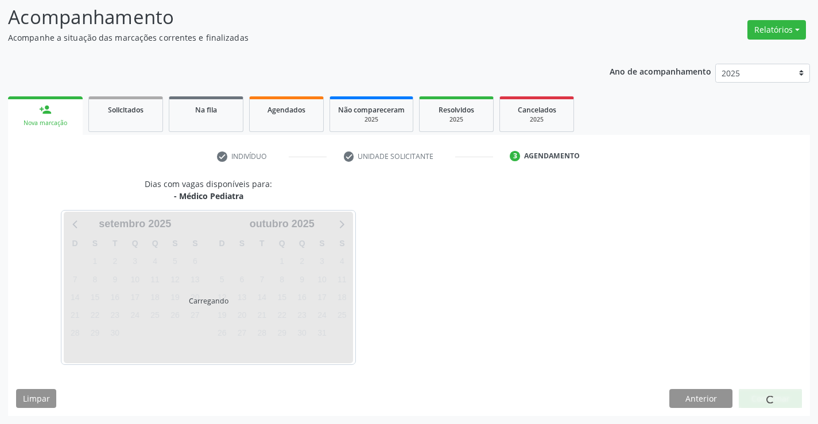
scroll to position [75, 0]
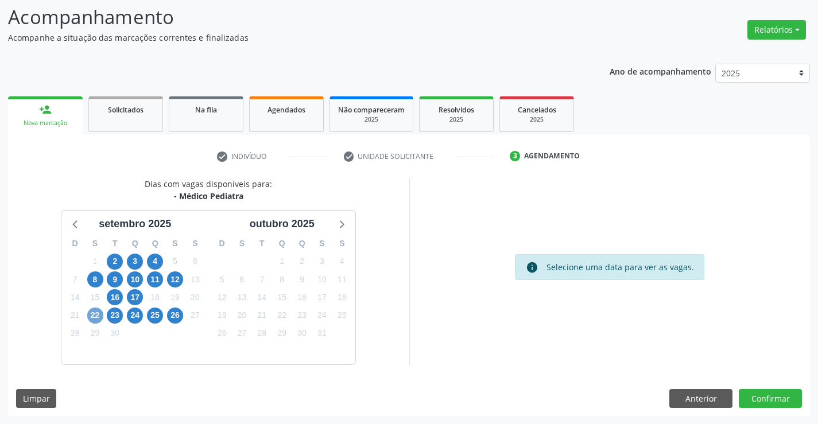
click at [91, 317] on span "22" at bounding box center [95, 316] width 16 height 16
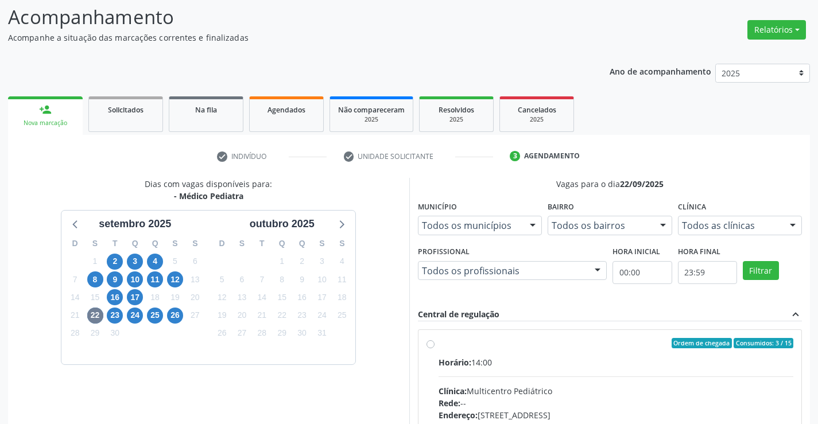
click at [593, 350] on label "Ordem de chegada Consumidos: 3 / 15 Horário: 14:00 Clínica: Multicentro Pediátr…" at bounding box center [616, 426] width 355 height 176
click at [434, 348] on input "Ordem de chegada Consumidos: 3 / 15 Horário: 14:00 Clínica: Multicentro Pediátr…" at bounding box center [430, 343] width 8 height 10
radio input "true"
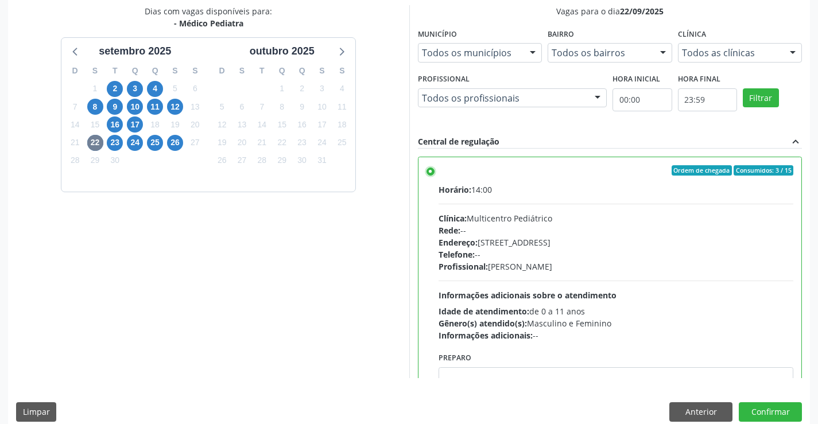
scroll to position [262, 0]
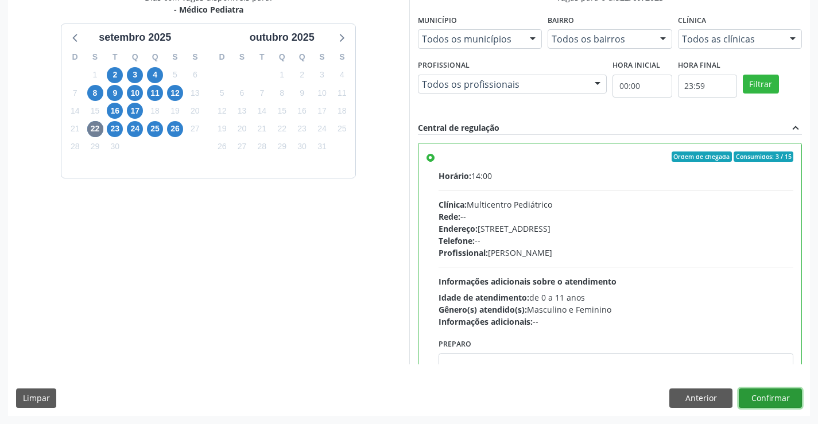
click at [771, 393] on button "Confirmar" at bounding box center [770, 399] width 63 height 20
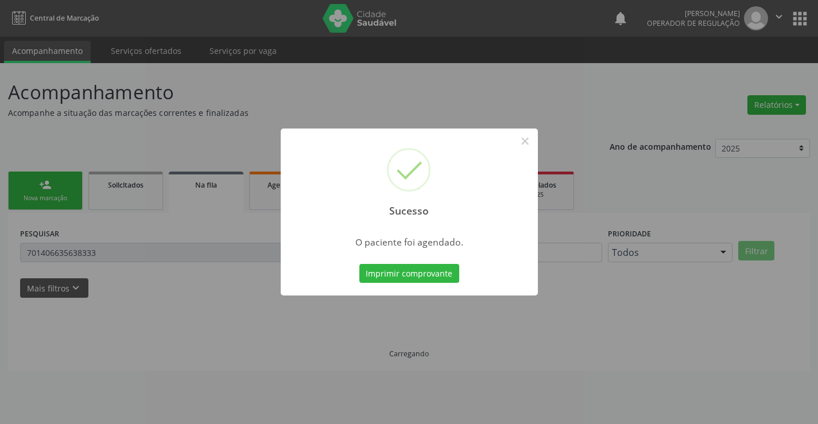
scroll to position [0, 0]
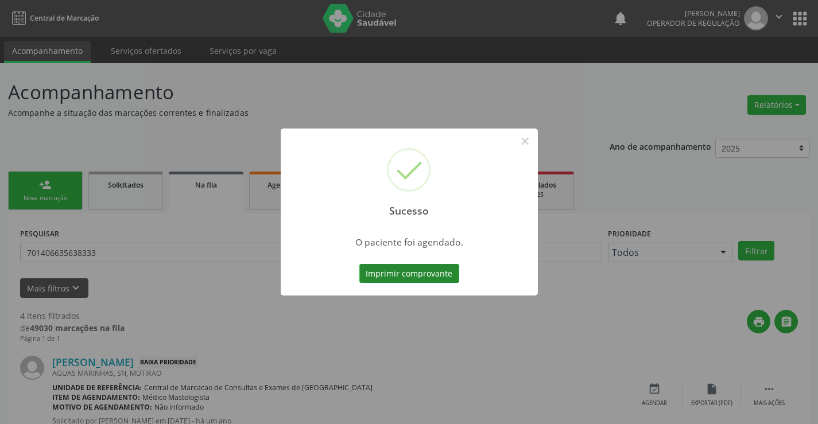
click at [408, 271] on button "Imprimir comprovante" at bounding box center [409, 274] width 100 height 20
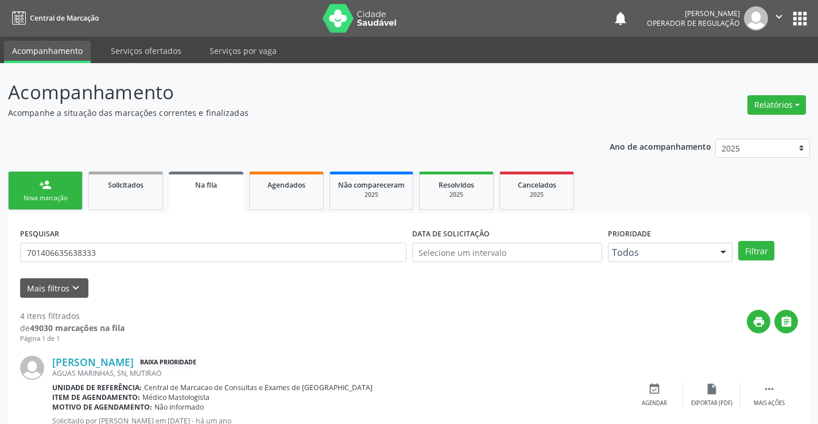
click at [36, 188] on link "person_add Nova marcação" at bounding box center [45, 191] width 75 height 38
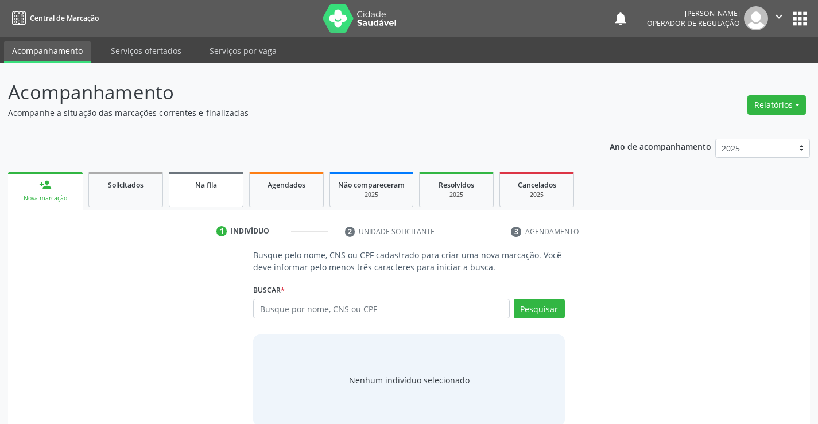
click at [204, 191] on link "Na fila" at bounding box center [206, 190] width 75 height 36
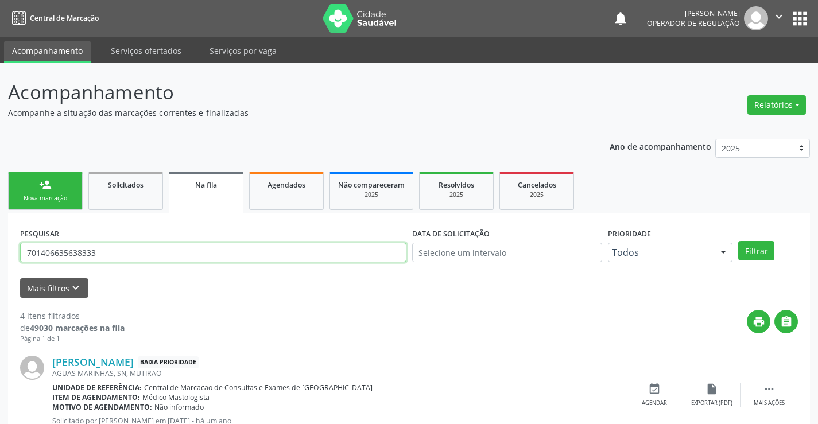
drag, startPoint x: 112, startPoint y: 250, endPoint x: 0, endPoint y: 254, distance: 112.6
click at [0, 254] on div "Acompanhamento Acompanhe a situação das marcações correntes e finalizadas Relat…" at bounding box center [409, 419] width 818 height 712
click at [186, 252] on input "text" at bounding box center [213, 253] width 386 height 20
type input "700302945569940"
click at [767, 250] on button "Filtrar" at bounding box center [756, 251] width 36 height 20
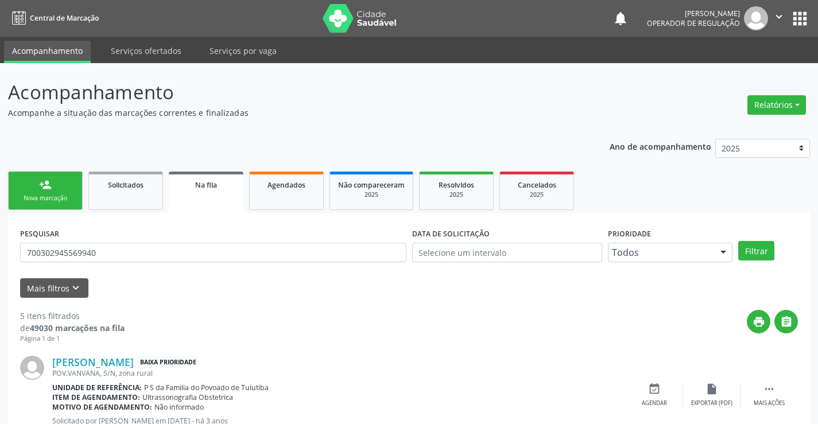
click at [48, 188] on div "person_add" at bounding box center [45, 185] width 13 height 13
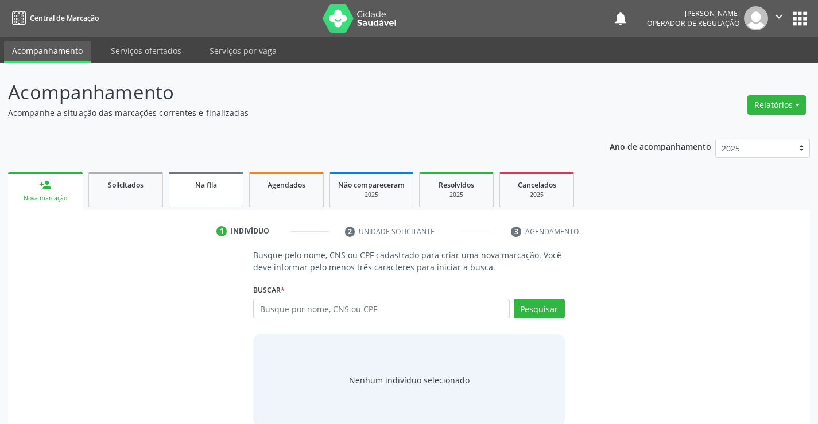
click at [228, 191] on link "Na fila" at bounding box center [206, 190] width 75 height 36
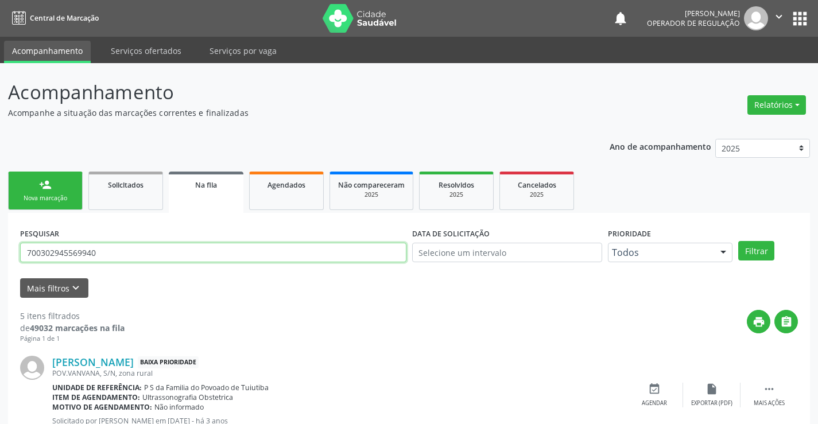
drag, startPoint x: 103, startPoint y: 256, endPoint x: 0, endPoint y: 255, distance: 102.7
click at [73, 250] on input "text" at bounding box center [213, 253] width 386 height 20
type input "700105955006218"
click at [757, 249] on button "Filtrar" at bounding box center [756, 251] width 36 height 20
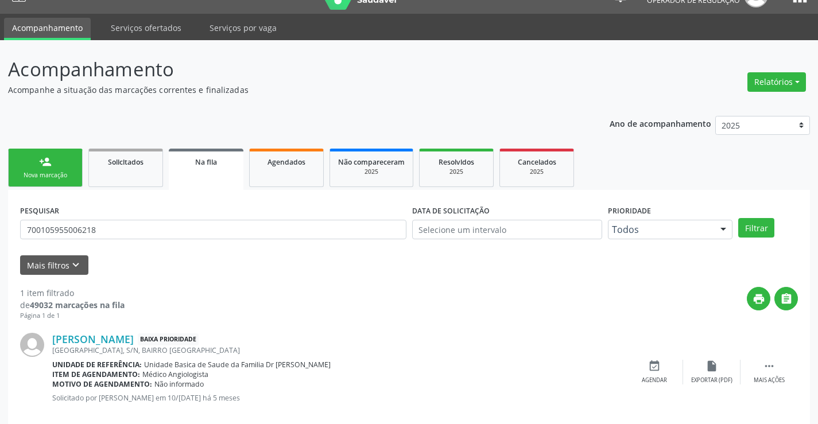
scroll to position [42, 0]
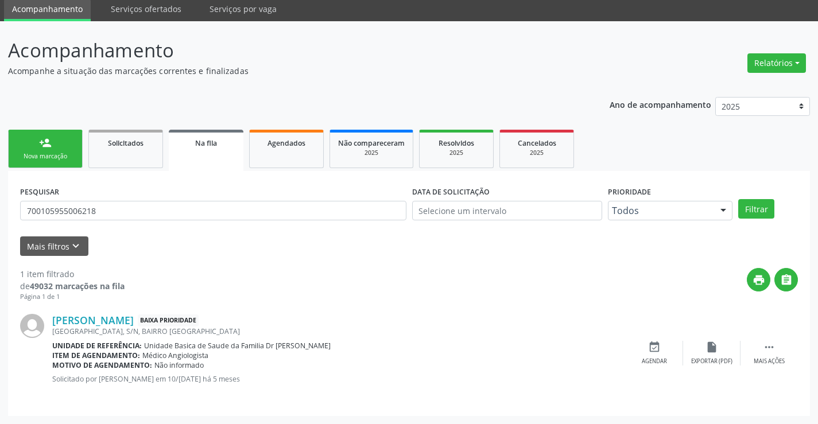
click at [68, 152] on link "person_add Nova marcação" at bounding box center [45, 149] width 75 height 38
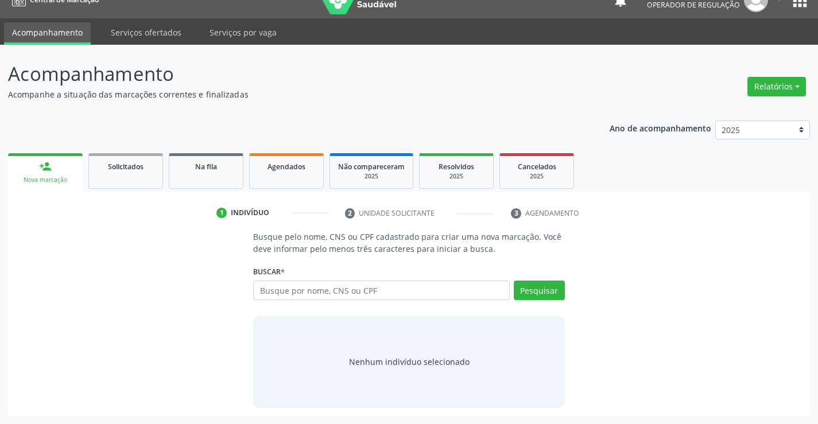
scroll to position [18, 0]
click at [313, 291] on input "text" at bounding box center [381, 291] width 256 height 20
type input "708907776307116"
click at [544, 282] on button "Pesquisar" at bounding box center [539, 291] width 51 height 20
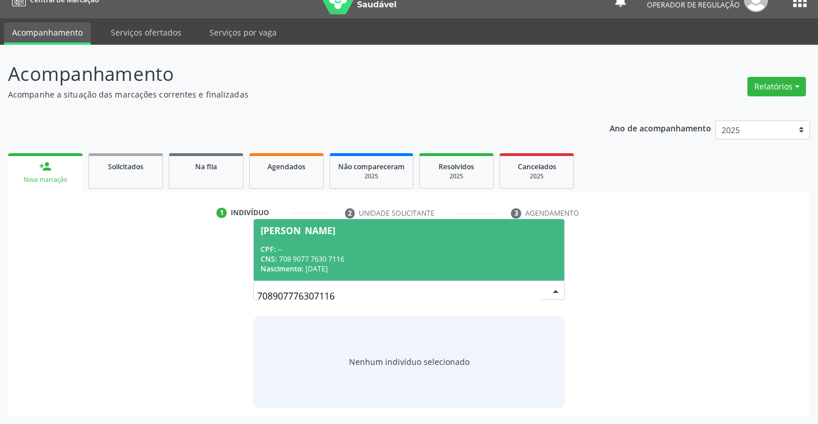
click at [335, 251] on div "CPF: --" at bounding box center [409, 250] width 296 height 10
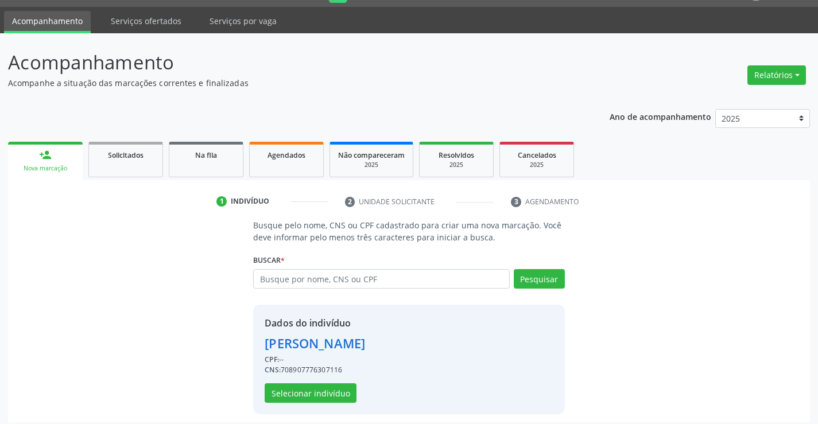
scroll to position [36, 0]
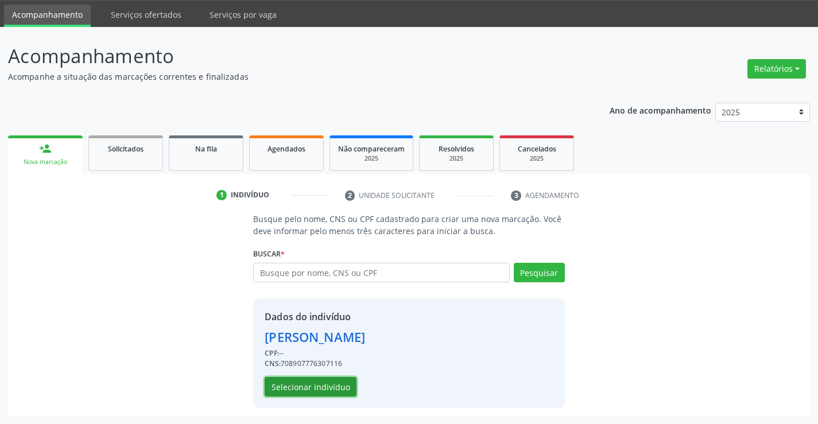
click at [307, 383] on button "Selecionar indivíduo" at bounding box center [311, 387] width 92 height 20
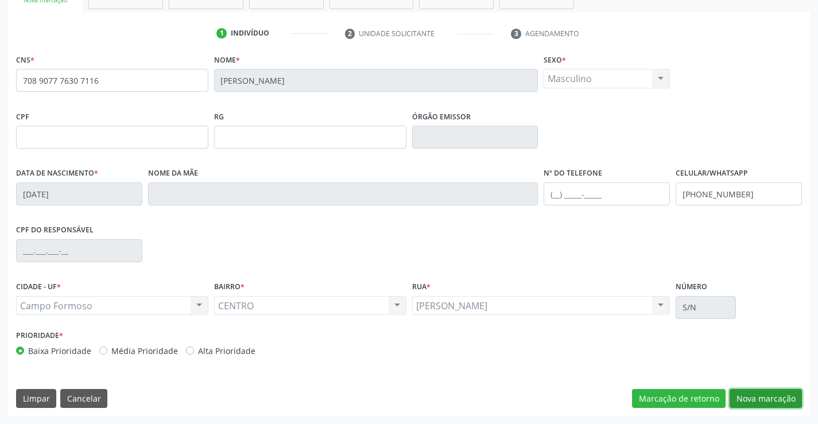
click at [758, 391] on button "Nova marcação" at bounding box center [765, 399] width 72 height 20
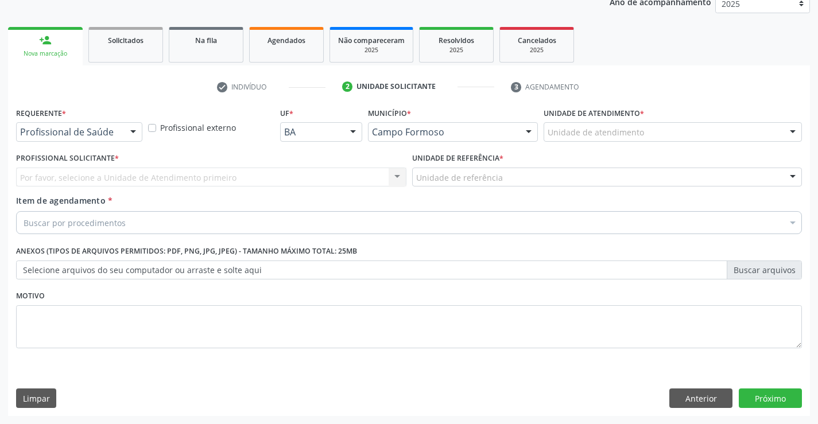
scroll to position [145, 0]
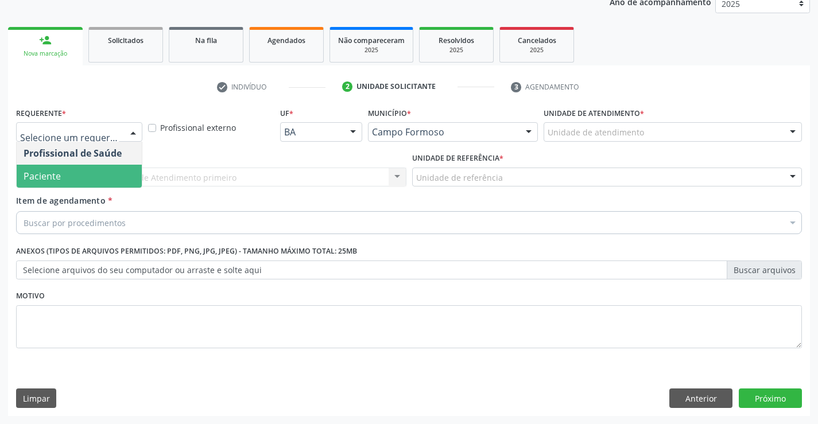
click at [57, 173] on span "Paciente" at bounding box center [42, 176] width 37 height 13
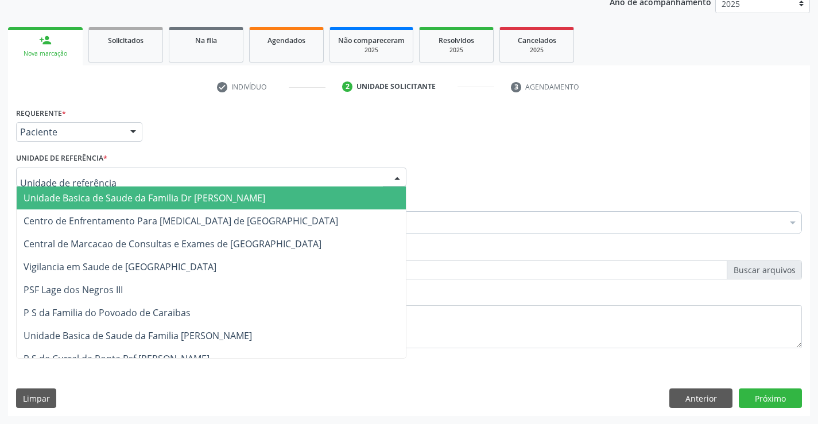
click at [142, 197] on span "Unidade Basica de Saude da Familia Dr [PERSON_NAME]" at bounding box center [145, 198] width 242 height 13
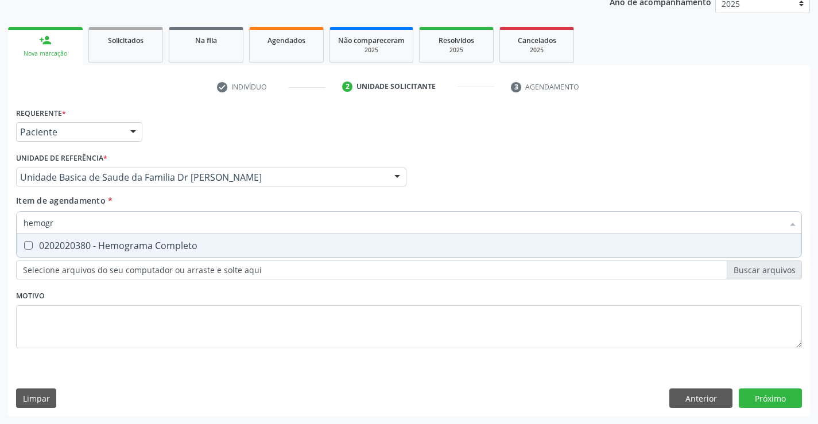
type input "hemogra"
click at [149, 242] on div "0202020380 - Hemograma Completo" at bounding box center [409, 245] width 771 height 9
checkbox Completo "true"
type input "hemogra"
click at [254, 289] on div "Requerente * Paciente Profissional de Saúde Paciente Nenhum resultado encontrad…" at bounding box center [409, 234] width 786 height 260
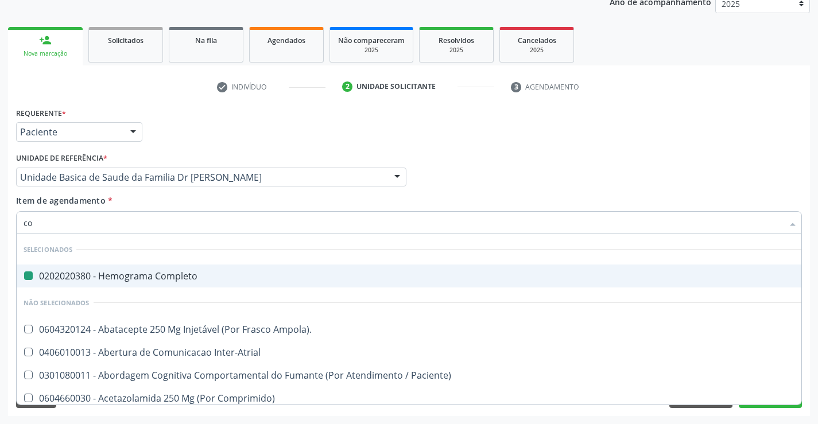
type input "col"
checkbox Completo "false"
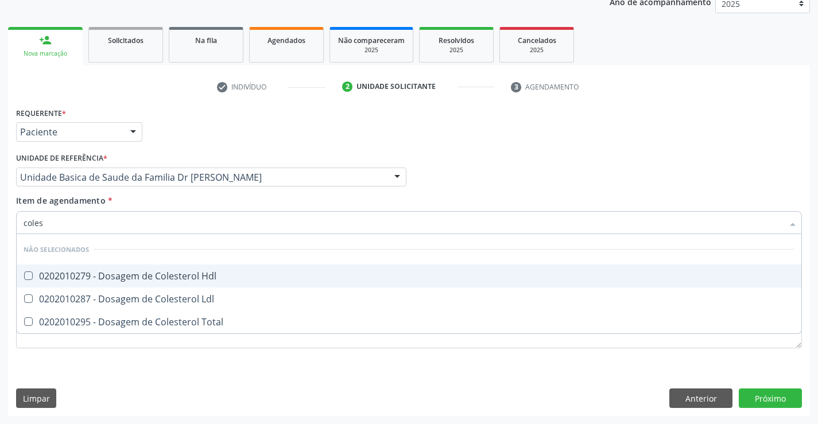
type input "colest"
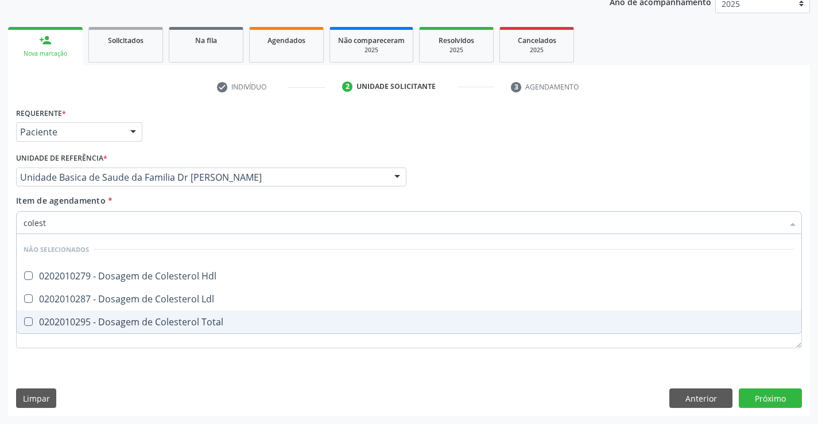
click at [199, 325] on div "0202010295 - Dosagem de Colesterol Total" at bounding box center [409, 321] width 771 height 9
checkbox Total "true"
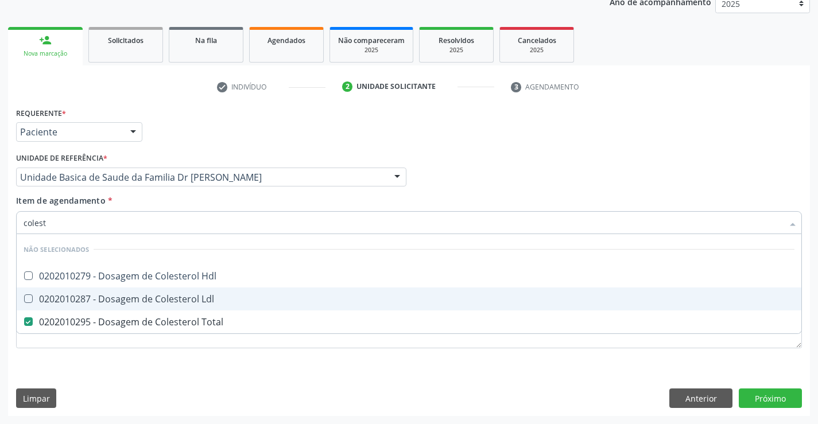
click at [195, 299] on div "0202010287 - Dosagem de Colesterol Ldl" at bounding box center [409, 298] width 771 height 9
checkbox Ldl "true"
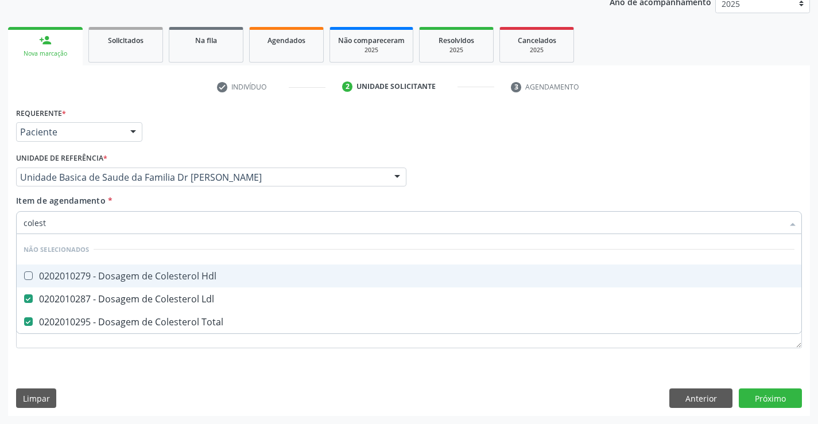
click at [194, 278] on div "0202010279 - Dosagem de Colesterol Hdl" at bounding box center [409, 275] width 771 height 9
checkbox Hdl "true"
type input "colest"
click at [187, 203] on div "Item de agendamento * colest Desfazer seleção Não selecionados 0202010279 - Dos…" at bounding box center [409, 213] width 786 height 36
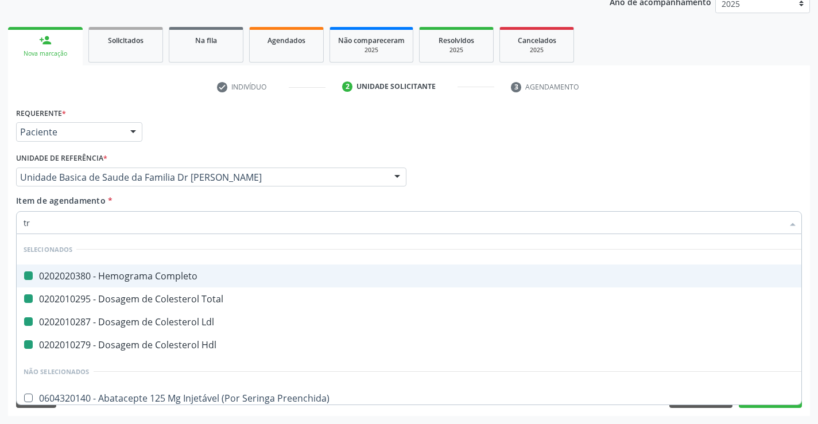
type input "tri"
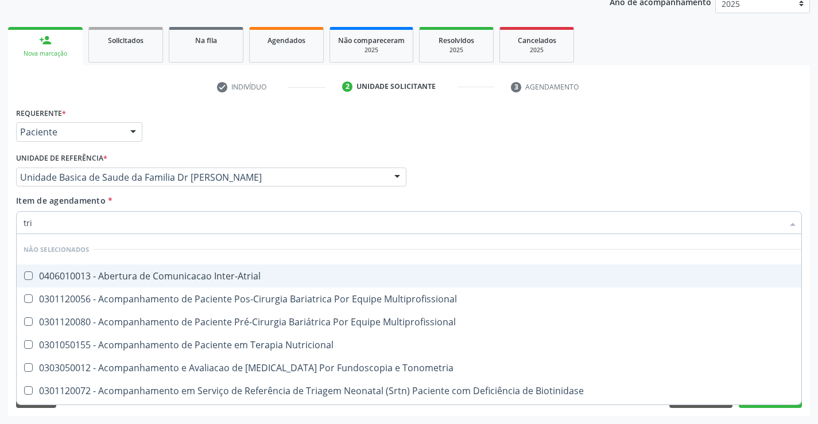
checkbox Inter-Atrial "false"
checkbox Multiprofissional "false"
checkbox Nutricional "false"
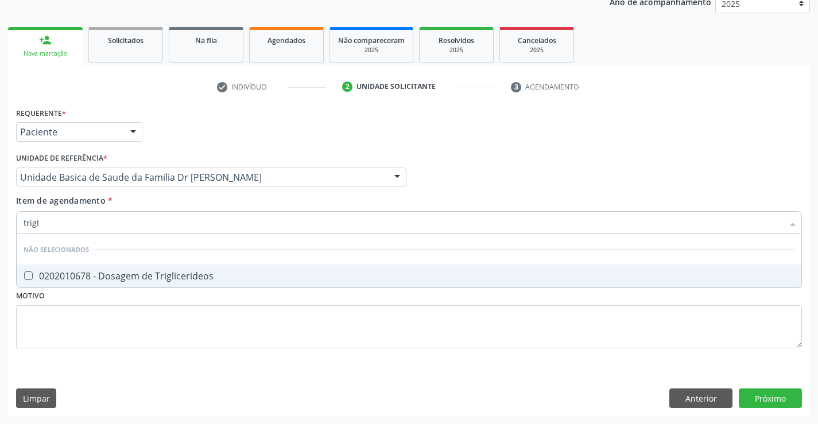
type input "trigli"
click at [174, 274] on div "0202010678 - Dosagem de Triglicerideos" at bounding box center [409, 275] width 771 height 9
checkbox Triglicerideos "true"
type input "trigli"
click at [161, 192] on div "Unidade de referência * Unidade Basica de Saude da Familia Dr Paulo Sudre Unida…" at bounding box center [211, 172] width 396 height 45
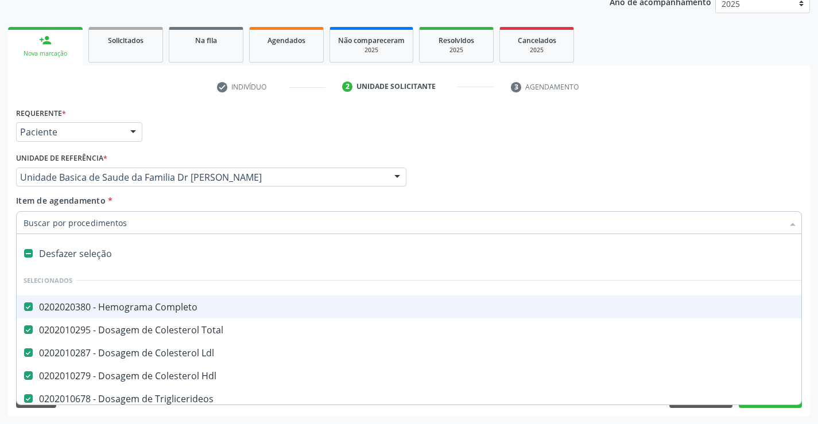
click at [142, 224] on input "Item de agendamento *" at bounding box center [403, 222] width 759 height 23
type input "u"
checkbox Completo "false"
checkbox Total "false"
checkbox Ldl "false"
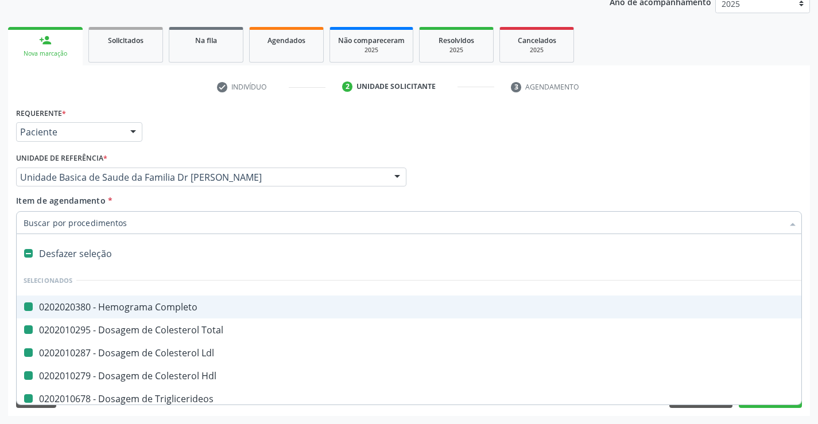
checkbox Hdl "false"
checkbox Triglicerideos "false"
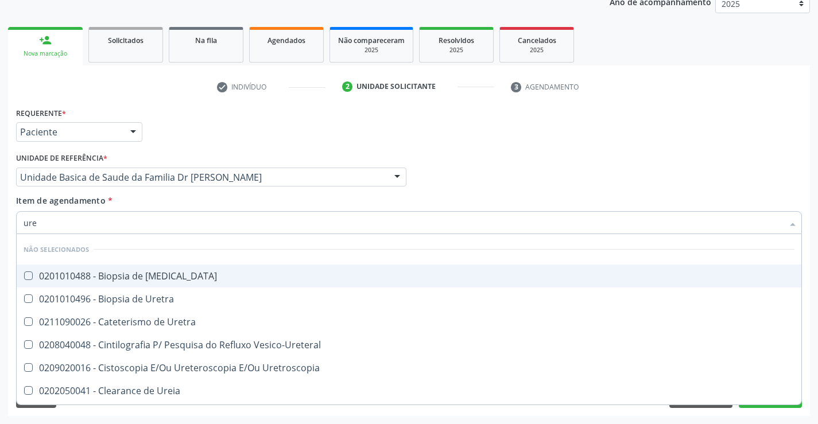
type input "urei"
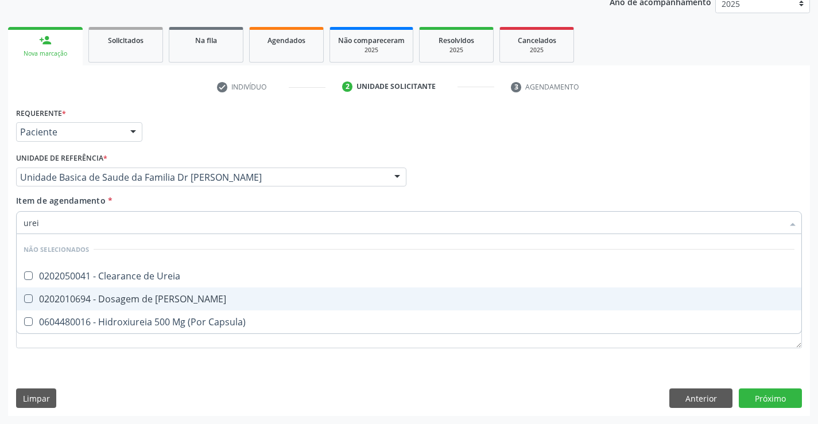
click at [160, 298] on div "0202010694 - Dosagem de [PERSON_NAME]" at bounding box center [409, 298] width 771 height 9
checkbox Ureia "true"
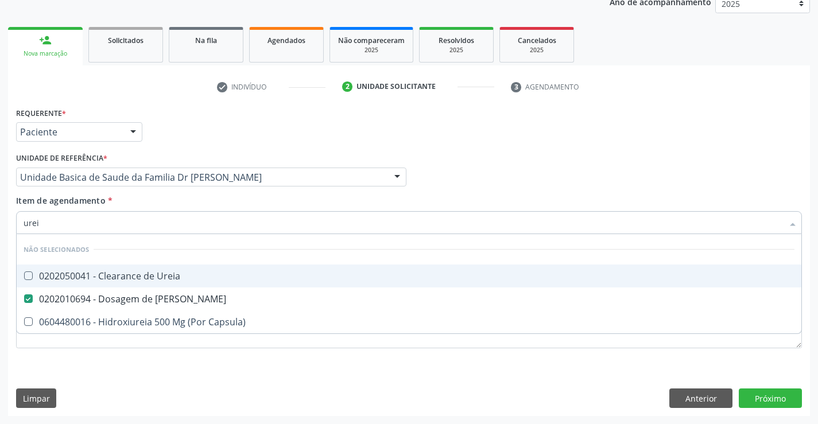
type input "urei"
click at [171, 205] on div "Item de agendamento * urei Desfazer seleção Não selecionados 0202050041 - Clear…" at bounding box center [409, 213] width 786 height 36
checkbox Ureia "true"
checkbox Capsula\) "true"
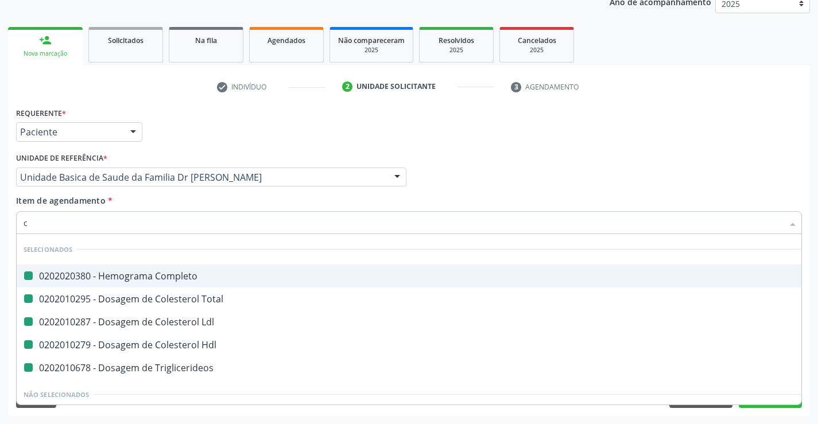
type input "cr"
checkbox Completo "false"
checkbox Total "false"
checkbox Ldl "false"
checkbox Hdl "false"
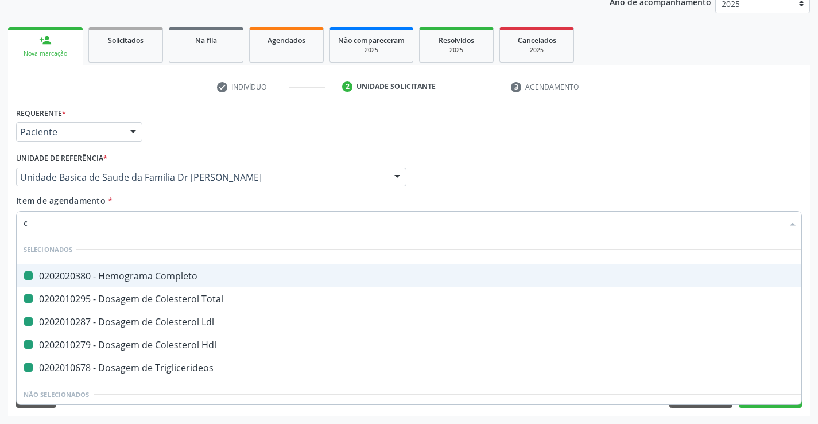
checkbox Triglicerideos "false"
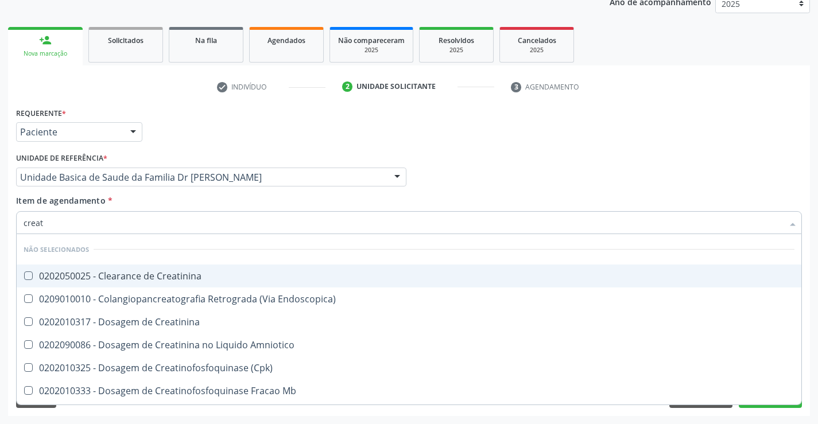
type input "creati"
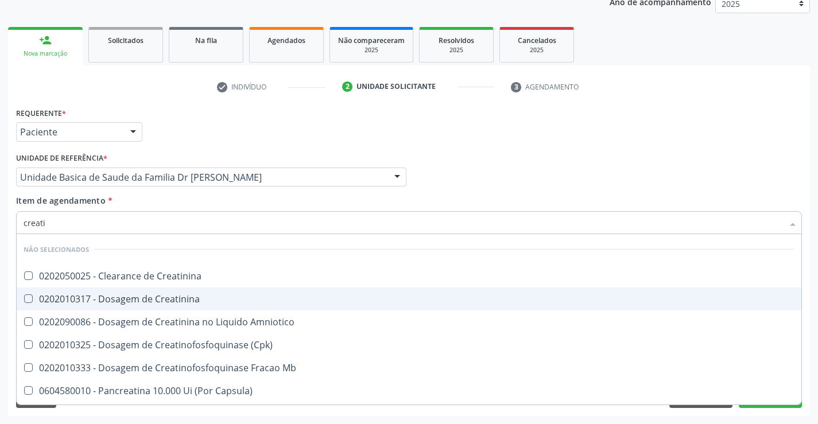
click at [176, 298] on div "0202010317 - Dosagem de Creatinina" at bounding box center [409, 298] width 771 height 9
checkbox Creatinina "true"
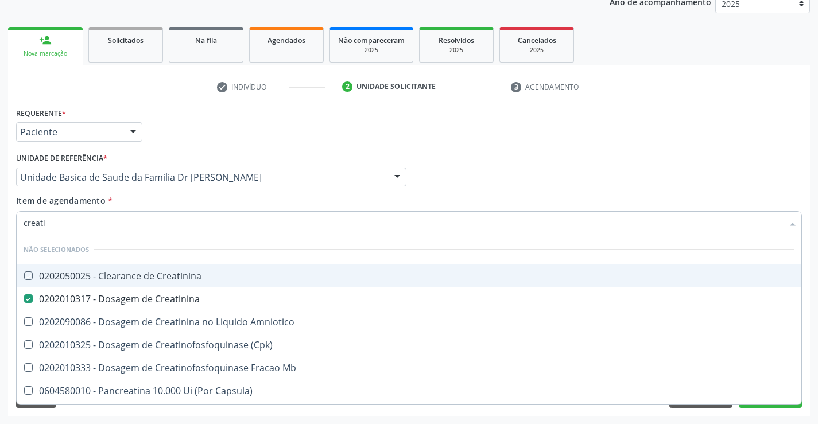
click at [176, 197] on div "Item de agendamento * creati Desfazer seleção Não selecionados 0202050025 - Cle…" at bounding box center [409, 213] width 786 height 36
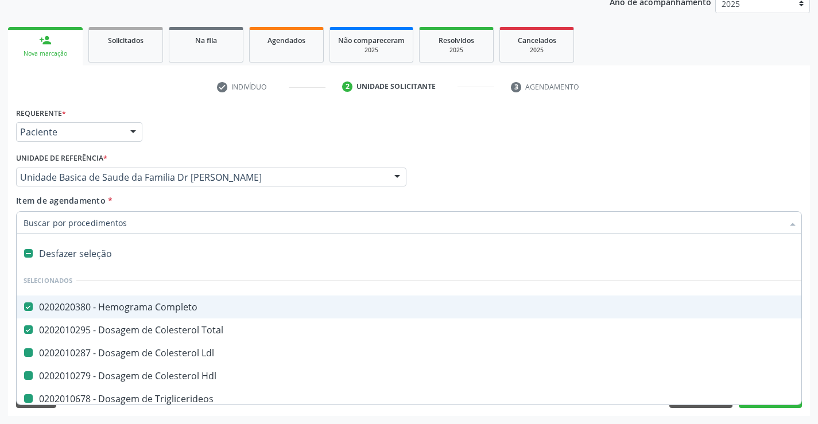
type input "u"
checkbox Ldl "false"
checkbox Hdl "false"
checkbox Triglicerideos "false"
checkbox Creatinina "false"
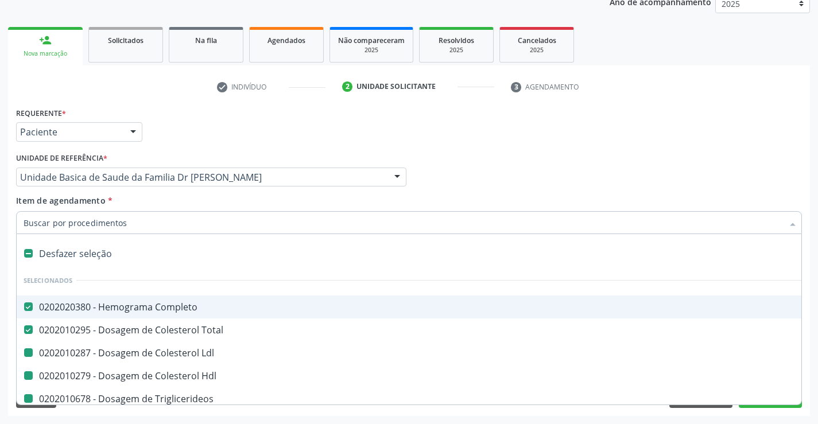
checkbox Ureia "false"
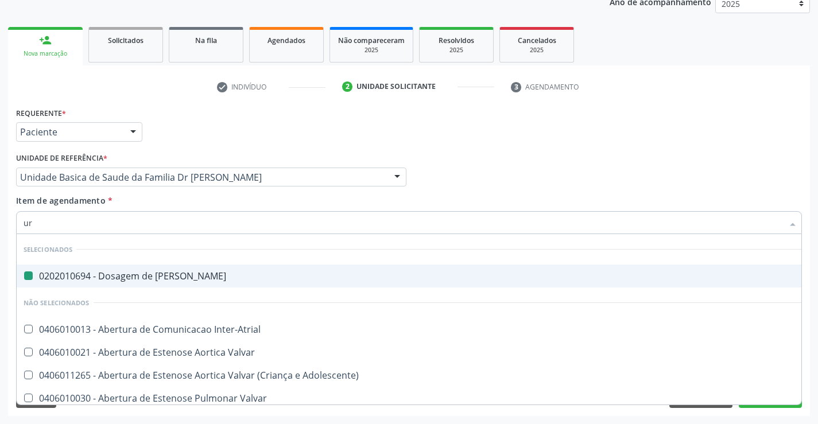
type input "uri"
checkbox Ureia "false"
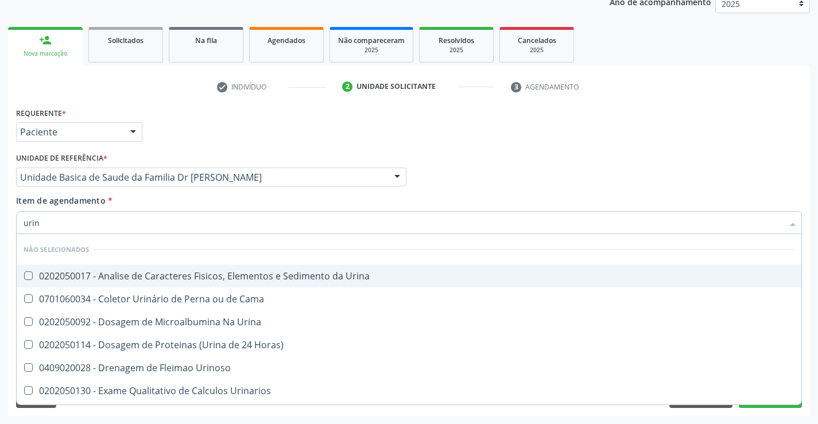
type input "urina"
click at [176, 272] on div "0202050017 - Analise de Caracteres Fisicos, Elementos e Sedimento da Urina" at bounding box center [409, 275] width 771 height 9
checkbox Urina "true"
type input "urina"
click at [138, 201] on div "Item de agendamento * urina Desfazer seleção Não selecionados 0202050017 - Anal…" at bounding box center [409, 213] width 786 height 36
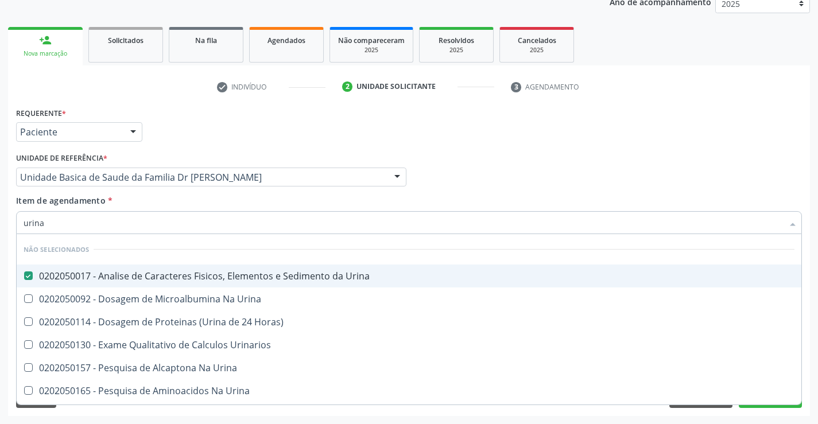
checkbox Horas\) "true"
checkbox Urinarios "true"
checkbox Urina "true"
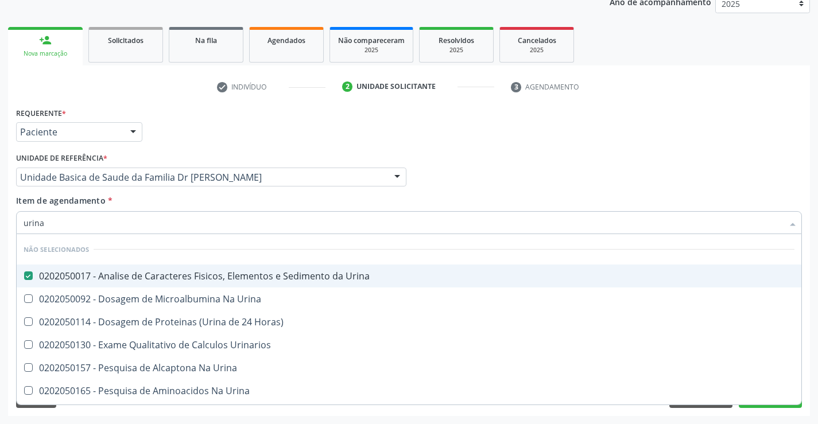
checkbox Urina "true"
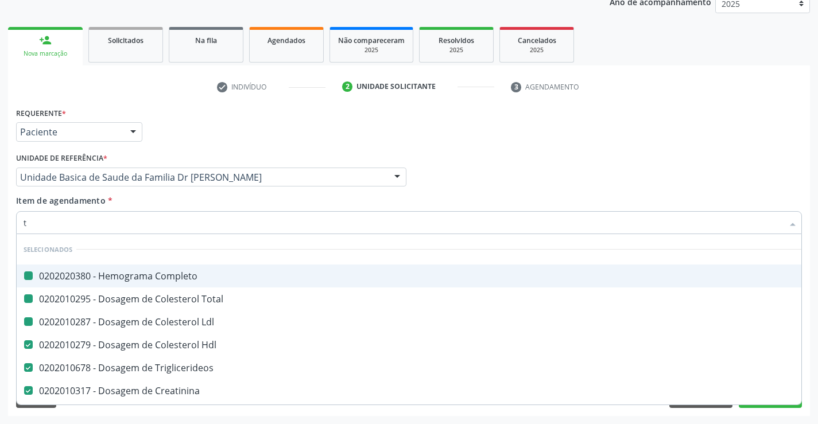
type input "tg"
checkbox Completo "false"
checkbox Ldl "false"
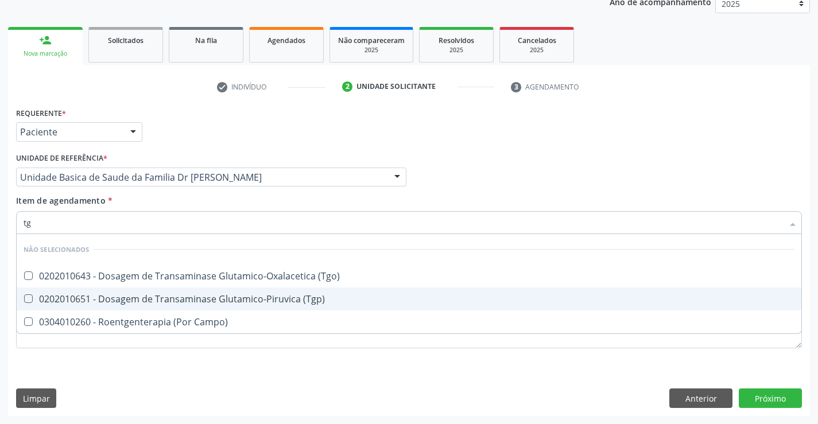
click at [180, 303] on div "0202010651 - Dosagem de Transaminase Glutamico-Piruvica (Tgp)" at bounding box center [409, 298] width 771 height 9
checkbox \(Tgp\) "true"
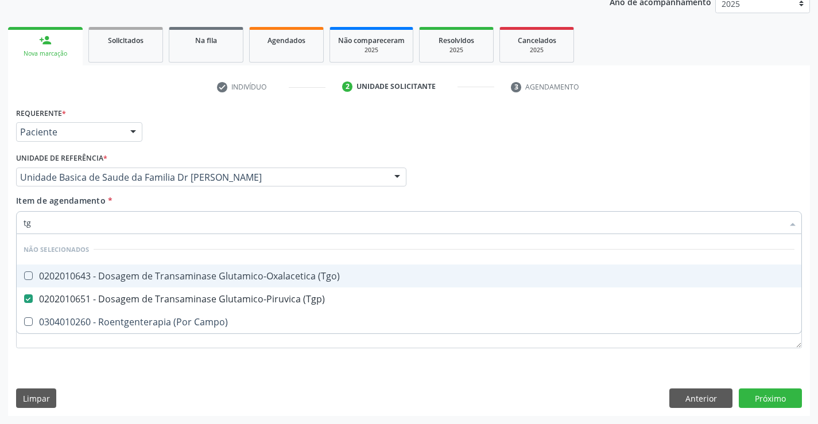
click at [181, 280] on div "0202010643 - Dosagem de Transaminase Glutamico-Oxalacetica (Tgo)" at bounding box center [409, 275] width 771 height 9
checkbox \(Tgo\) "true"
click at [163, 199] on div "Item de agendamento * tg Desfazer seleção Não selecionados 0202010643 - Dosagem…" at bounding box center [409, 213] width 786 height 36
checkbox Campo\) "true"
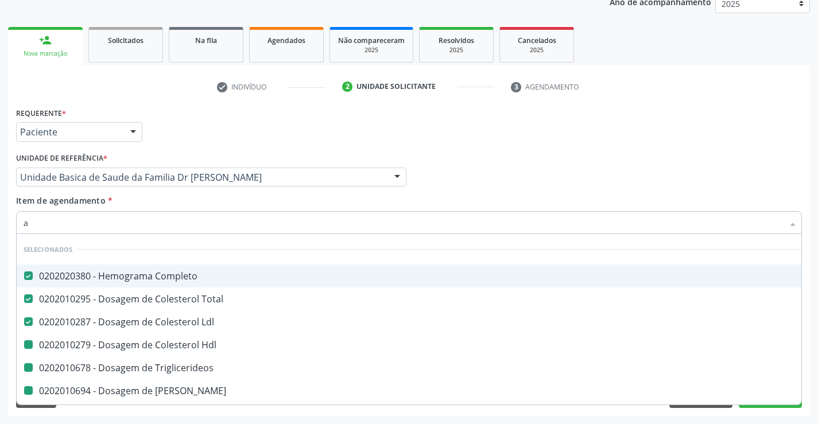
type input "ac"
checkbox Hdl "false"
checkbox Triglicerideos "false"
checkbox Ureia "false"
checkbox Creatinina "false"
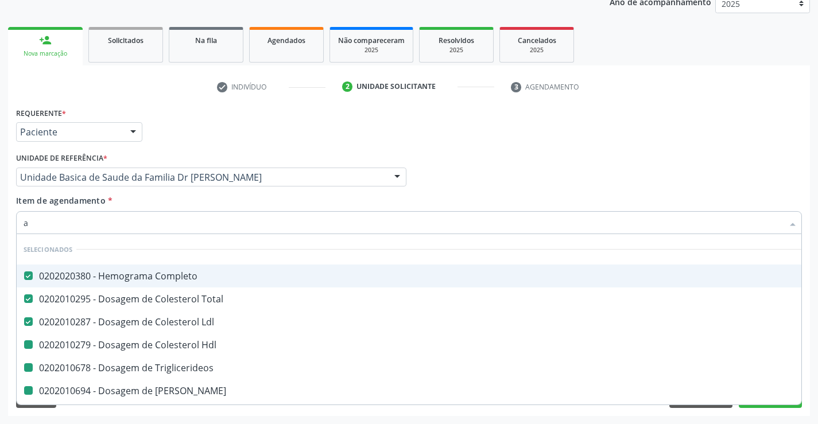
checkbox Urina "false"
checkbox \(Tgp\) "false"
checkbox \(Tgo\) "false"
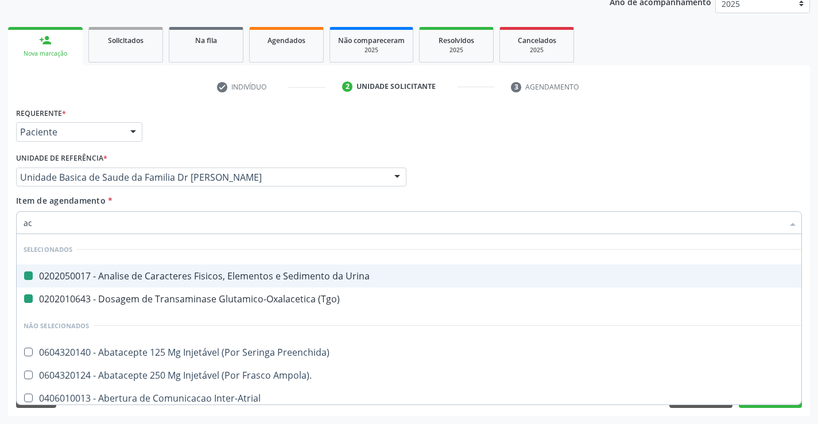
type input "aci"
checkbox Urina "false"
checkbox \(Tgo\) "false"
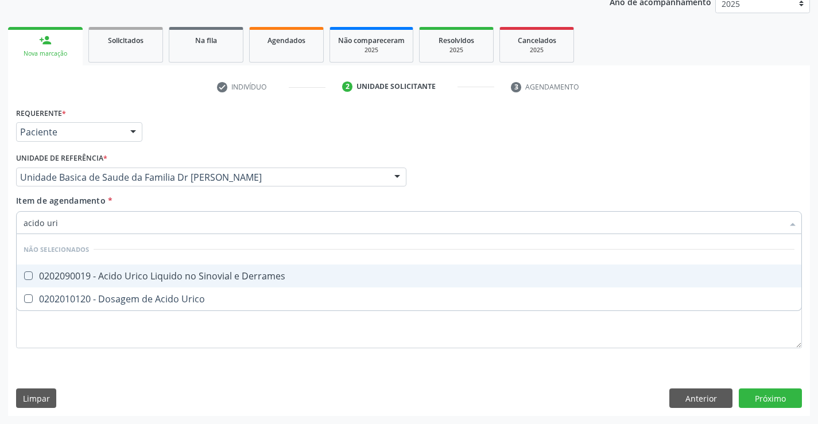
type input "acido uric"
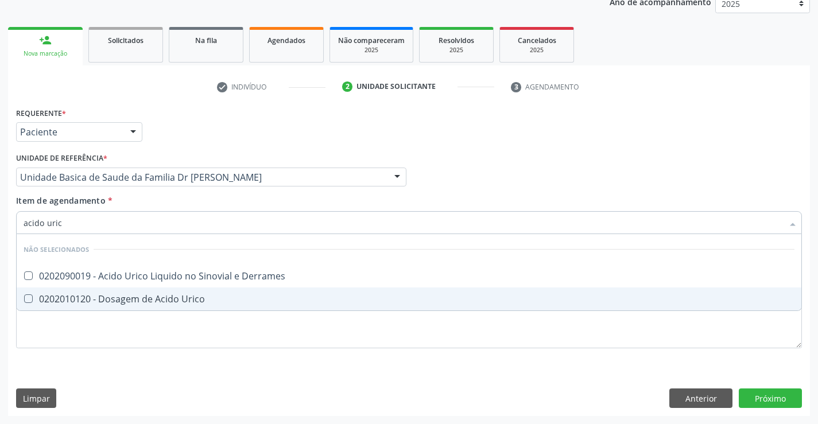
click at [188, 297] on div "0202010120 - Dosagem de Acido Urico" at bounding box center [409, 298] width 771 height 9
checkbox Urico "true"
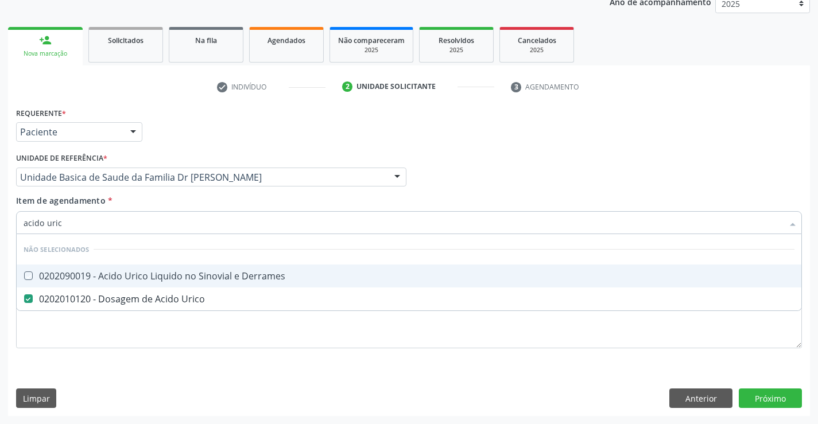
click at [185, 200] on div "Item de agendamento * acido uric Desfazer seleção Não selecionados 0202090019 -…" at bounding box center [409, 213] width 786 height 36
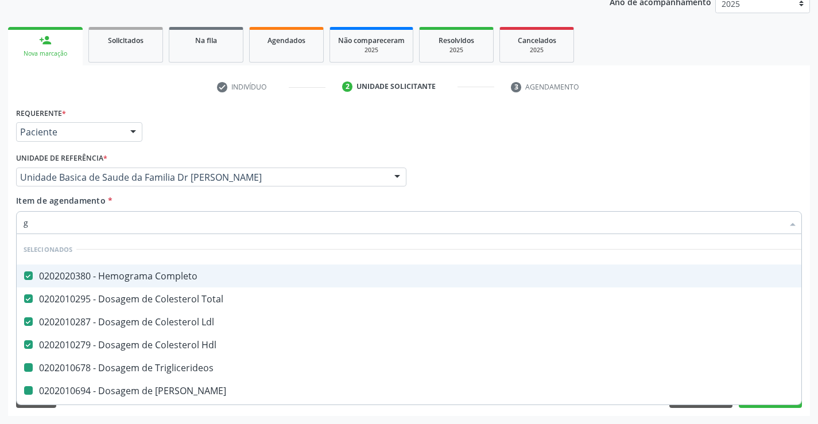
type input "gl"
checkbox Triglicerideos "false"
checkbox Ureia "false"
checkbox Creatinina "false"
checkbox \(Tgp\) "false"
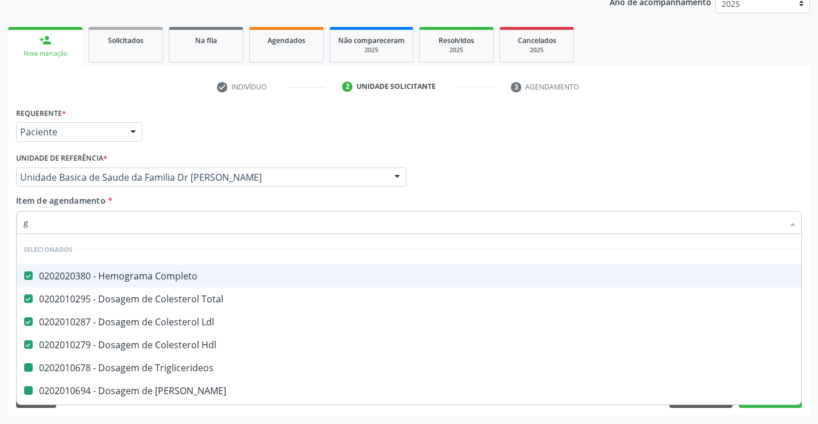
checkbox \(Tgo\) "false"
checkbox Urico "false"
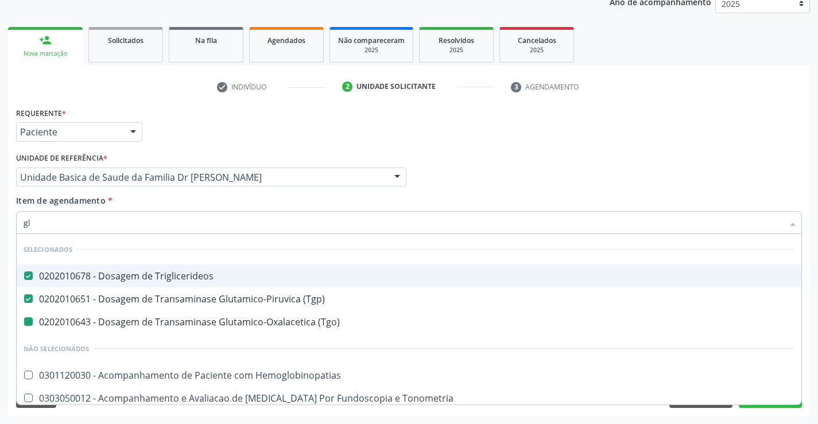
type input "gli"
checkbox \(Tgo\) "false"
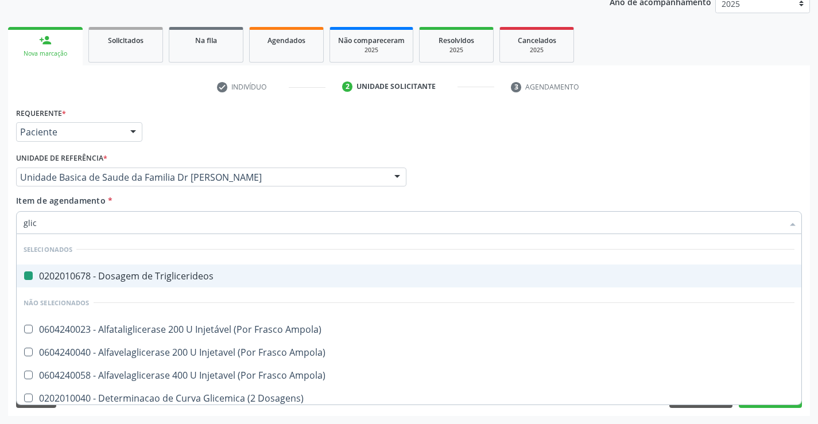
type input "glico"
checkbox Triglicerideos "false"
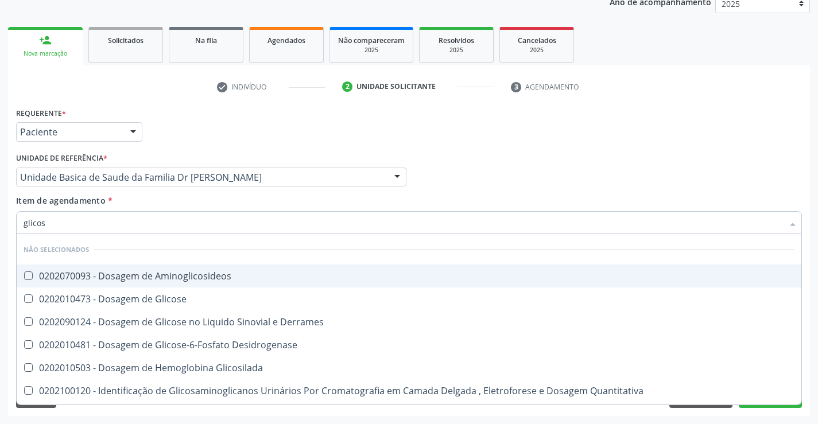
type input "glicose"
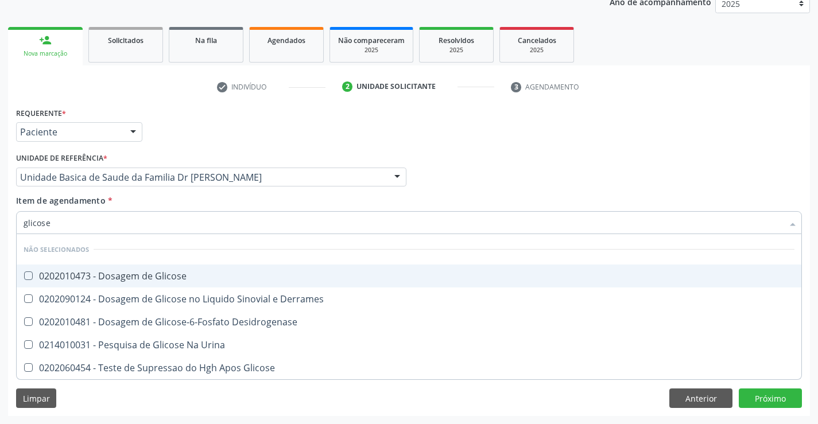
click at [189, 277] on div "0202010473 - Dosagem de Glicose" at bounding box center [409, 275] width 771 height 9
checkbox Glicose "true"
click at [154, 201] on div "Item de agendamento * glicose Desfazer seleção Não selecionados 0202010473 - Do…" at bounding box center [409, 213] width 786 height 36
checkbox Desidrogenase "true"
checkbox Glicose "true"
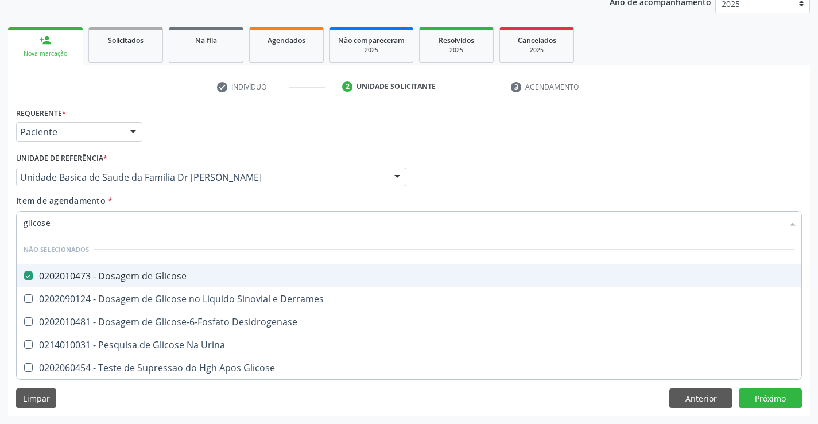
checkbox Urina "true"
checkbox Derrames "true"
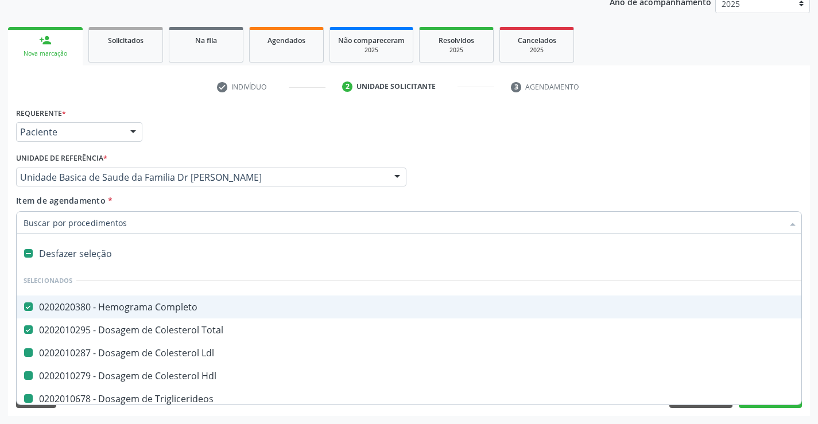
type input "f"
checkbox Ldl "false"
checkbox Triglicerideos "false"
checkbox Hdl "false"
checkbox Ureia "false"
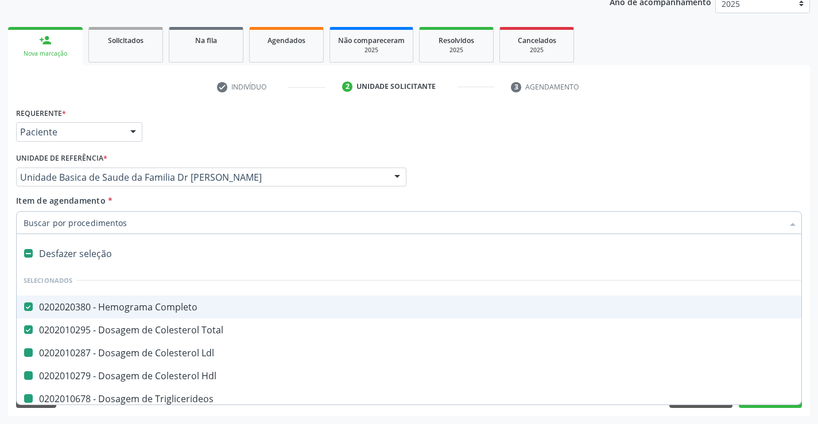
checkbox Creatinina "false"
checkbox Urina "false"
checkbox \(Tgp\) "false"
checkbox \(Tgo\) "false"
checkbox Urico "false"
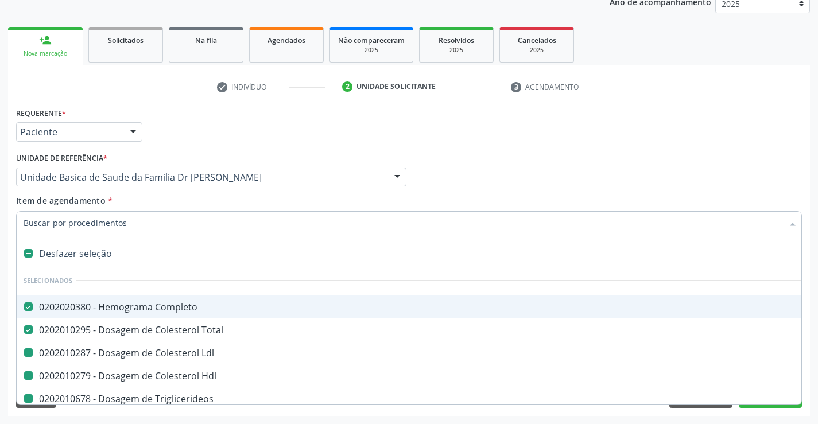
checkbox Glicose "false"
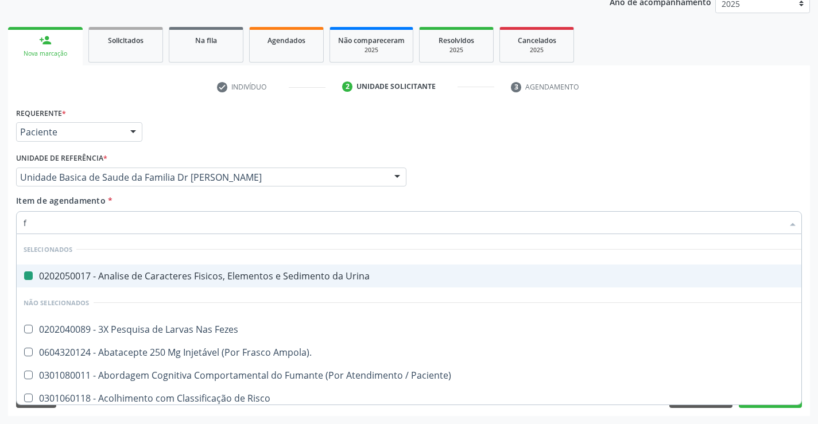
type input "fe"
checkbox Urina "false"
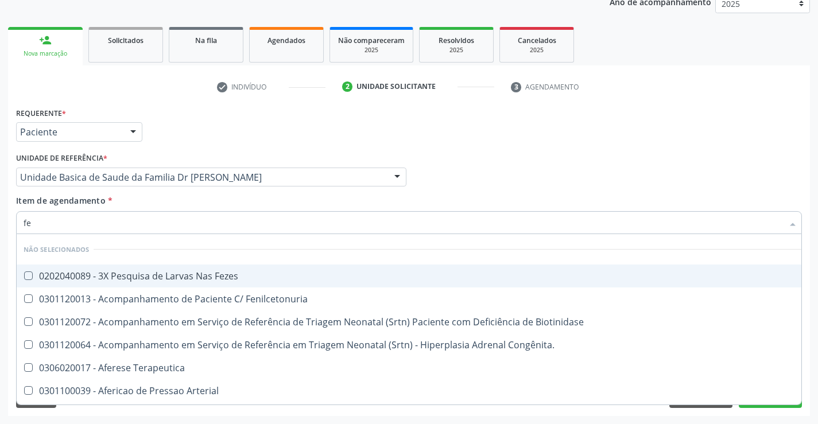
type input "fez"
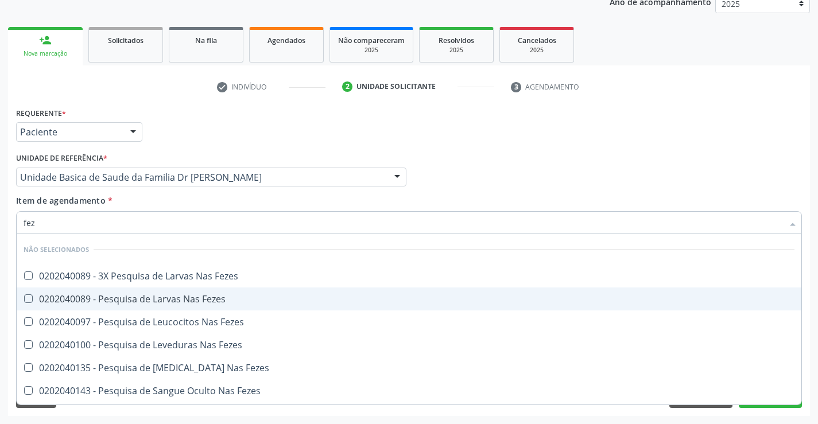
click at [158, 302] on div "0202040089 - Pesquisa de Larvas Nas Fezes" at bounding box center [409, 298] width 771 height 9
checkbox Fezes "true"
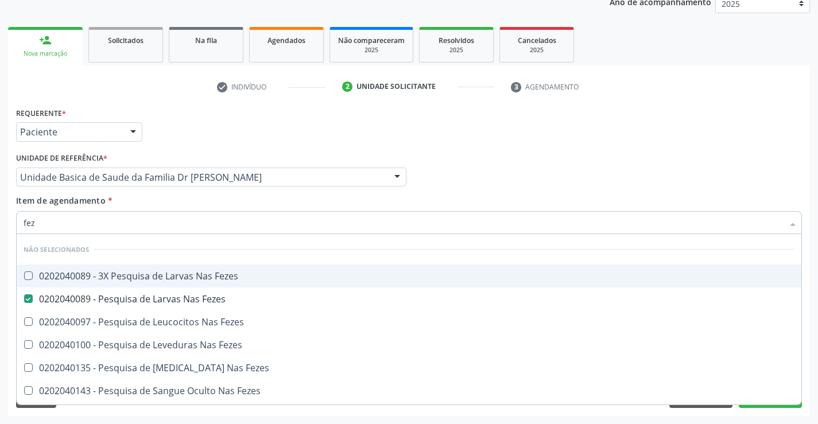
click at [145, 201] on div "Item de agendamento * fez Desfazer seleção Não selecionados 0202040089 - 3X Pes…" at bounding box center [409, 213] width 786 height 36
checkbox Fezes "true"
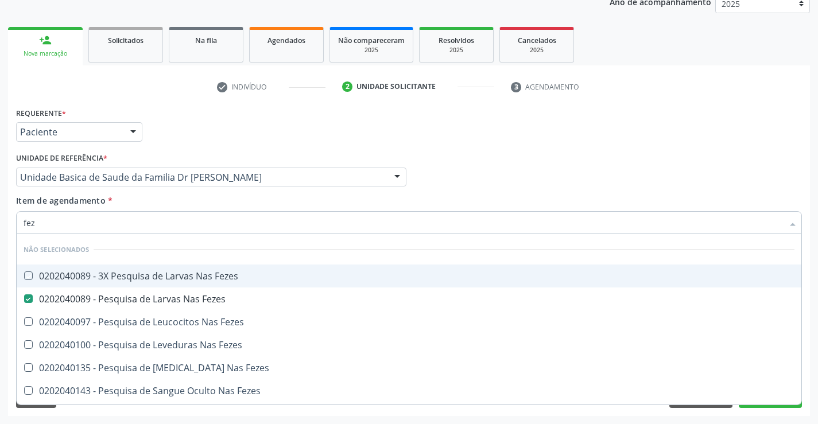
checkbox Fezes "true"
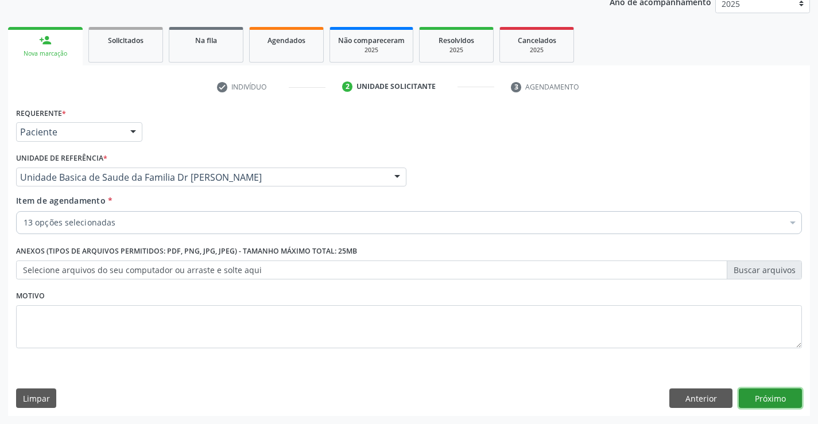
click at [775, 399] on button "Próximo" at bounding box center [770, 399] width 63 height 20
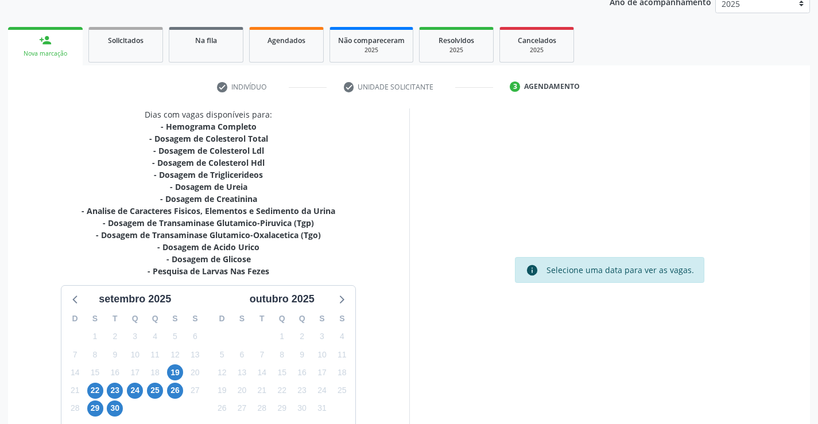
scroll to position [220, 0]
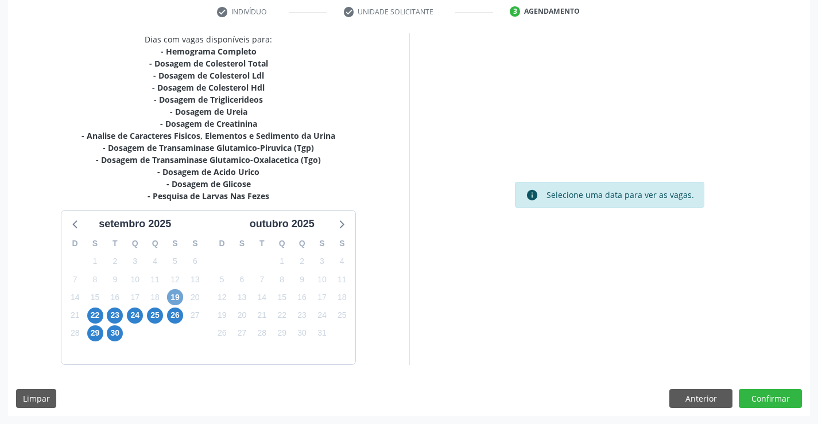
click at [178, 297] on span "19" at bounding box center [175, 297] width 16 height 16
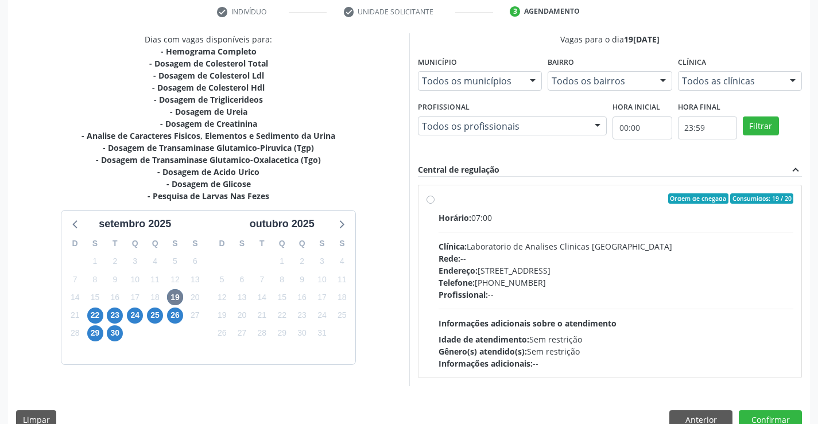
click at [544, 207] on label "Ordem de chegada Consumidos: 19 / 20 Horário: 07:00 Clínica: Laboratorio de Ana…" at bounding box center [616, 281] width 355 height 176
click at [434, 204] on input "Ordem de chegada Consumidos: 19 / 20 Horário: 07:00 Clínica: Laboratorio de Ana…" at bounding box center [430, 198] width 8 height 10
radio input "true"
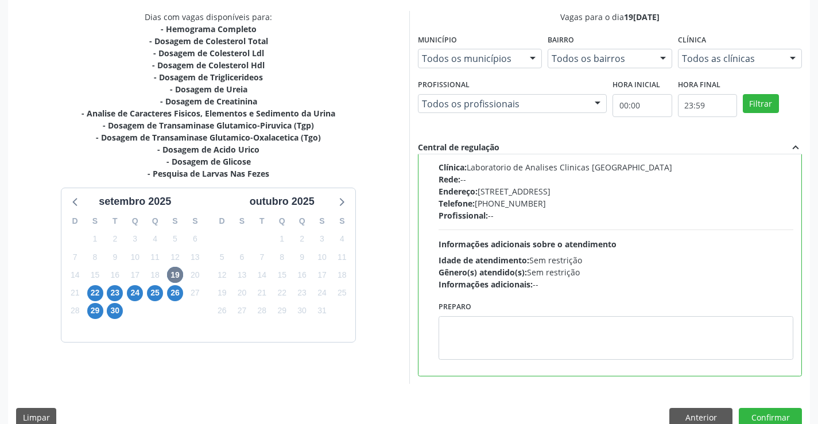
scroll to position [262, 0]
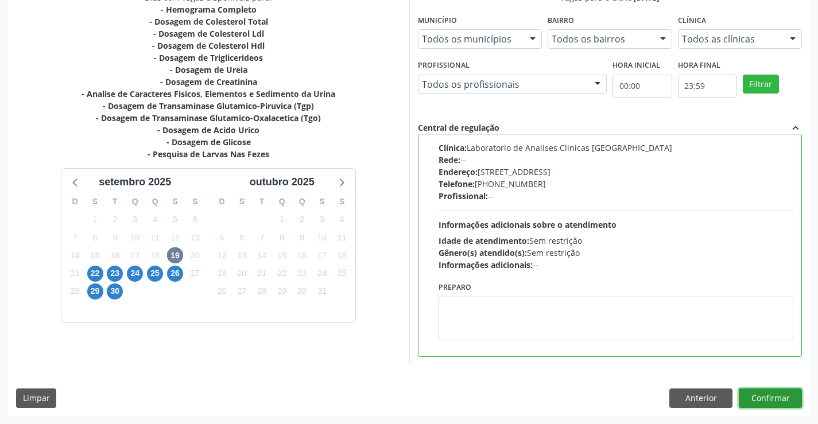
click at [758, 393] on button "Confirmar" at bounding box center [770, 399] width 63 height 20
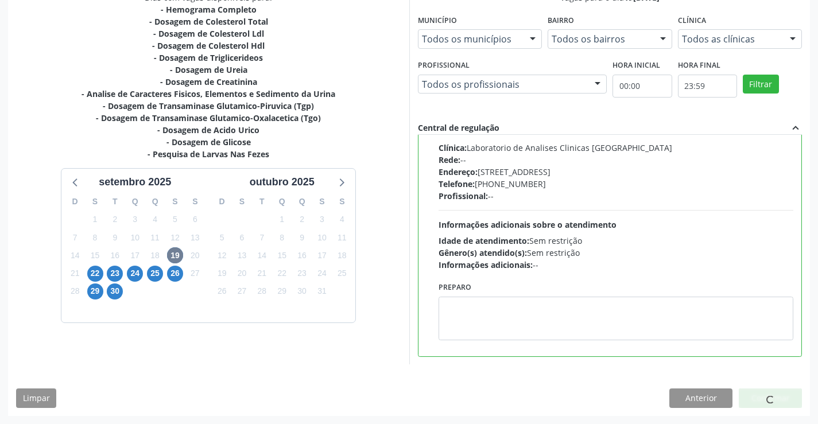
scroll to position [0, 0]
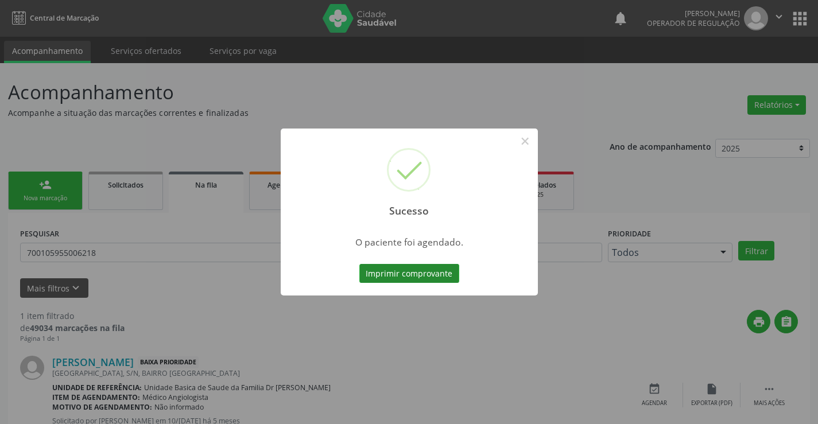
click at [385, 271] on button "Imprimir comprovante" at bounding box center [409, 274] width 100 height 20
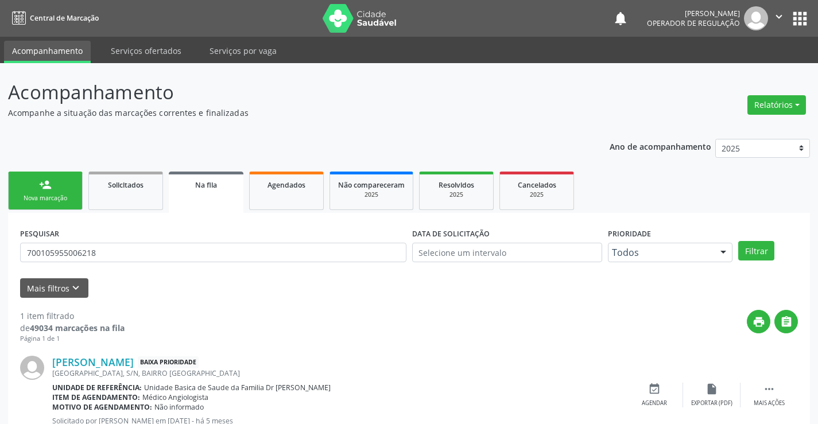
click at [75, 180] on link "person_add Nova marcação" at bounding box center [45, 191] width 75 height 38
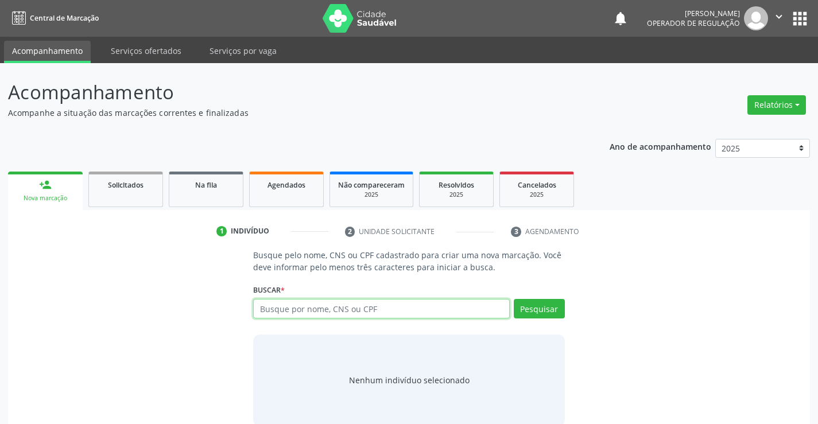
click at [358, 310] on input "text" at bounding box center [381, 309] width 256 height 20
type input "708907776307116"
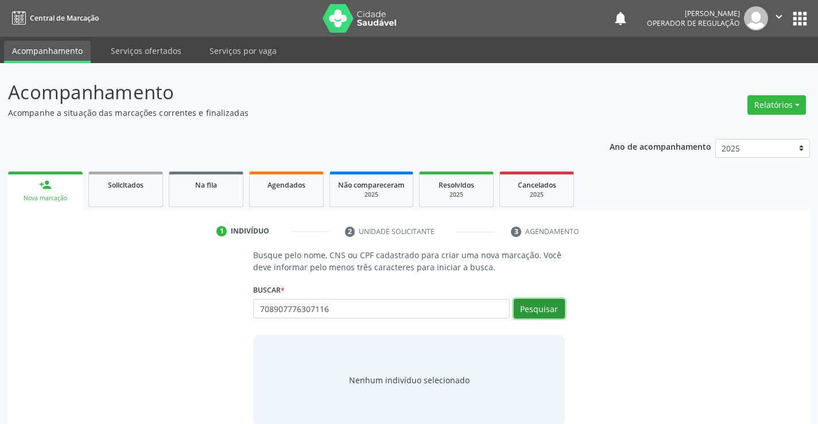
click at [545, 305] on button "Pesquisar" at bounding box center [539, 309] width 51 height 20
type input "708907776307116"
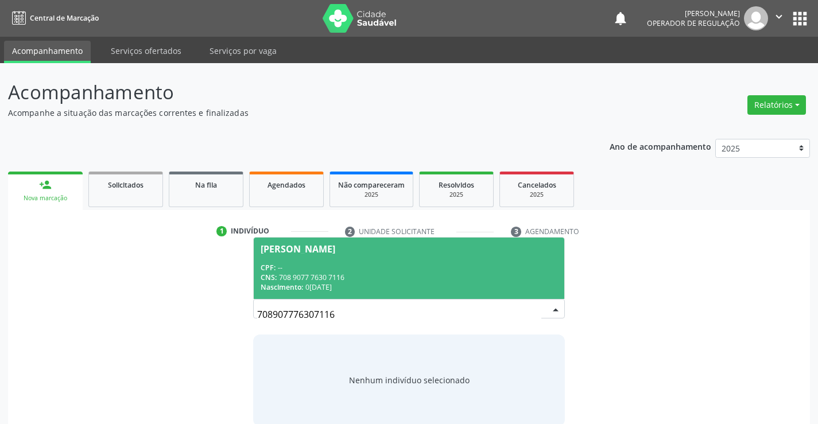
click at [343, 263] on div "CPF: --" at bounding box center [409, 268] width 296 height 10
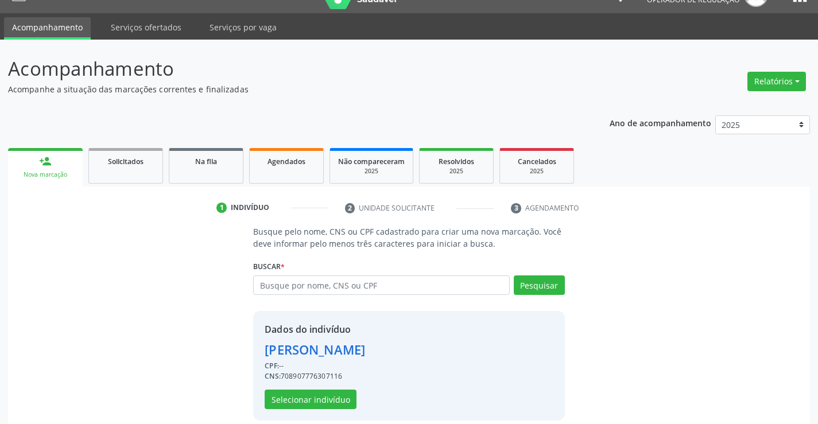
scroll to position [36, 0]
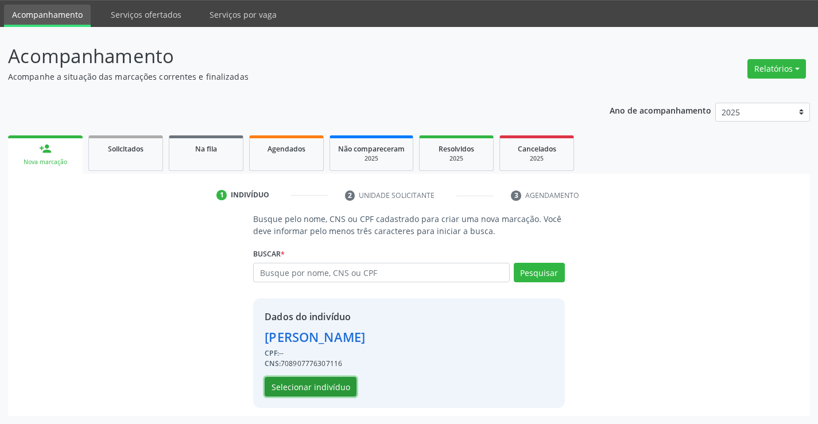
click at [308, 387] on button "Selecionar indivíduo" at bounding box center [311, 387] width 92 height 20
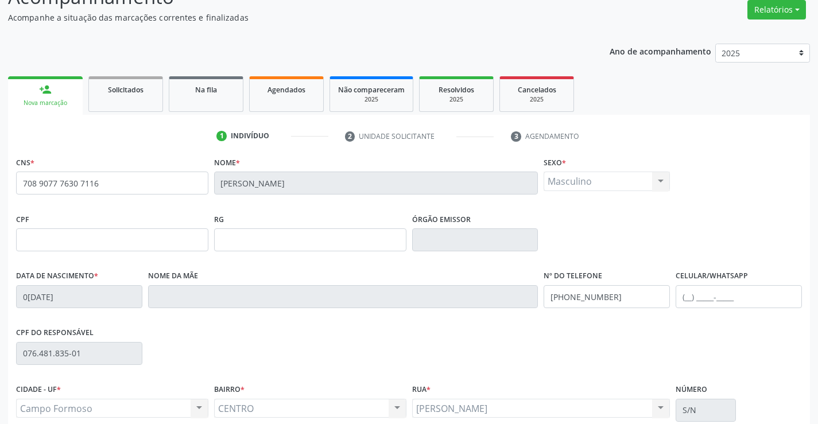
scroll to position [198, 0]
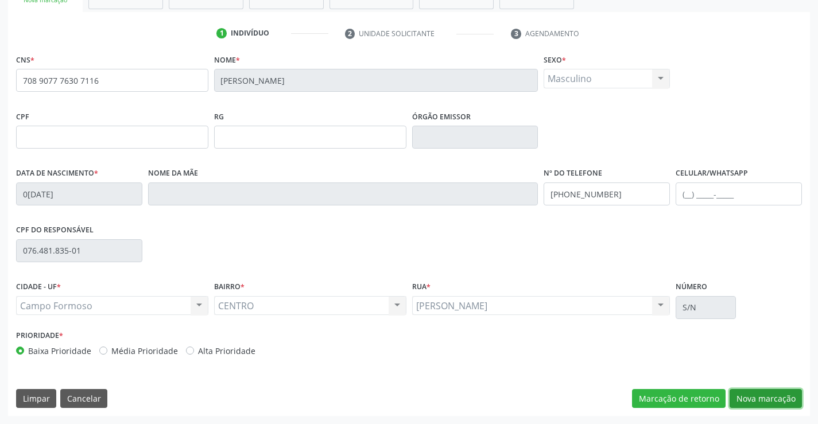
click at [760, 395] on button "Nova marcação" at bounding box center [765, 399] width 72 height 20
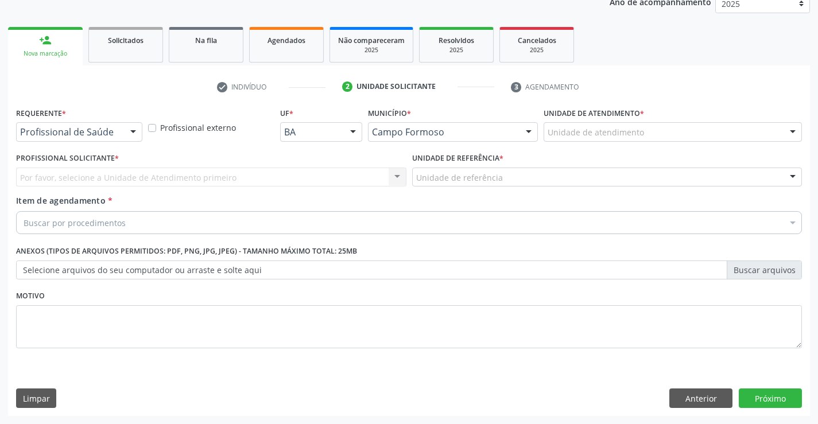
scroll to position [145, 0]
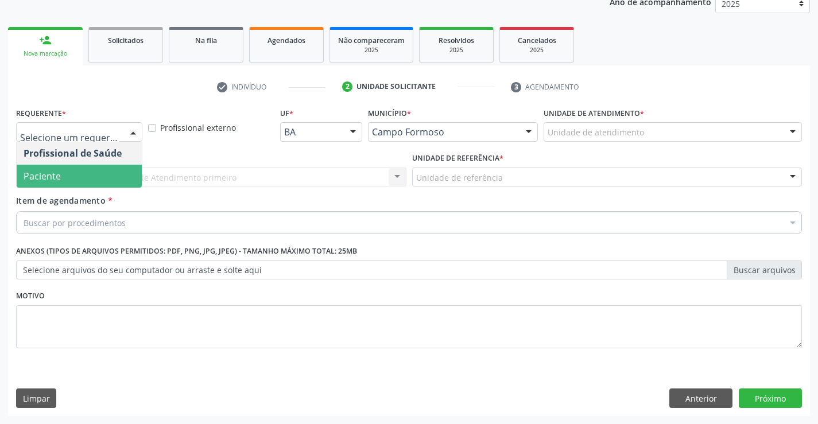
click at [54, 173] on span "Paciente" at bounding box center [42, 176] width 37 height 13
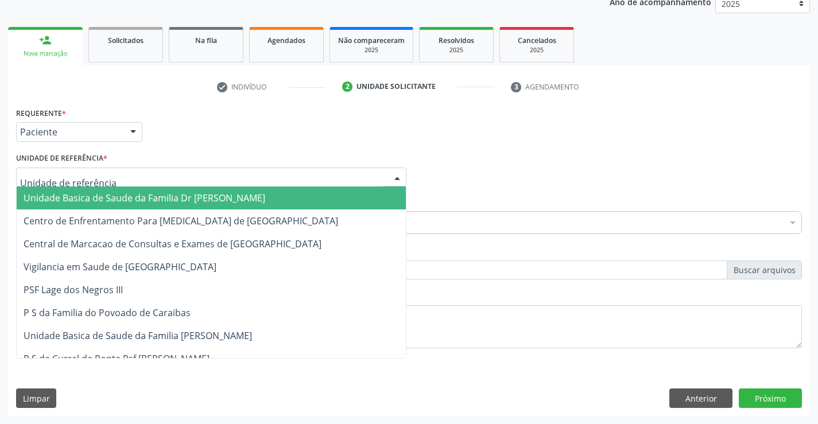
click at [107, 199] on span "Unidade Basica de Saude da Familia Dr [PERSON_NAME]" at bounding box center [145, 198] width 242 height 13
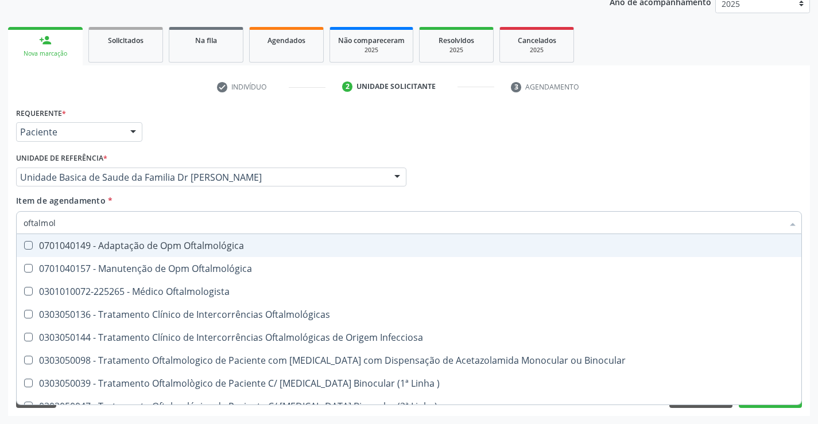
type input "oftalmolo"
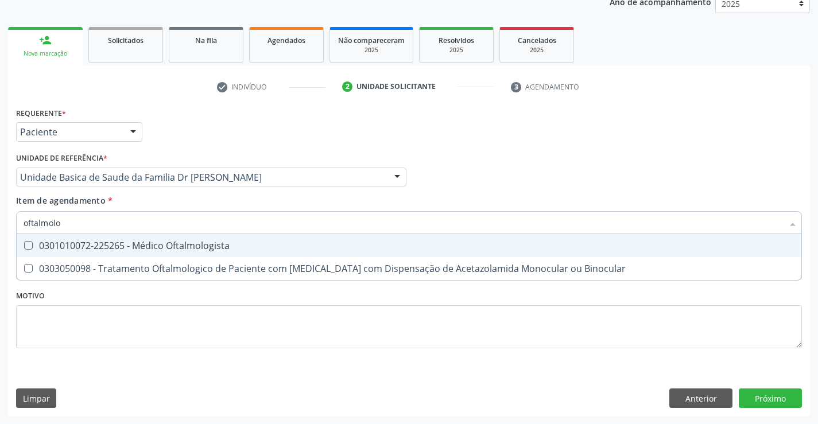
click at [219, 246] on div "0301010072-225265 - Médico Oftalmologista" at bounding box center [409, 245] width 771 height 9
checkbox Oftalmologista "true"
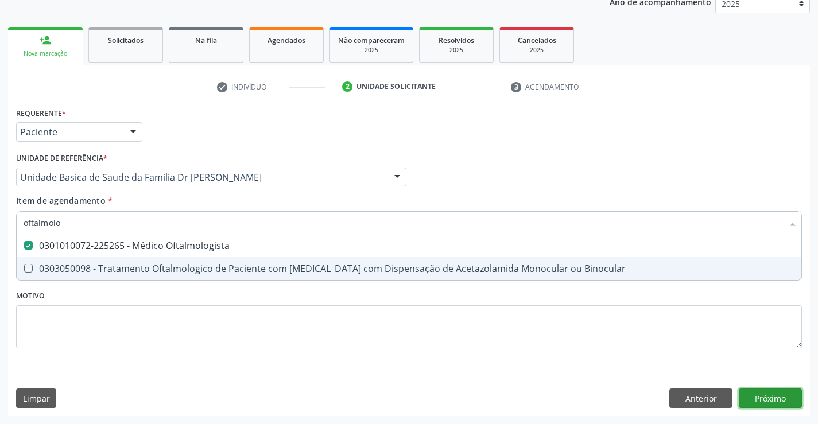
click at [767, 397] on div "Requerente * Paciente Profissional de Saúde Paciente Nenhum resultado encontrad…" at bounding box center [409, 260] width 802 height 312
checkbox Binocular "true"
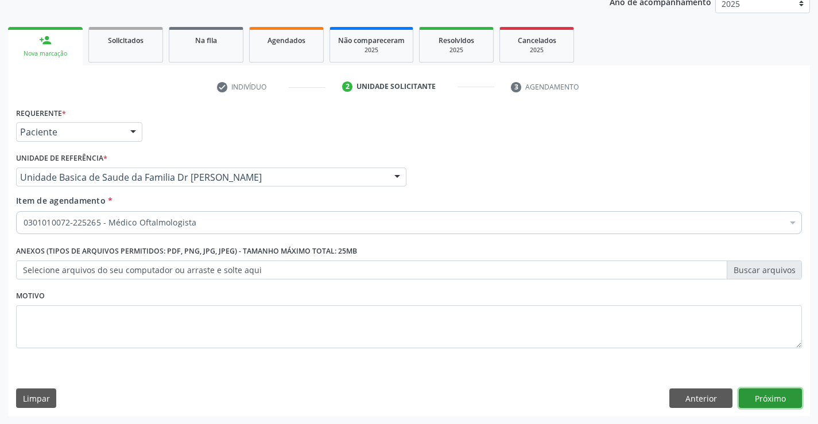
click at [767, 397] on button "Próximo" at bounding box center [770, 399] width 63 height 20
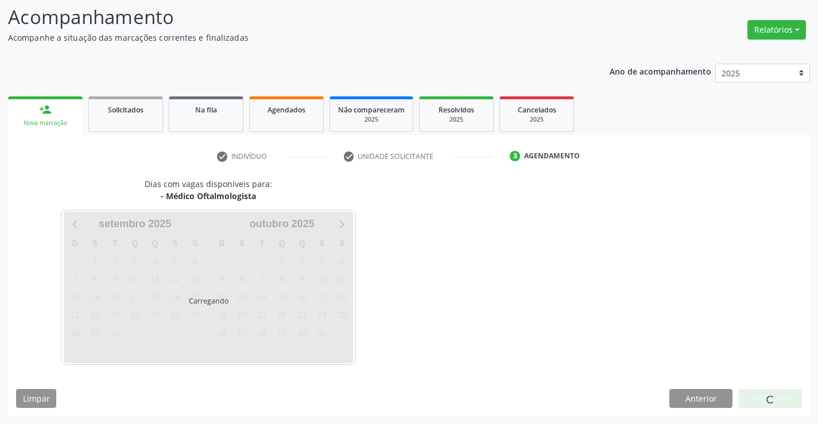
scroll to position [109, 0]
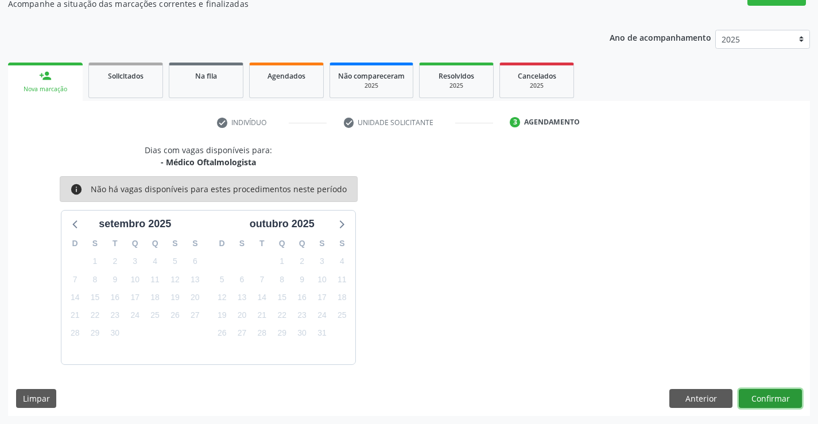
click at [763, 398] on button "Confirmar" at bounding box center [770, 399] width 63 height 20
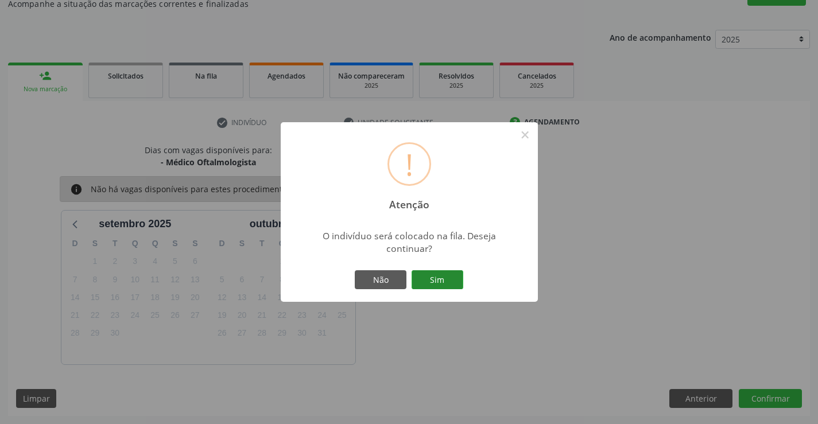
click at [433, 279] on button "Sim" at bounding box center [438, 280] width 52 height 20
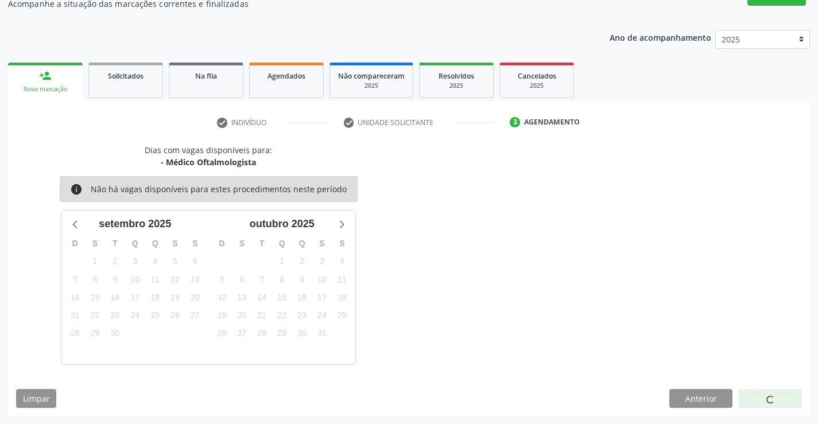
scroll to position [0, 0]
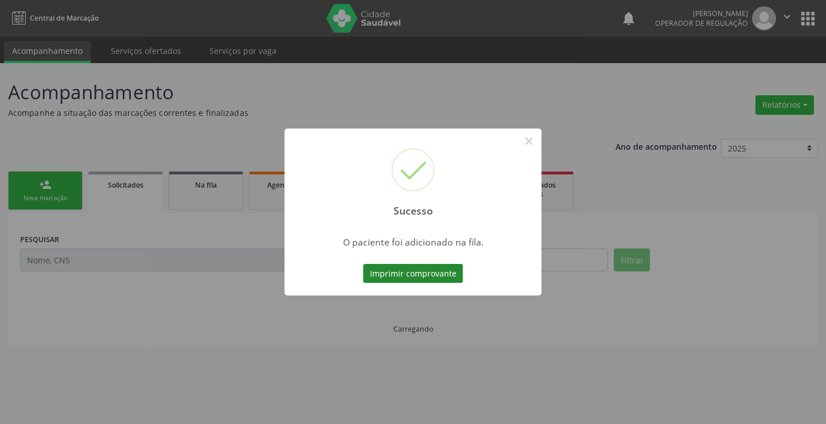
click at [430, 273] on button "Imprimir comprovante" at bounding box center [413, 274] width 100 height 20
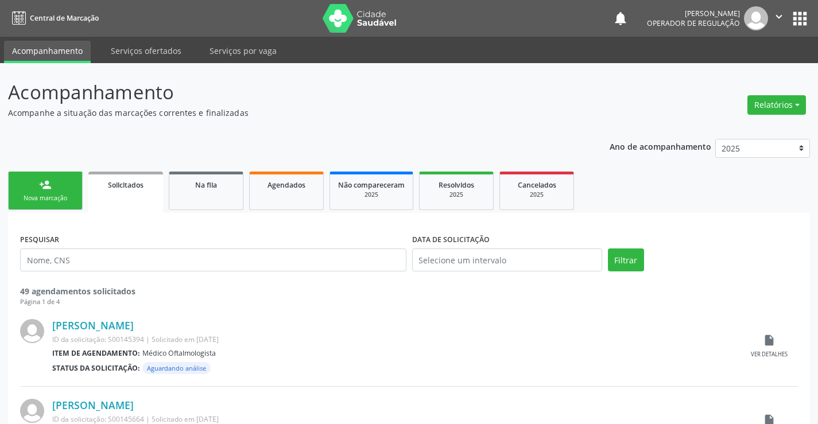
click at [57, 185] on link "person_add Nova marcação" at bounding box center [45, 191] width 75 height 38
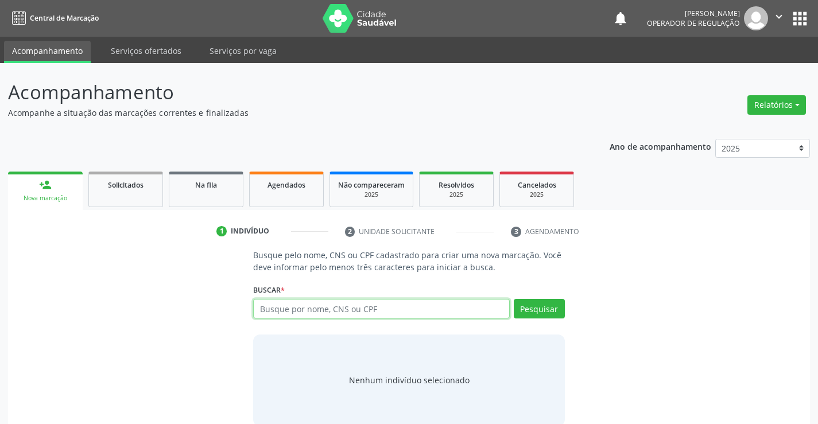
click at [395, 306] on input "text" at bounding box center [381, 309] width 256 height 20
type input "[PERSON_NAME]"
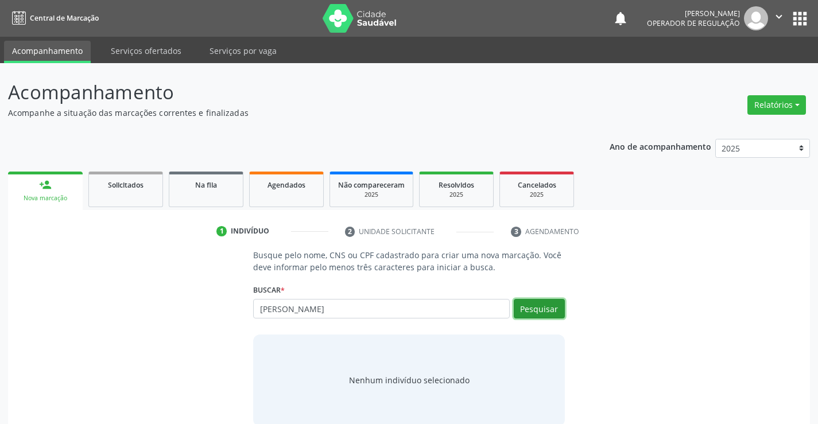
click at [538, 309] on button "Pesquisar" at bounding box center [539, 309] width 51 height 20
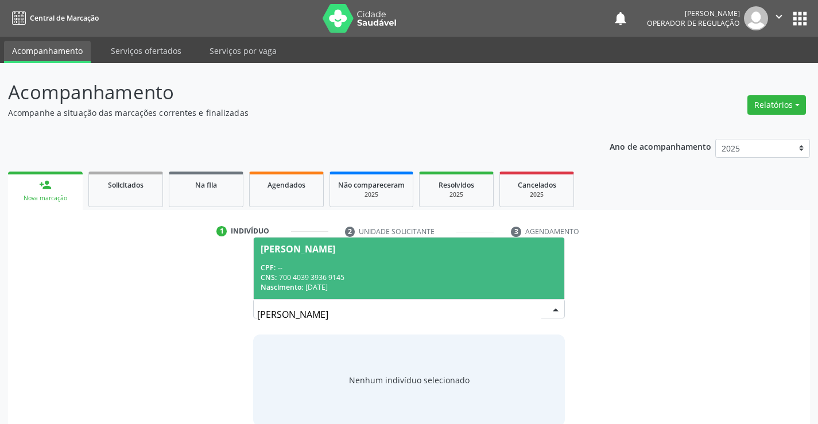
click at [329, 273] on div "CNS: 700 4039 3936 9145" at bounding box center [409, 278] width 296 height 10
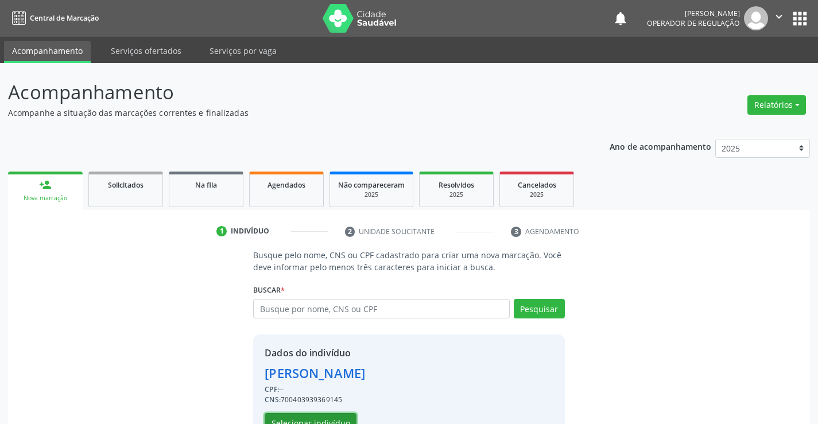
click at [317, 418] on button "Selecionar indivíduo" at bounding box center [311, 423] width 92 height 20
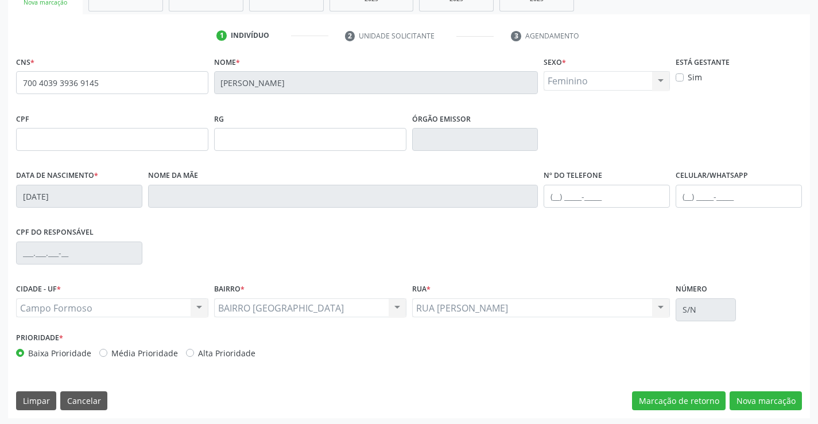
scroll to position [198, 0]
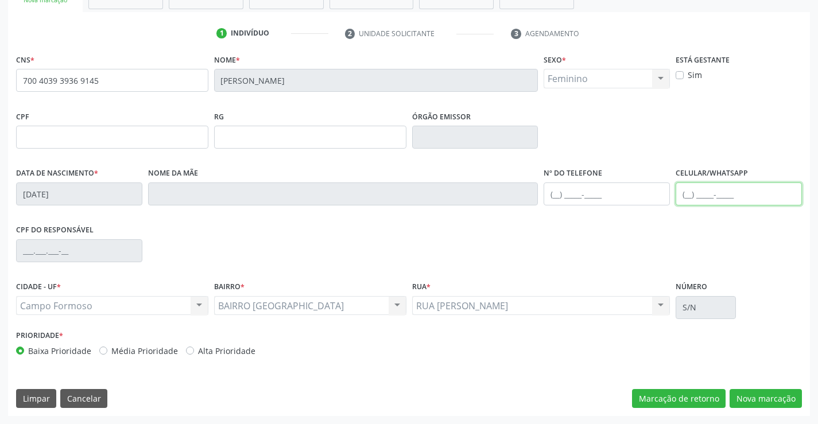
click at [718, 189] on input "text" at bounding box center [739, 194] width 126 height 23
type input "[PHONE_NUMBER]"
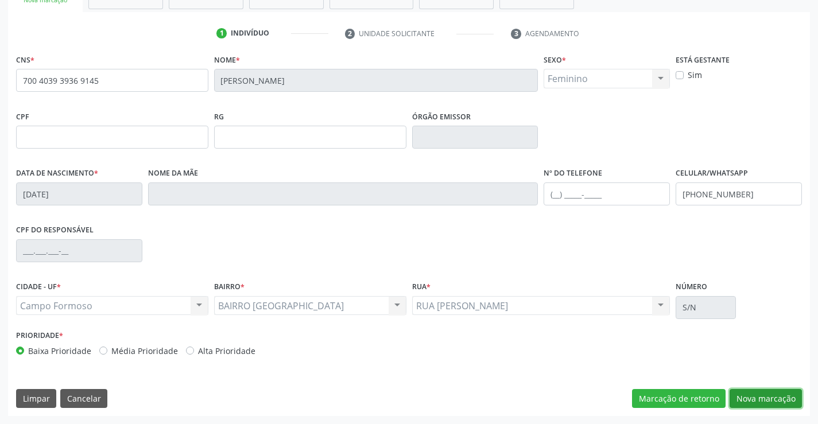
click at [768, 397] on button "Nova marcação" at bounding box center [765, 399] width 72 height 20
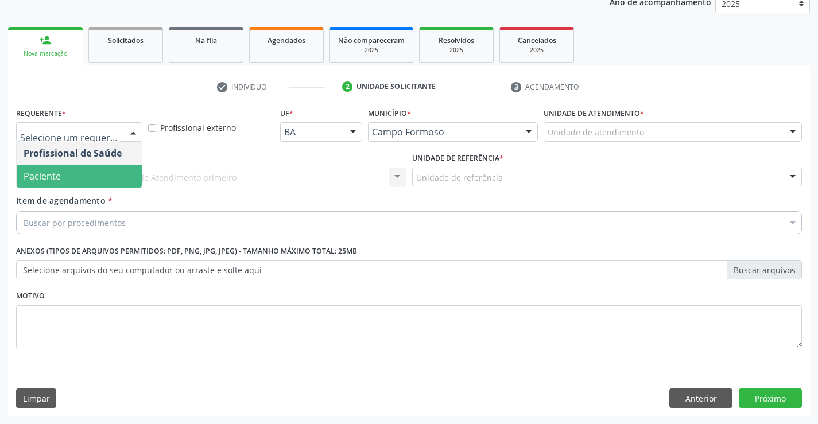
click at [68, 174] on span "Paciente" at bounding box center [79, 176] width 125 height 23
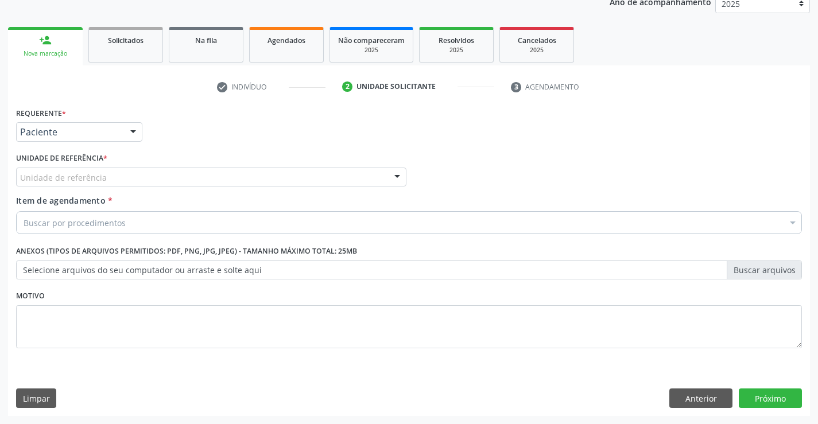
click at [65, 161] on label "Unidade de referência *" at bounding box center [61, 159] width 91 height 18
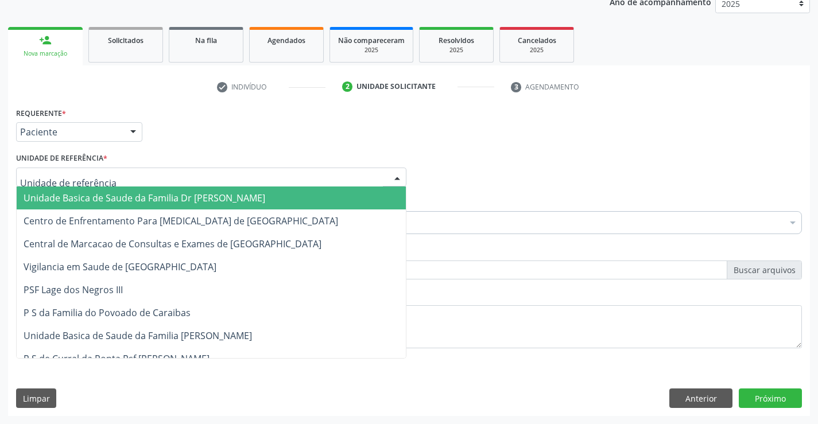
click at [84, 196] on span "Unidade Basica de Saude da Familia Dr [PERSON_NAME]" at bounding box center [145, 198] width 242 height 13
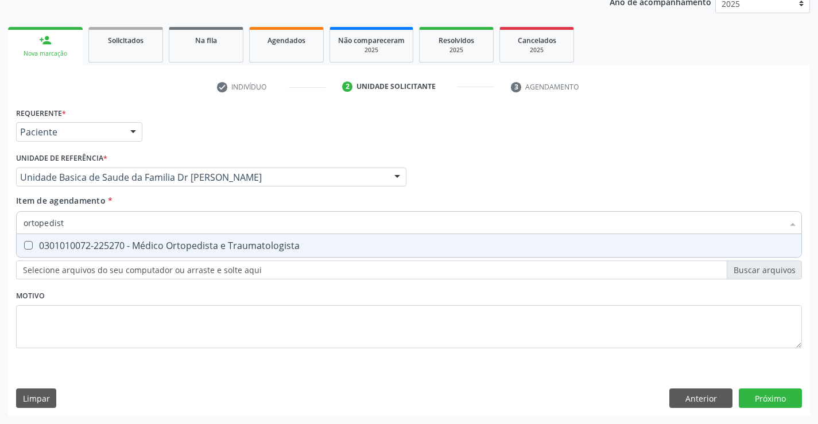
type input "ortopedista"
click at [141, 243] on div "0301010072-225270 - Médico Ortopedista e Traumatologista" at bounding box center [409, 245] width 771 height 9
checkbox Traumatologista "true"
click at [776, 394] on div "Requerente * Paciente Profissional de Saúde Paciente Nenhum resultado encontrad…" at bounding box center [409, 260] width 802 height 312
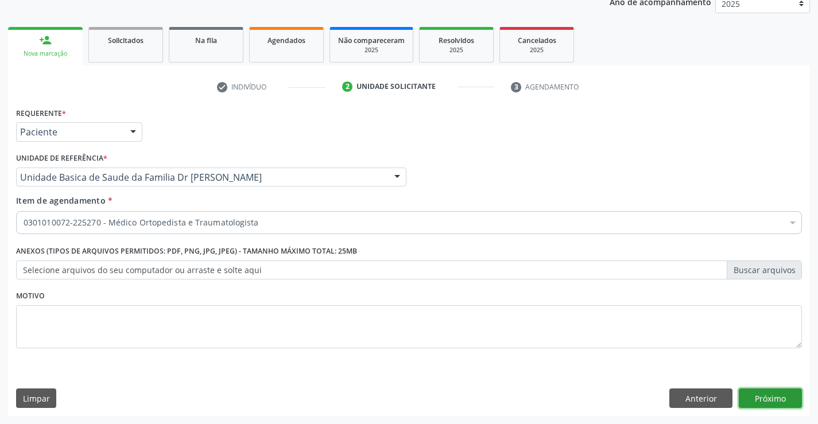
click at [759, 390] on button "Próximo" at bounding box center [770, 399] width 63 height 20
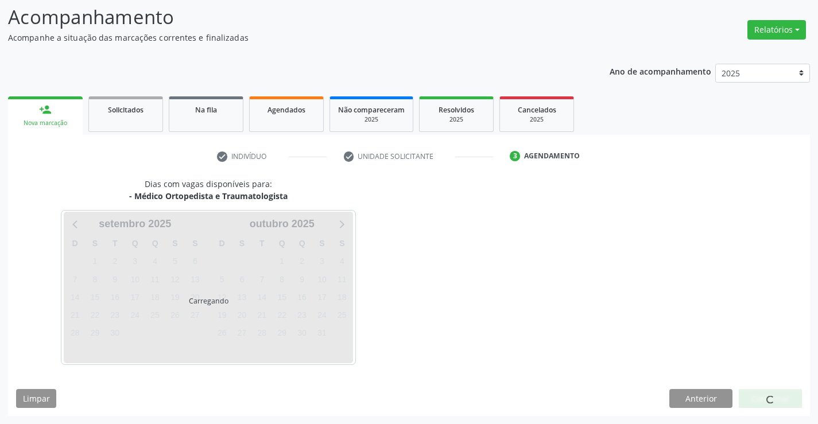
scroll to position [75, 0]
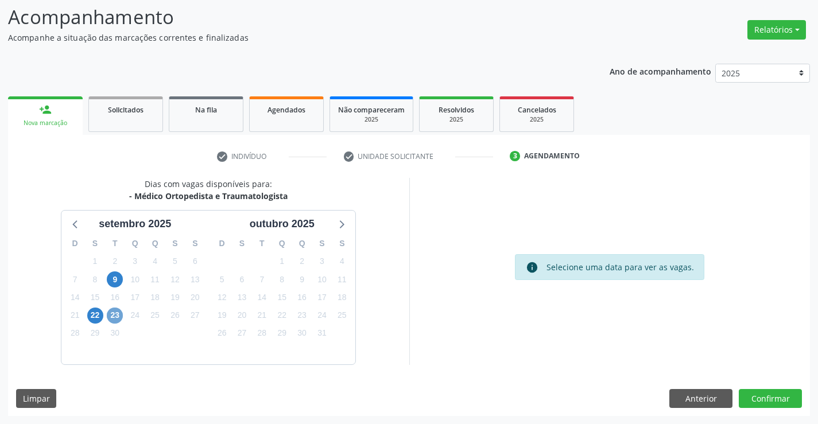
click at [115, 314] on span "23" at bounding box center [115, 316] width 16 height 16
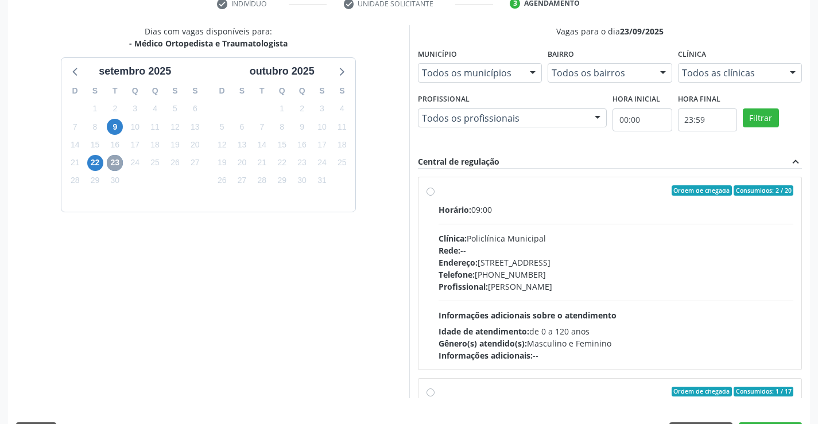
scroll to position [262, 0]
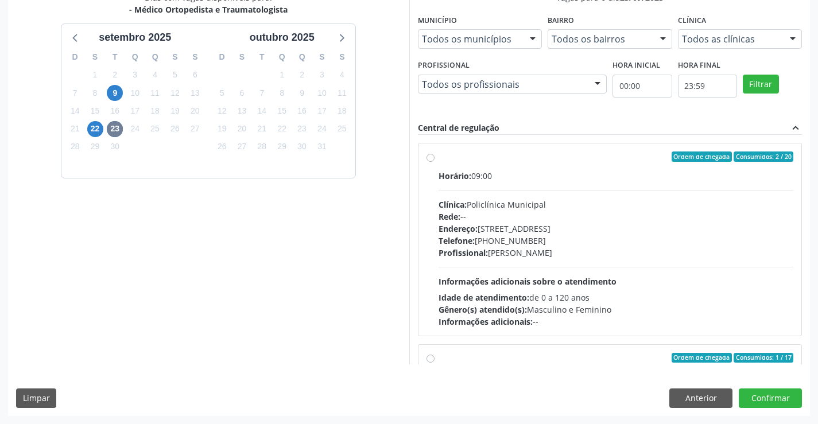
click at [542, 164] on label "Ordem de chegada Consumidos: 2 / 20 Horário: 09:00 Clínica: Policlínica Municip…" at bounding box center [616, 240] width 355 height 176
click at [434, 162] on input "Ordem de chegada Consumidos: 2 / 20 Horário: 09:00 Clínica: Policlínica Municip…" at bounding box center [430, 157] width 8 height 10
radio input "true"
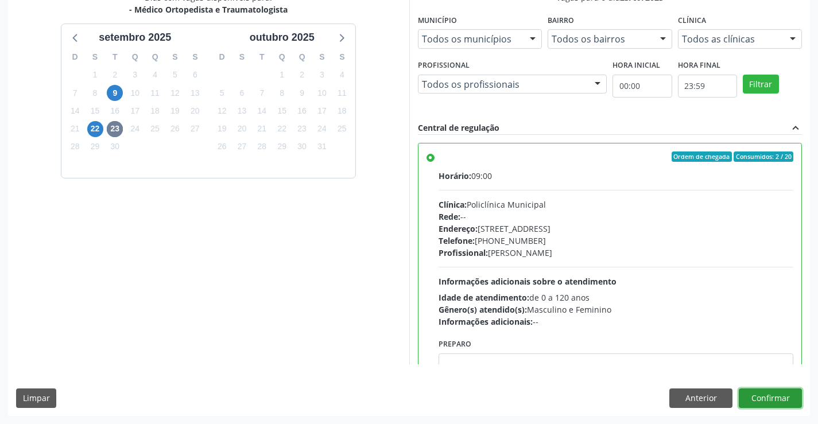
click at [769, 396] on button "Confirmar" at bounding box center [770, 399] width 63 height 20
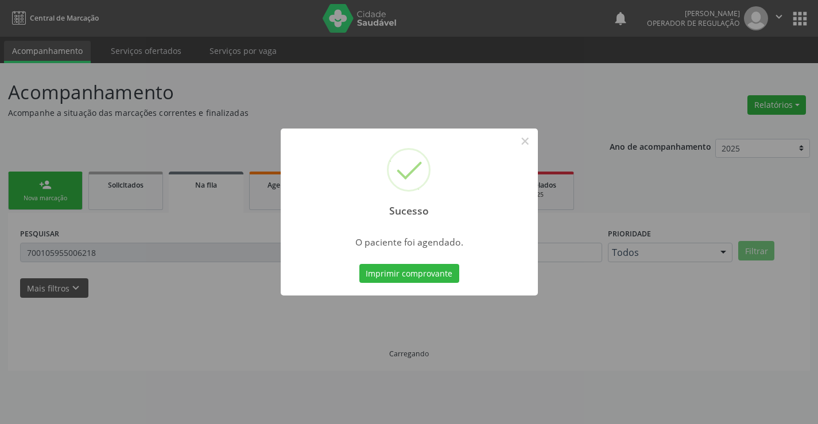
scroll to position [0, 0]
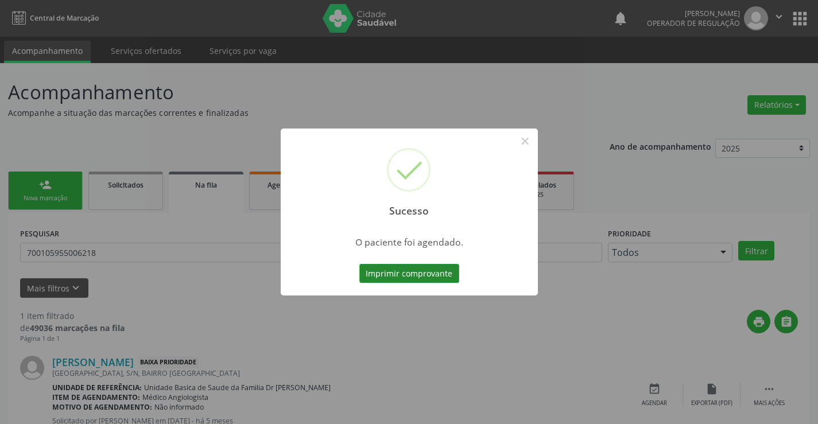
click at [391, 269] on button "Imprimir comprovante" at bounding box center [409, 274] width 100 height 20
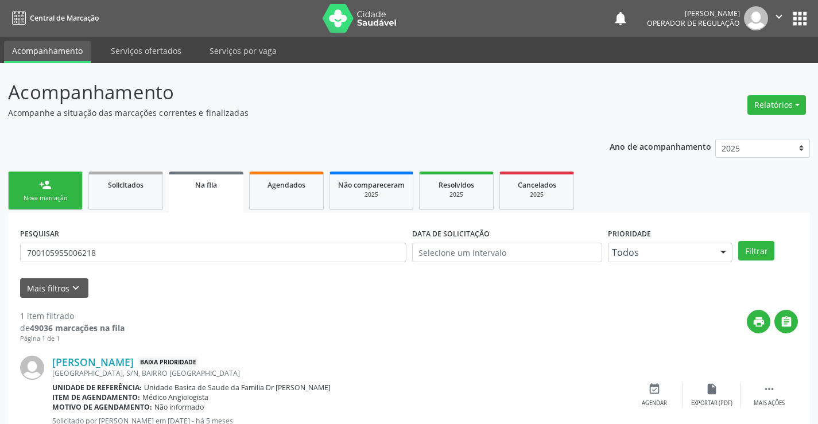
click at [55, 191] on link "person_add Nova marcação" at bounding box center [45, 191] width 75 height 38
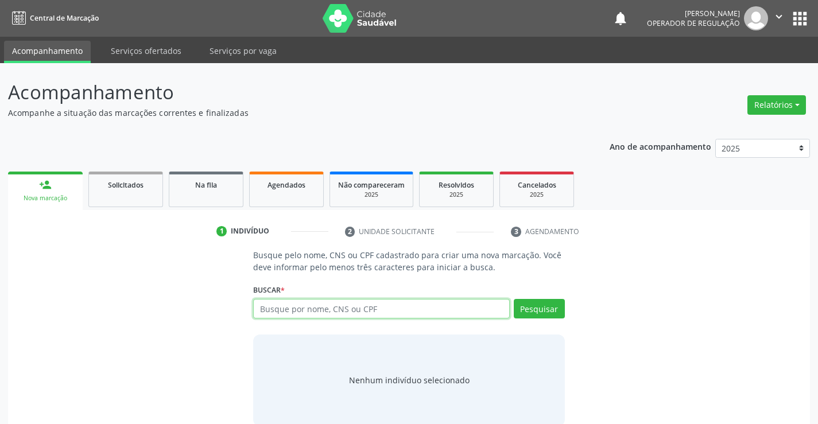
click at [306, 313] on input "text" at bounding box center [381, 309] width 256 height 20
type input "702802692054869"
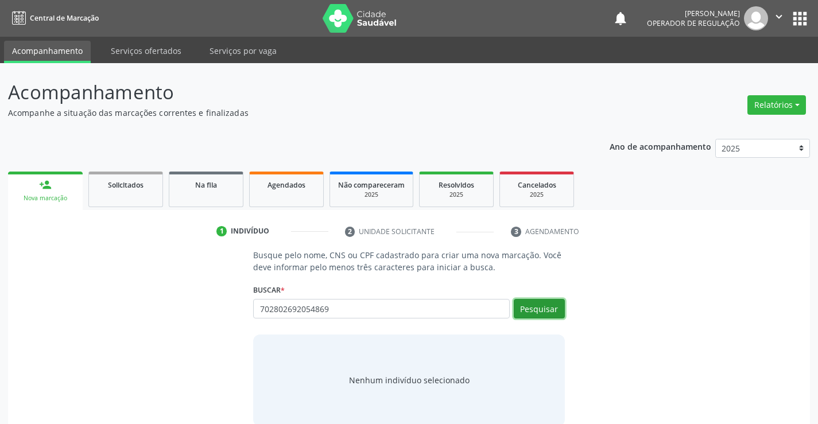
click at [551, 313] on button "Pesquisar" at bounding box center [539, 309] width 51 height 20
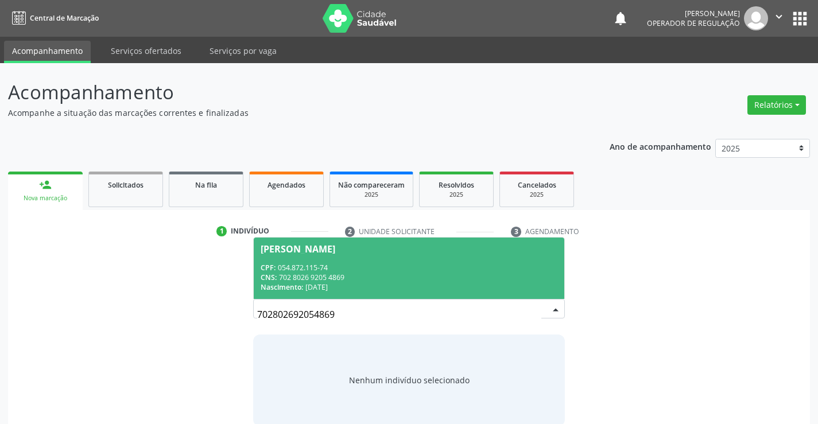
click at [453, 277] on div "CNS: 702 8026 9205 4869" at bounding box center [409, 278] width 296 height 10
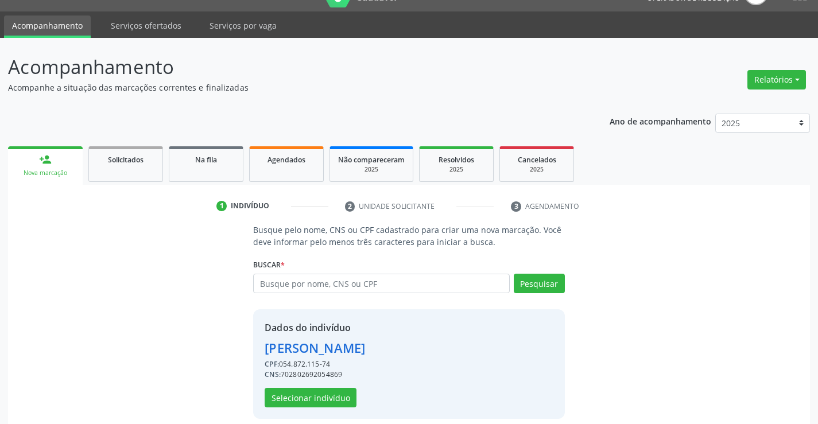
scroll to position [36, 0]
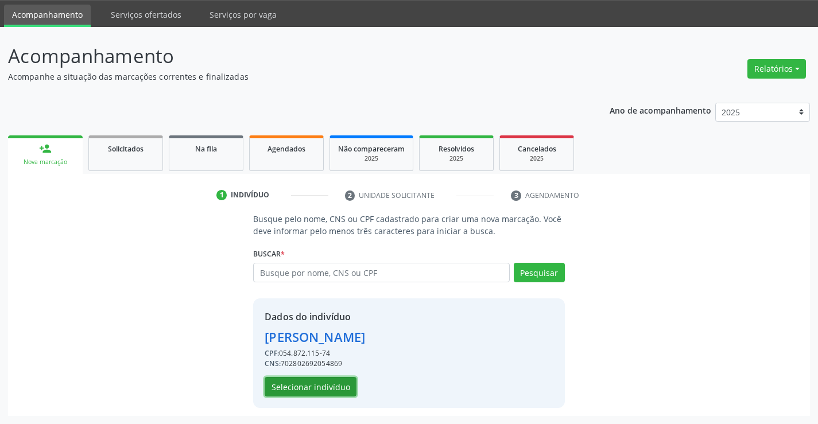
click at [329, 389] on button "Selecionar indivíduo" at bounding box center [311, 387] width 92 height 20
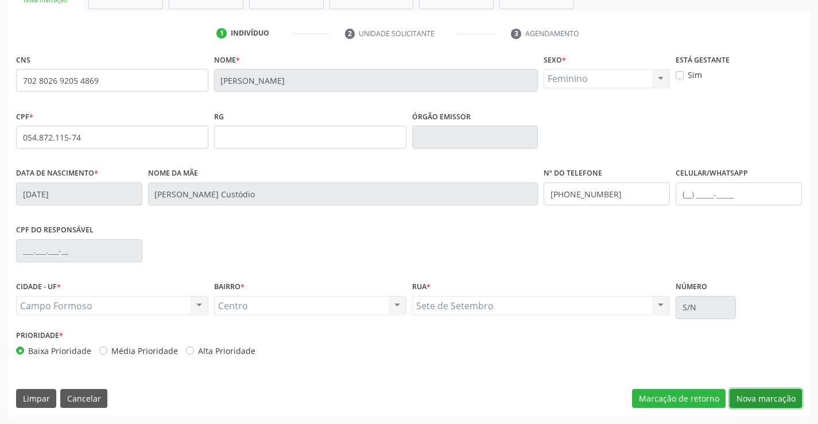
click at [761, 397] on button "Nova marcação" at bounding box center [765, 399] width 72 height 20
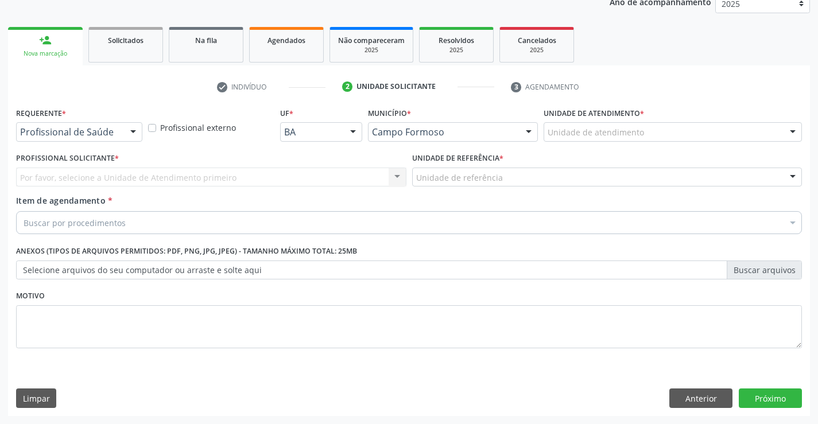
click at [131, 128] on div at bounding box center [133, 133] width 17 height 20
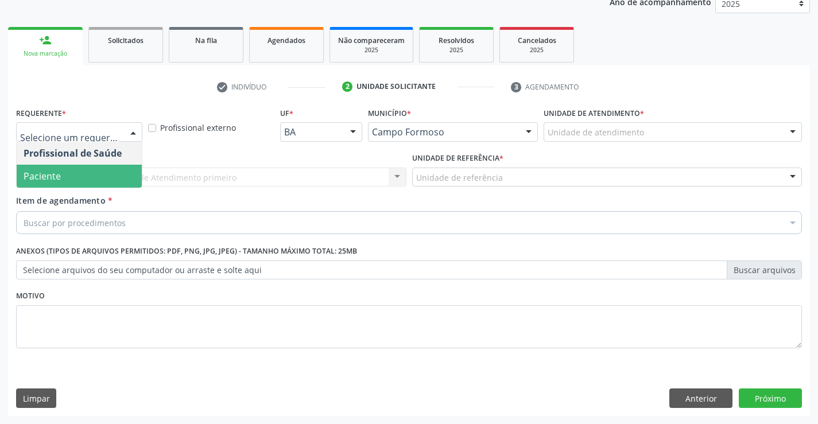
click at [117, 183] on span "Paciente" at bounding box center [79, 176] width 125 height 23
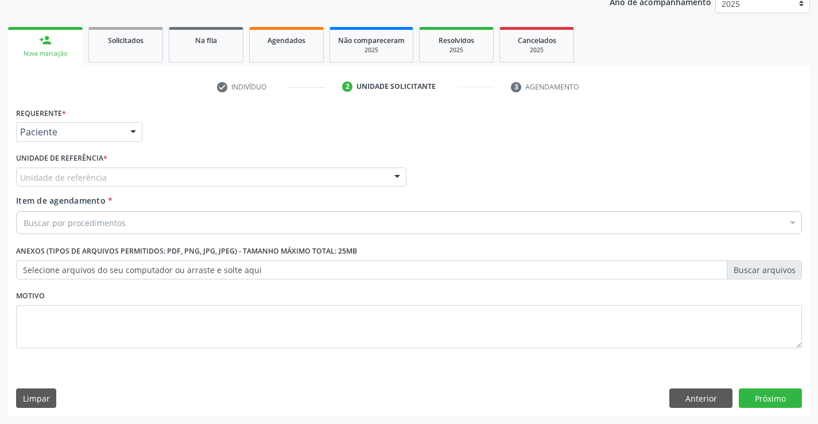
click at [228, 180] on div "Unidade de referência" at bounding box center [211, 178] width 390 height 20
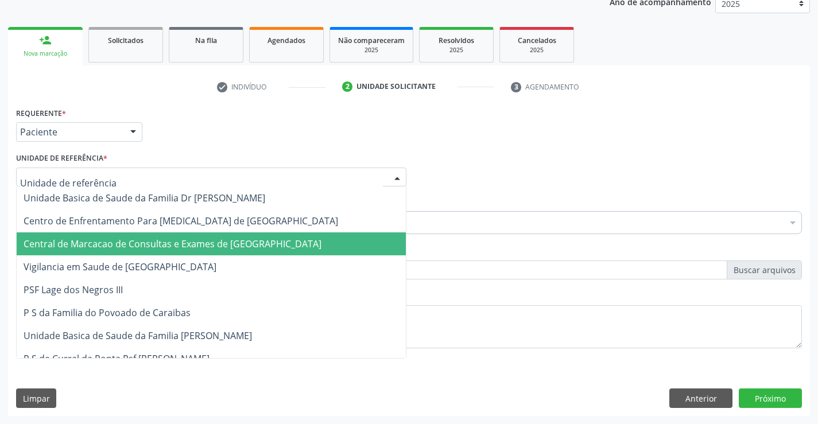
click at [228, 246] on span "Central de Marcacao de Consultas e Exames de [GEOGRAPHIC_DATA]" at bounding box center [173, 244] width 298 height 13
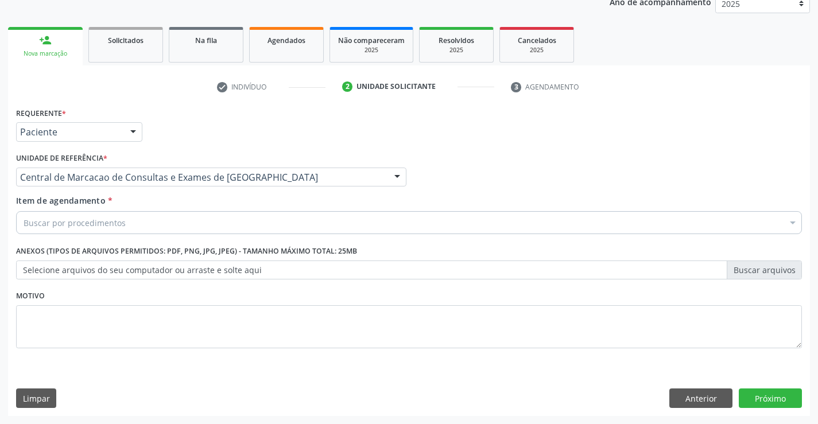
click at [227, 228] on div "Buscar por procedimentos" at bounding box center [409, 222] width 786 height 23
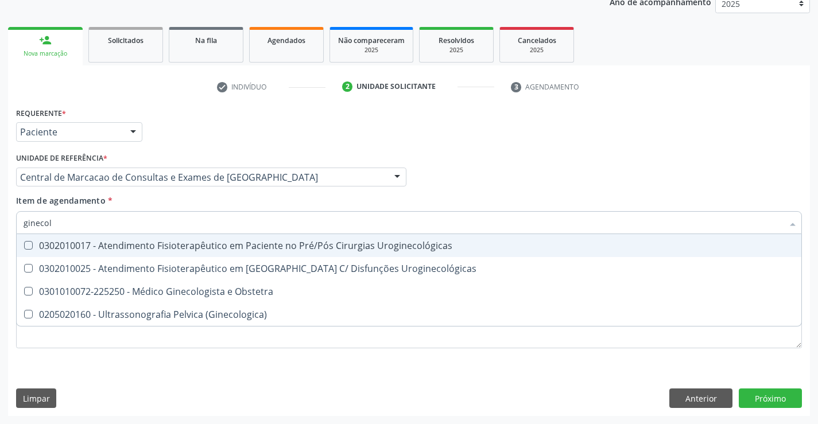
type input "ginecolo"
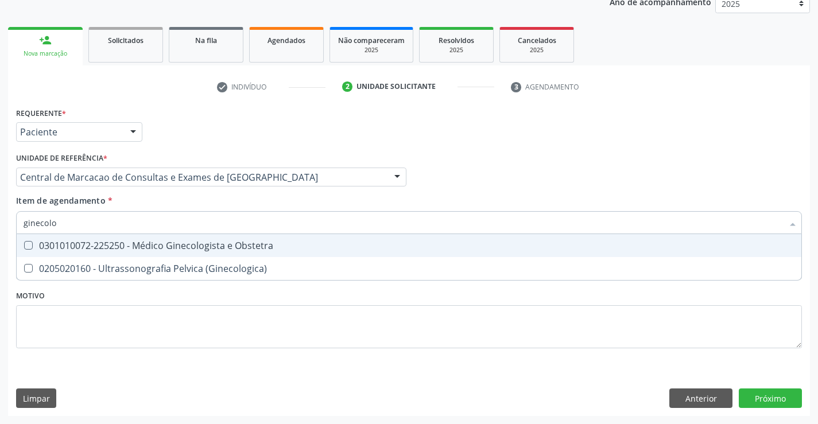
click at [238, 245] on div "0301010072-225250 - Médico Ginecologista e Obstetra" at bounding box center [409, 245] width 771 height 9
checkbox Obstetra "true"
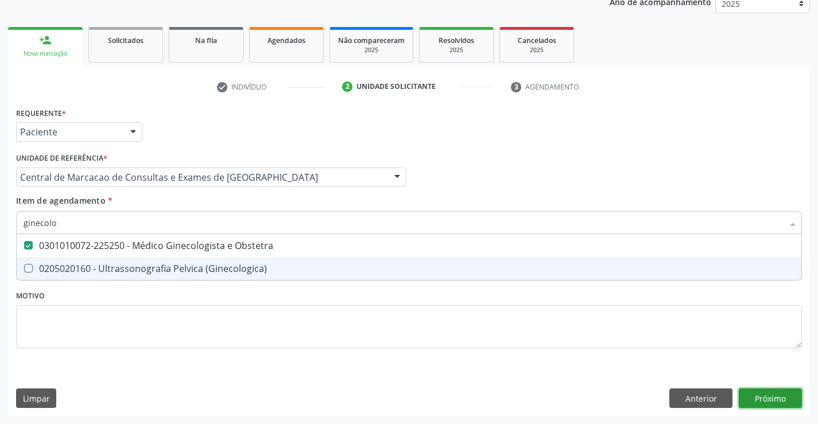
click at [770, 402] on div "Requerente * Paciente Profissional de Saúde Paciente Nenhum resultado encontrad…" at bounding box center [409, 260] width 802 height 312
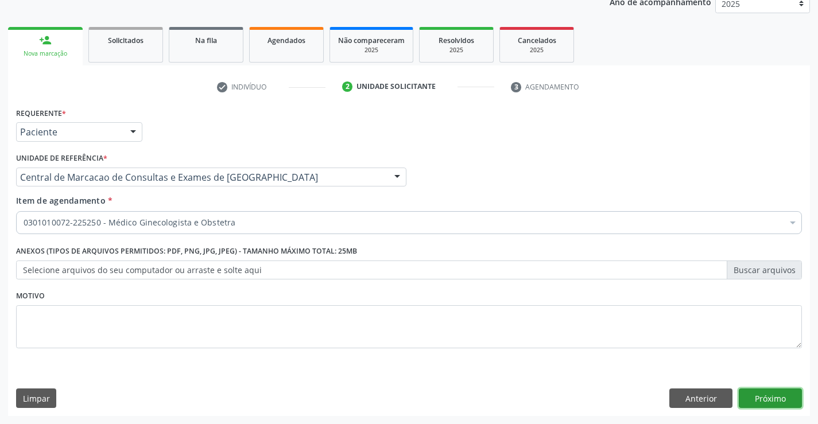
click at [756, 402] on button "Próximo" at bounding box center [770, 399] width 63 height 20
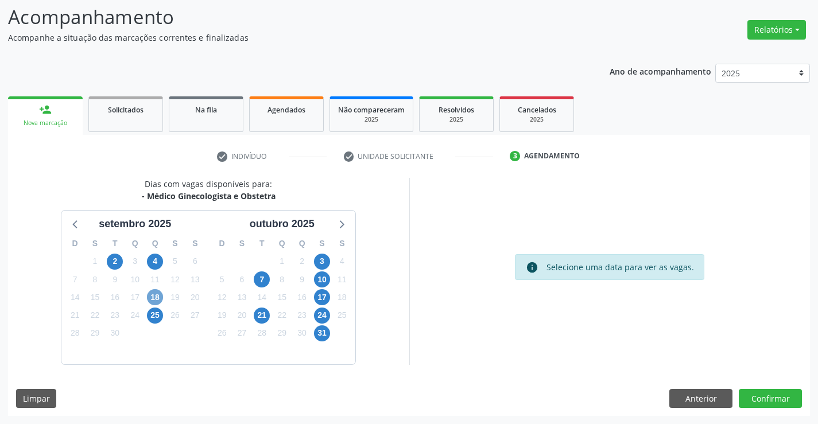
click at [161, 296] on span "18" at bounding box center [155, 297] width 16 height 16
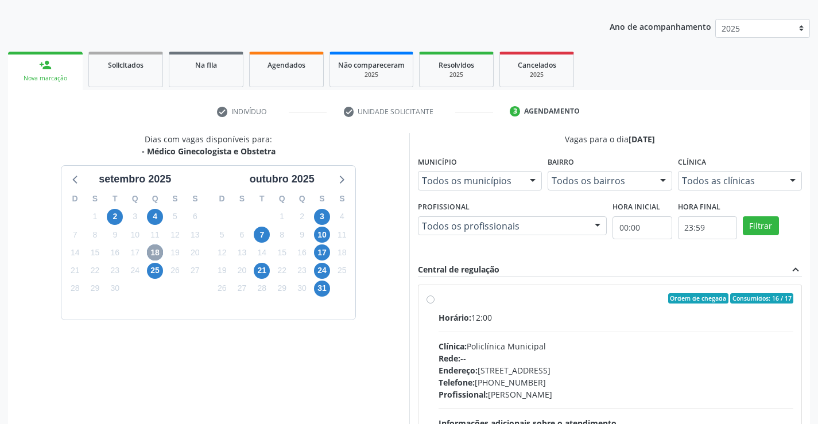
scroll to position [190, 0]
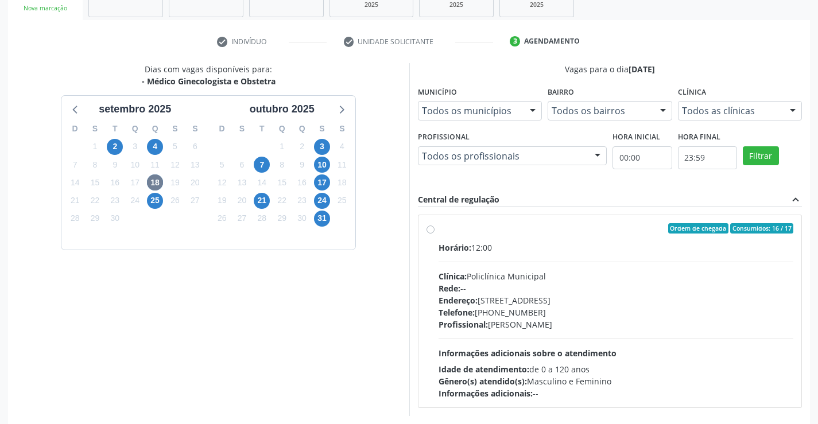
click at [583, 251] on div "Horário: 12:00" at bounding box center [616, 248] width 355 height 12
click at [434, 234] on input "Ordem de chegada Consumidos: 16 / 17 Horário: 12:00 Clínica: Policlínica Munici…" at bounding box center [430, 228] width 8 height 10
radio input "true"
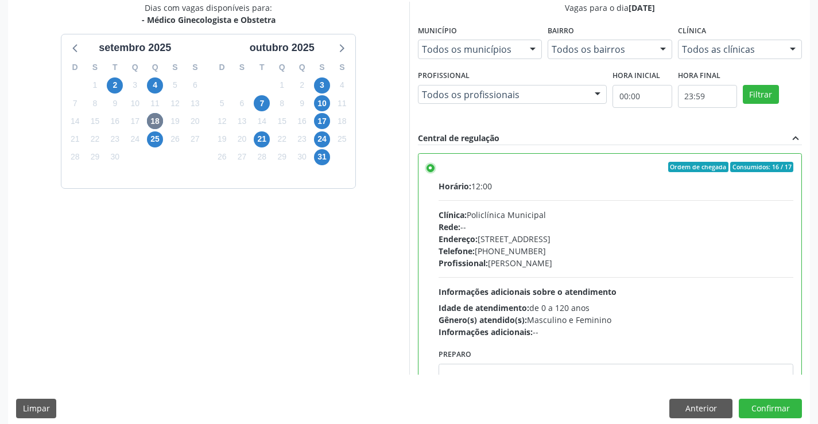
scroll to position [262, 0]
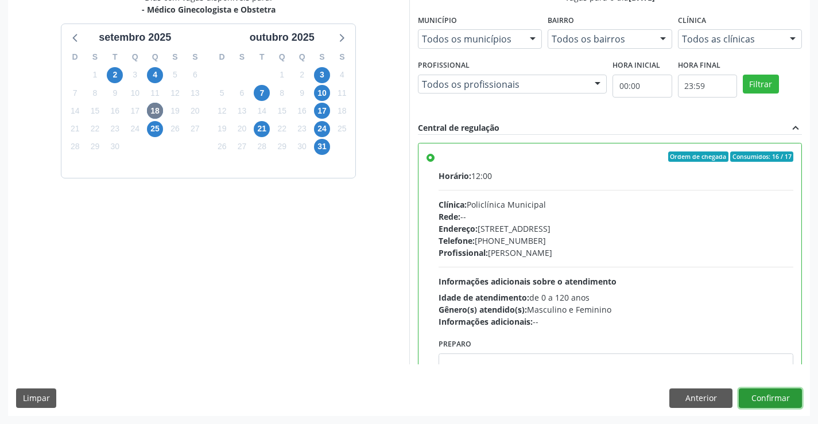
click at [770, 395] on button "Confirmar" at bounding box center [770, 399] width 63 height 20
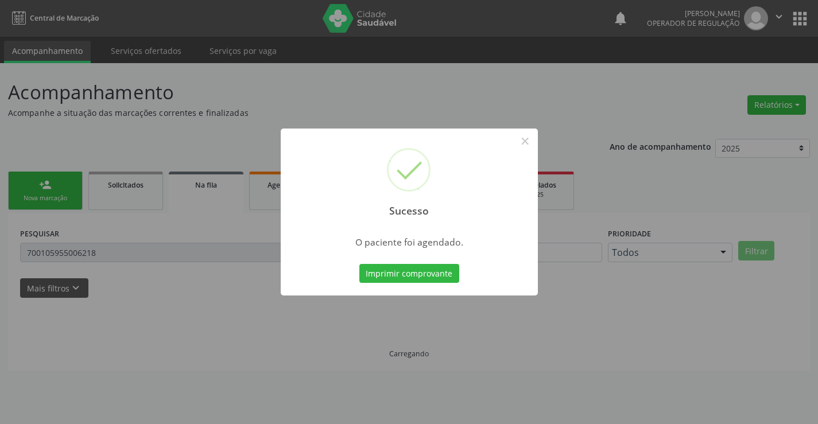
click at [359, 264] on button "Imprimir comprovante" at bounding box center [409, 274] width 100 height 20
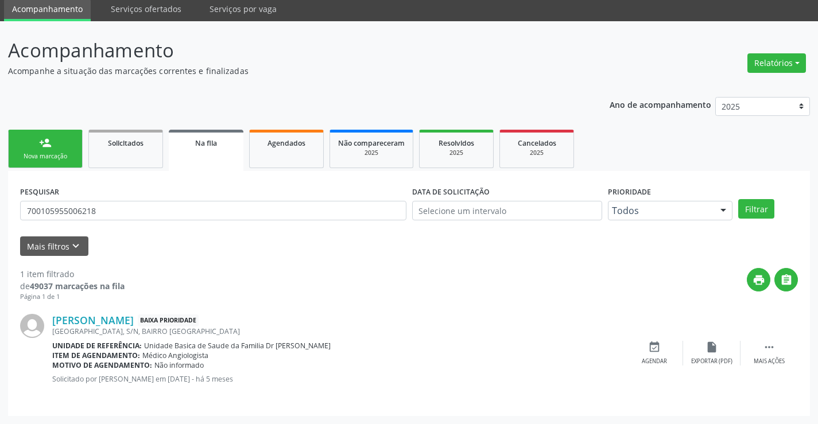
scroll to position [0, 0]
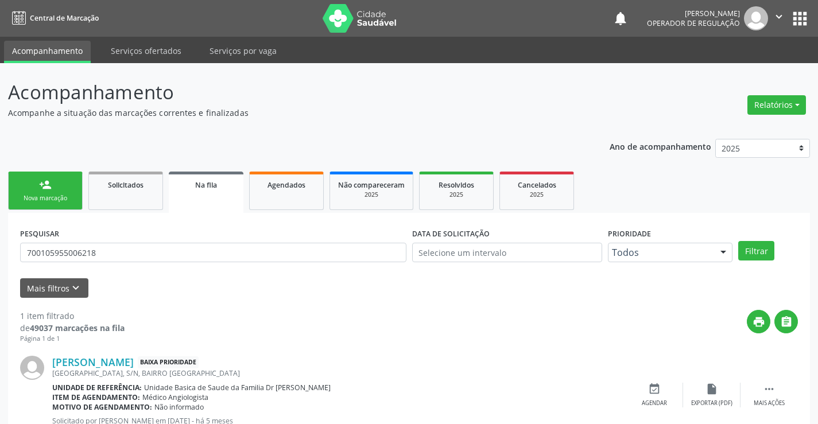
click at [32, 196] on div "Nova marcação" at bounding box center [45, 198] width 57 height 9
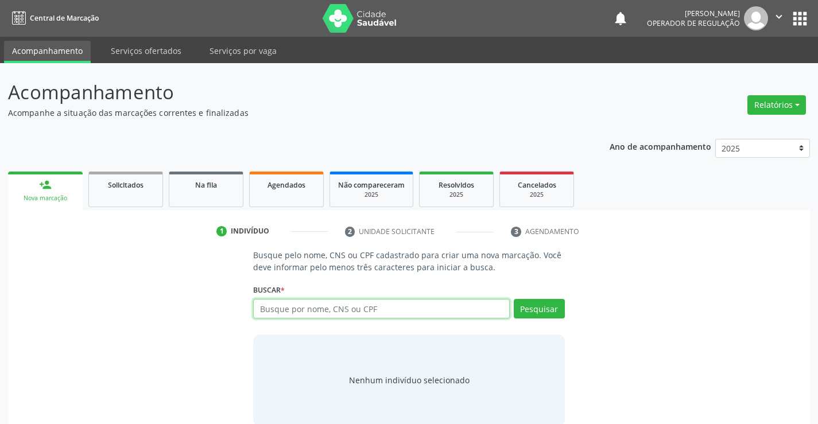
click at [359, 315] on input "text" at bounding box center [381, 309] width 256 height 20
click at [362, 309] on input "text" at bounding box center [381, 309] width 256 height 20
type input "708408331929370"
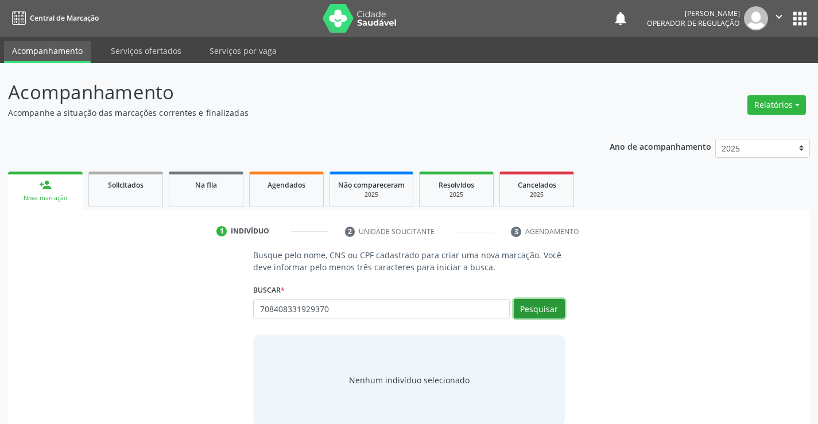
click at [548, 300] on button "Pesquisar" at bounding box center [539, 309] width 51 height 20
type input "708408331929370"
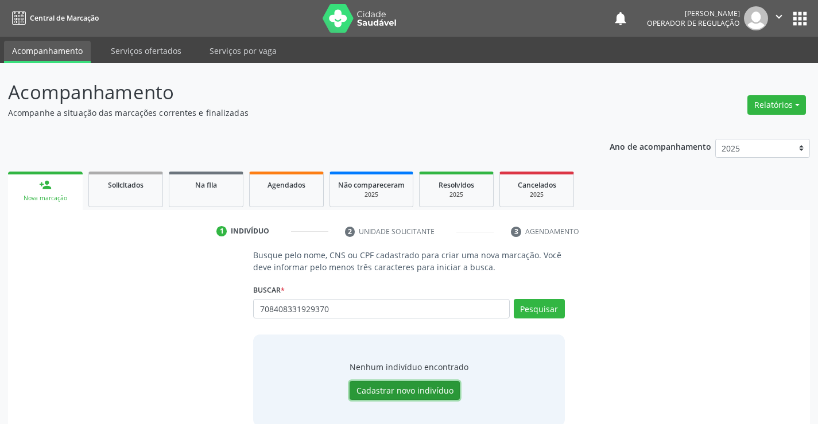
click at [408, 391] on button "Cadastrar novo indivíduo" at bounding box center [405, 391] width 110 height 20
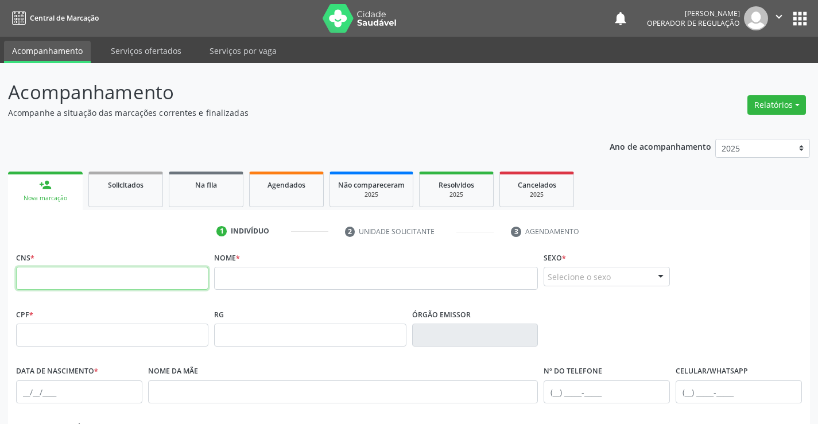
click at [59, 276] on input "text" at bounding box center [112, 278] width 192 height 23
type input "708 4083 3492 9370"
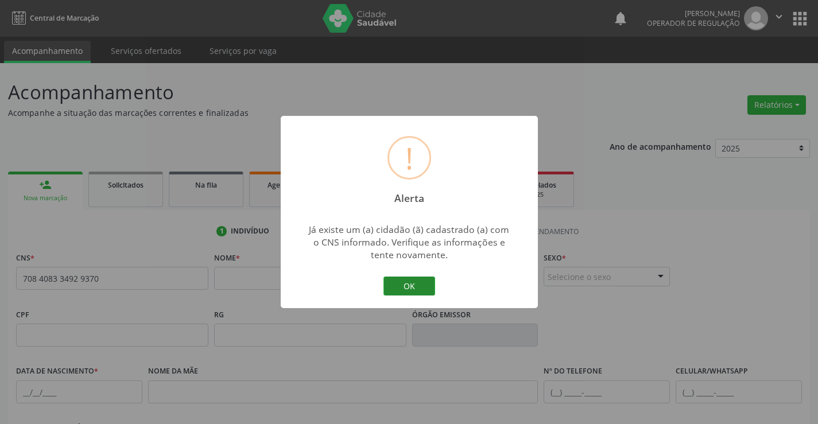
click at [416, 285] on button "OK" at bounding box center [409, 287] width 52 height 20
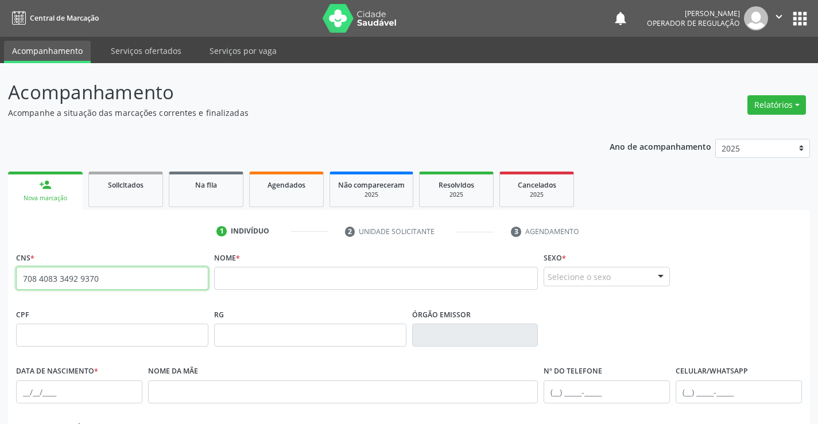
drag, startPoint x: 111, startPoint y: 277, endPoint x: 0, endPoint y: 278, distance: 110.8
click at [0, 278] on div "Acompanhamento Acompanhe a situação das marcações correntes e finalizadas Relat…" at bounding box center [409, 342] width 818 height 559
click at [37, 173] on link "person_add Nova marcação" at bounding box center [45, 191] width 75 height 38
click at [38, 183] on link "person_add Nova marcação" at bounding box center [45, 191] width 75 height 38
